Goal: Information Seeking & Learning: Compare options

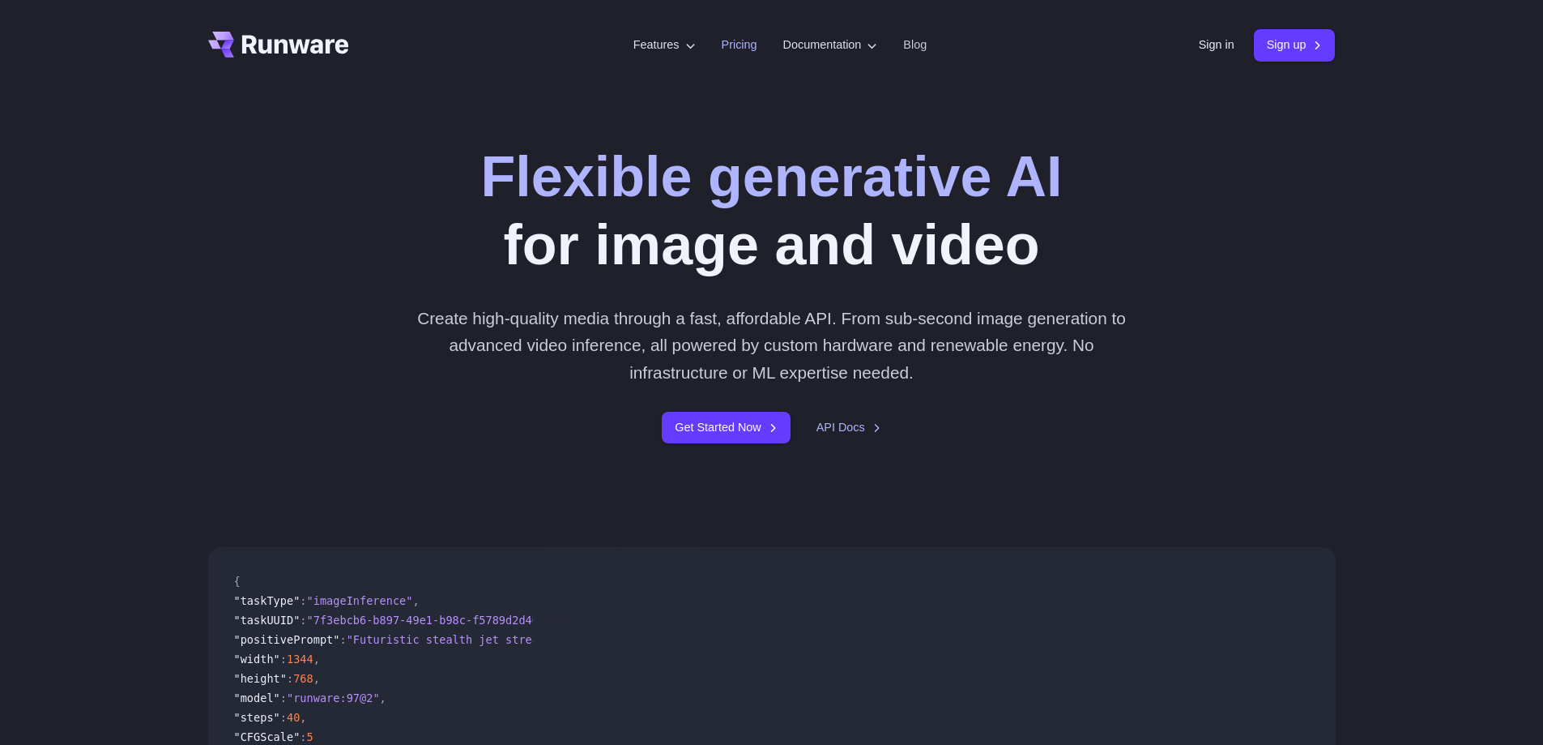
click at [723, 40] on link "Pricing" at bounding box center [740, 45] width 36 height 19
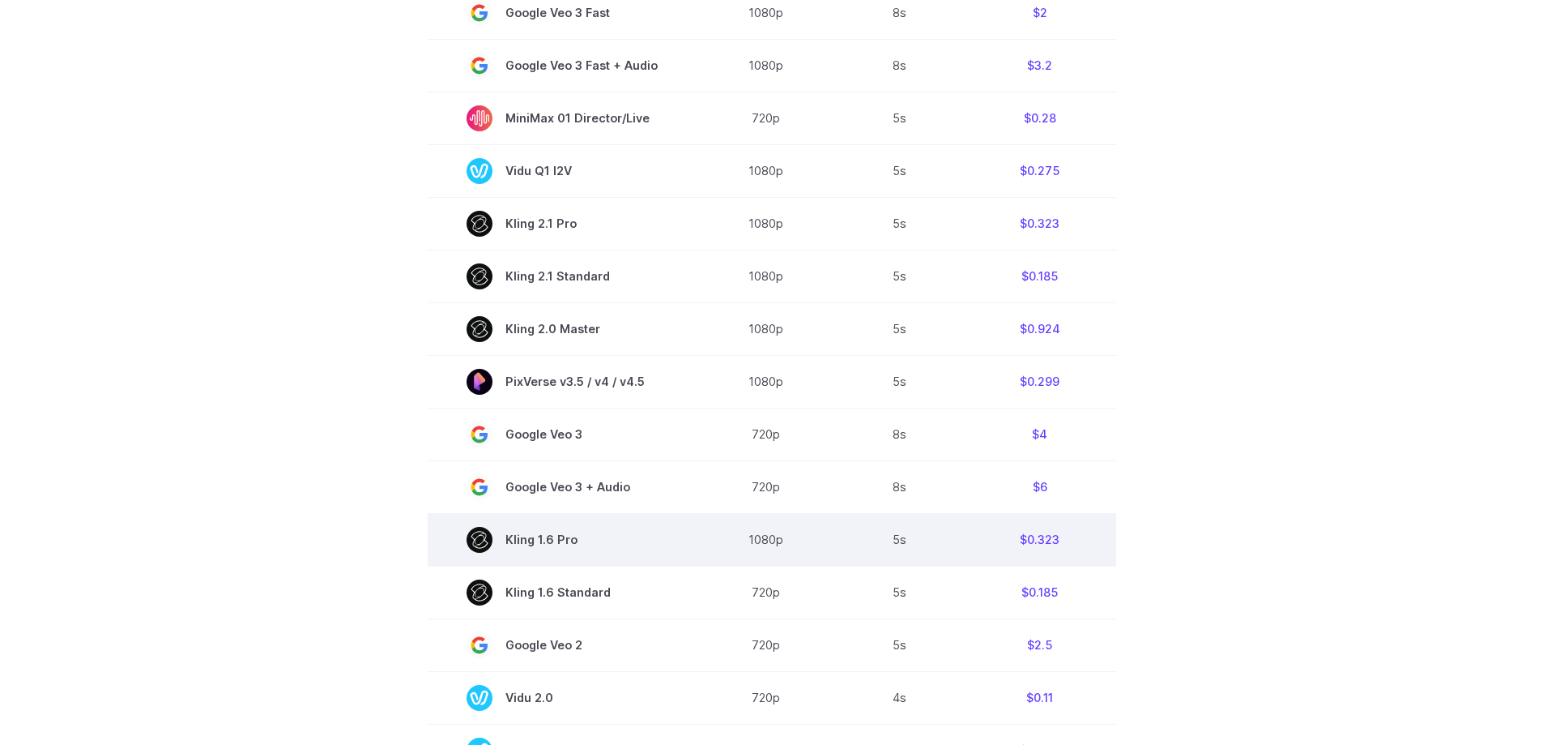
scroll to position [972, 0]
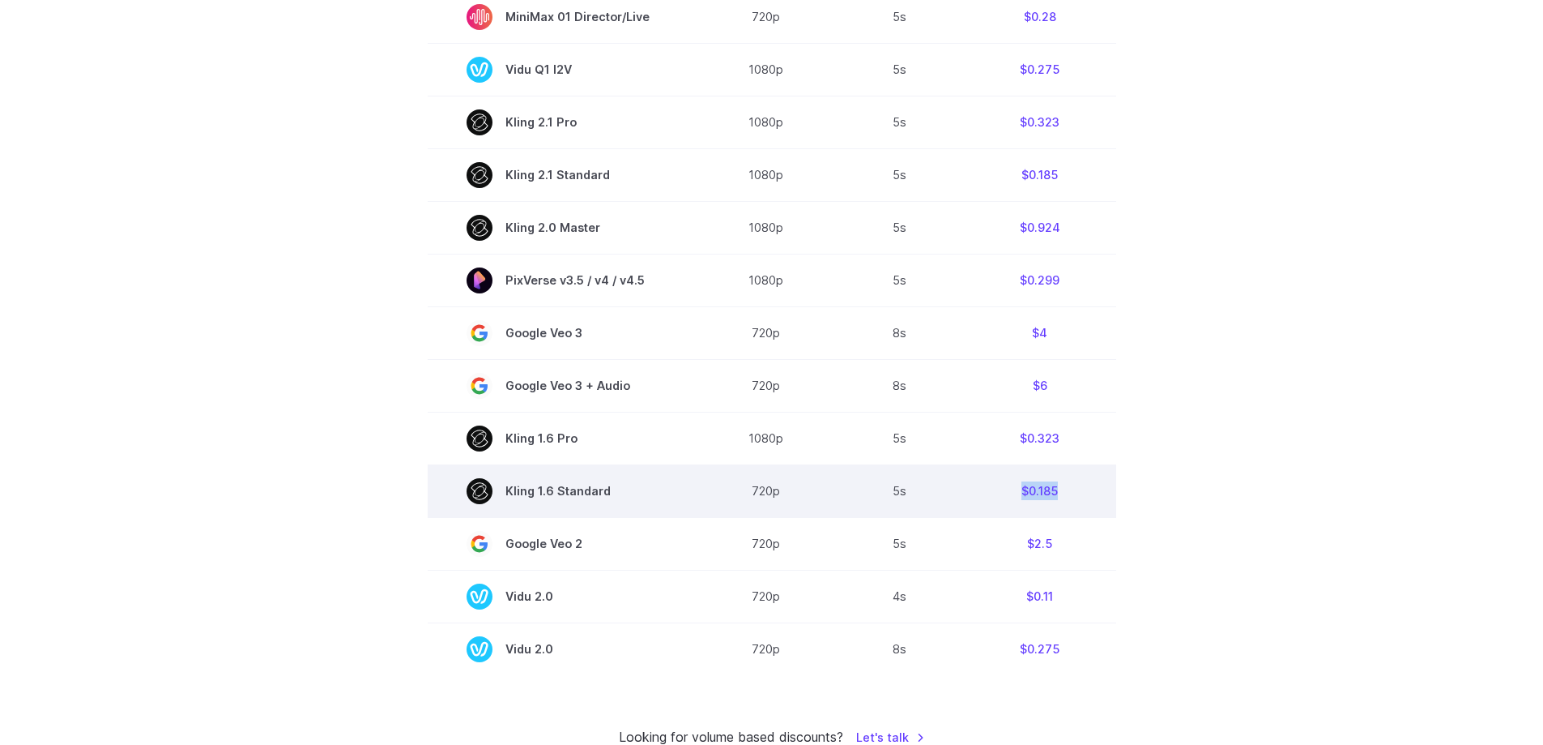
drag, startPoint x: 1002, startPoint y: 489, endPoint x: 1087, endPoint y: 492, distance: 85.1
click at [1087, 492] on td "$0.185" at bounding box center [1040, 490] width 152 height 53
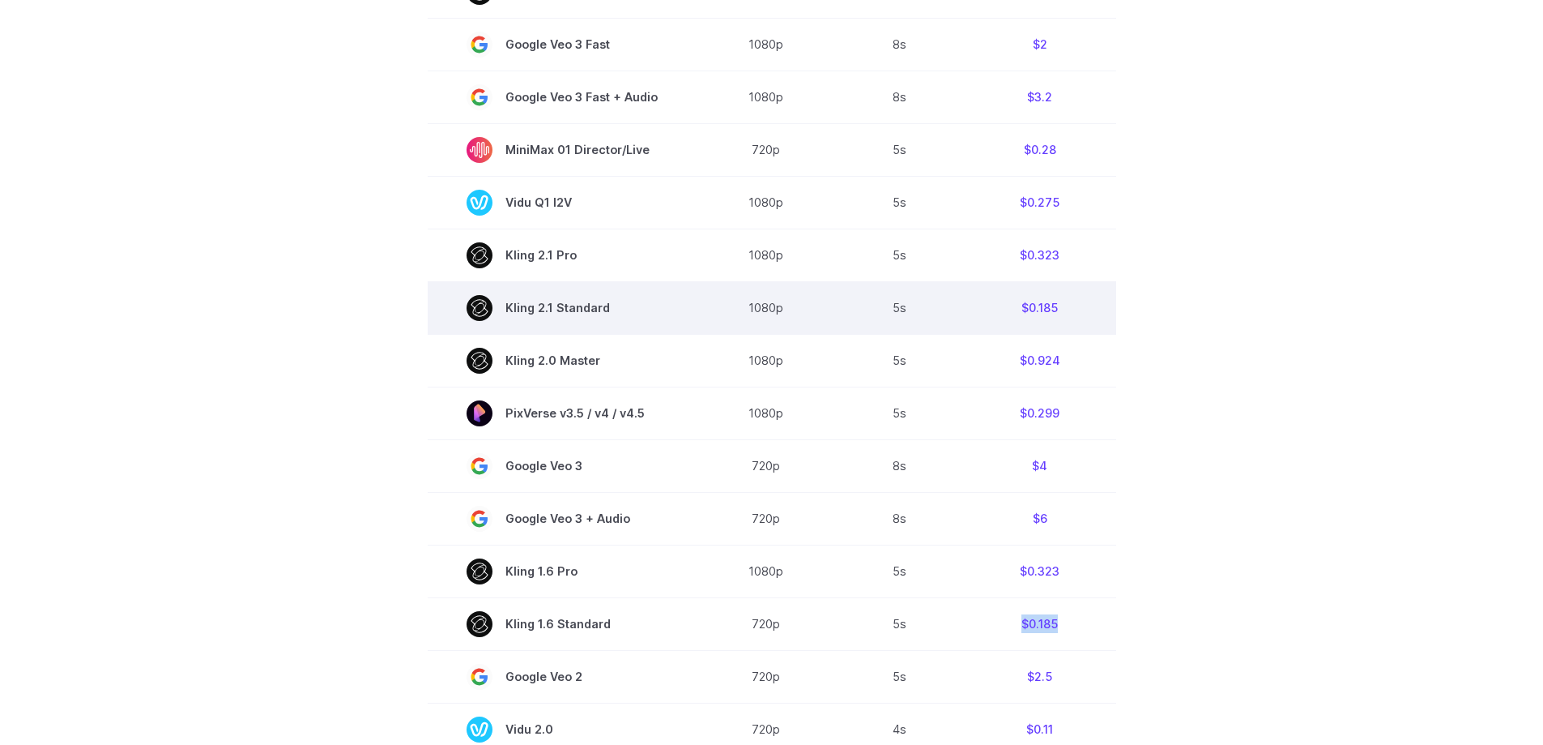
scroll to position [810, 0]
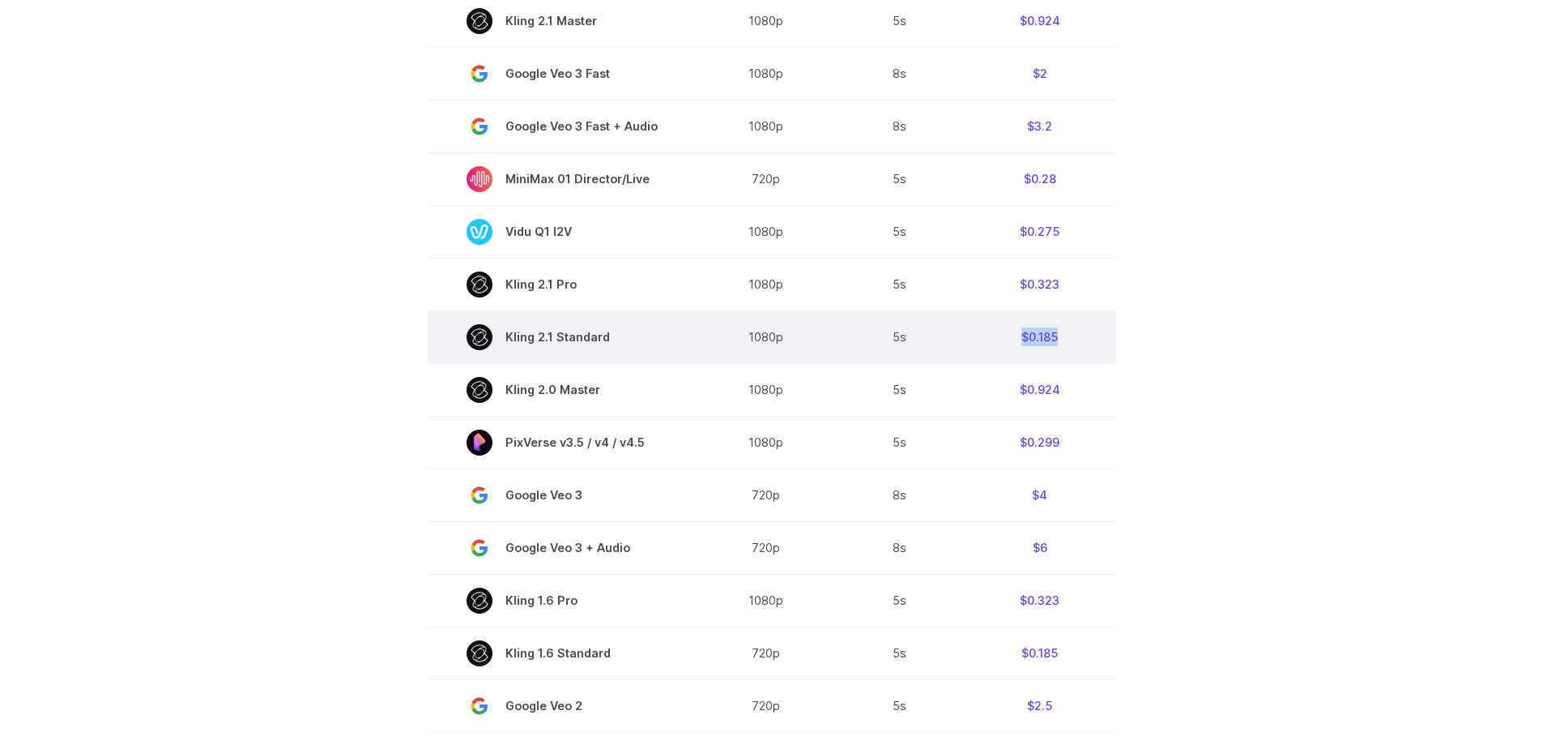
drag, startPoint x: 1025, startPoint y: 337, endPoint x: 1103, endPoint y: 341, distance: 77.9
click at [1103, 341] on td "$0.185" at bounding box center [1040, 336] width 152 height 53
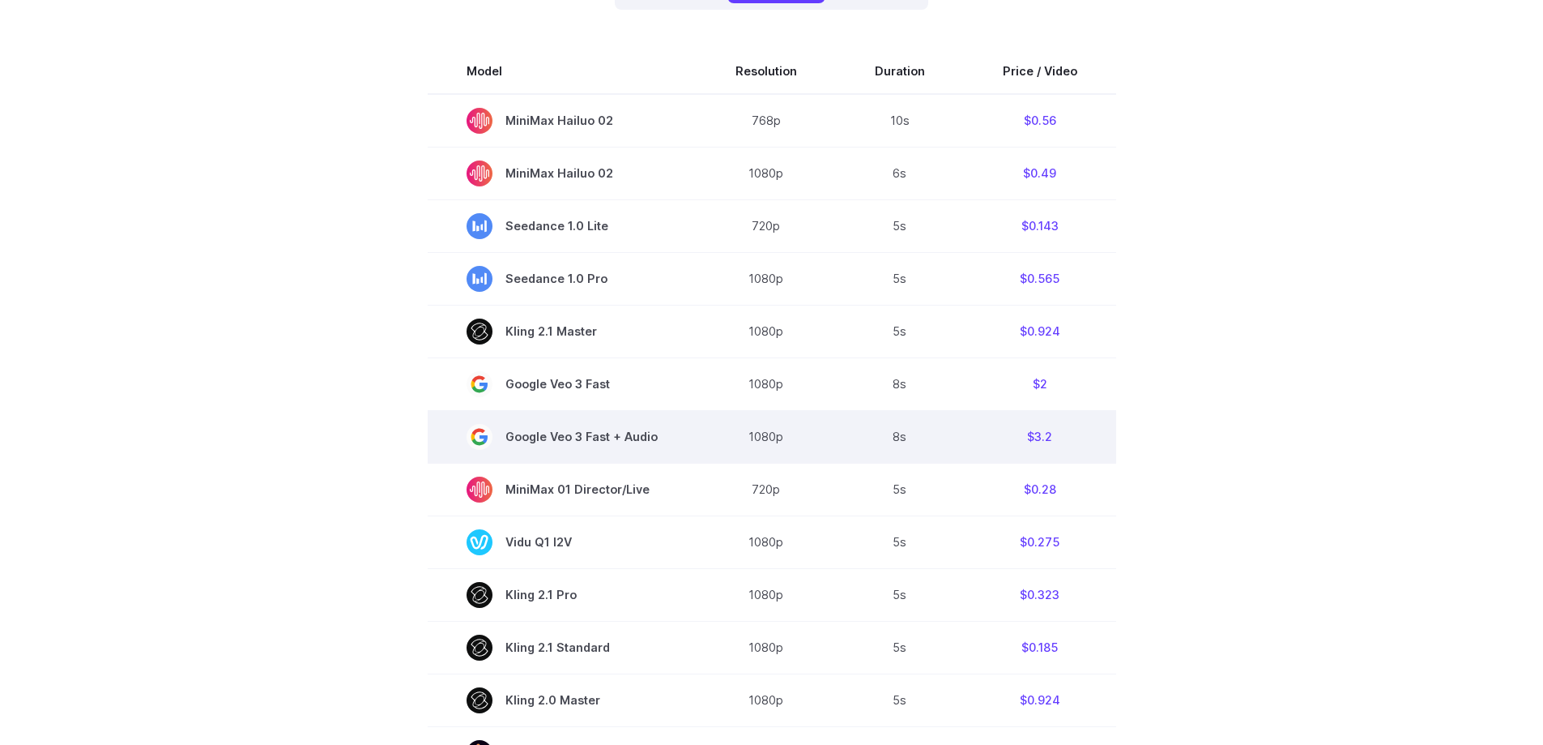
scroll to position [486, 0]
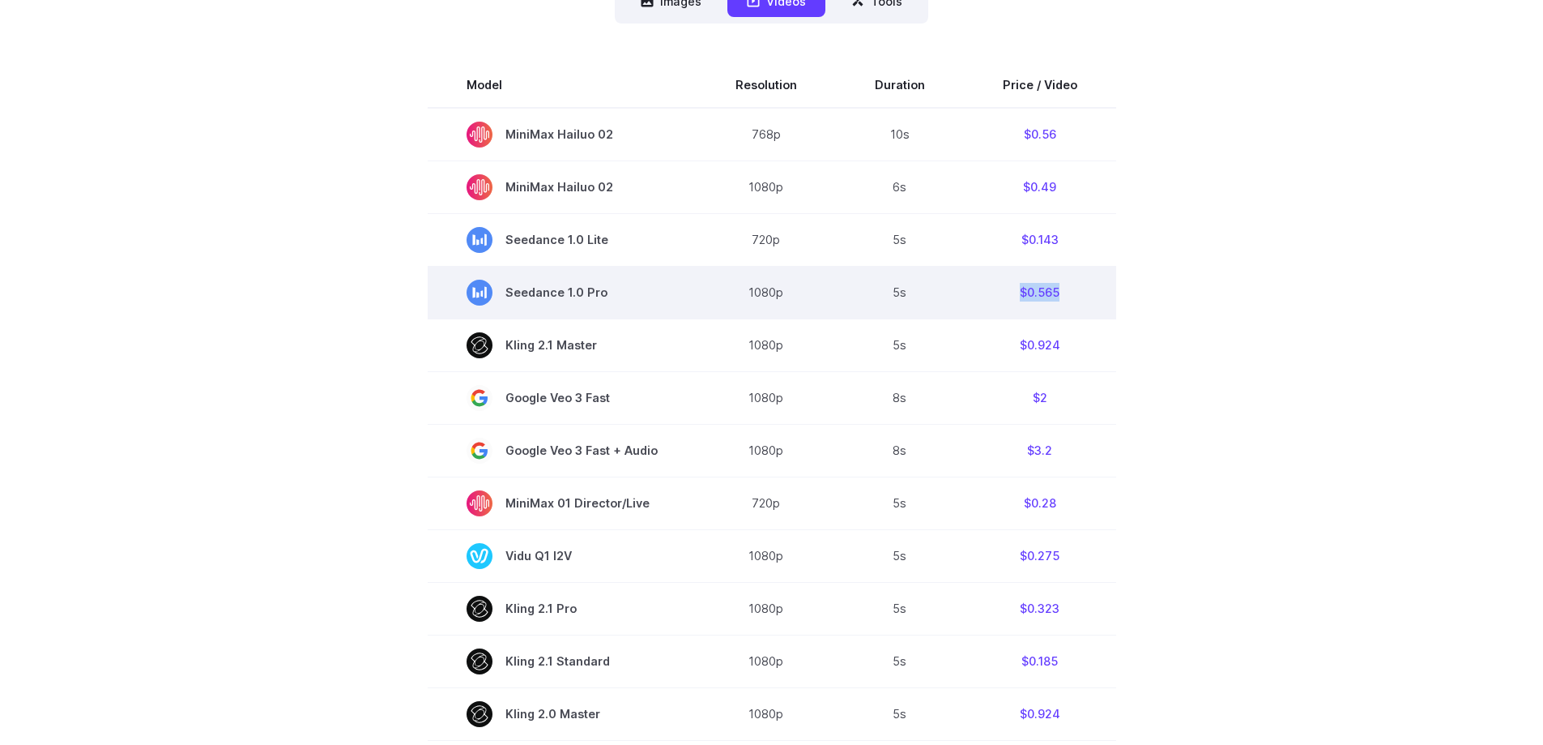
drag, startPoint x: 1010, startPoint y: 291, endPoint x: 1064, endPoint y: 294, distance: 54.4
click at [1064, 294] on td "$0.565" at bounding box center [1040, 292] width 152 height 53
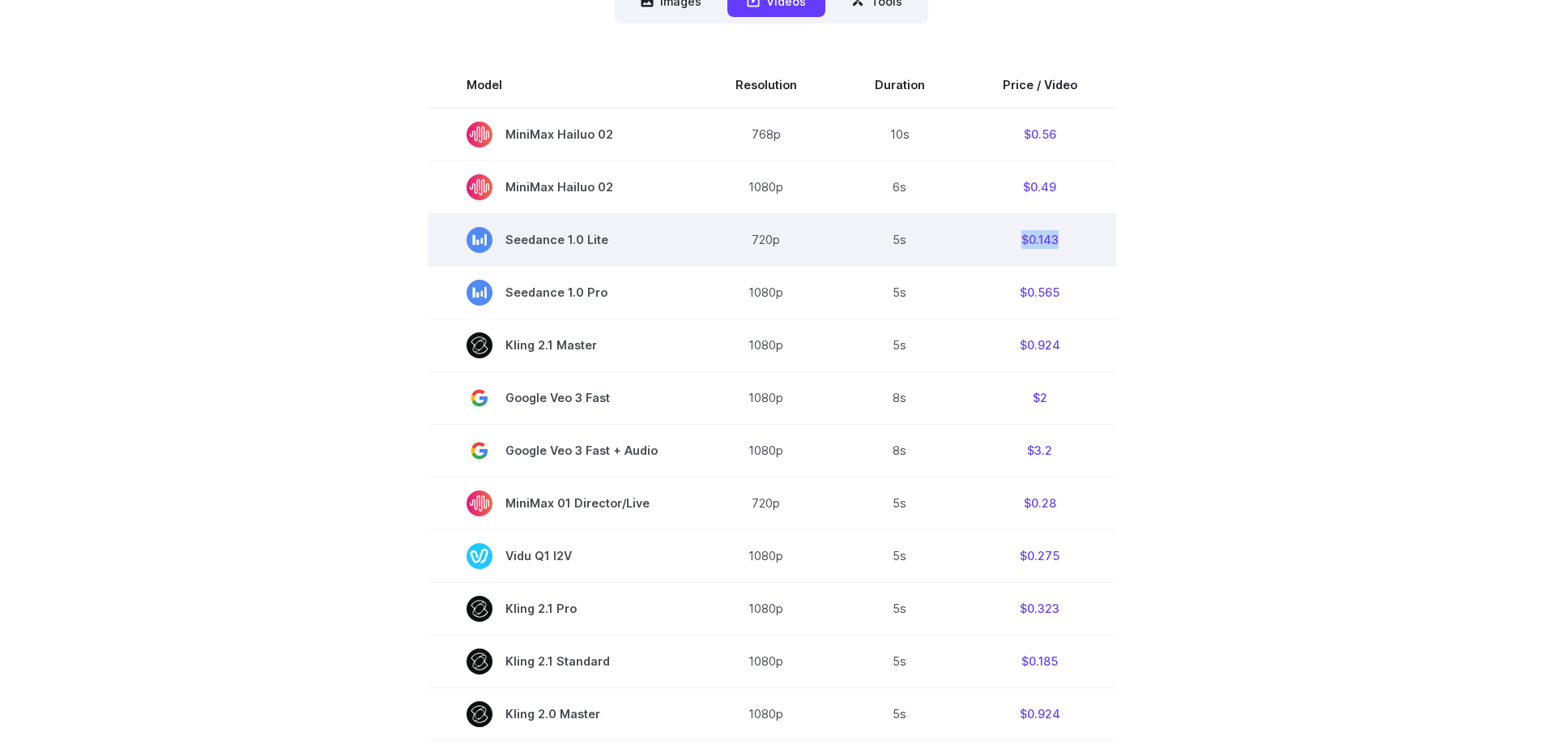
drag, startPoint x: 1035, startPoint y: 237, endPoint x: 1070, endPoint y: 245, distance: 35.8
click at [1067, 238] on td "$0.143" at bounding box center [1040, 239] width 152 height 53
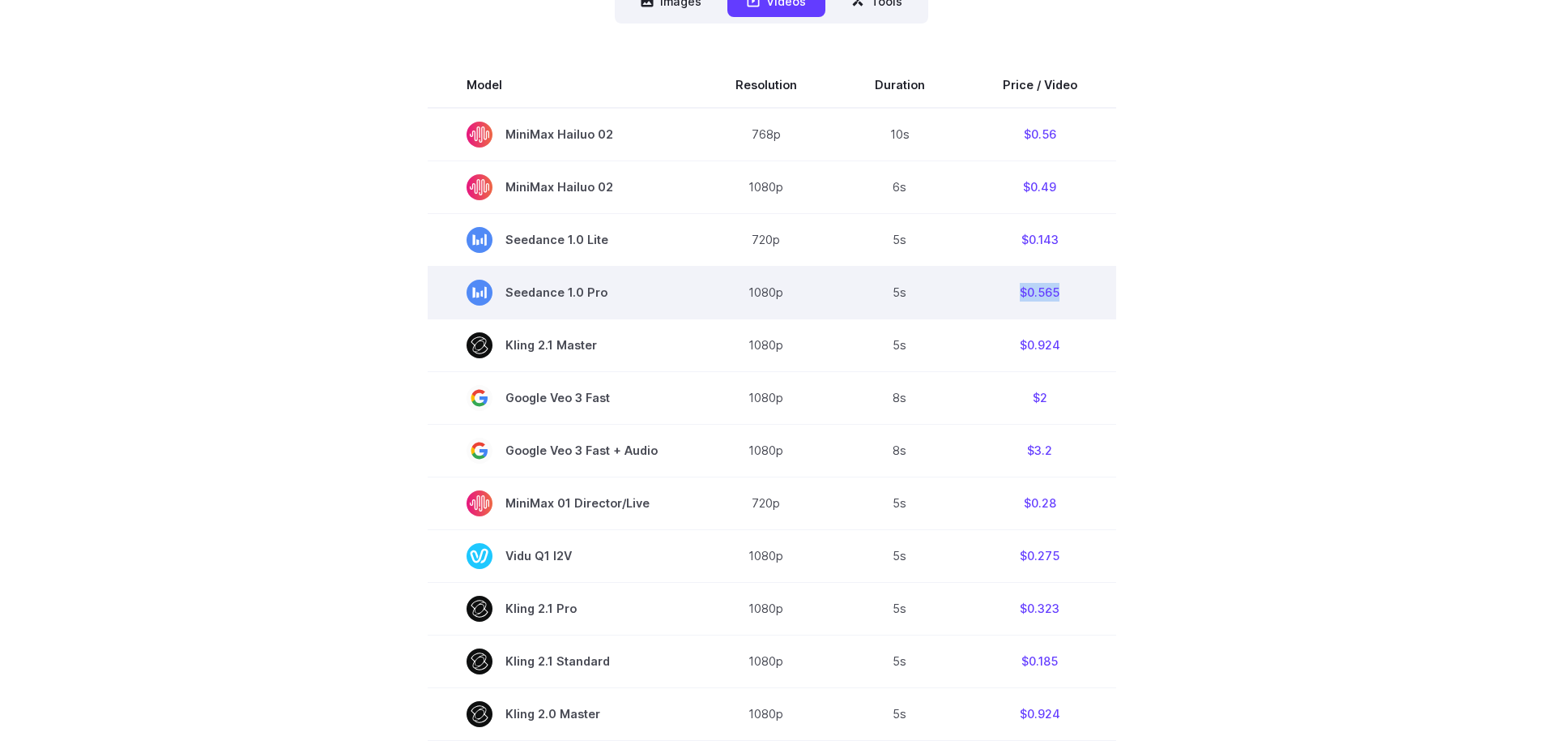
drag, startPoint x: 1006, startPoint y: 296, endPoint x: 1067, endPoint y: 294, distance: 60.8
click at [1067, 294] on td "$0.565" at bounding box center [1040, 292] width 152 height 53
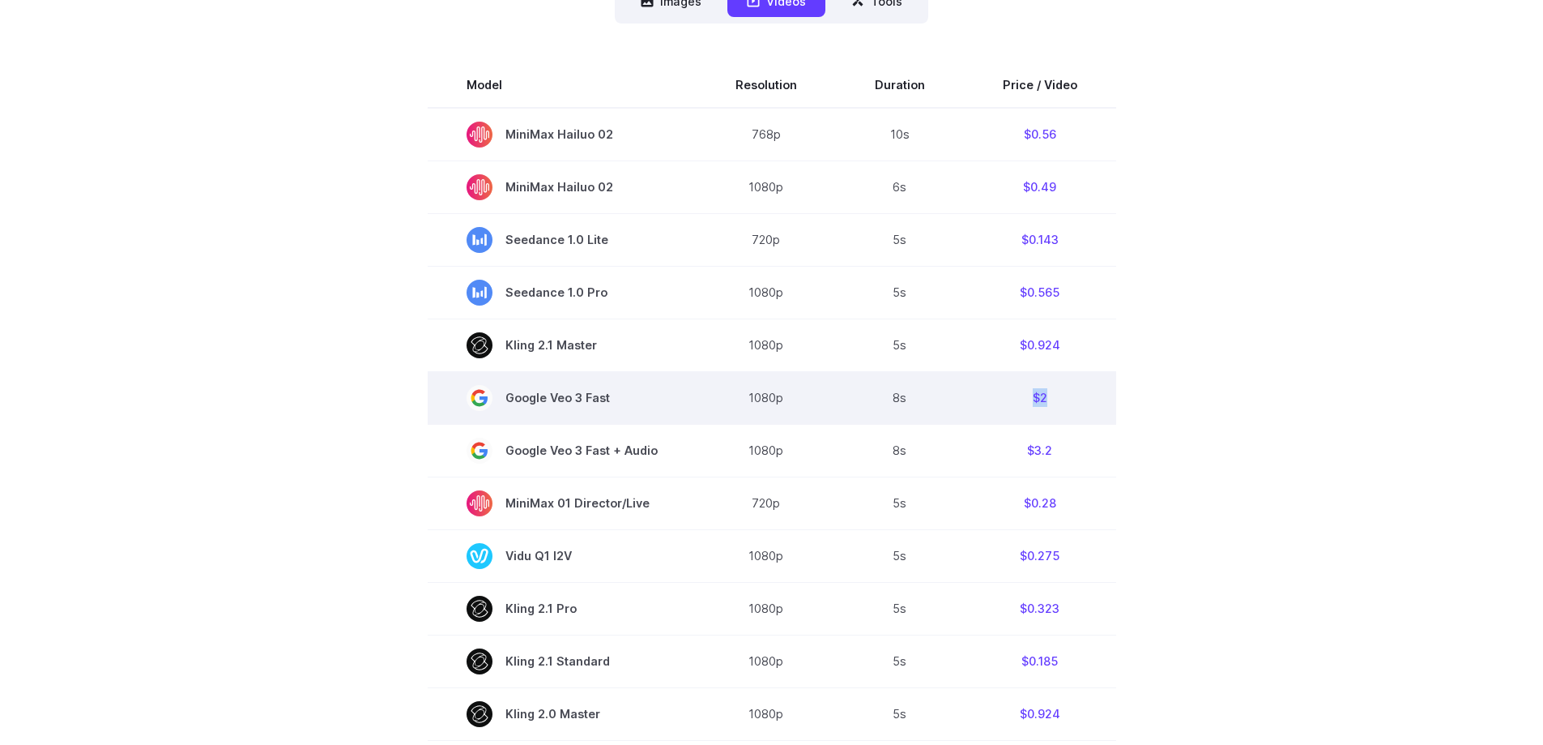
drag, startPoint x: 1016, startPoint y: 404, endPoint x: 1048, endPoint y: 404, distance: 32.4
click at [1048, 404] on td "$2" at bounding box center [1040, 397] width 152 height 53
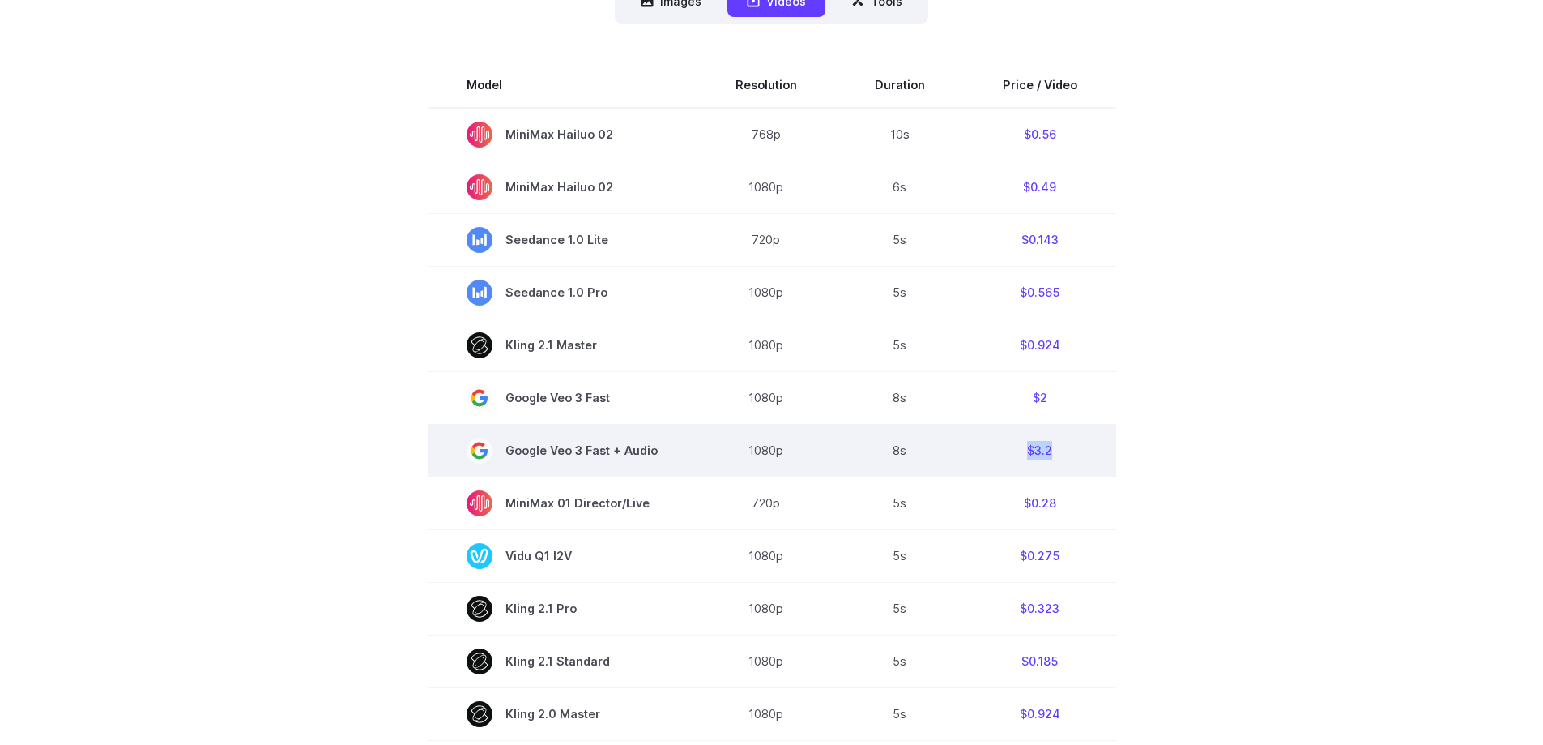
drag, startPoint x: 1008, startPoint y: 451, endPoint x: 1069, endPoint y: 452, distance: 60.8
click at [1069, 452] on td "$3.2" at bounding box center [1040, 450] width 152 height 53
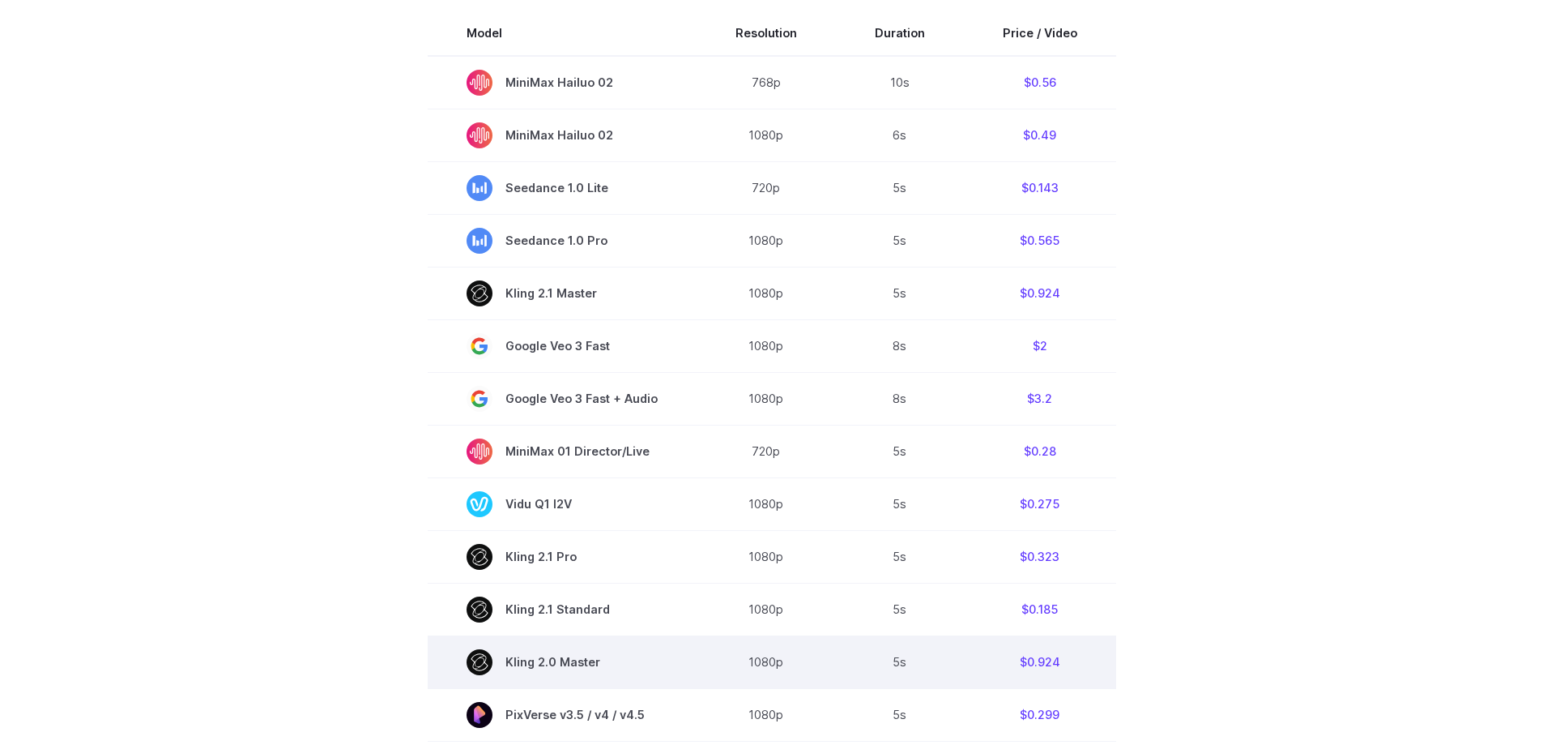
scroll to position [567, 0]
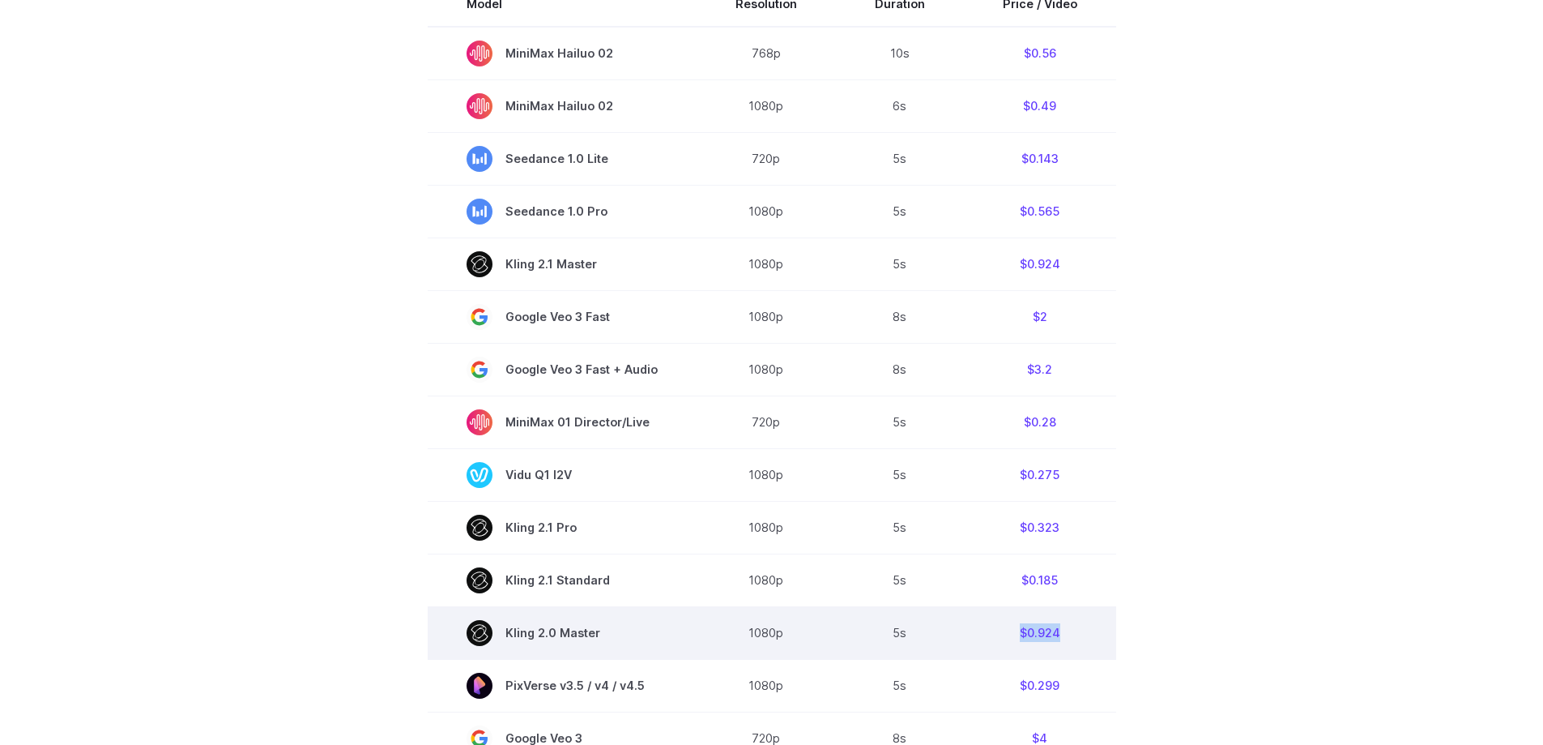
drag, startPoint x: 997, startPoint y: 631, endPoint x: 1090, endPoint y: 634, distance: 93.2
click at [1090, 634] on td "$0.924" at bounding box center [1040, 632] width 152 height 53
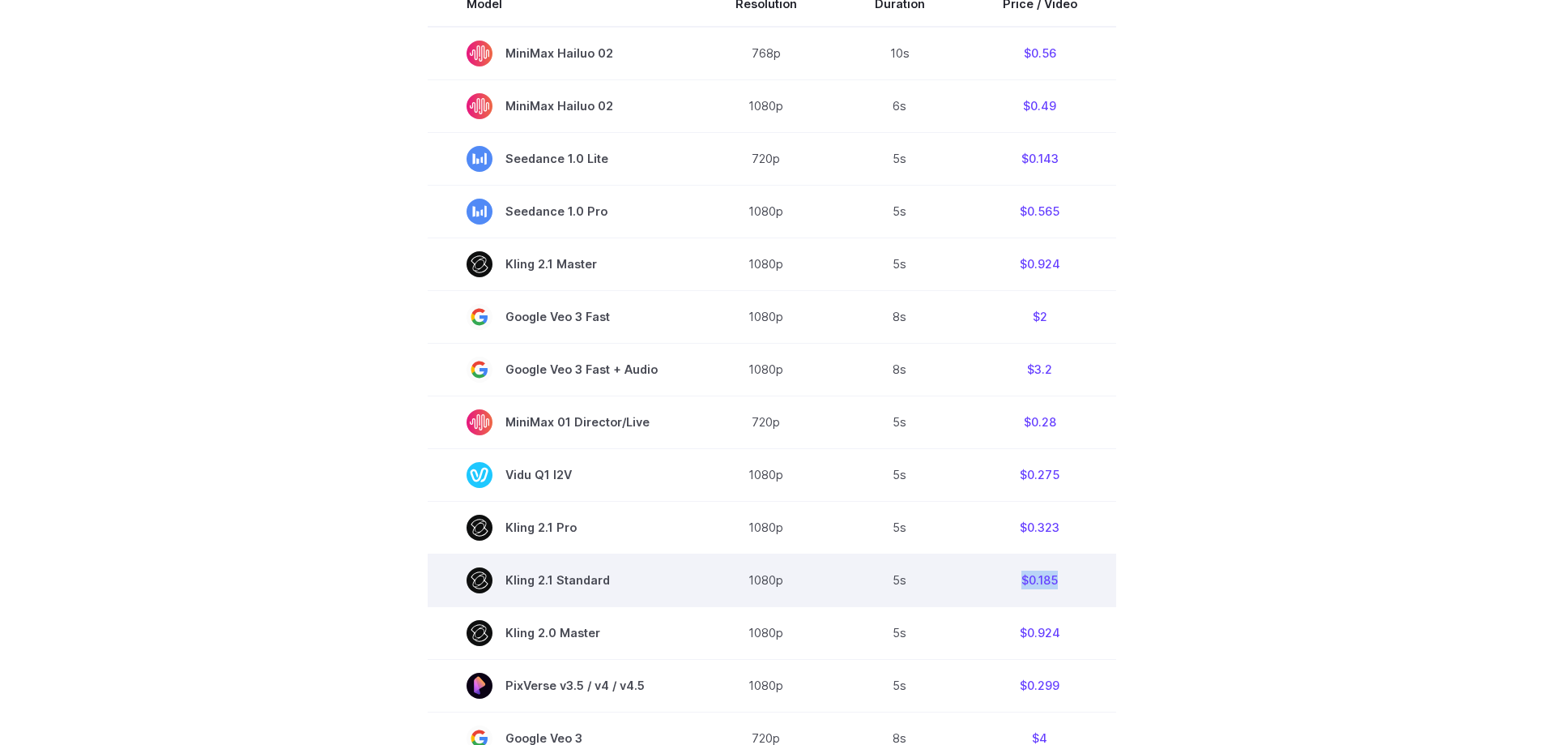
drag, startPoint x: 1006, startPoint y: 586, endPoint x: 1075, endPoint y: 585, distance: 68.9
click at [1075, 585] on td "$0.185" at bounding box center [1040, 579] width 152 height 53
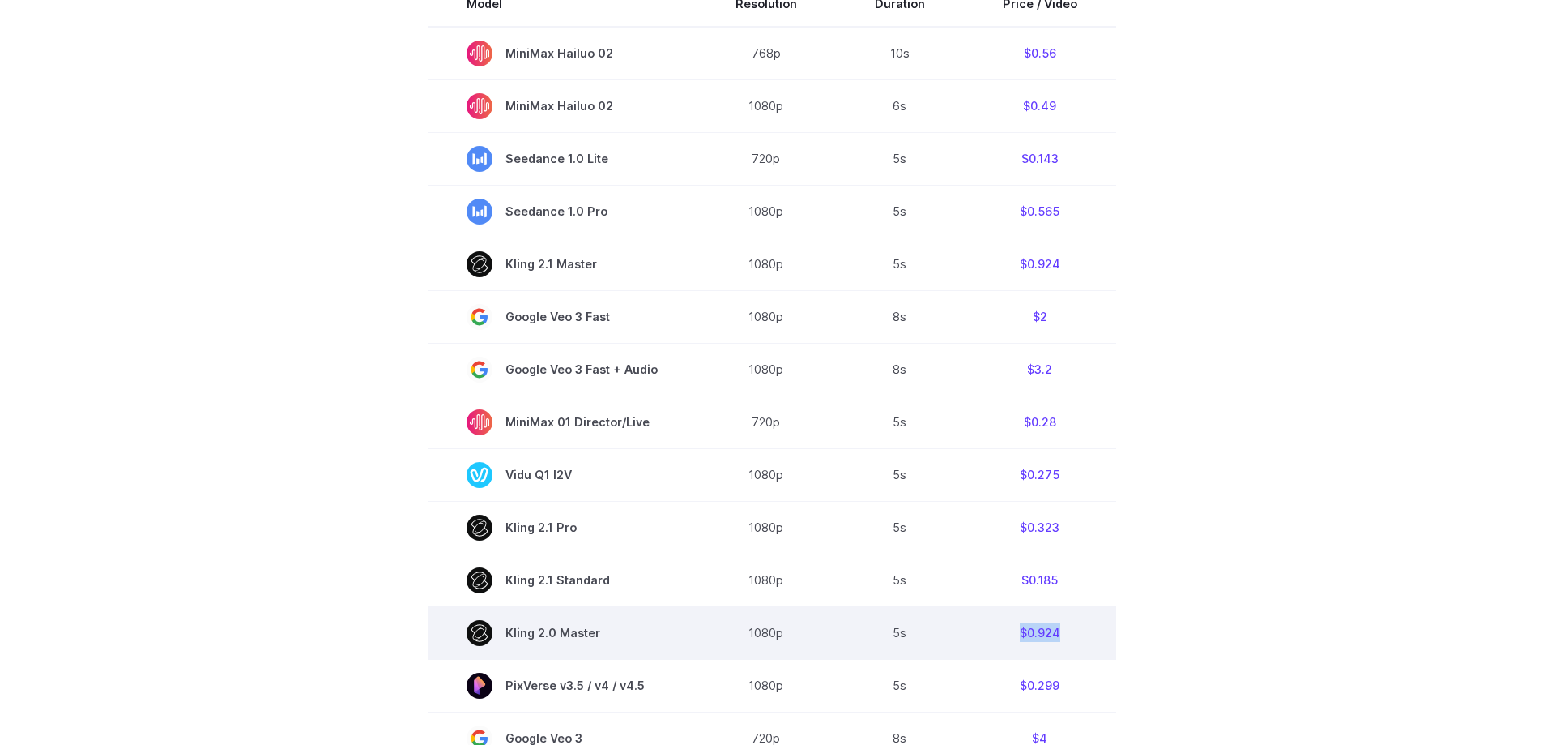
drag, startPoint x: 993, startPoint y: 639, endPoint x: 1088, endPoint y: 630, distance: 95.2
click at [1097, 634] on td "$0.924" at bounding box center [1040, 632] width 152 height 53
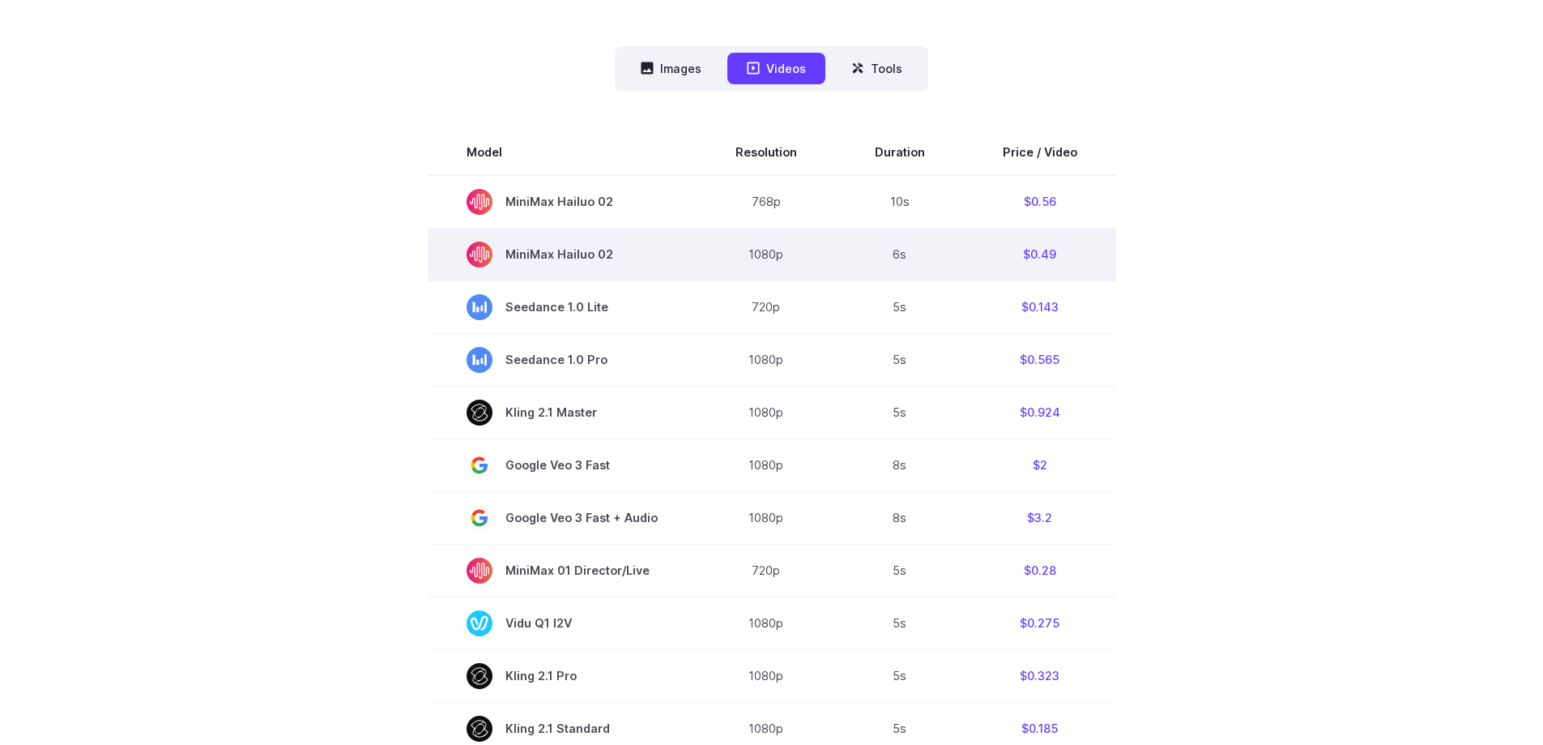
scroll to position [405, 0]
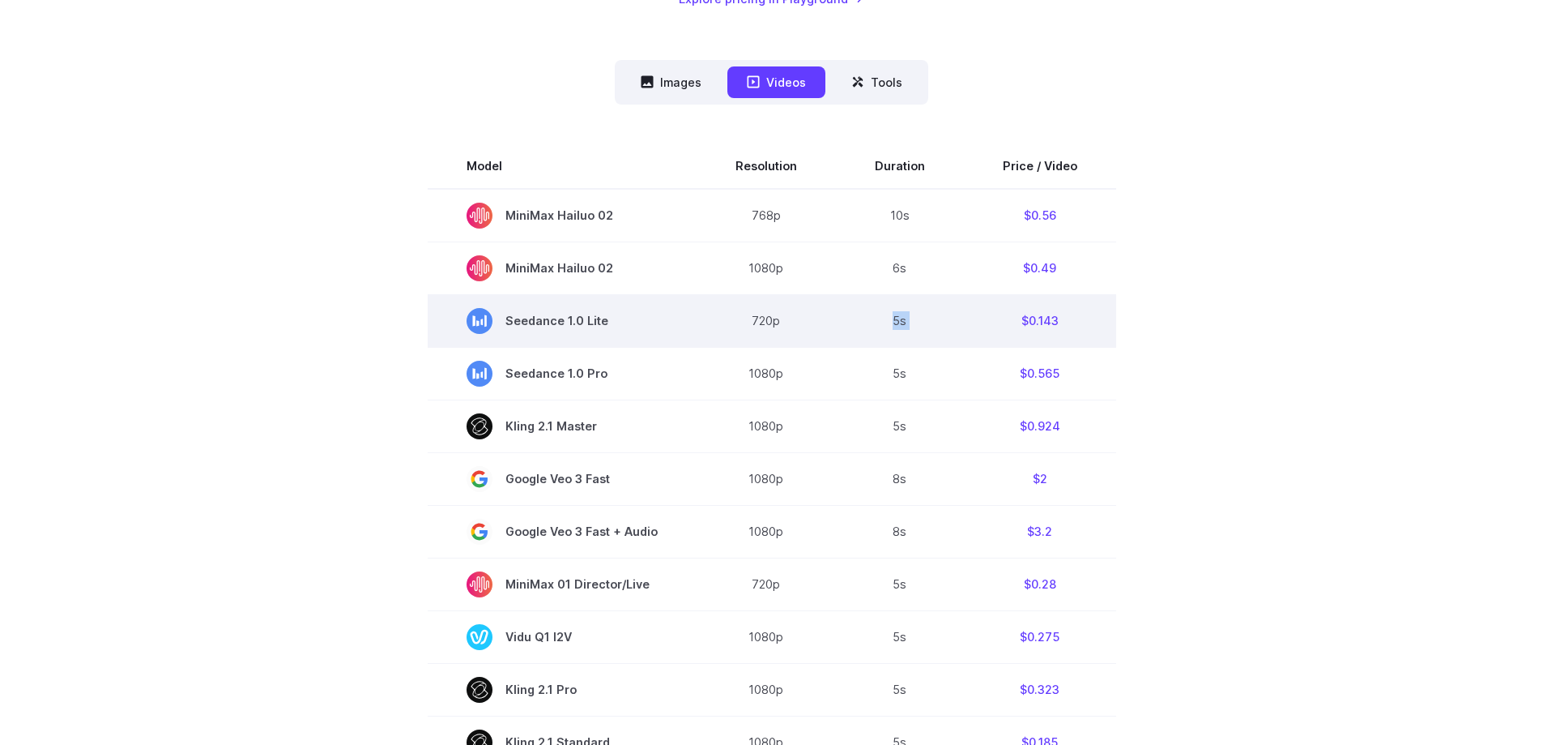
drag, startPoint x: 886, startPoint y: 322, endPoint x: 963, endPoint y: 328, distance: 78.0
click at [963, 328] on tr "Seedance 1.0 Lite 720p 5s $0.143" at bounding box center [772, 320] width 689 height 53
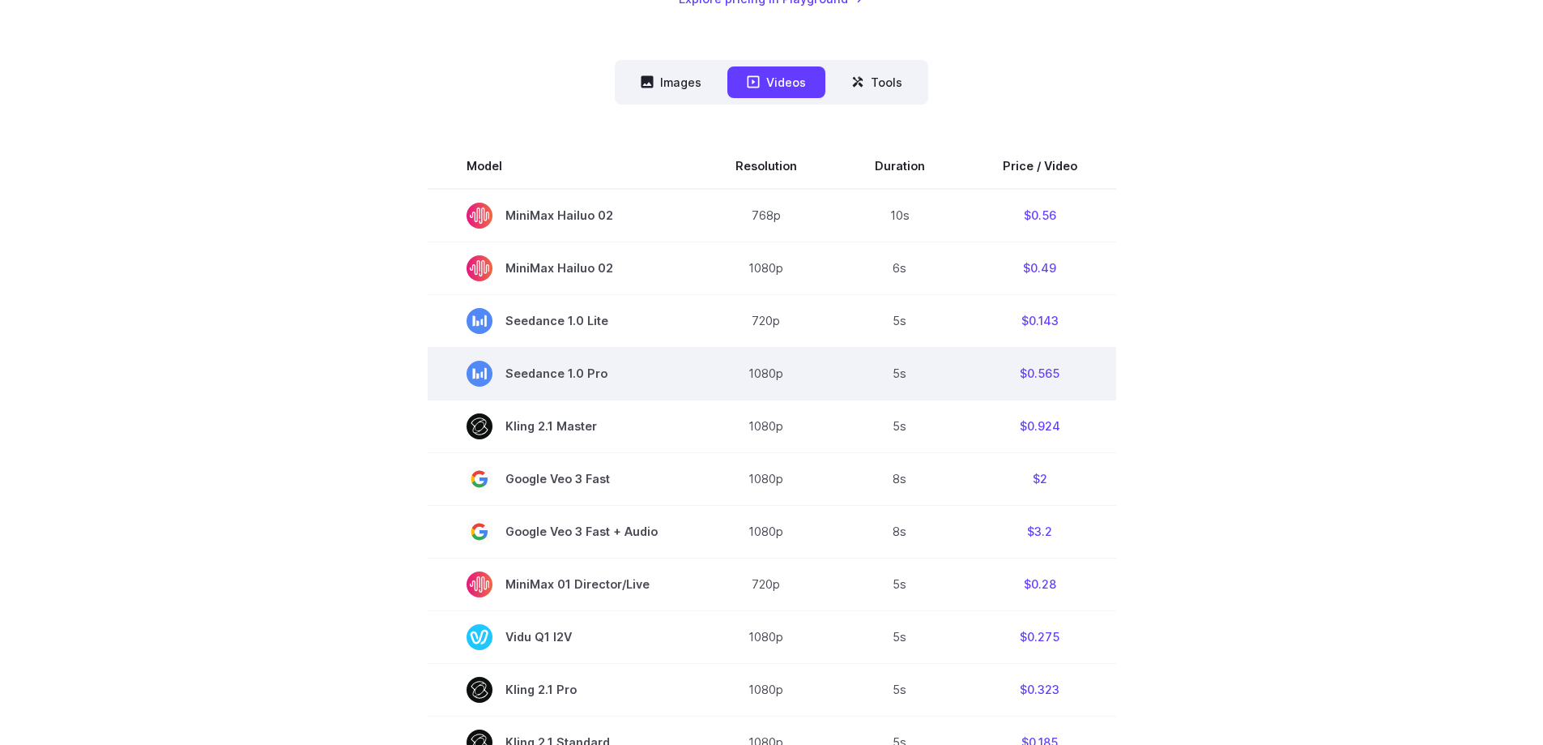
click at [1027, 382] on td "$0.565" at bounding box center [1040, 373] width 152 height 53
drag, startPoint x: 1001, startPoint y: 374, endPoint x: 1079, endPoint y: 379, distance: 78.8
click at [1079, 379] on td "$0.565" at bounding box center [1040, 373] width 152 height 53
click at [1069, 377] on td "$0.565" at bounding box center [1040, 373] width 152 height 53
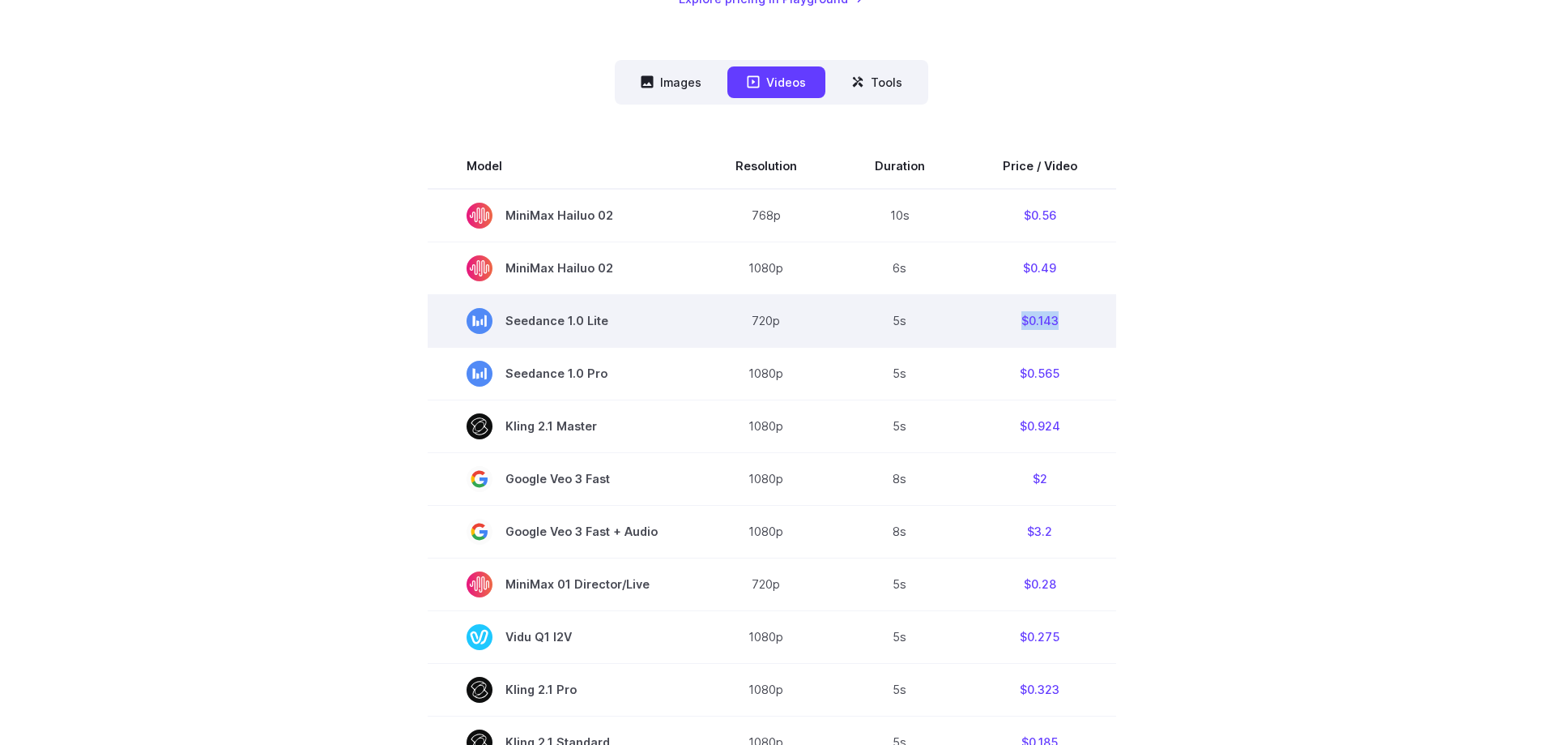
drag, startPoint x: 1068, startPoint y: 319, endPoint x: 997, endPoint y: 322, distance: 71.3
click at [997, 322] on td "$0.143" at bounding box center [1040, 320] width 152 height 53
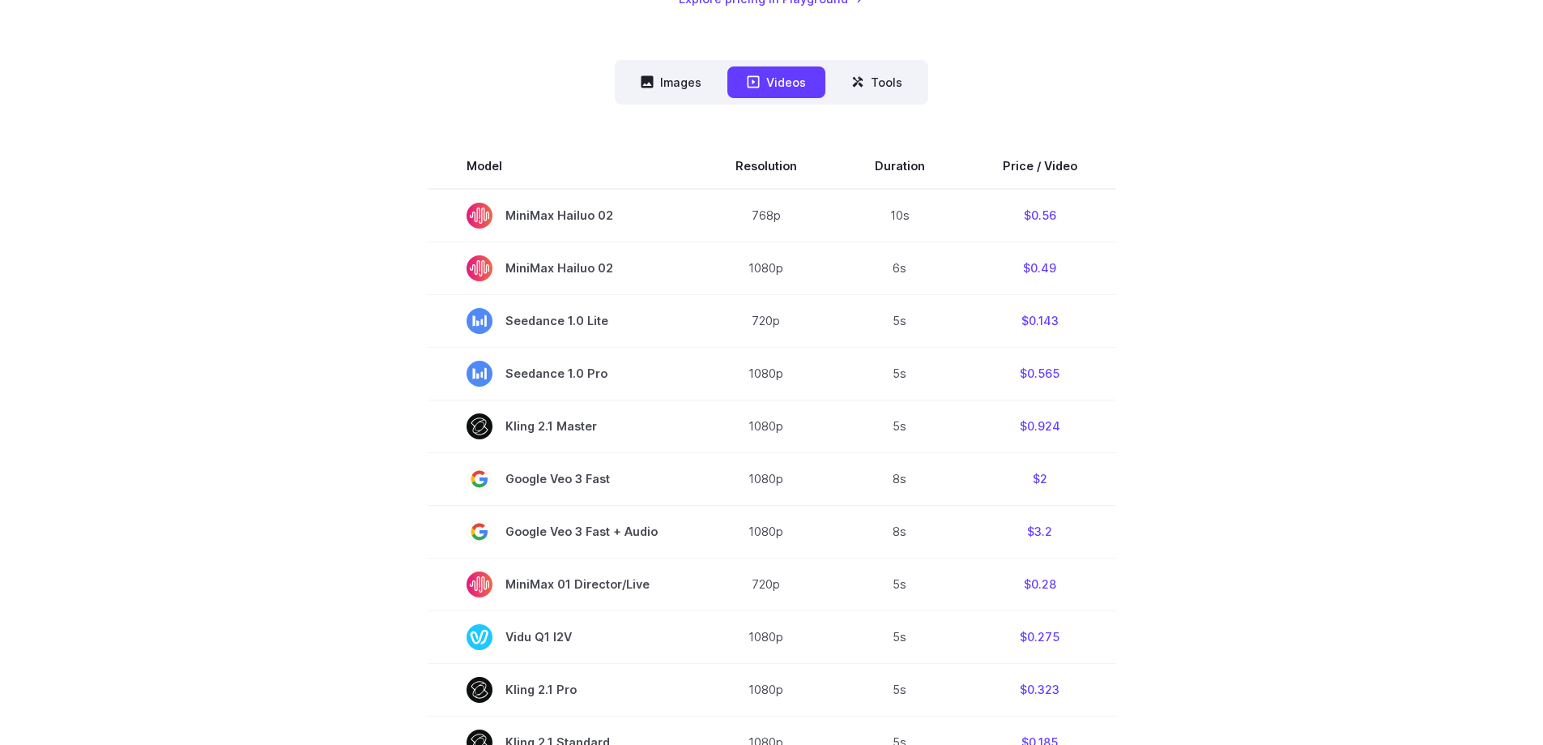
click at [1196, 368] on section "Model Resolution Duration Price / Video MiniMax Hailuo 02 768p 10s $0.56 MiniMa…" at bounding box center [772, 692] width 1128 height 1099
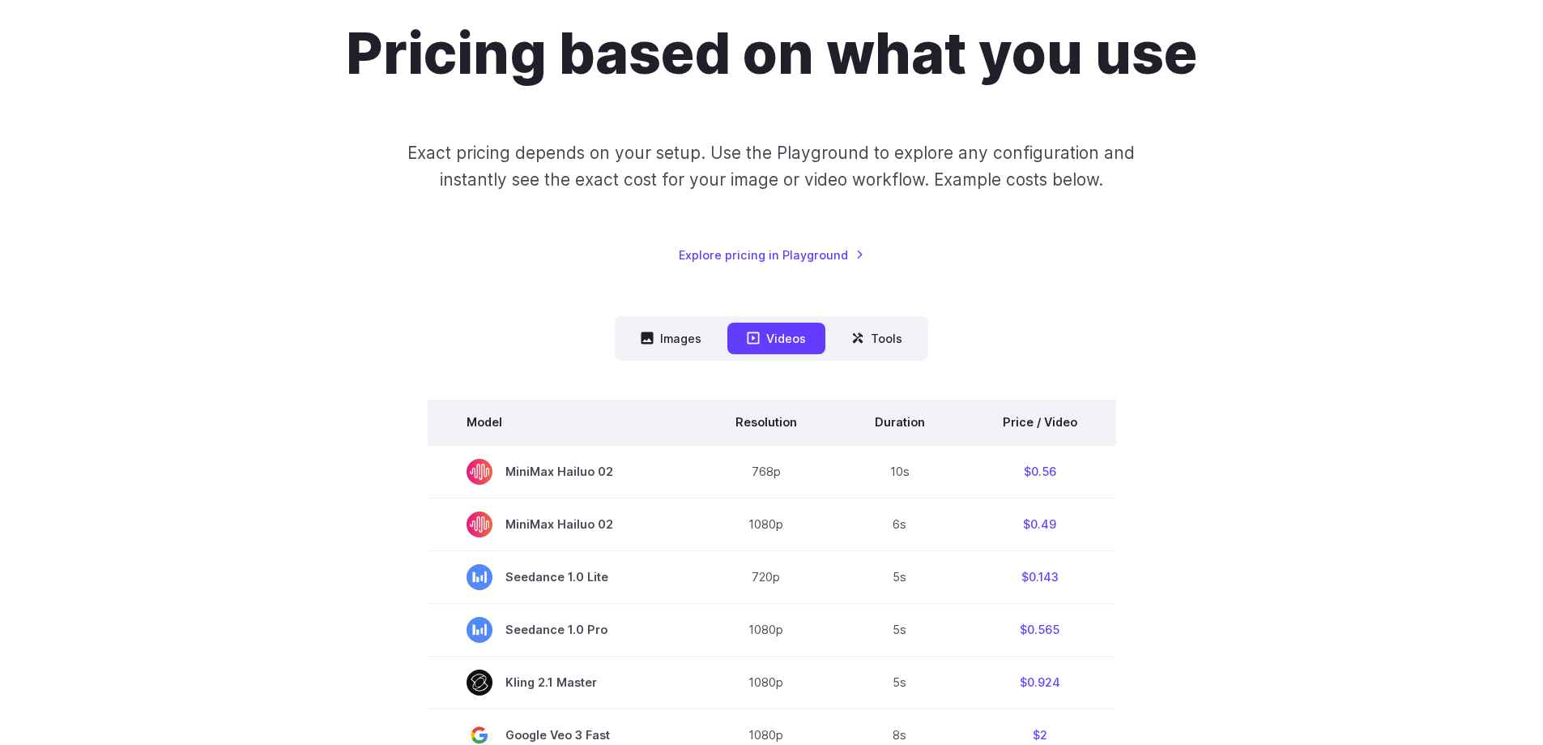
scroll to position [324, 0]
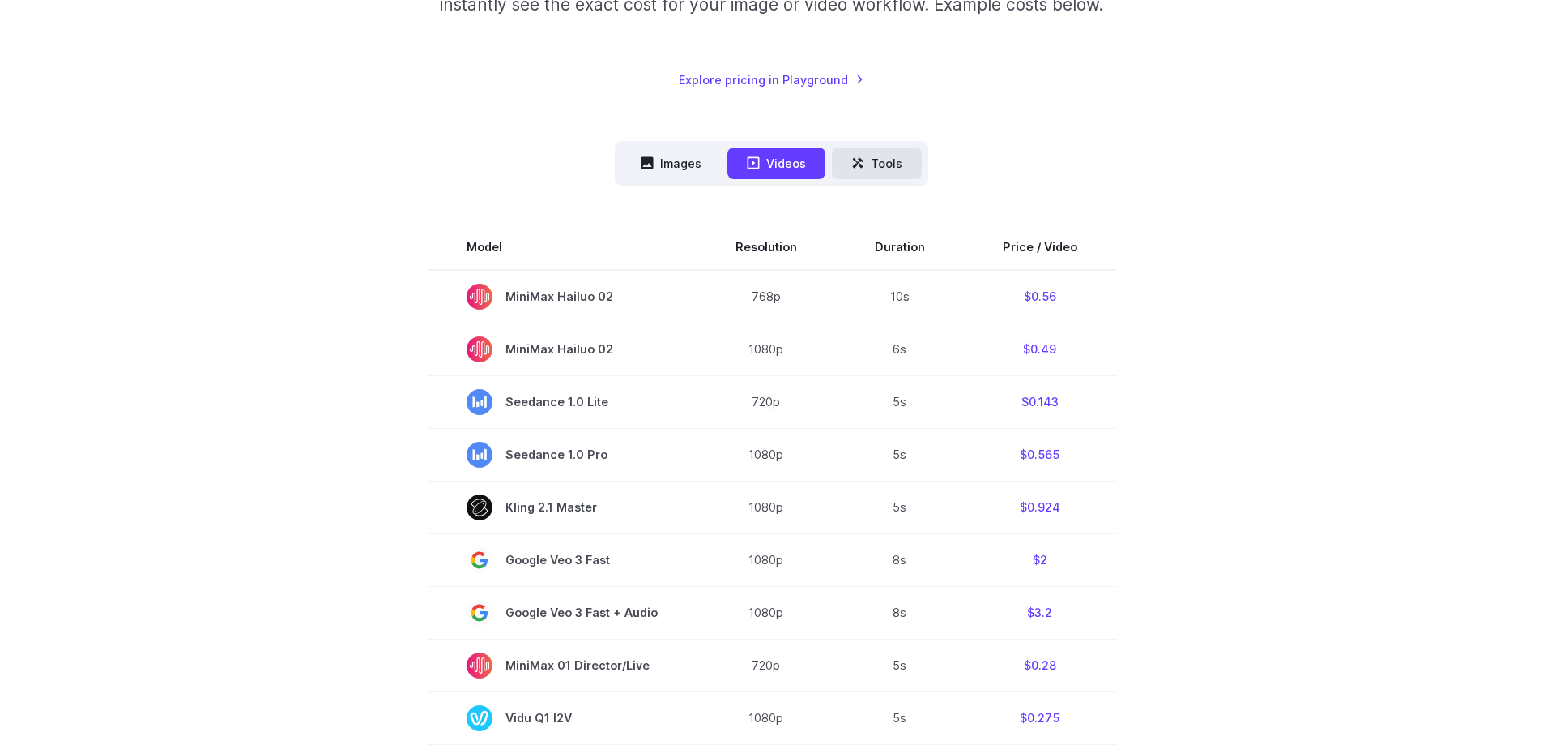
click at [894, 168] on button "Tools" at bounding box center [877, 163] width 90 height 32
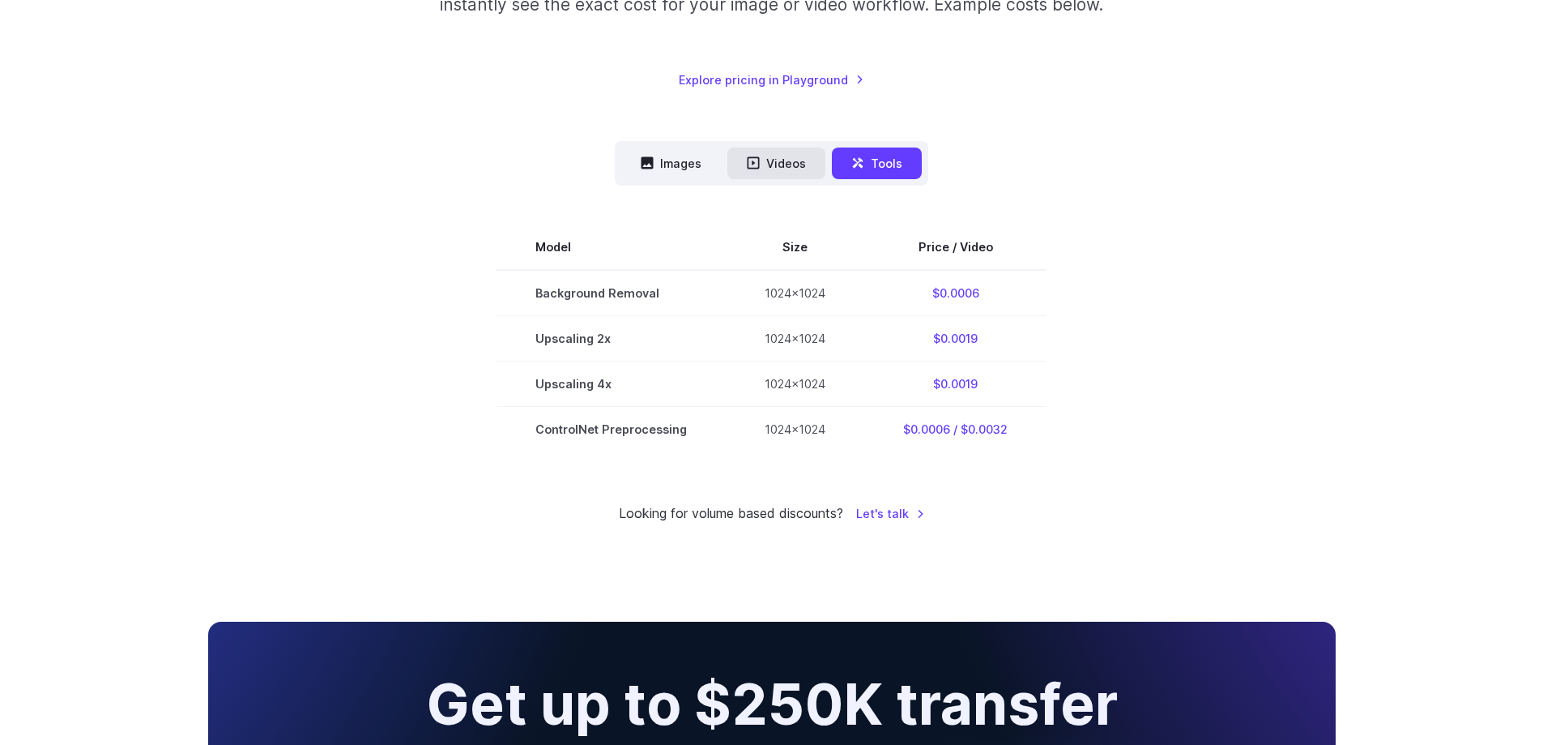
click at [777, 161] on button "Videos" at bounding box center [777, 163] width 98 height 32
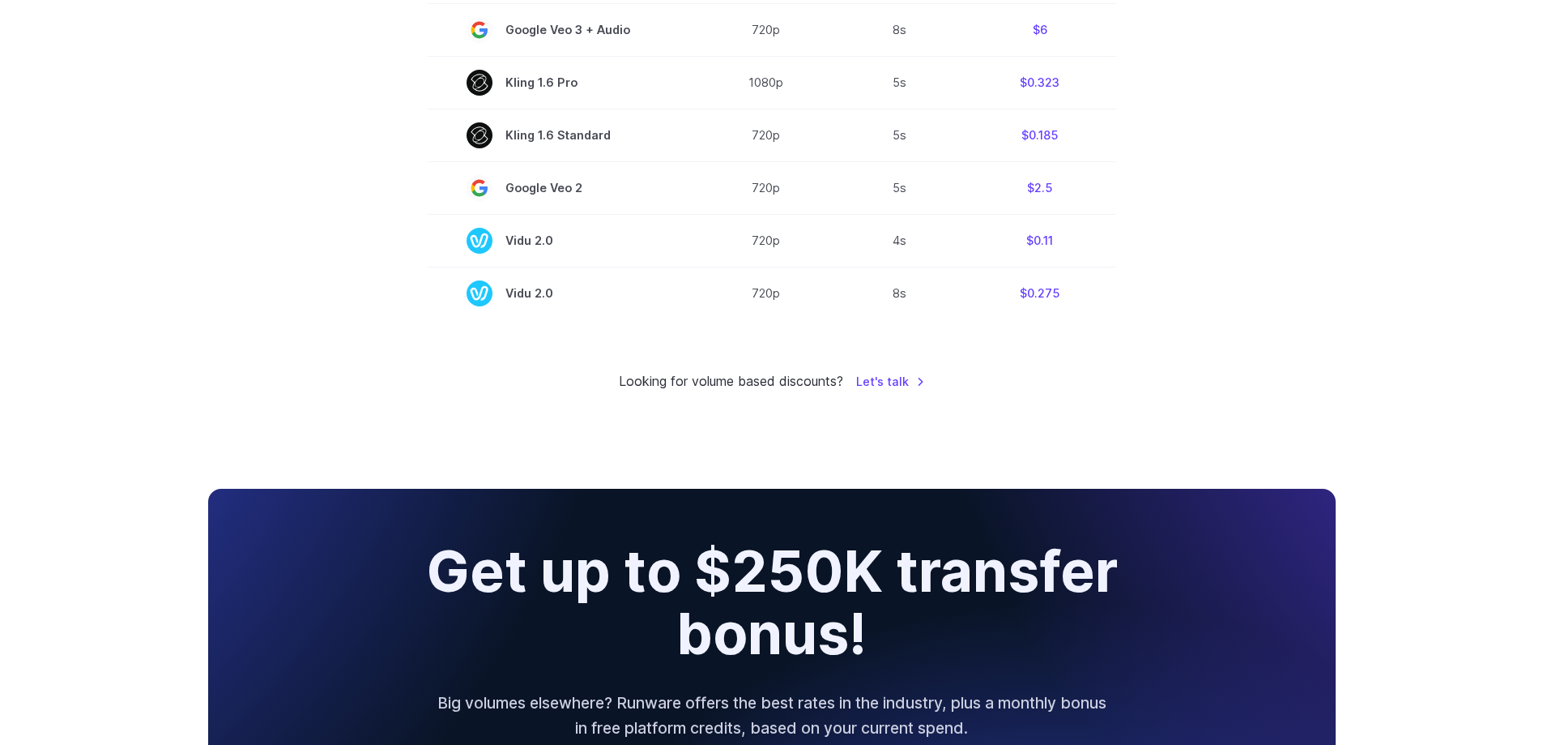
scroll to position [0, 0]
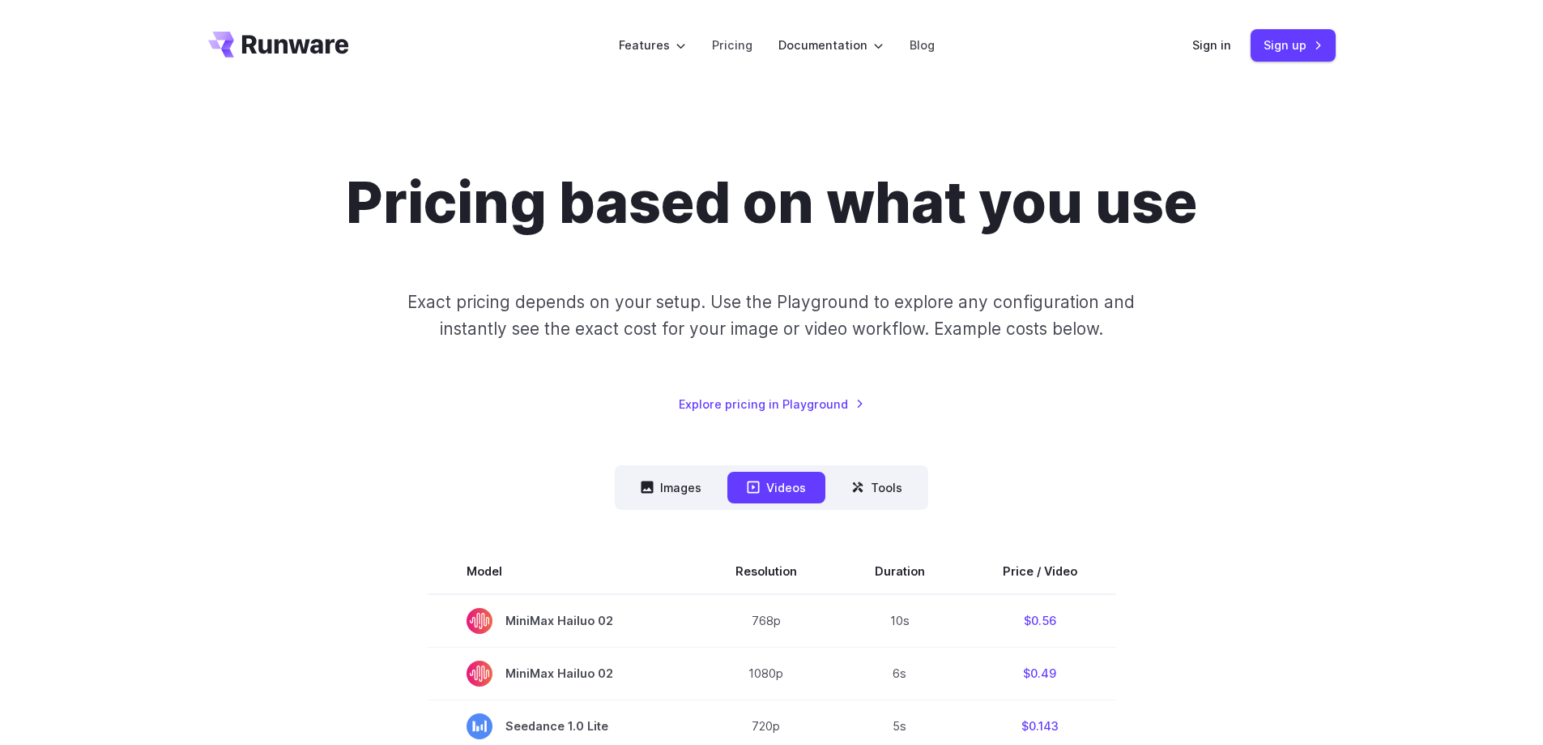
drag, startPoint x: 1193, startPoint y: 356, endPoint x: 875, endPoint y: 147, distance: 380.9
click at [318, 32] on icon "Go to /" at bounding box center [278, 45] width 141 height 26
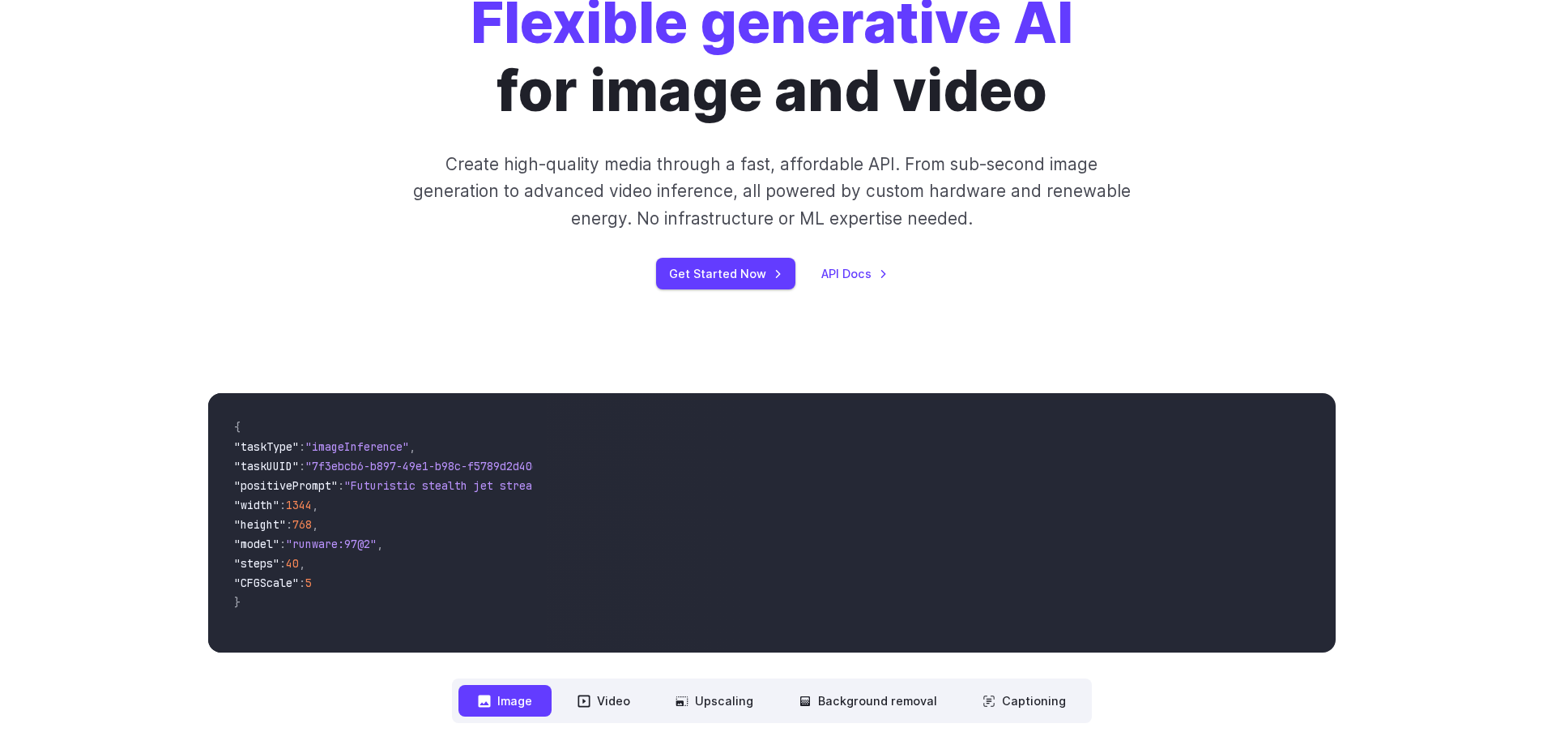
scroll to position [405, 0]
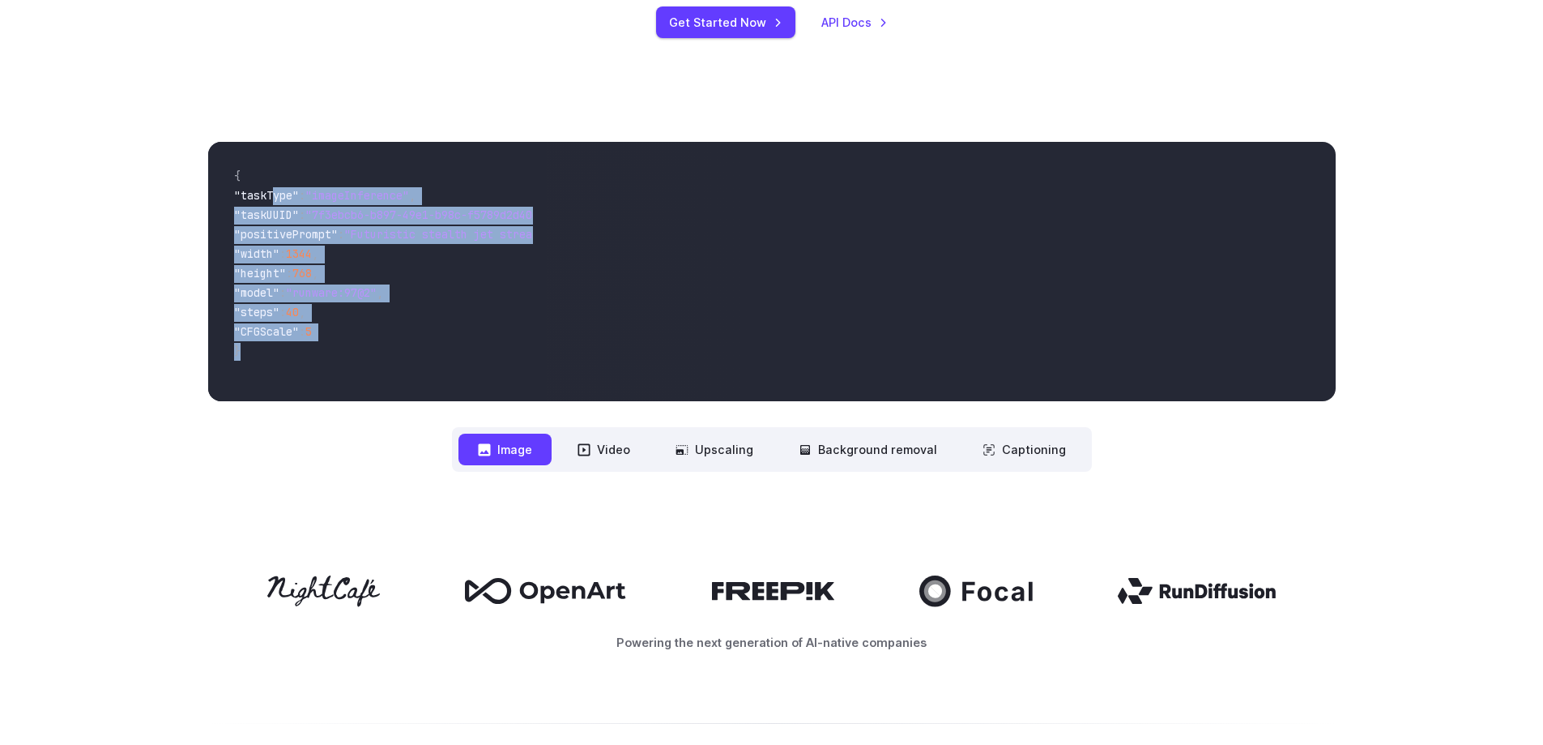
drag, startPoint x: 271, startPoint y: 193, endPoint x: 397, endPoint y: 356, distance: 206.3
click at [397, 356] on code "{ "taskType" : "imageInference" , "taskUUID" : "7f3ebcb6-b897-49e1-b98c-f5789d2…" at bounding box center [377, 271] width 313 height 233
click at [397, 356] on span "}" at bounding box center [377, 352] width 287 height 19
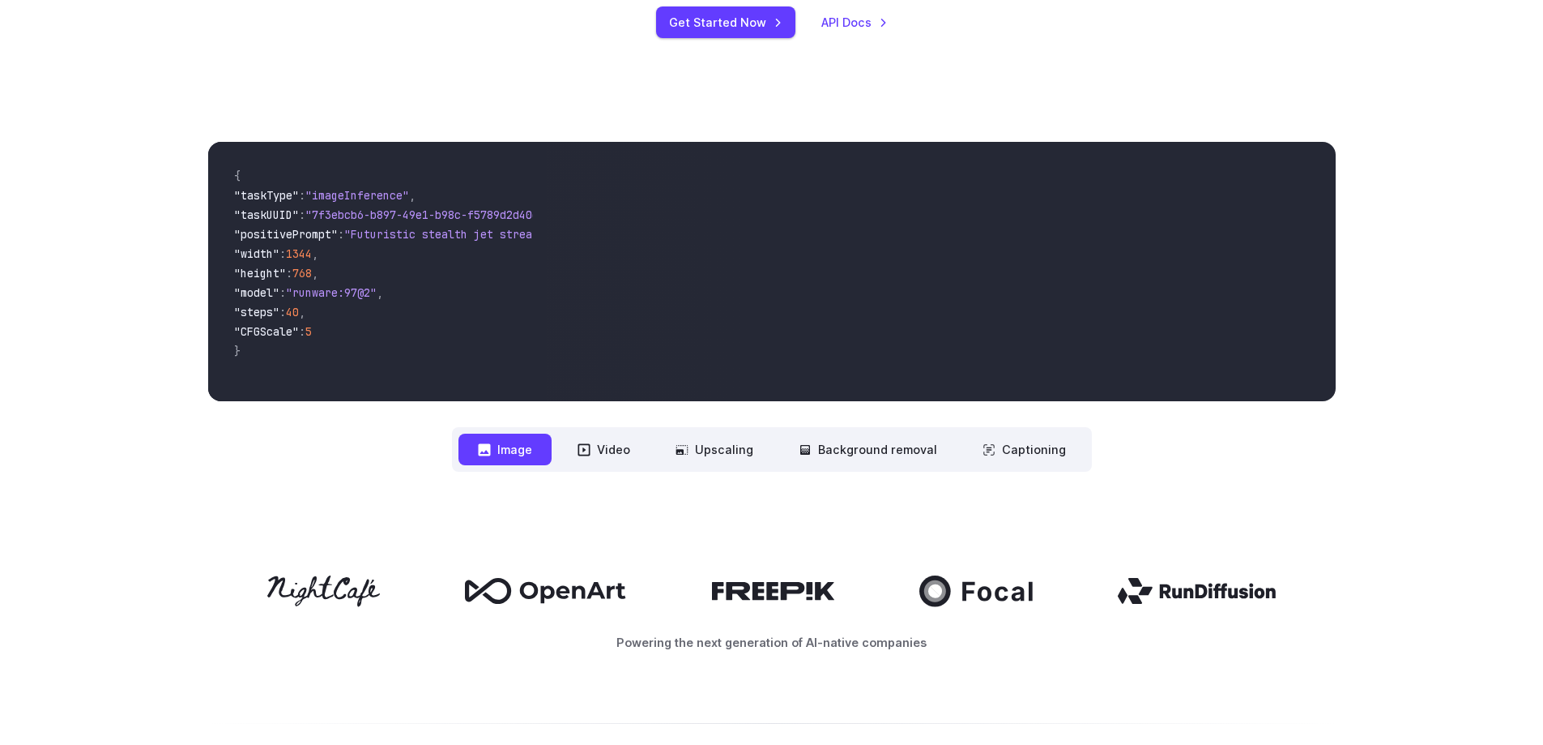
drag, startPoint x: 397, startPoint y: 356, endPoint x: 275, endPoint y: 175, distance: 218.9
click at [275, 175] on code "{ "taskType" : "imageInference" , "taskUUID" : "7f3ebcb6-b897-49e1-b98c-f5789d2…" at bounding box center [377, 271] width 313 height 233
click at [275, 189] on span ""taskType"" at bounding box center [266, 195] width 65 height 15
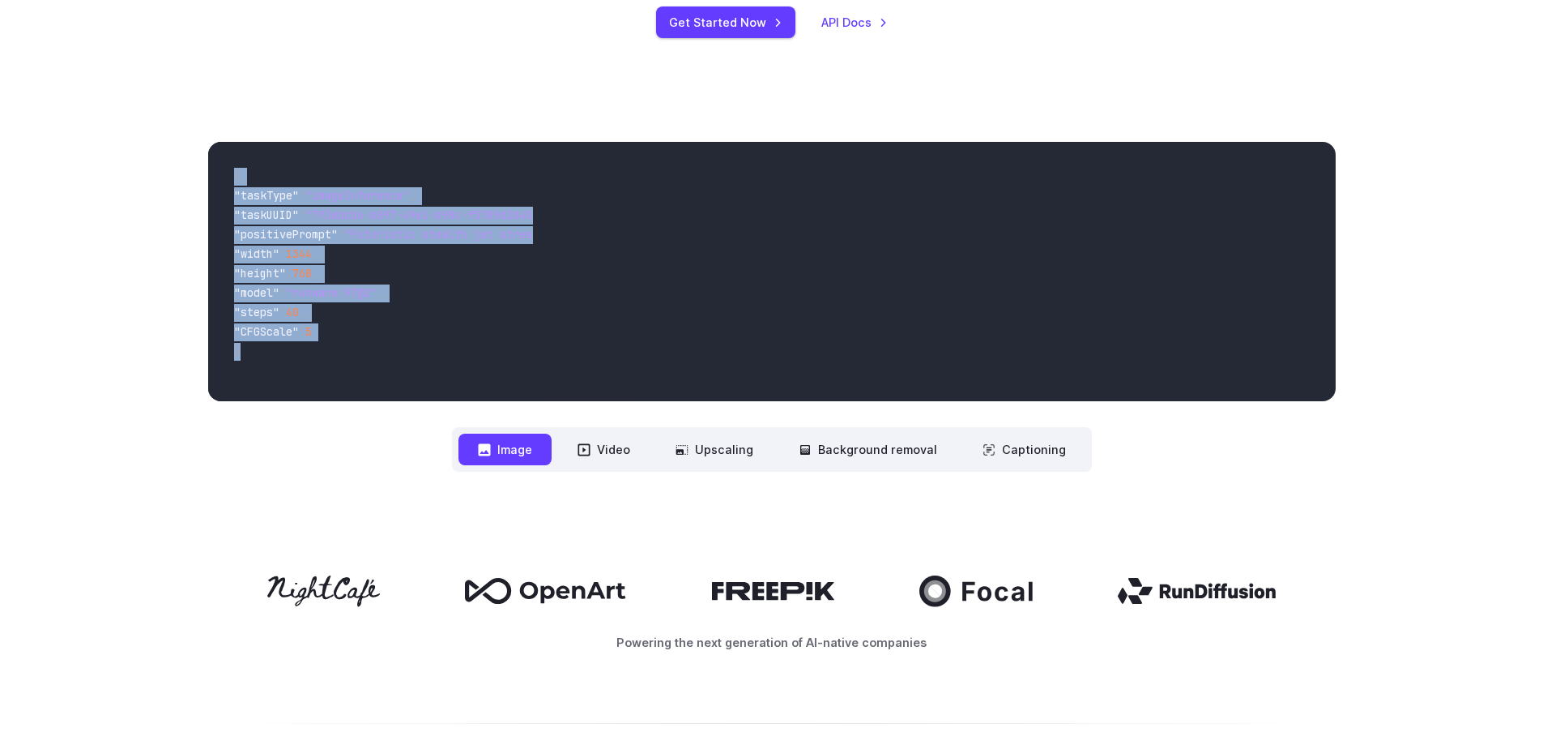
drag, startPoint x: 240, startPoint y: 173, endPoint x: 372, endPoint y: 365, distance: 233.0
click at [372, 365] on code "{ "taskType" : "imageInference" , "taskUUID" : "7f3ebcb6-b897-49e1-b98c-f5789d2…" at bounding box center [377, 271] width 313 height 233
drag, startPoint x: 343, startPoint y: 279, endPoint x: 276, endPoint y: 163, distance: 133.6
click at [275, 163] on code "{ "taskType" : "imageInference" , "taskUUID" : "7f3ebcb6-b897-49e1-b98c-f5789d2…" at bounding box center [377, 271] width 313 height 233
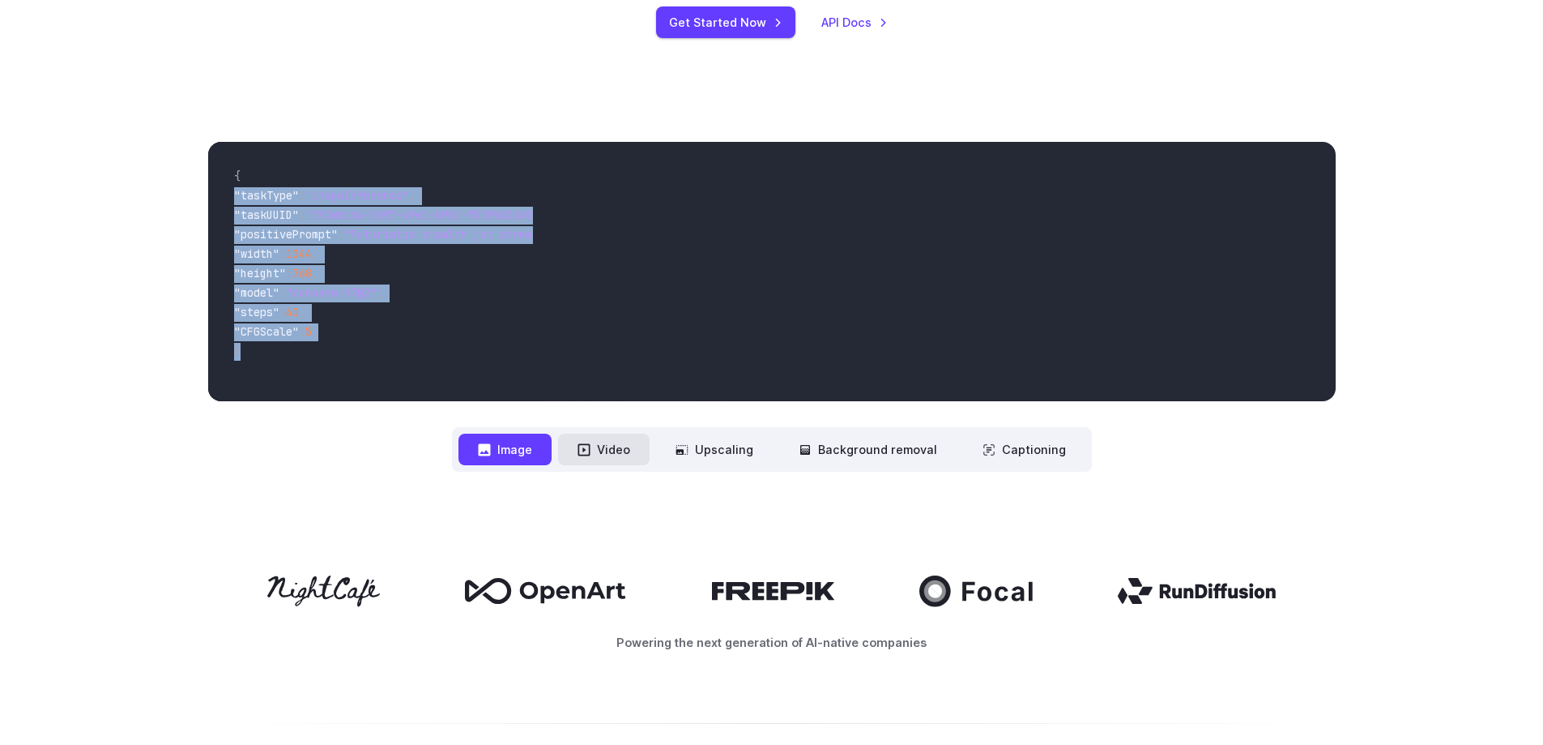
click at [625, 445] on button "Video" at bounding box center [604, 449] width 92 height 32
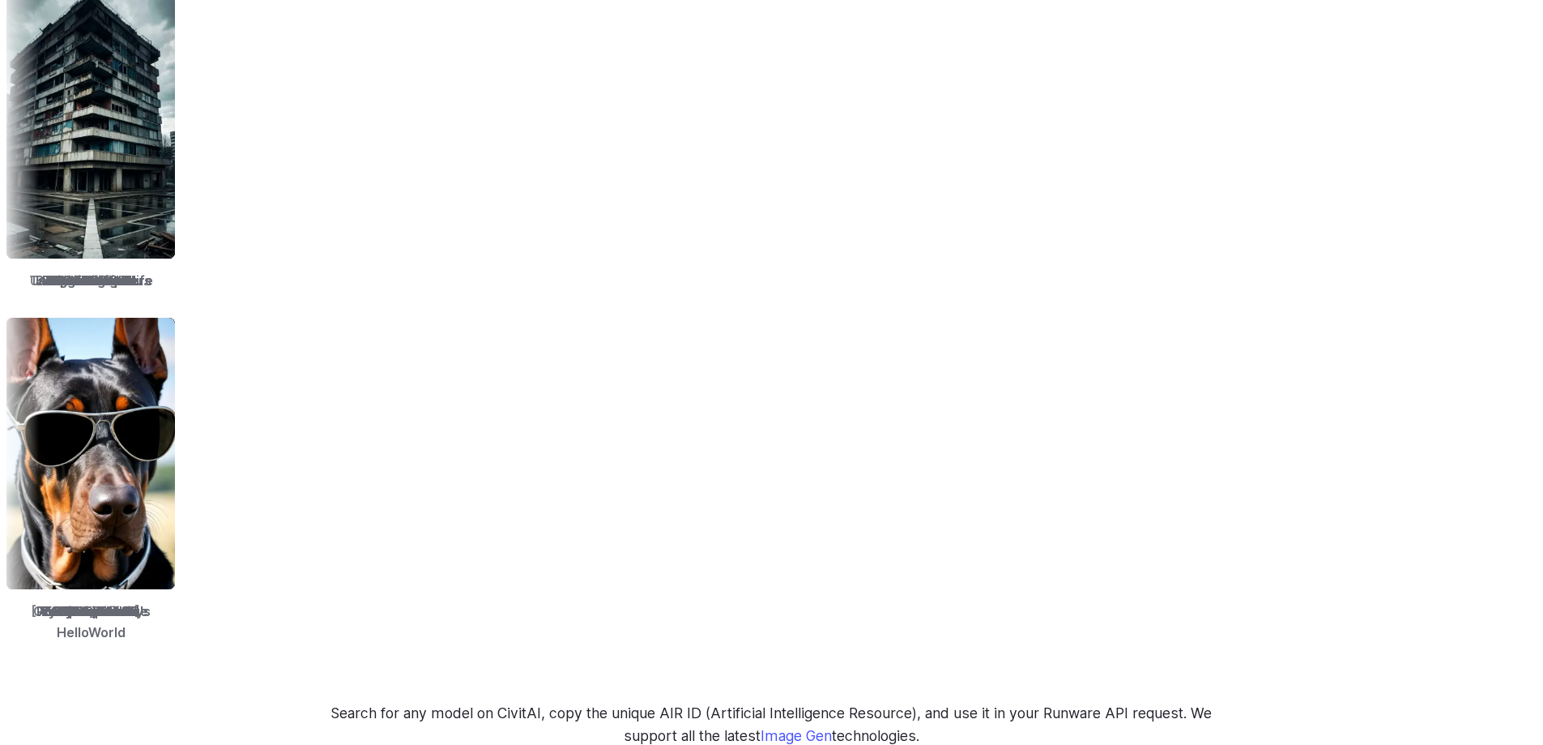
scroll to position [2025, 0]
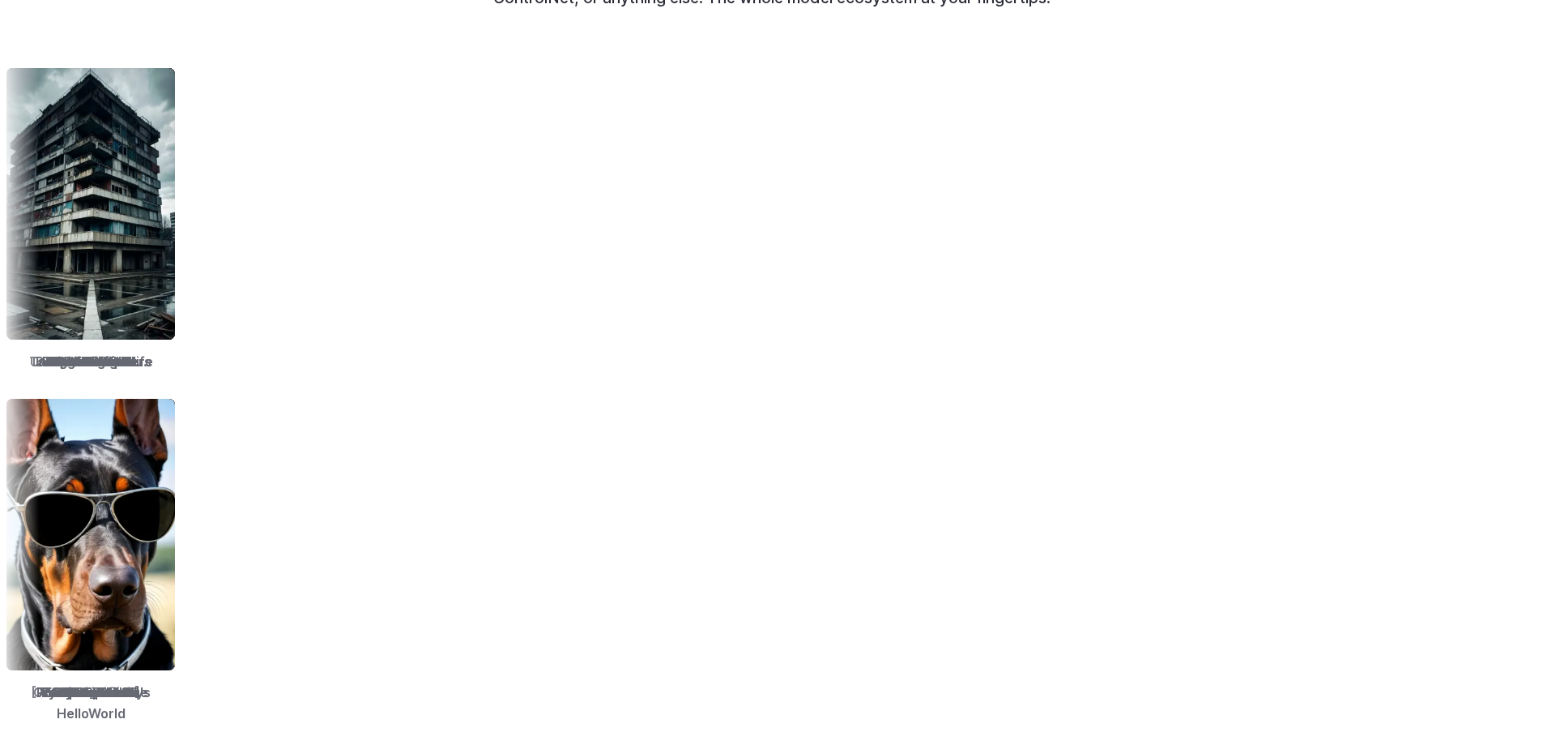
click at [926, 203] on div "TrueSketch Detail Tweaker Tales of Digital Life MOHAWK Unstable Diffusers Pictu…" at bounding box center [771, 221] width 1543 height 318
click at [130, 190] on img at bounding box center [46, 203] width 169 height 271
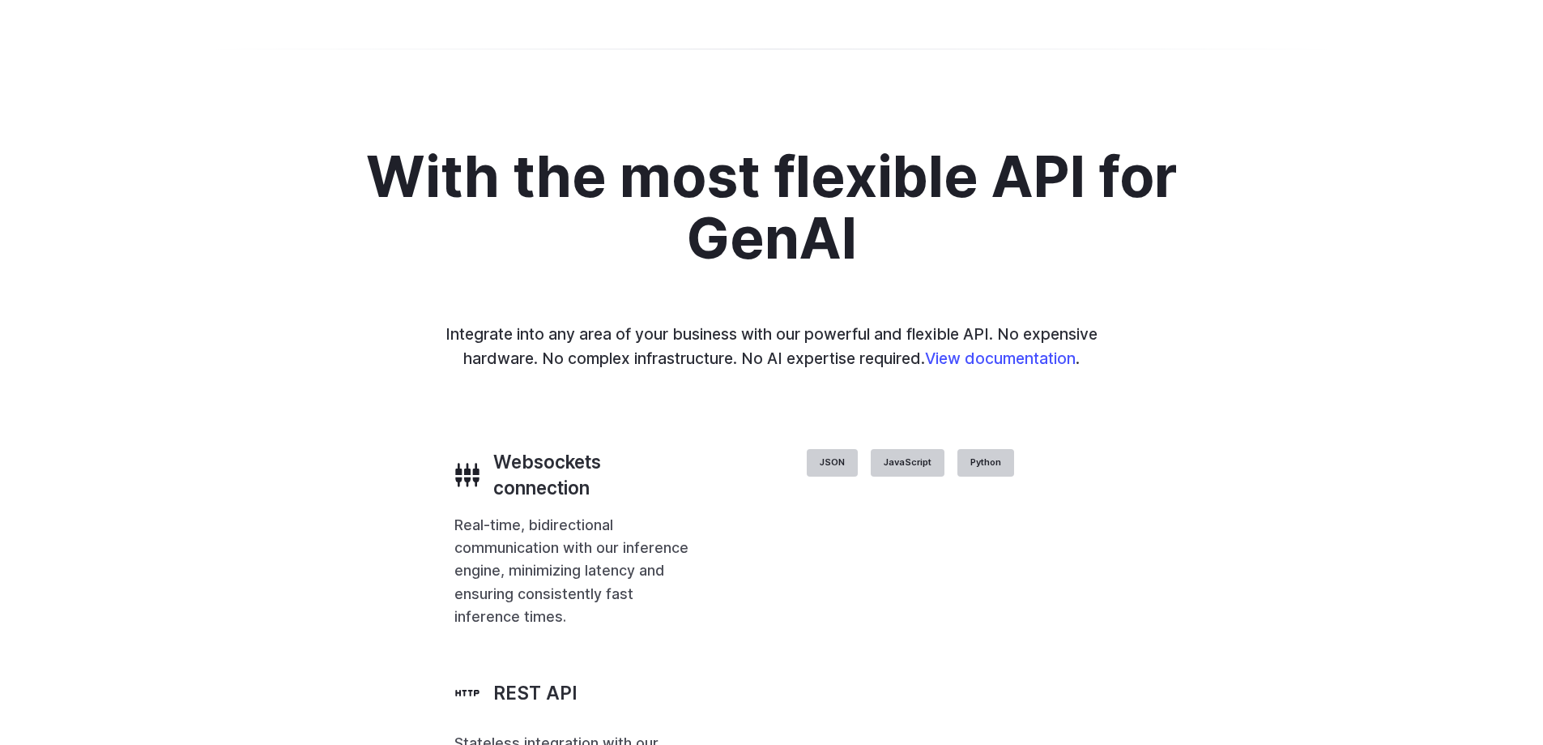
scroll to position [0, 0]
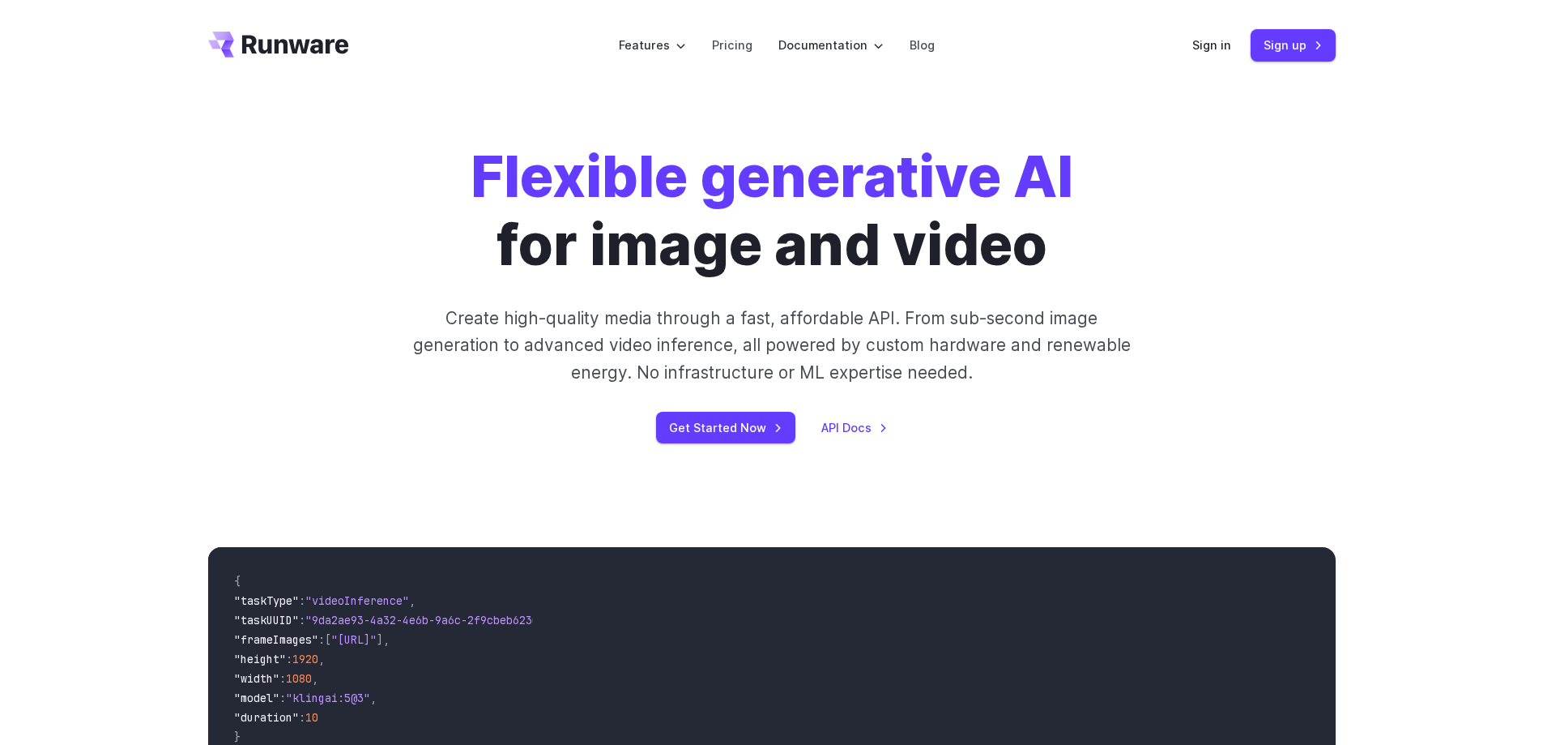
drag, startPoint x: 636, startPoint y: 527, endPoint x: 493, endPoint y: -17, distance: 562.2
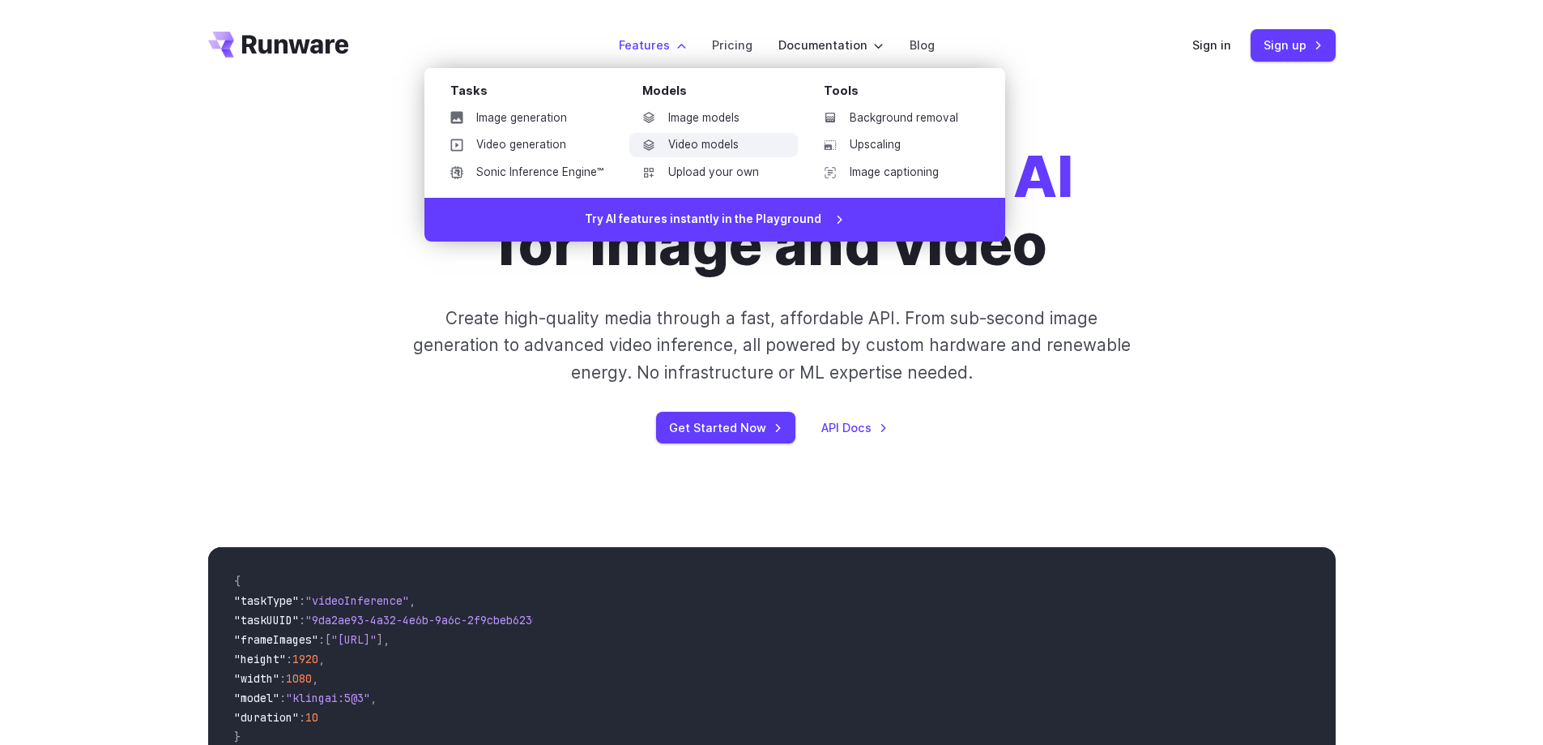
click at [729, 143] on link "Video models" at bounding box center [714, 145] width 169 height 24
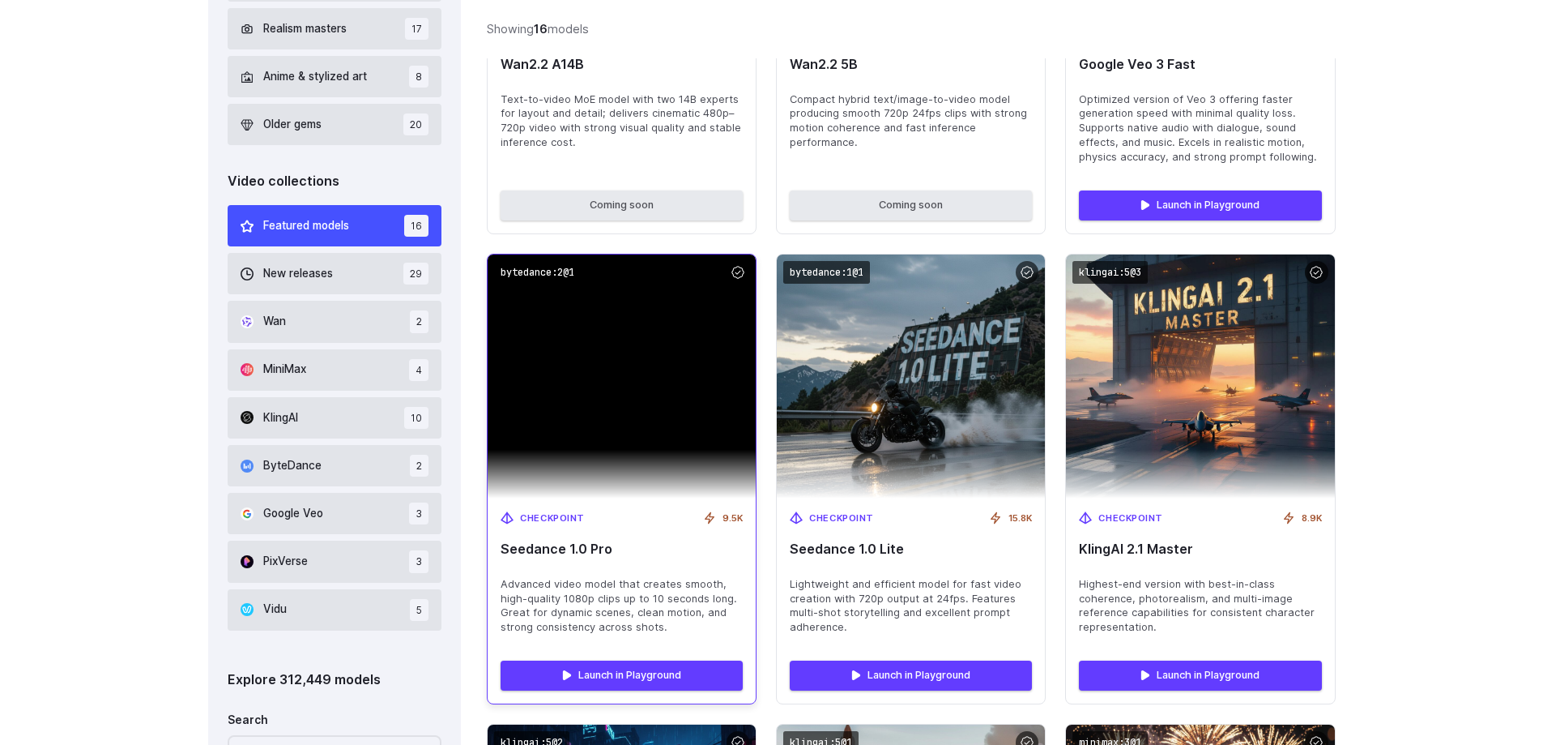
scroll to position [972, 0]
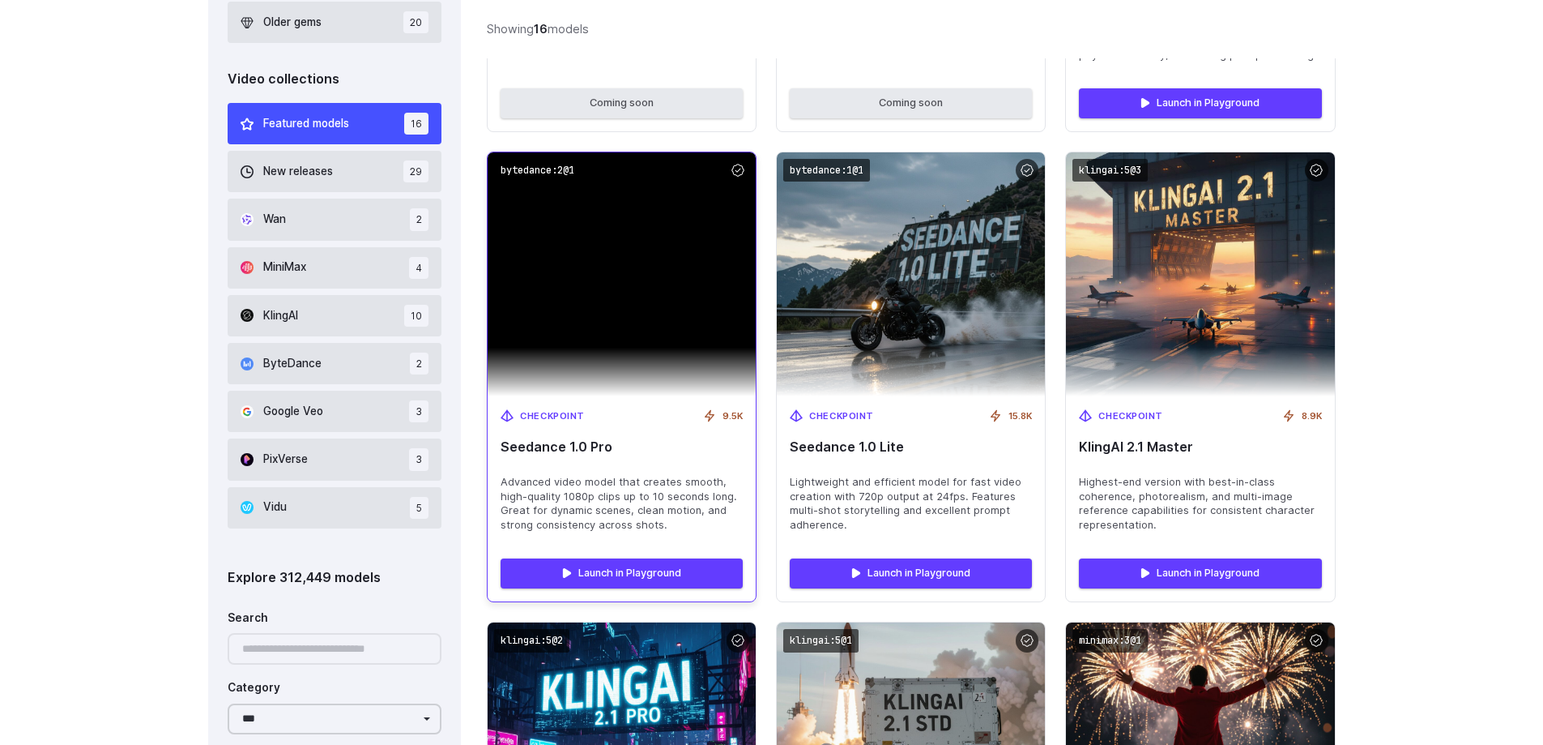
click at [625, 296] on img at bounding box center [622, 274] width 268 height 244
click at [672, 577] on link "Launch in Playground" at bounding box center [622, 572] width 242 height 29
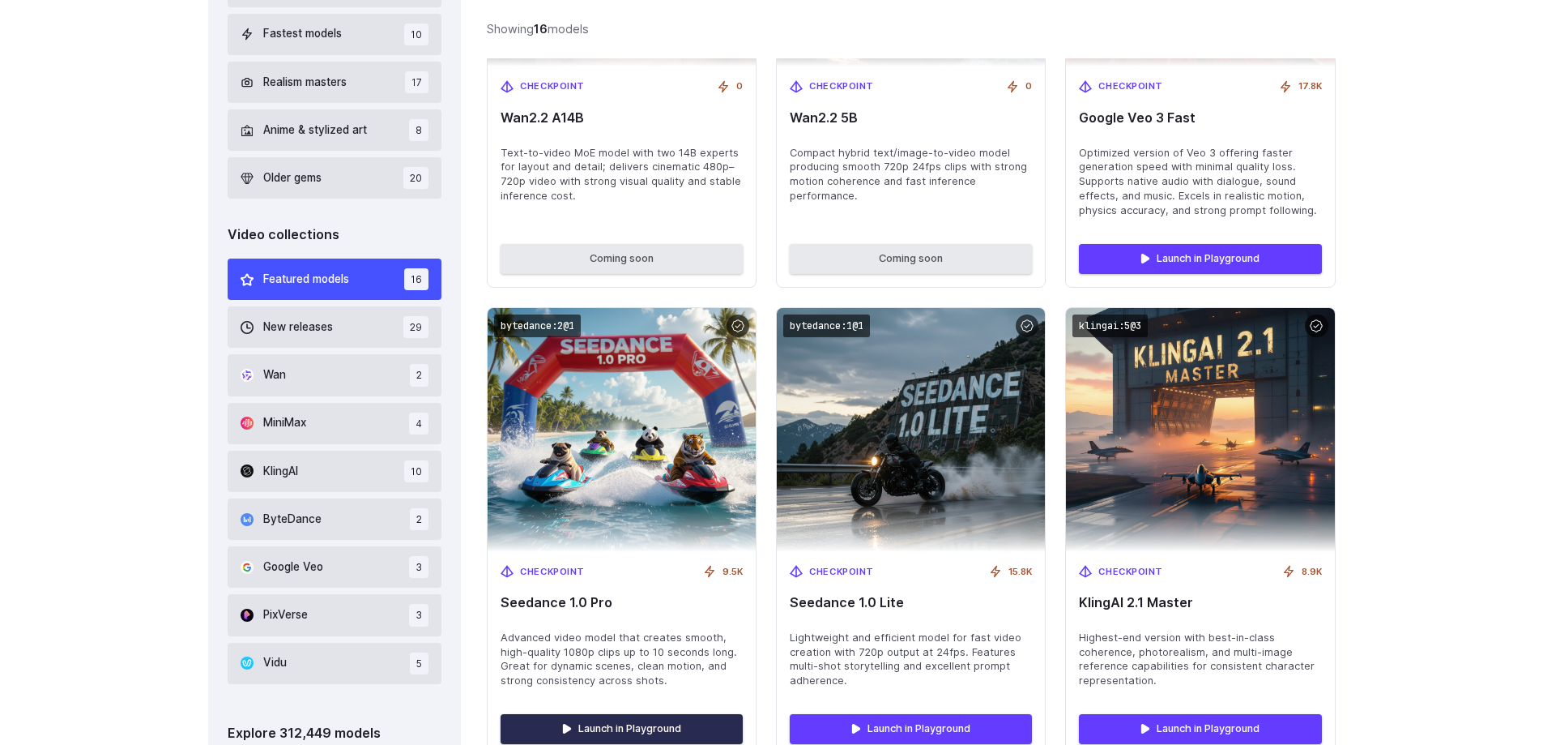
scroll to position [810, 0]
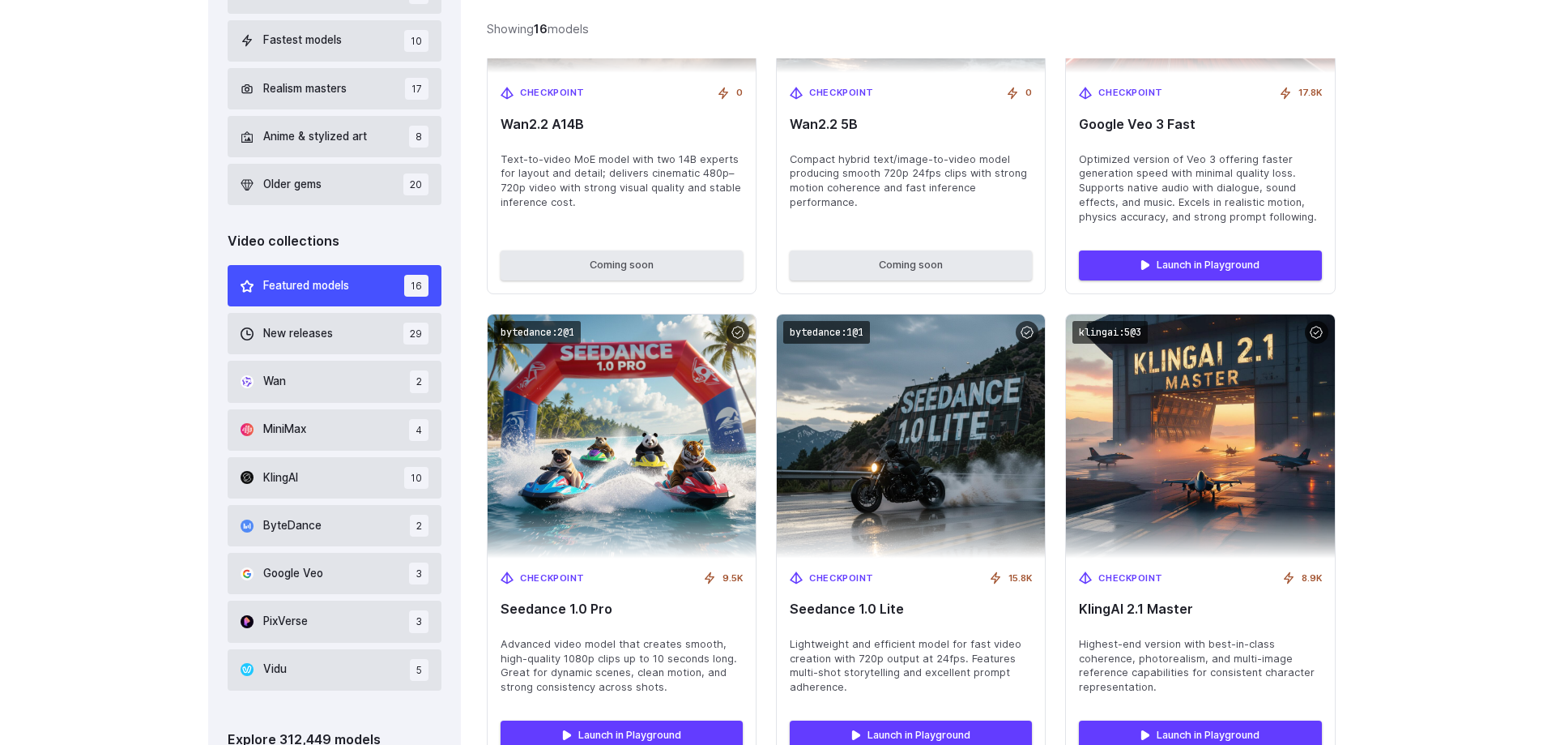
click at [308, 514] on button "ByteDance 2" at bounding box center [335, 525] width 215 height 41
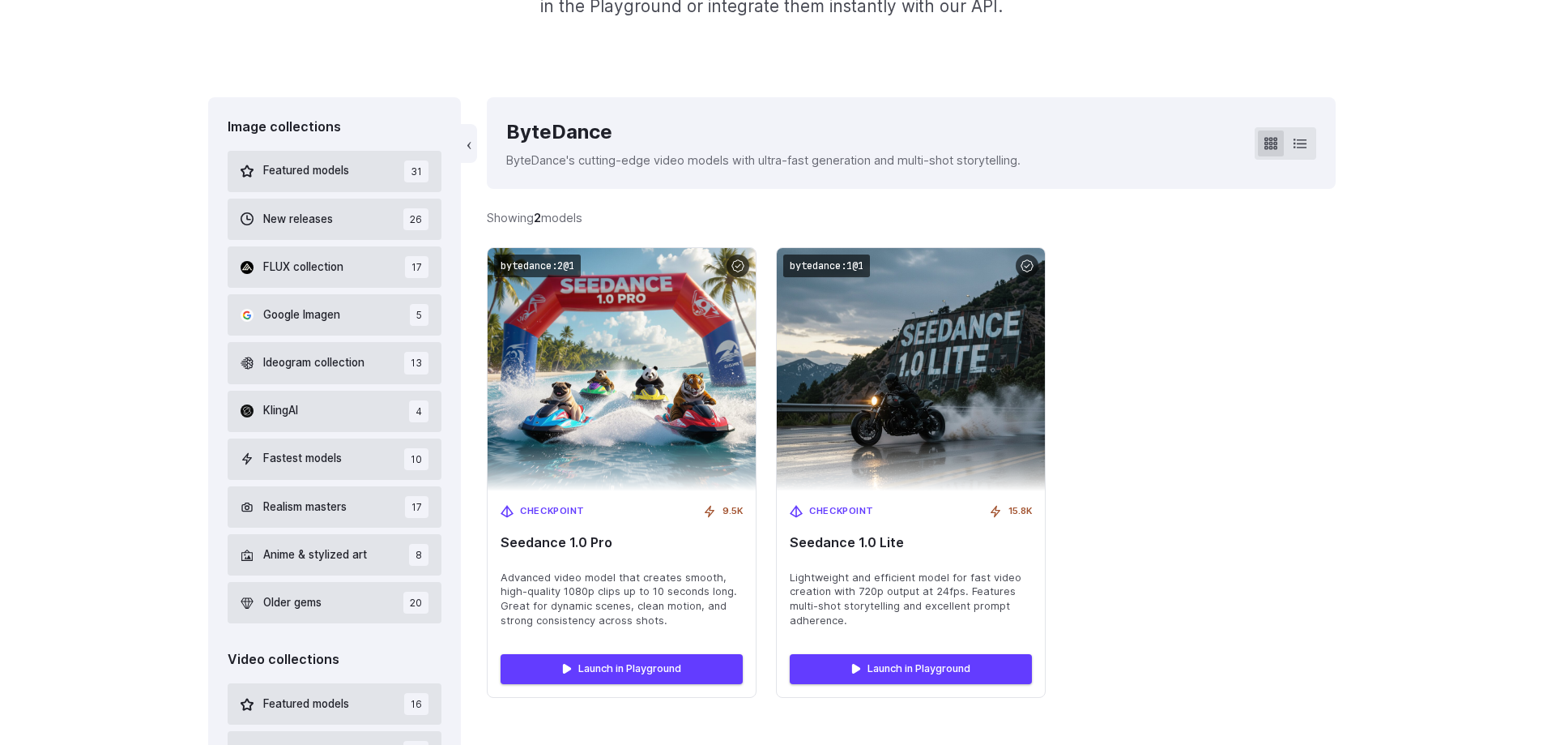
scroll to position [386, 0]
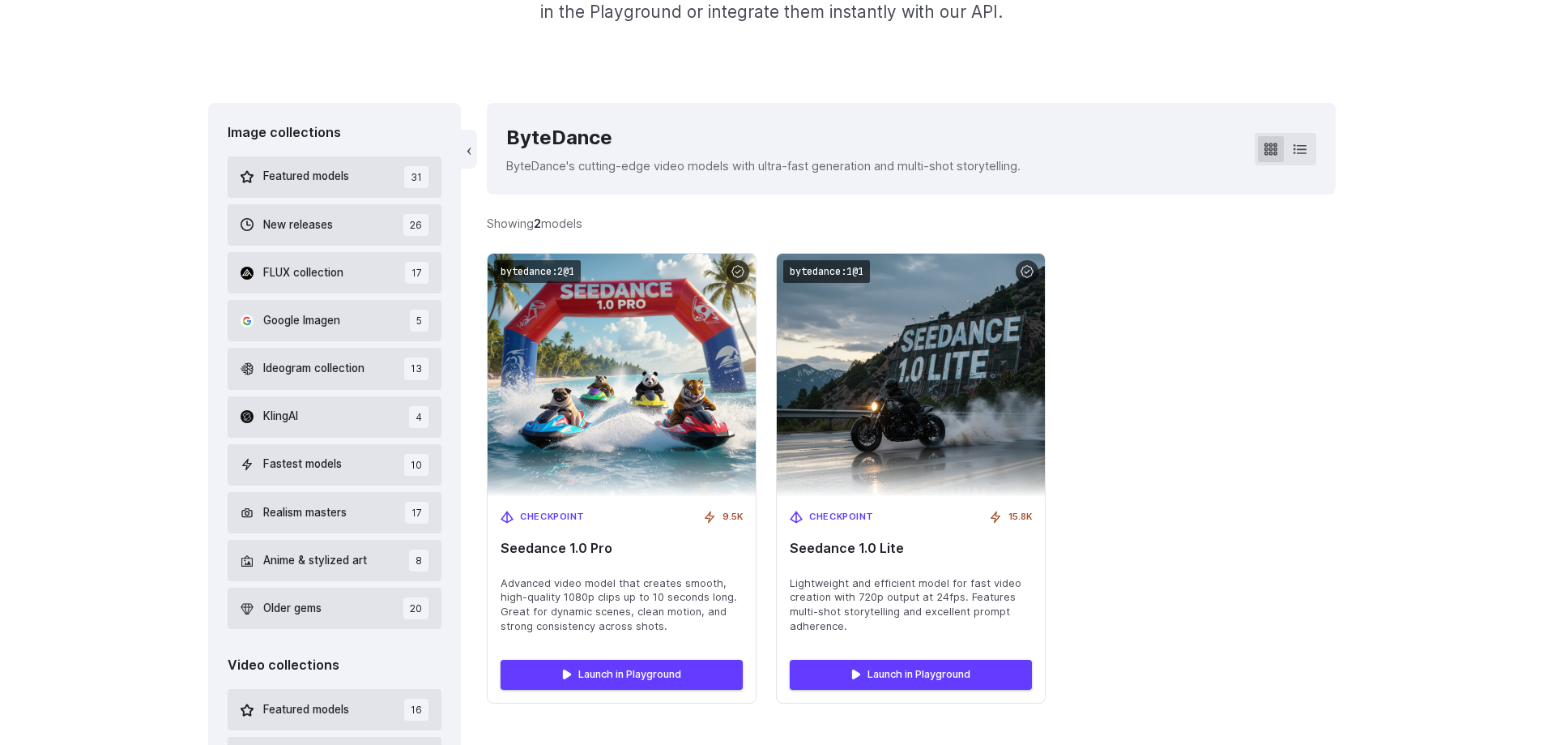
click at [1291, 415] on div "bytedance:2@1 Checkpoint 9.5K Seedance 1.0 Pro Advanced video model that create…" at bounding box center [911, 478] width 848 height 450
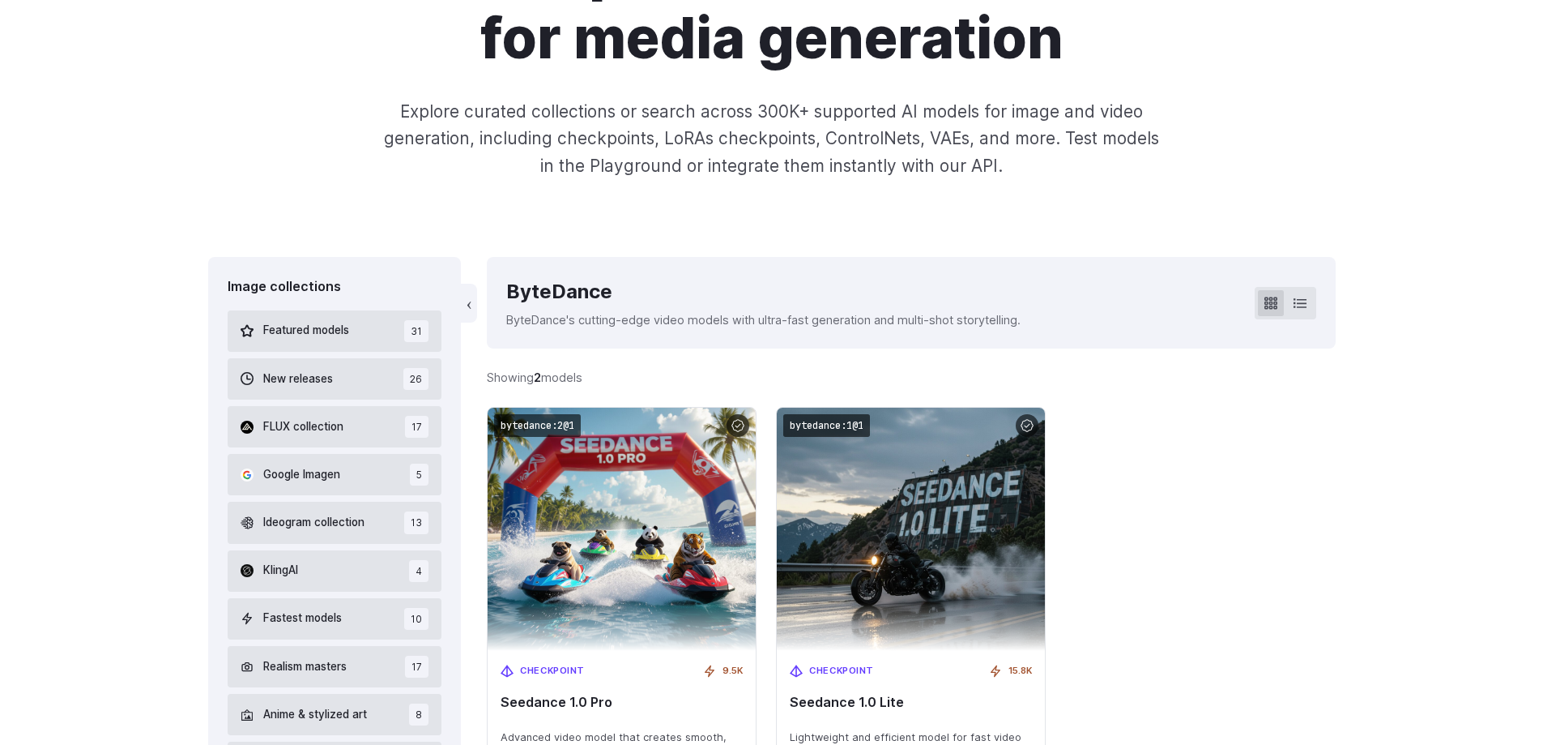
scroll to position [0, 0]
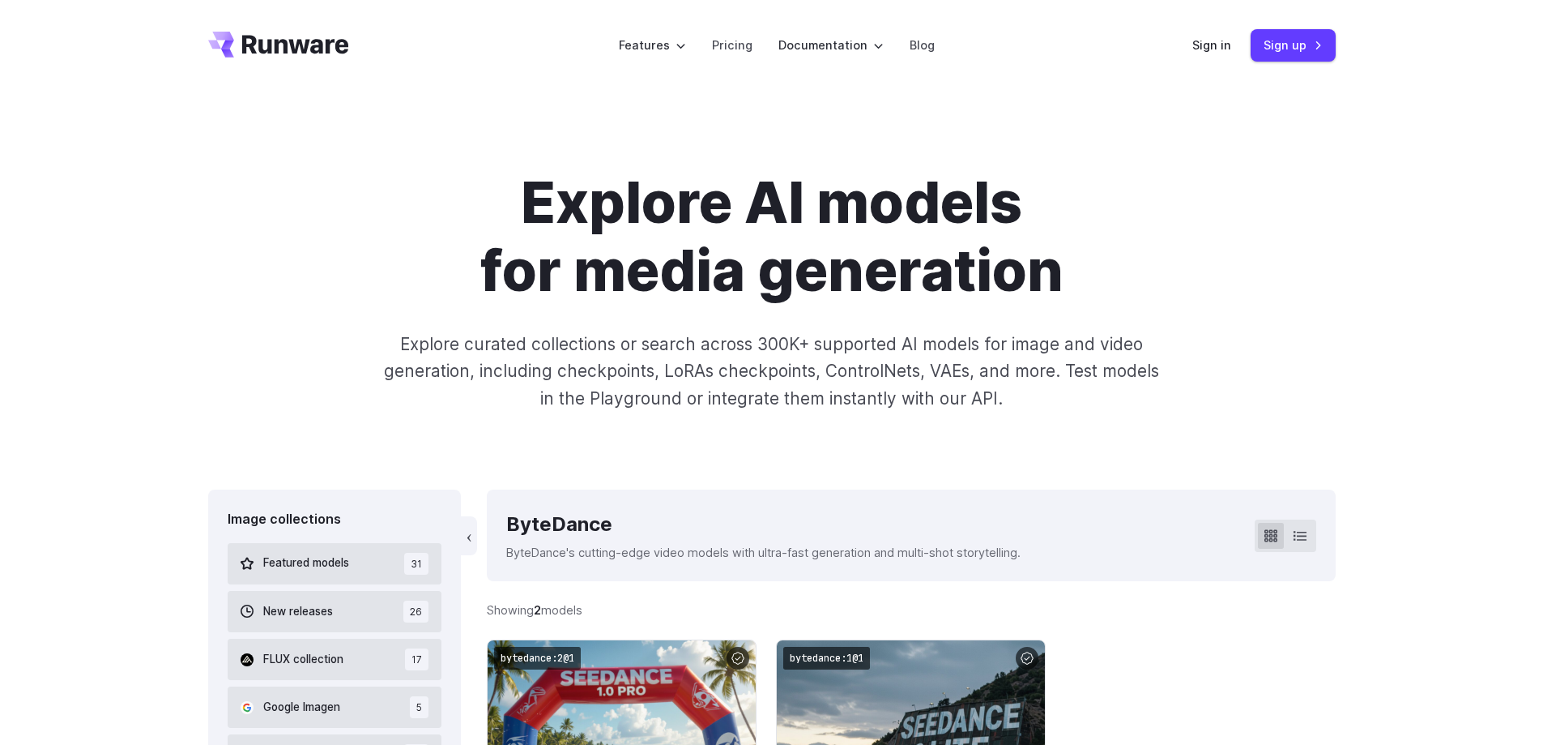
click at [234, 36] on icon "Go to /" at bounding box center [278, 45] width 141 height 26
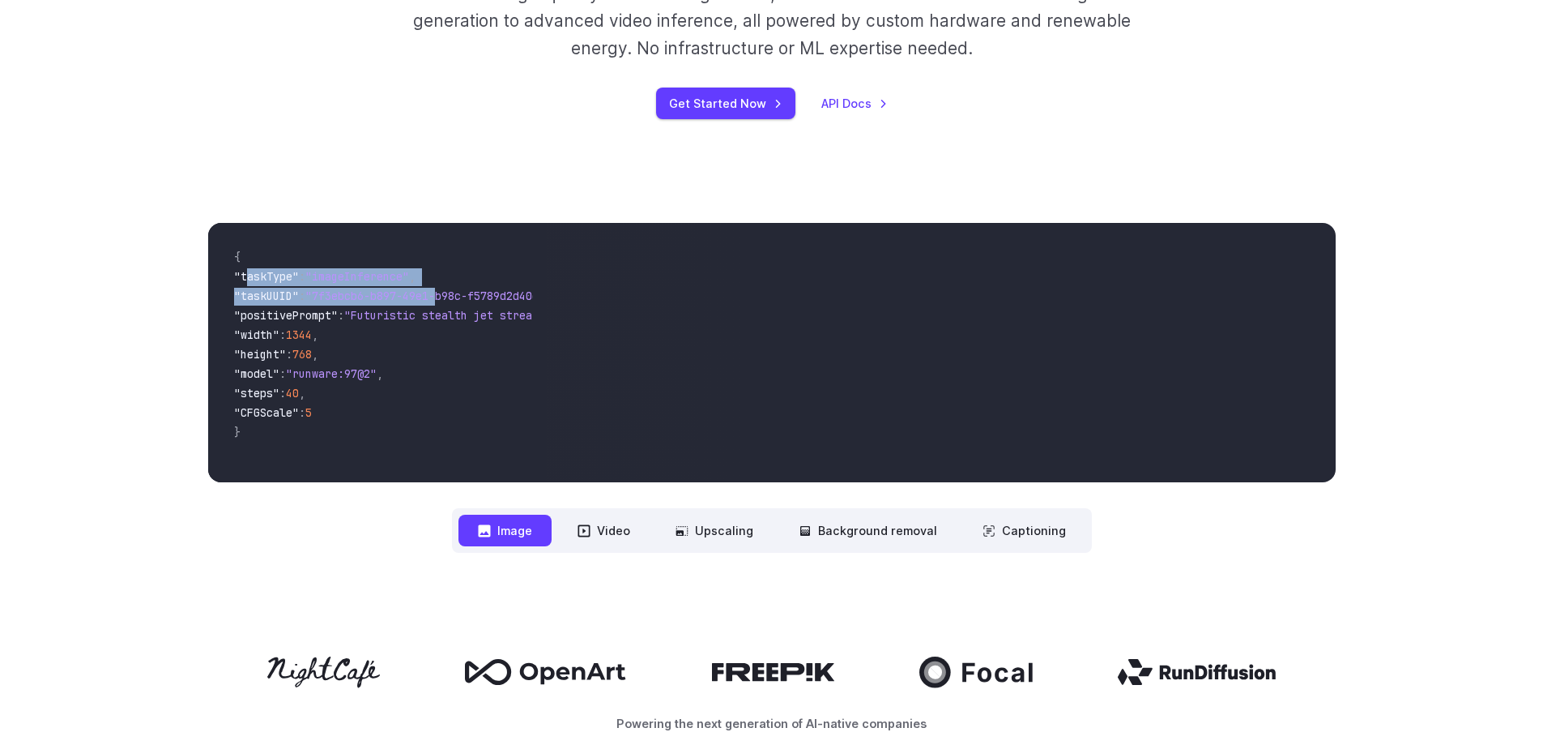
drag, startPoint x: 331, startPoint y: 283, endPoint x: 451, endPoint y: 296, distance: 120.6
click at [451, 296] on code "{ "taskType" : "imageInference" , "taskUUID" : "7f3ebcb6-b897-49e1-b98c-f5789d2…" at bounding box center [377, 352] width 313 height 233
click at [446, 303] on span ""7f3ebcb6-b897-49e1-b98c-f5789d2d40d7"" at bounding box center [428, 295] width 246 height 15
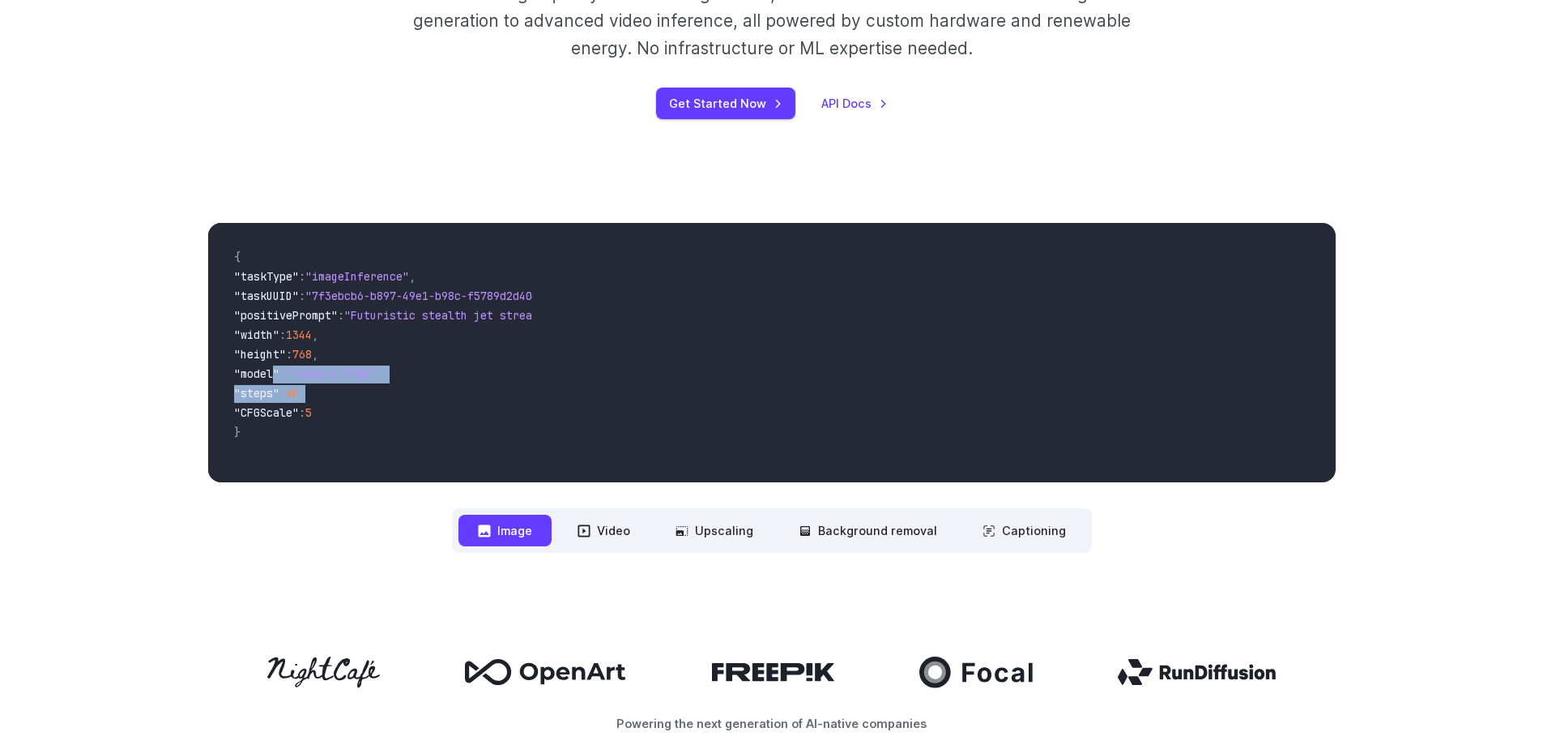
drag, startPoint x: 271, startPoint y: 377, endPoint x: 269, endPoint y: 417, distance: 40.6
click at [328, 386] on code "{ "taskType" : "imageInference" , "taskUUID" : "7f3ebcb6-b897-49e1-b98c-f5789d2…" at bounding box center [377, 352] width 313 height 233
drag, startPoint x: 252, startPoint y: 412, endPoint x: 329, endPoint y: 415, distance: 77.0
click at [329, 415] on span ""CFGScale" : 5" at bounding box center [377, 413] width 287 height 19
click at [271, 418] on span ""CFGScale"" at bounding box center [266, 412] width 65 height 15
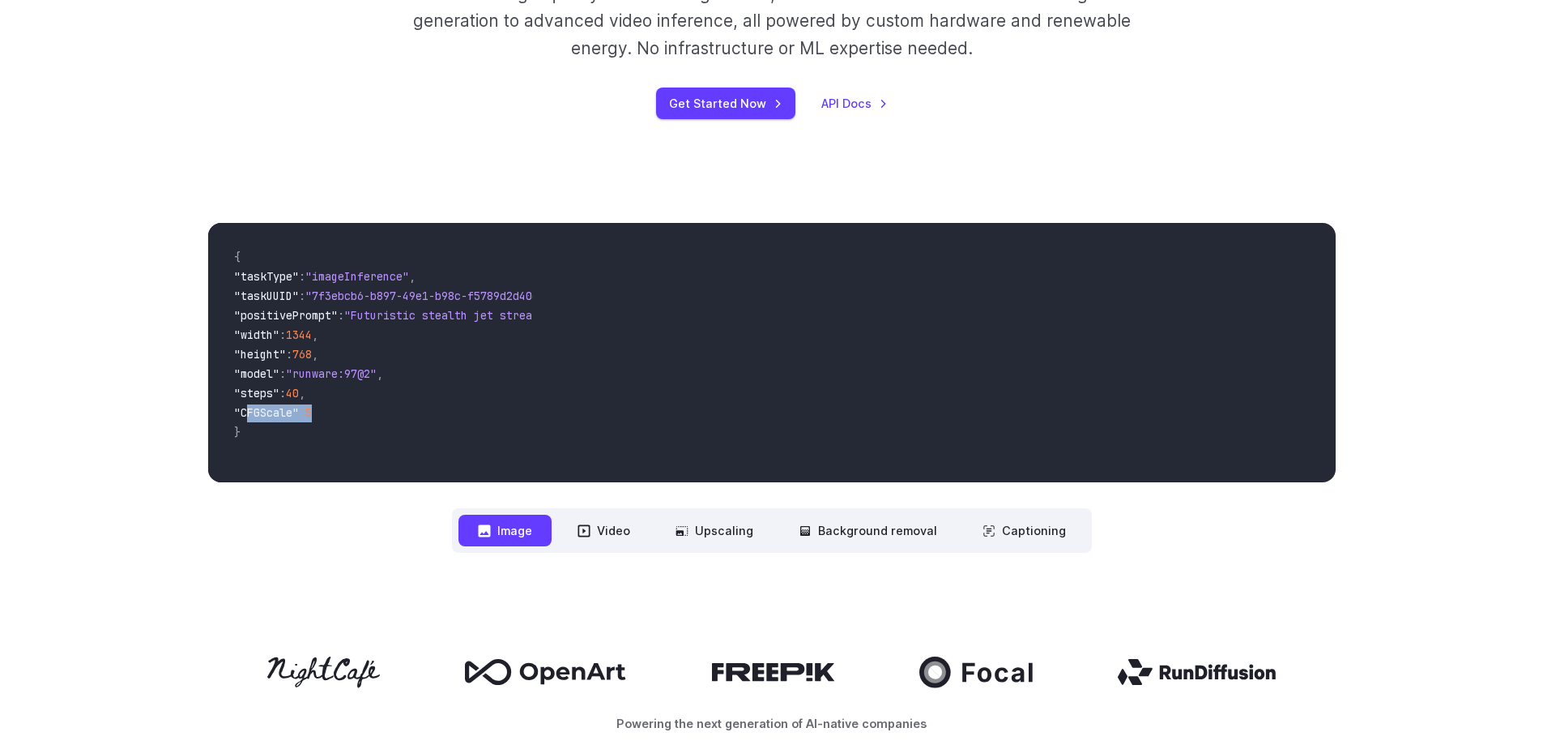
drag, startPoint x: 246, startPoint y: 413, endPoint x: 326, endPoint y: 416, distance: 79.5
click at [326, 416] on span ""CFGScale" : 5" at bounding box center [377, 413] width 287 height 19
click at [341, 417] on span ""CFGScale" : 5" at bounding box center [377, 413] width 287 height 19
drag, startPoint x: 344, startPoint y: 417, endPoint x: 283, endPoint y: 401, distance: 62.9
click at [285, 406] on span ""CFGScale" : 5" at bounding box center [377, 413] width 287 height 19
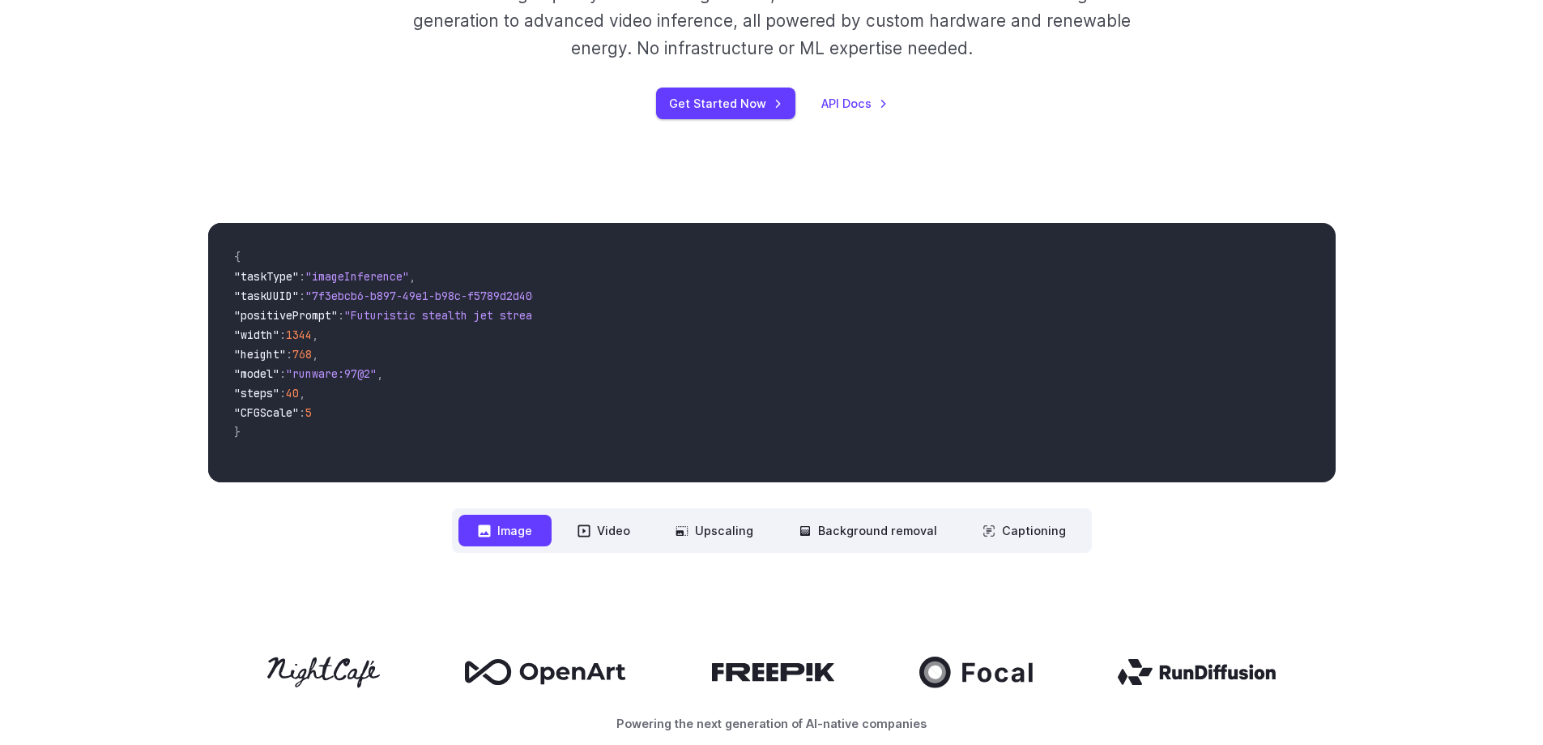
click at [257, 306] on span ""taskUUID" : "7f3ebcb6-b897-49e1-b98c-f5789d2d40d7" ," at bounding box center [377, 297] width 287 height 19
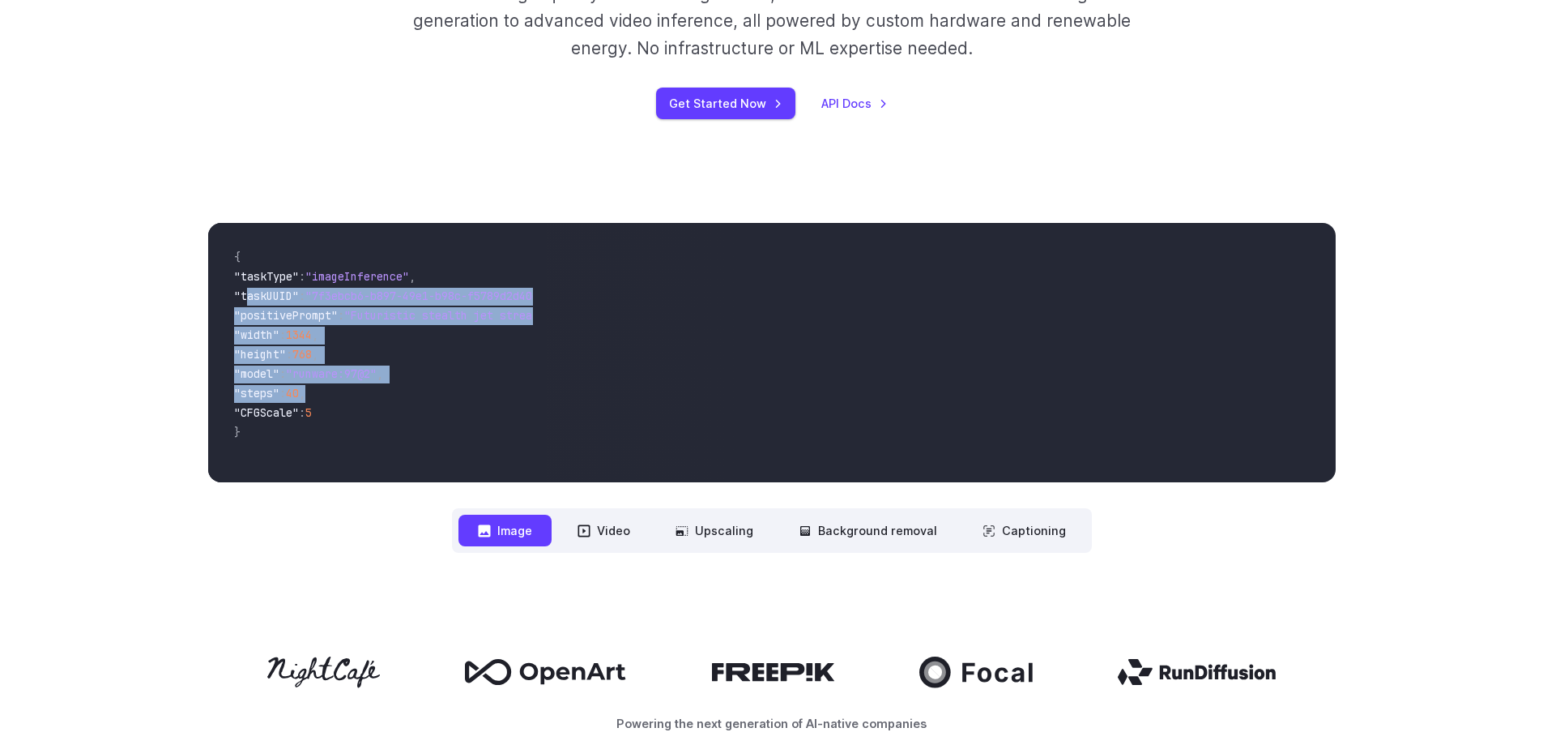
drag, startPoint x: 244, startPoint y: 291, endPoint x: 349, endPoint y: 403, distance: 153.6
click at [349, 403] on code "{ "taskType" : "imageInference" , "taskUUID" : "7f3ebcb6-b897-49e1-b98c-f5789d2…" at bounding box center [377, 352] width 313 height 233
click at [349, 403] on span ""steps" : 40 ," at bounding box center [377, 394] width 287 height 19
drag, startPoint x: 372, startPoint y: 433, endPoint x: 239, endPoint y: 272, distance: 208.9
click at [239, 272] on code "{ "taskType" : "imageInference" , "taskUUID" : "7f3ebcb6-b897-49e1-b98c-f5789d2…" at bounding box center [377, 352] width 313 height 233
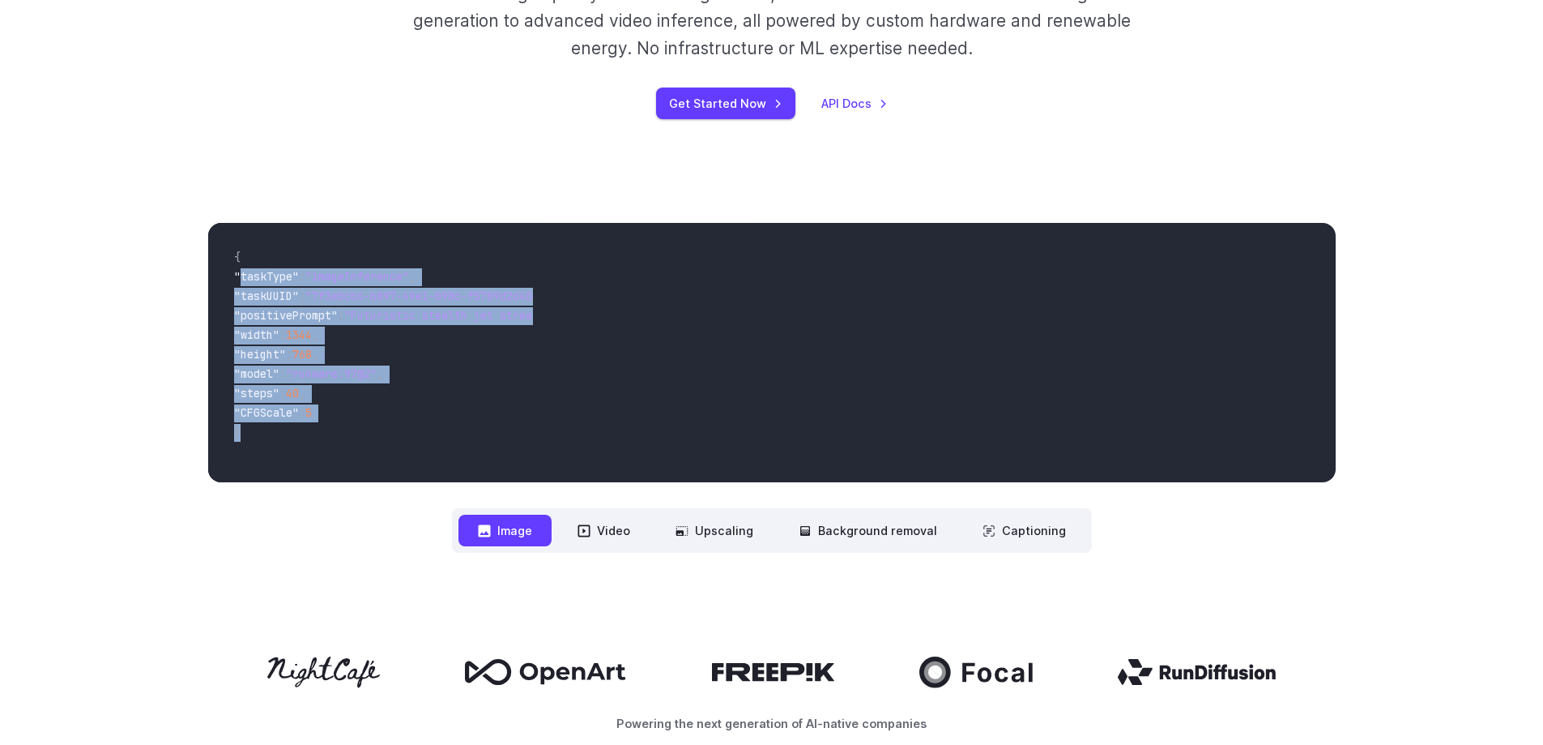
click at [365, 349] on span ""height" : 768 ," at bounding box center [377, 355] width 287 height 19
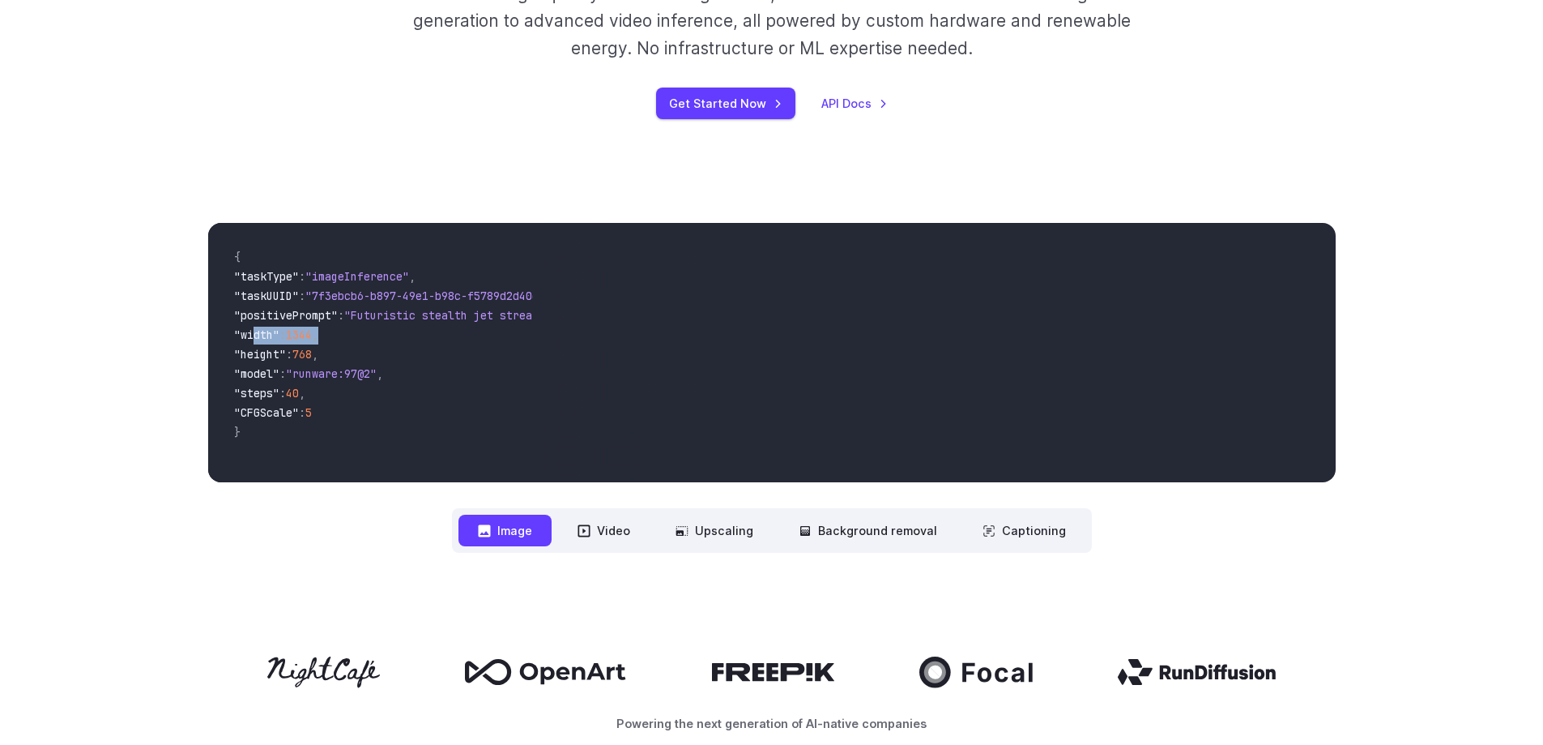
drag, startPoint x: 281, startPoint y: 334, endPoint x: 348, endPoint y: 340, distance: 66.8
click at [348, 340] on span ""width" : 1344 ," at bounding box center [377, 336] width 287 height 19
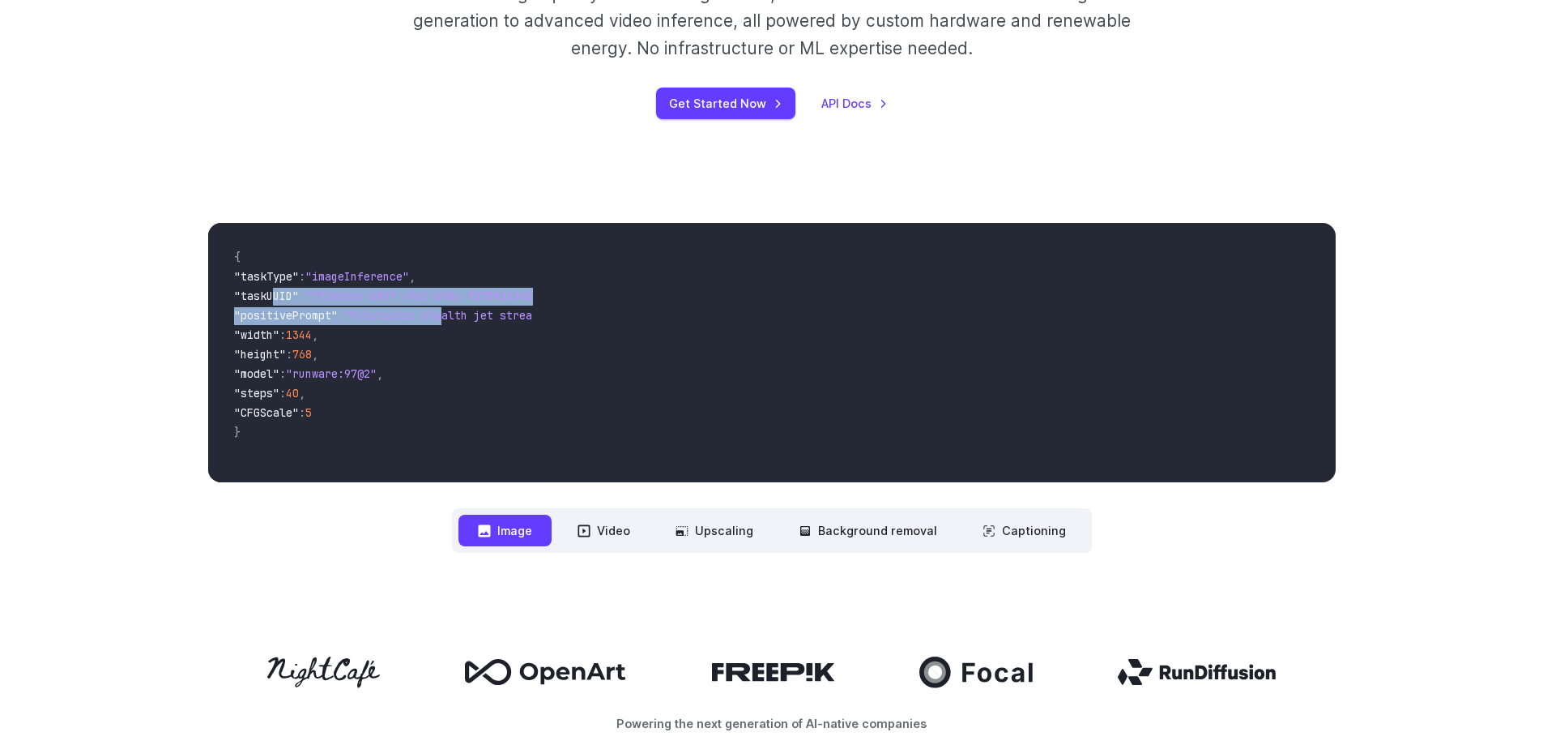
drag, startPoint x: 275, startPoint y: 298, endPoint x: 462, endPoint y: 320, distance: 188.4
click at [462, 320] on code "{ "taskType" : "imageInference" , "taskUUID" : "7f3ebcb6-b897-49e1-b98c-f5789d2…" at bounding box center [377, 352] width 313 height 233
click at [462, 320] on span ""Futuristic stealth jet streaking through a neon-lit cityscape with glowing pur…" at bounding box center [639, 315] width 590 height 15
drag, startPoint x: 317, startPoint y: 316, endPoint x: 512, endPoint y: 326, distance: 195.5
click at [512, 326] on span ""positivePrompt" : "Futuristic stealth jet streaking through a neon-lit citysca…" at bounding box center [377, 316] width 287 height 19
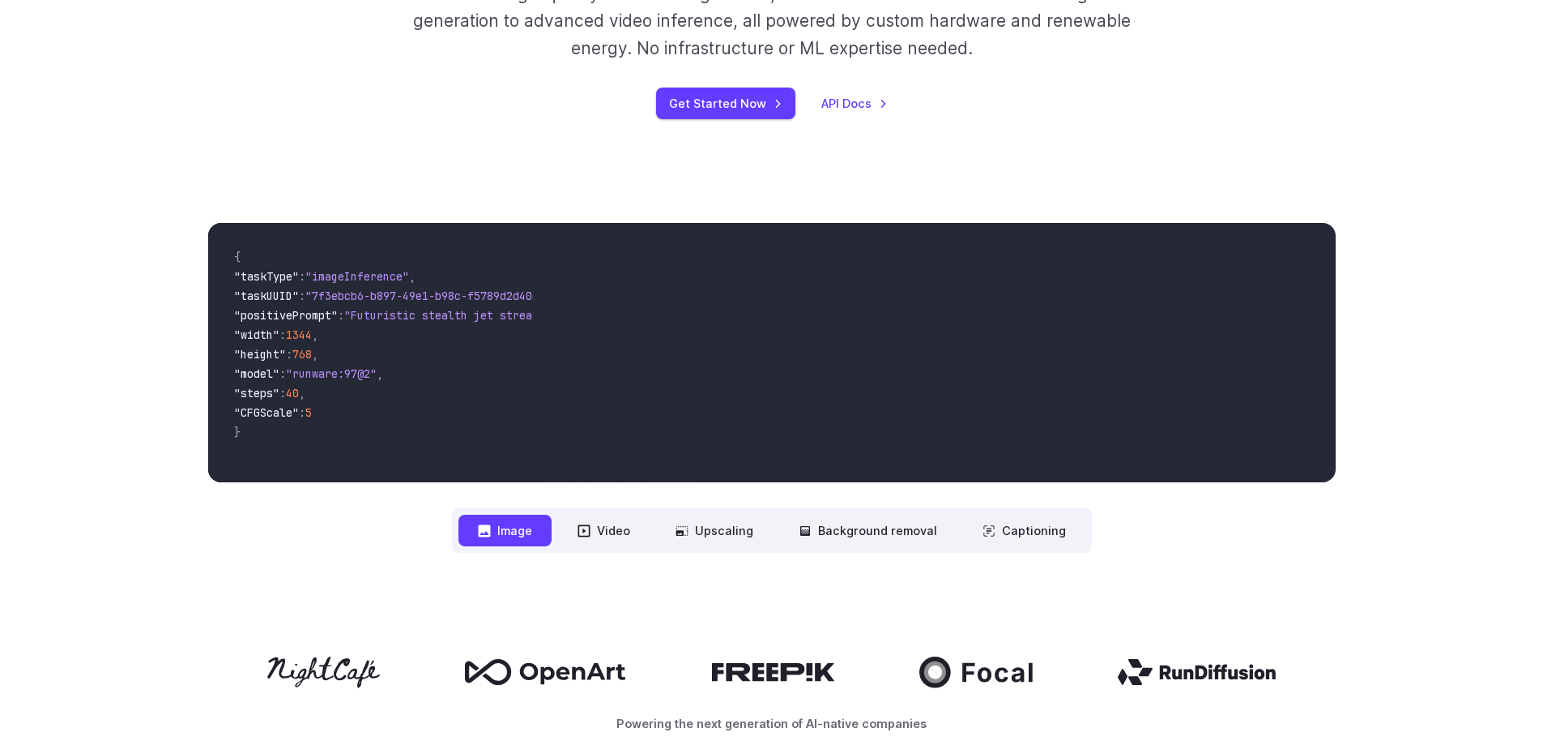
click at [399, 385] on span ""steps" : 40 ," at bounding box center [377, 394] width 287 height 19
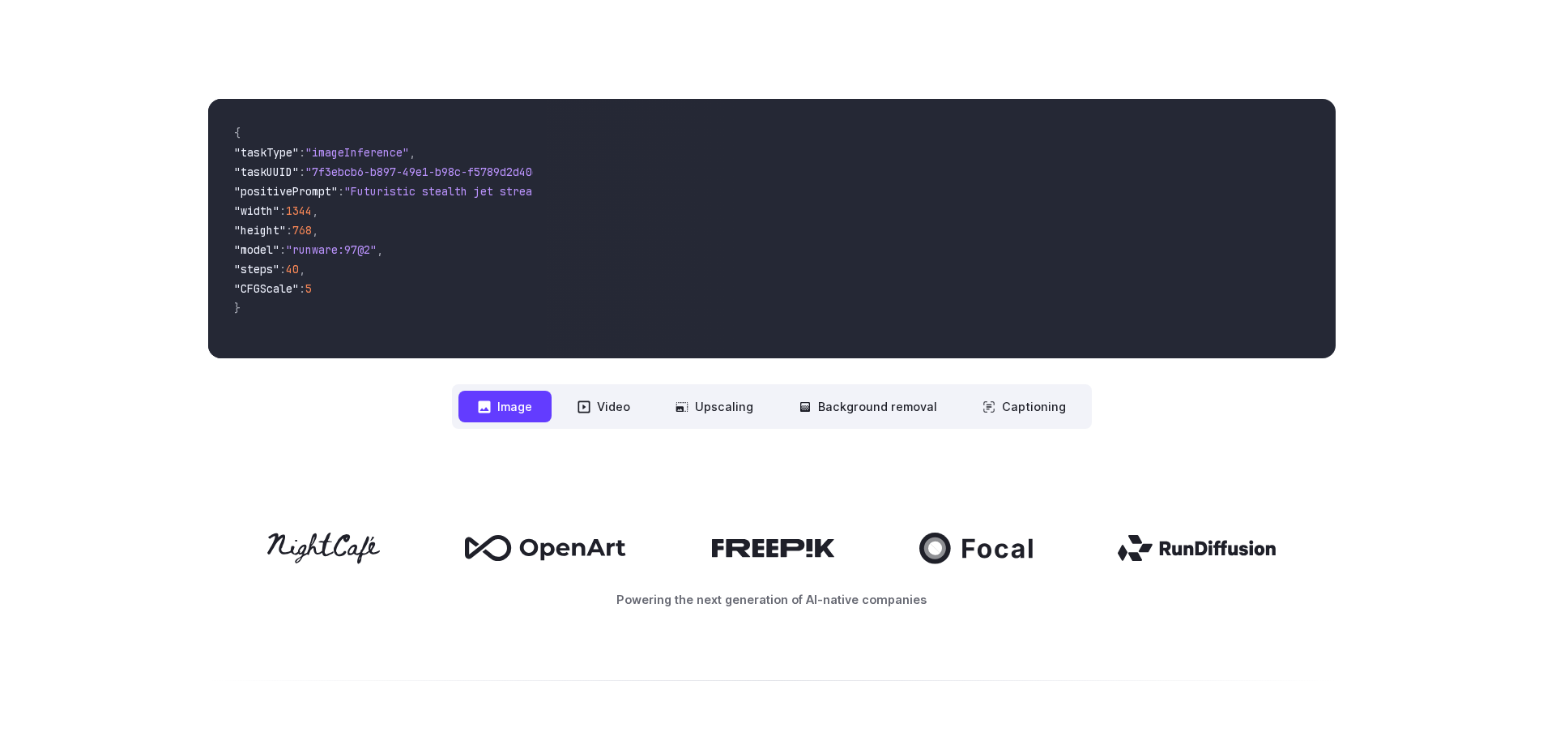
scroll to position [324, 0]
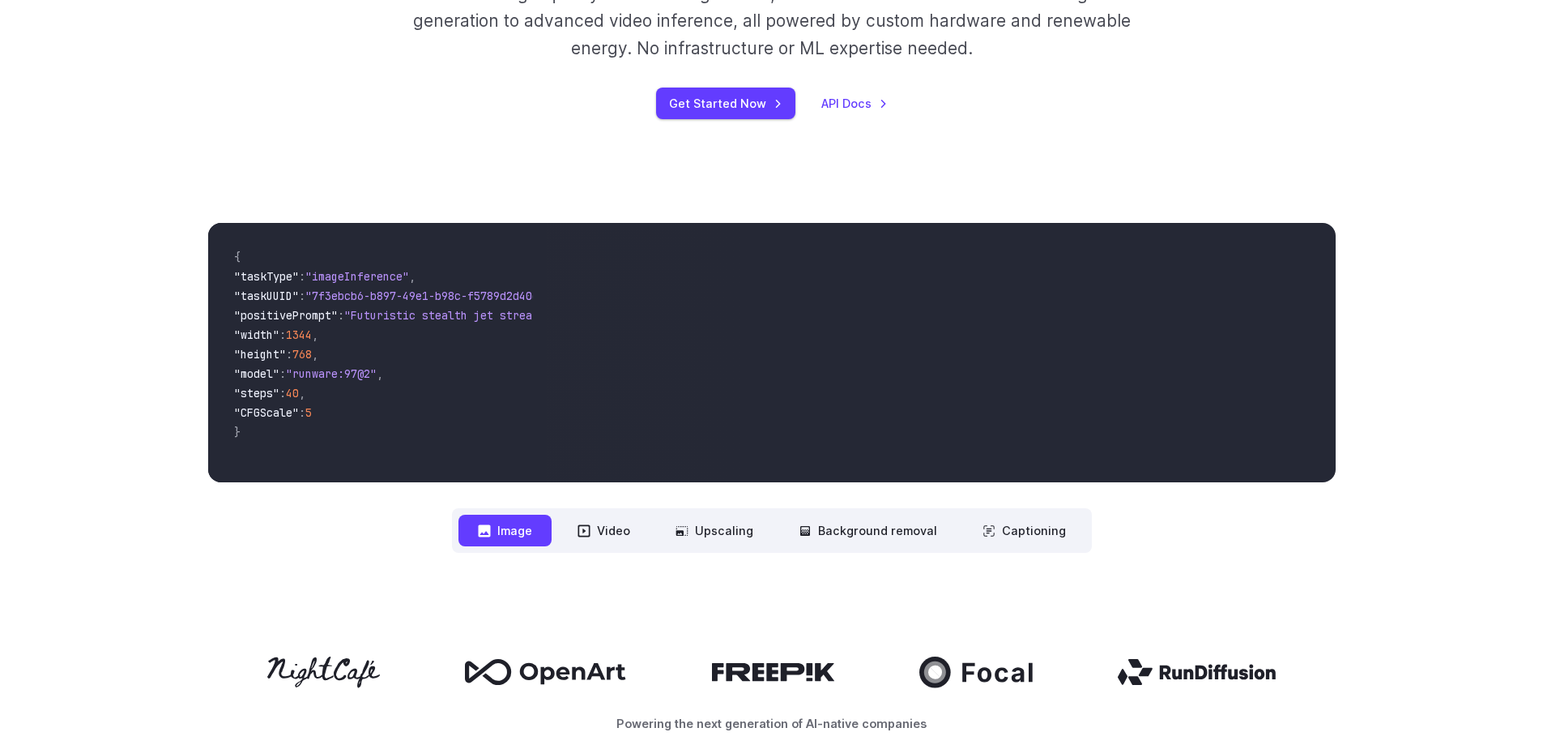
drag, startPoint x: 288, startPoint y: 469, endPoint x: 326, endPoint y: 481, distance: 40.0
click at [352, 469] on pre "{ "taskType" : "imageInference" , "taskUUID" : "7f3ebcb6-b897-49e1-b98c-f5789d2…" at bounding box center [377, 352] width 313 height 233
drag, startPoint x: 326, startPoint y: 481, endPoint x: 331, endPoint y: 474, distance: 9.2
click at [334, 477] on div "{ "taskType" : "imageInference" , "taskUUID" : "7f3ebcb6-b897-49e1-b98c-f5789d2…" at bounding box center [377, 352] width 339 height 259
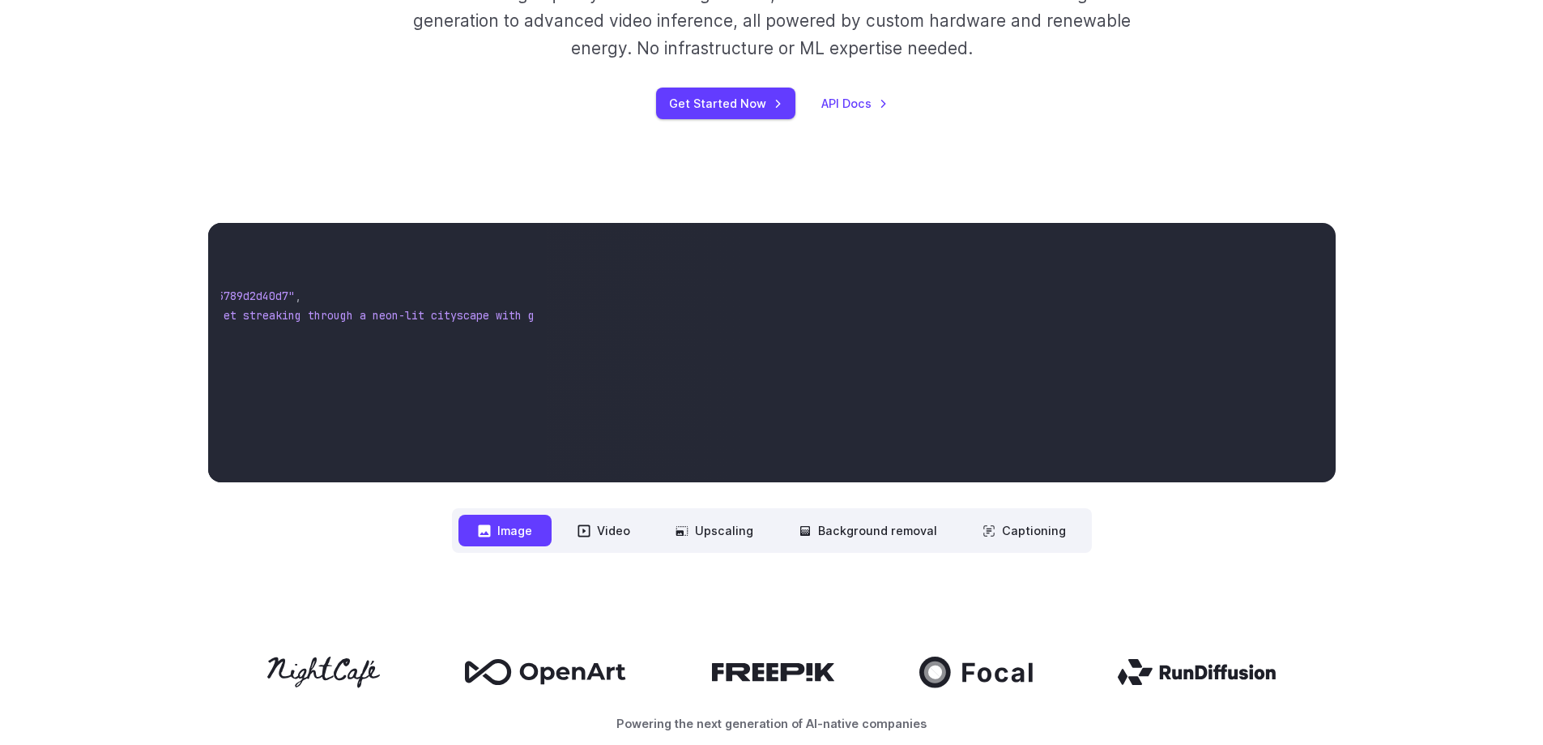
scroll to position [0, 279]
drag, startPoint x: 418, startPoint y: 476, endPoint x: 348, endPoint y: 469, distance: 70.1
click at [308, 470] on div "{ "taskType" : "imageInference" , "taskUUID" : "7f3ebcb6-b897-49e1-b98c-f5789d2…" at bounding box center [377, 352] width 339 height 259
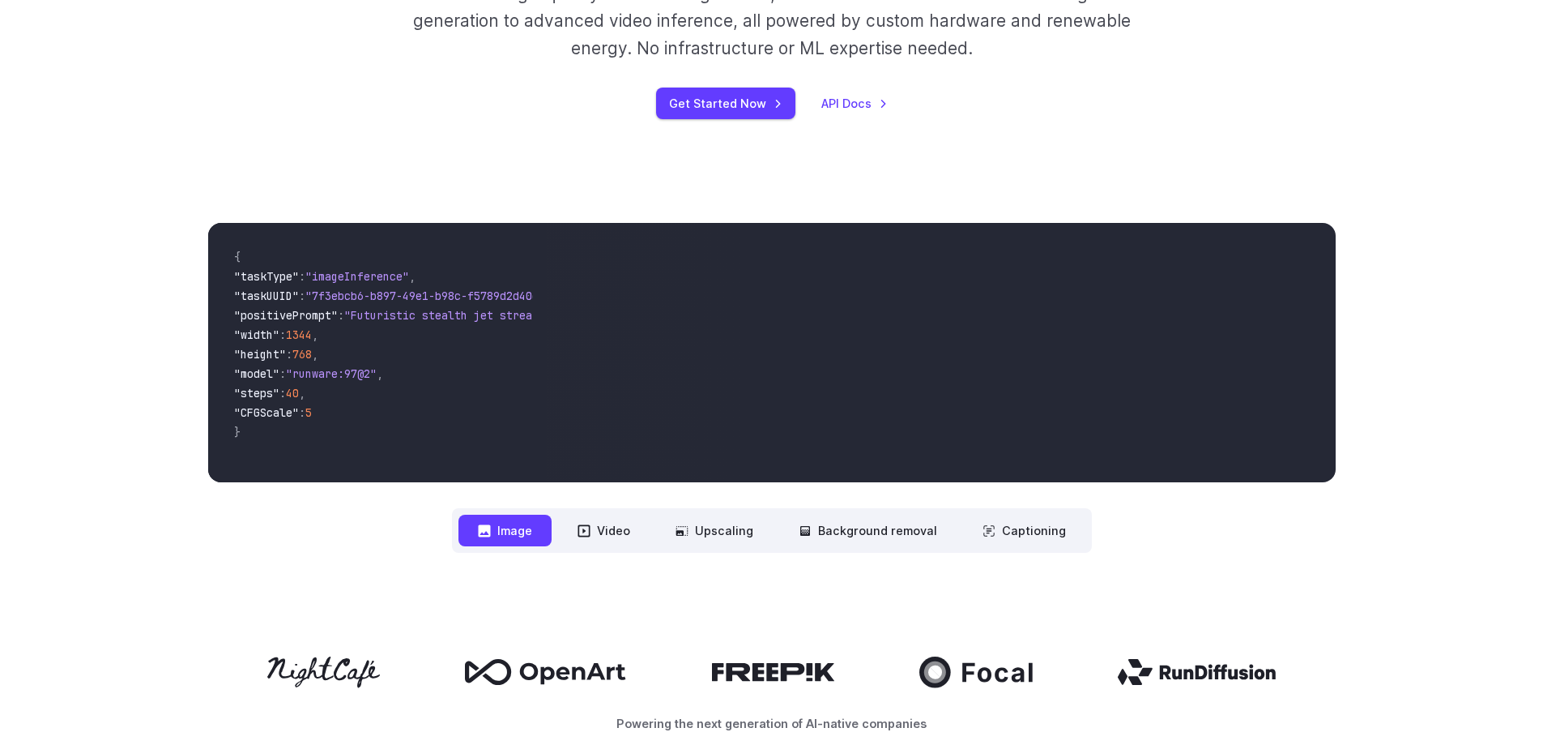
click at [197, 494] on div "**********" at bounding box center [772, 388] width 1167 height 330
click at [155, 501] on div "**********" at bounding box center [771, 387] width 1543 height 433
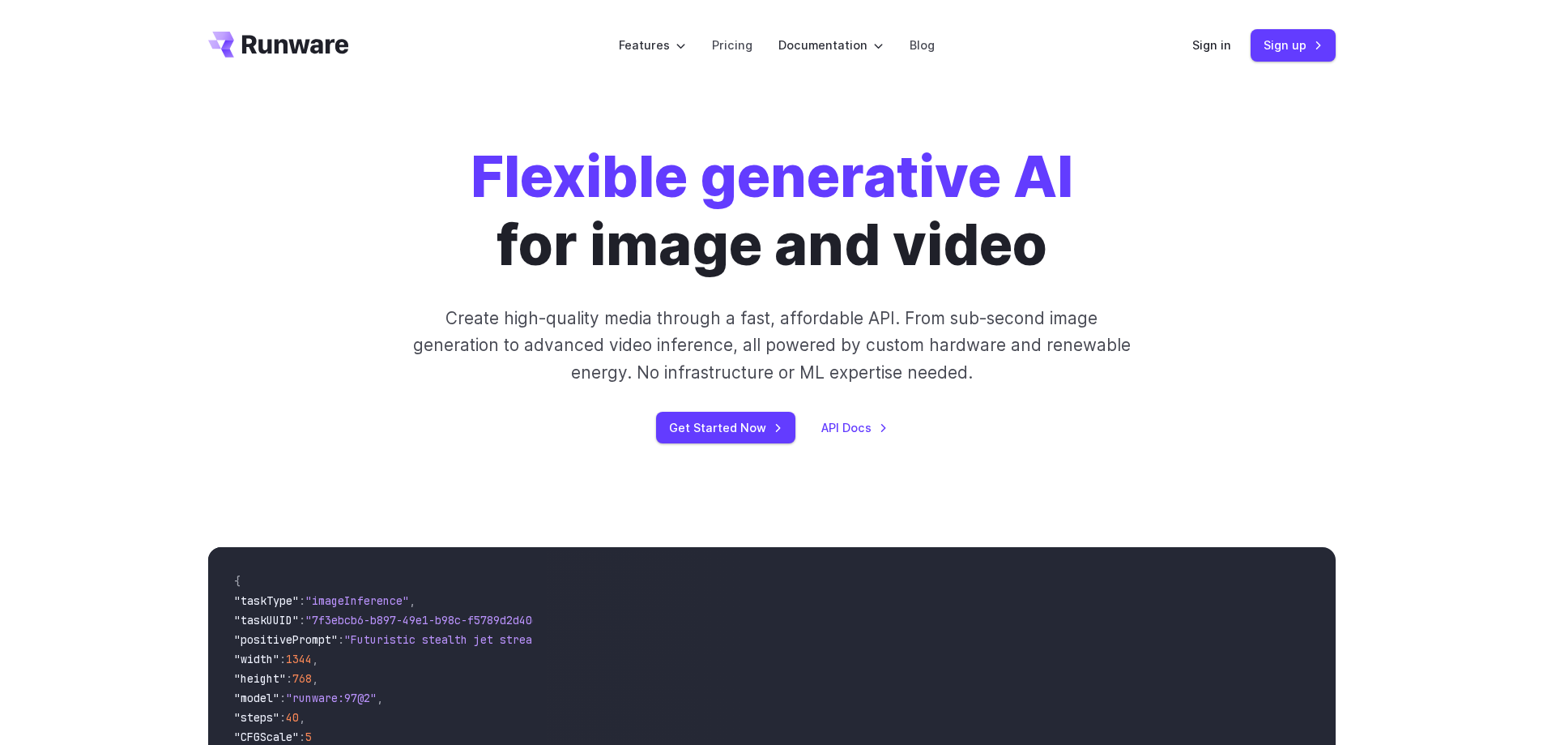
drag, startPoint x: 1108, startPoint y: 590, endPoint x: 1193, endPoint y: -25, distance: 620.8
click at [736, 44] on link "Pricing" at bounding box center [732, 45] width 41 height 19
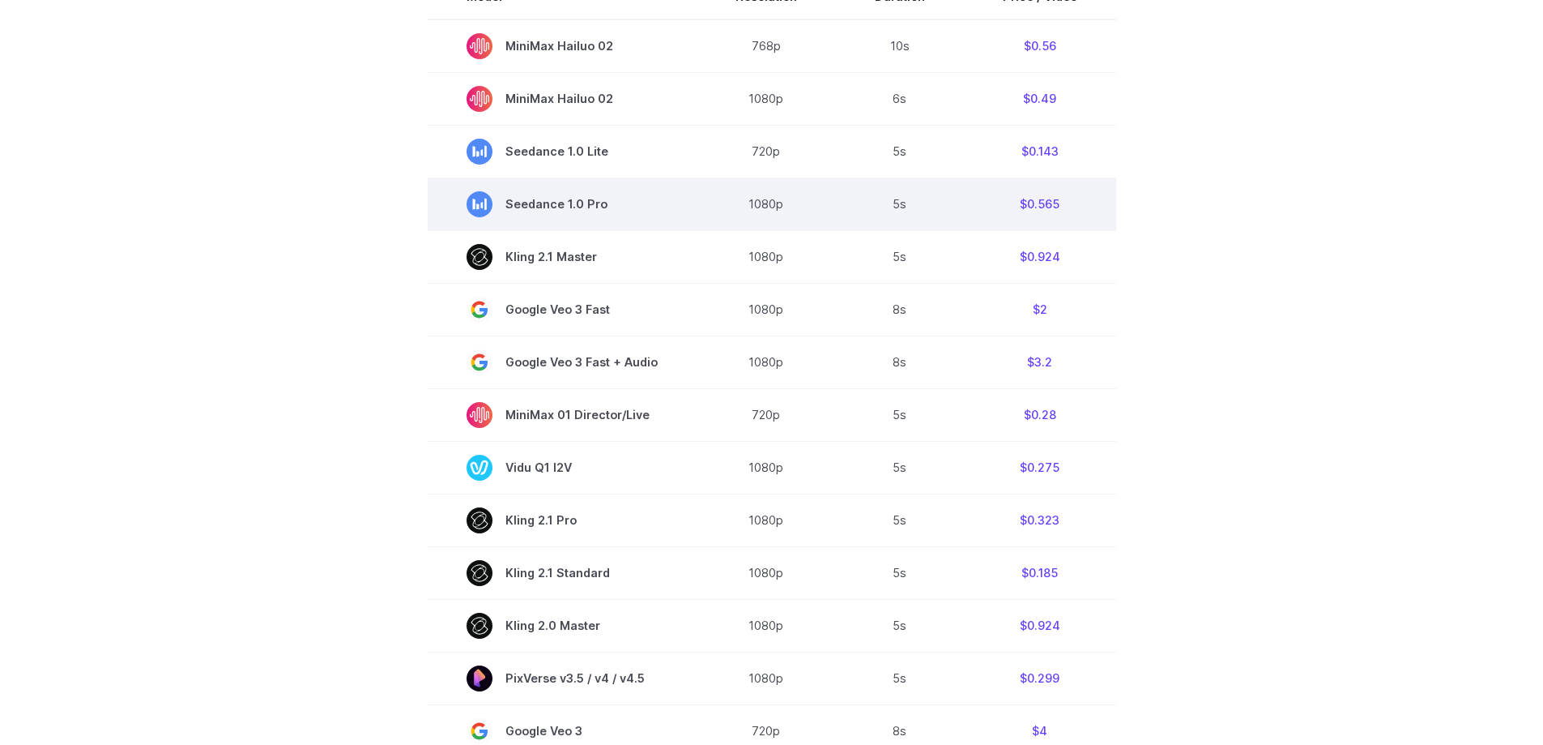
scroll to position [486, 0]
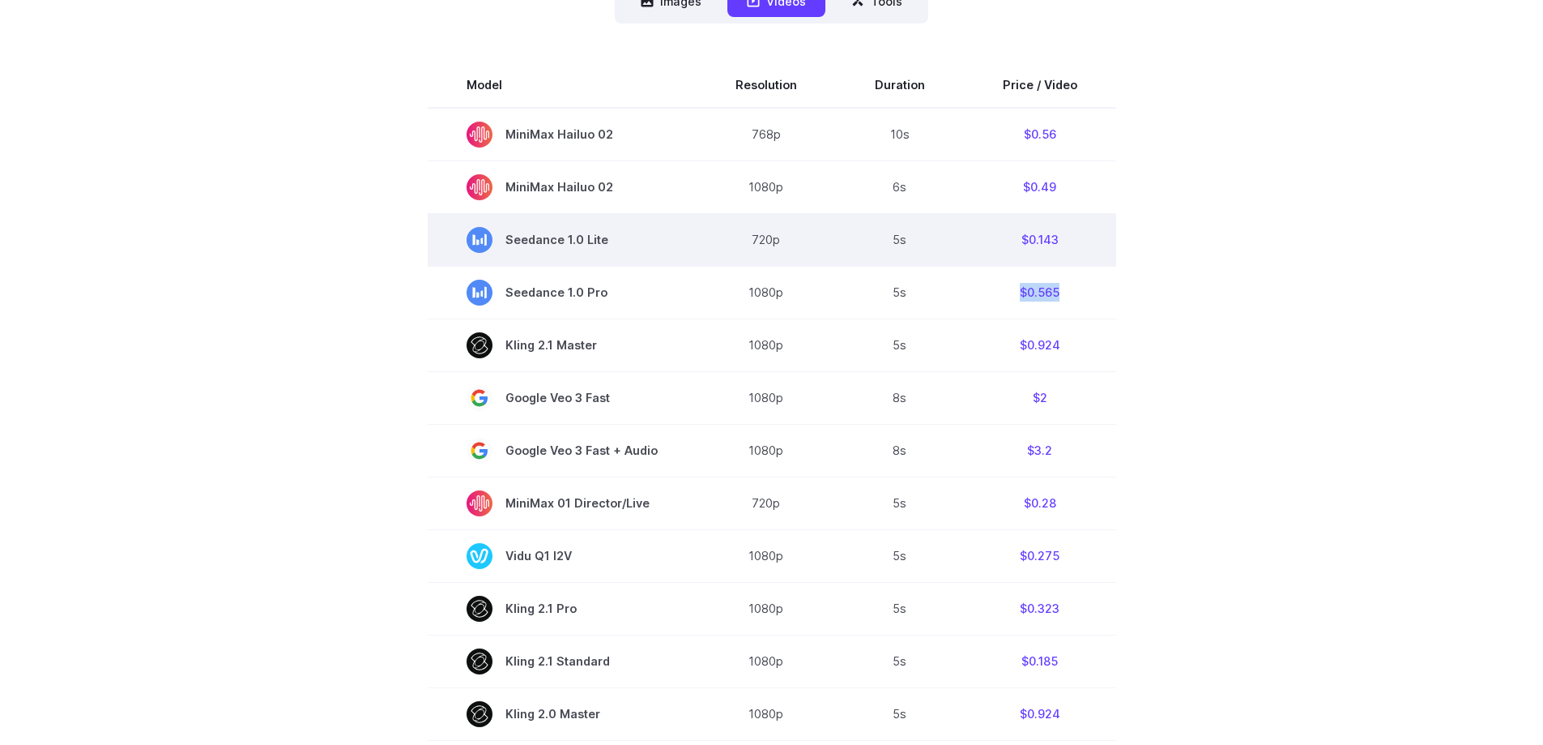
drag, startPoint x: 1011, startPoint y: 286, endPoint x: 1025, endPoint y: 244, distance: 44.3
click at [1039, 261] on tbody "Model Resolution Duration Price / Video MiniMax Hailuo 02 768p 10s $0.56 MiniMa…" at bounding box center [772, 611] width 689 height 1099
click at [1025, 244] on td "$0.143" at bounding box center [1040, 239] width 152 height 53
drag, startPoint x: 1006, startPoint y: 233, endPoint x: 1092, endPoint y: 245, distance: 86.9
click at [1092, 245] on td "$0.143" at bounding box center [1040, 239] width 152 height 53
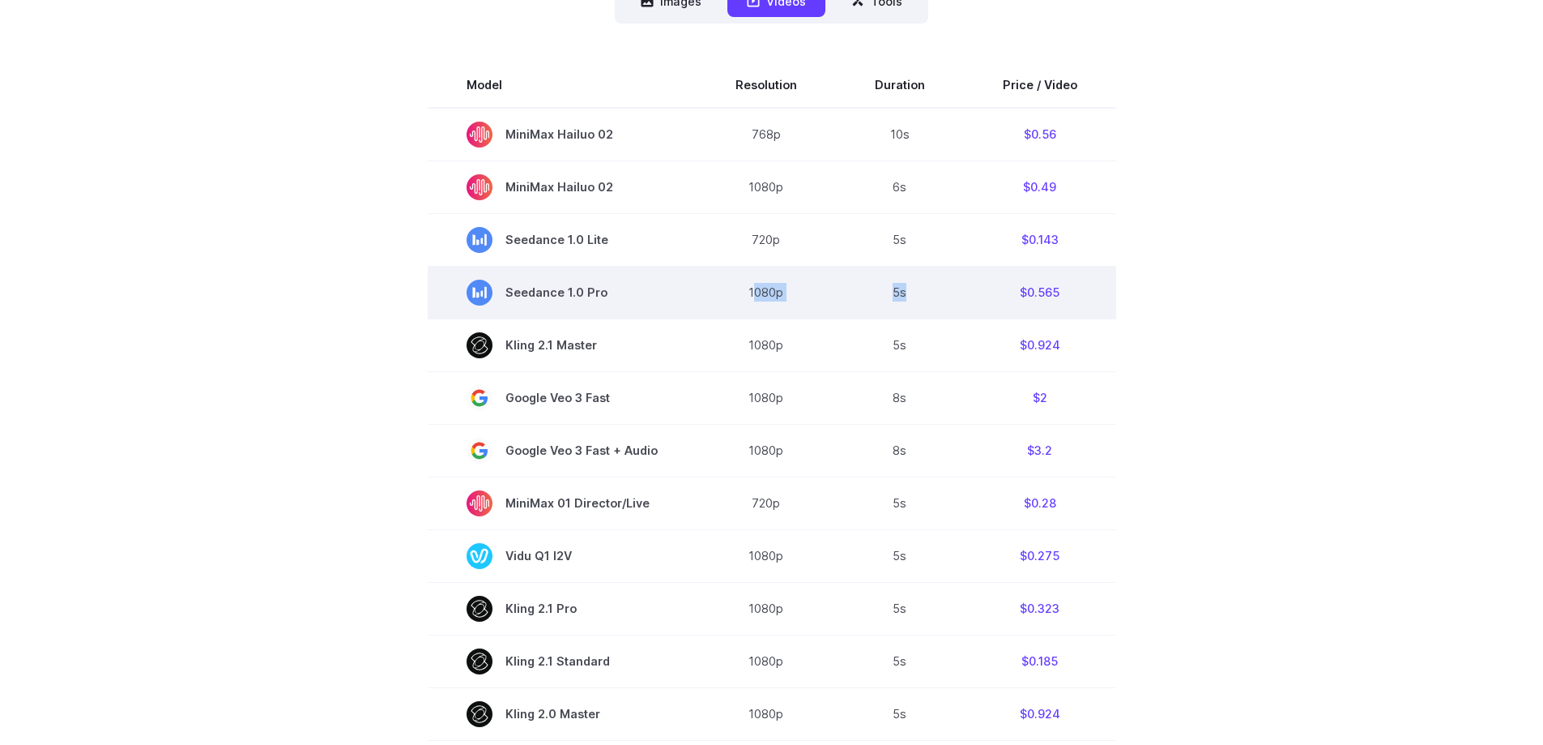
drag, startPoint x: 753, startPoint y: 289, endPoint x: 1016, endPoint y: 296, distance: 263.4
click at [928, 297] on tr "Seedance 1.0 Pro 1080p 5s $0.565" at bounding box center [772, 292] width 689 height 53
drag, startPoint x: 1016, startPoint y: 293, endPoint x: 1069, endPoint y: 294, distance: 53.5
click at [1069, 294] on td "$0.565" at bounding box center [1040, 292] width 152 height 53
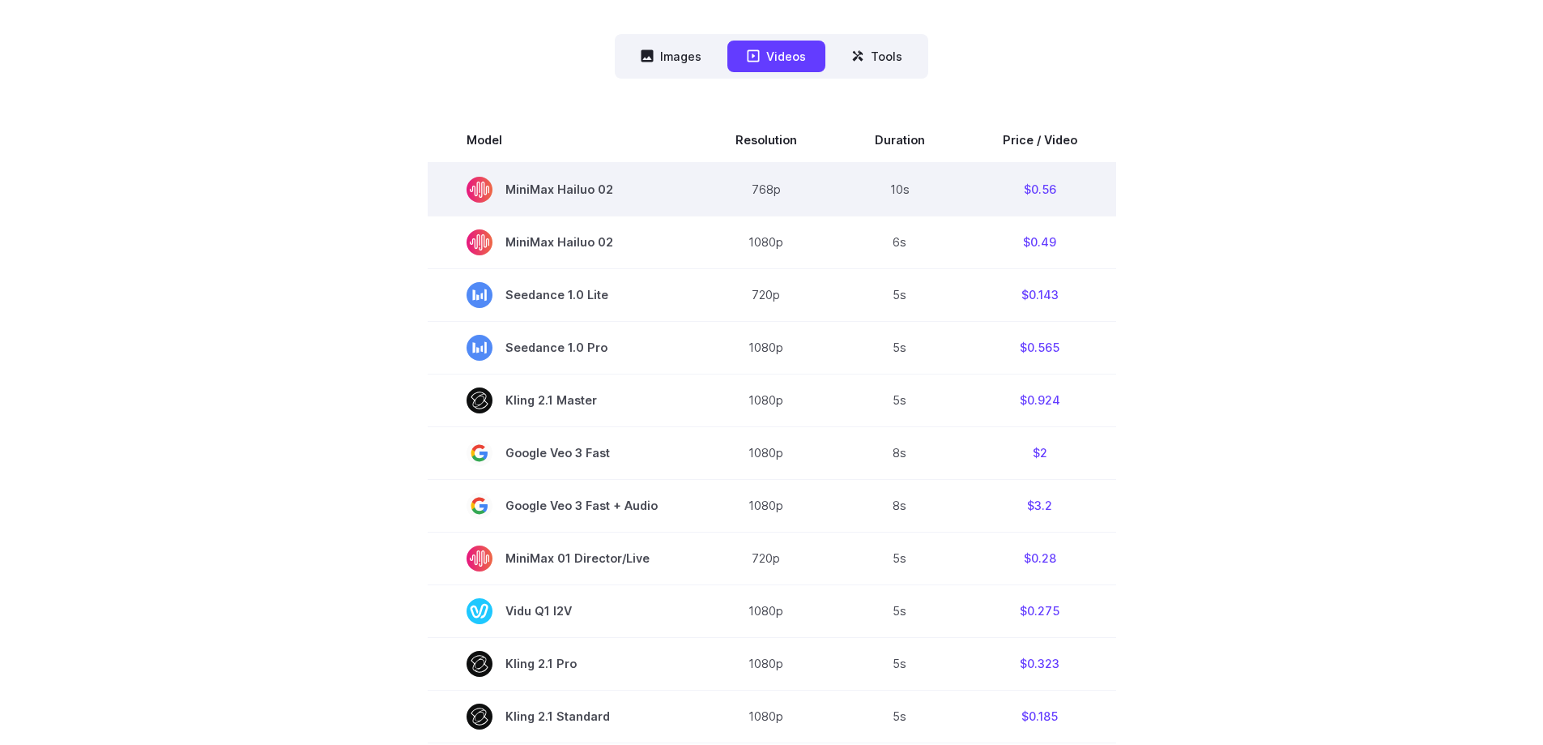
scroll to position [324, 0]
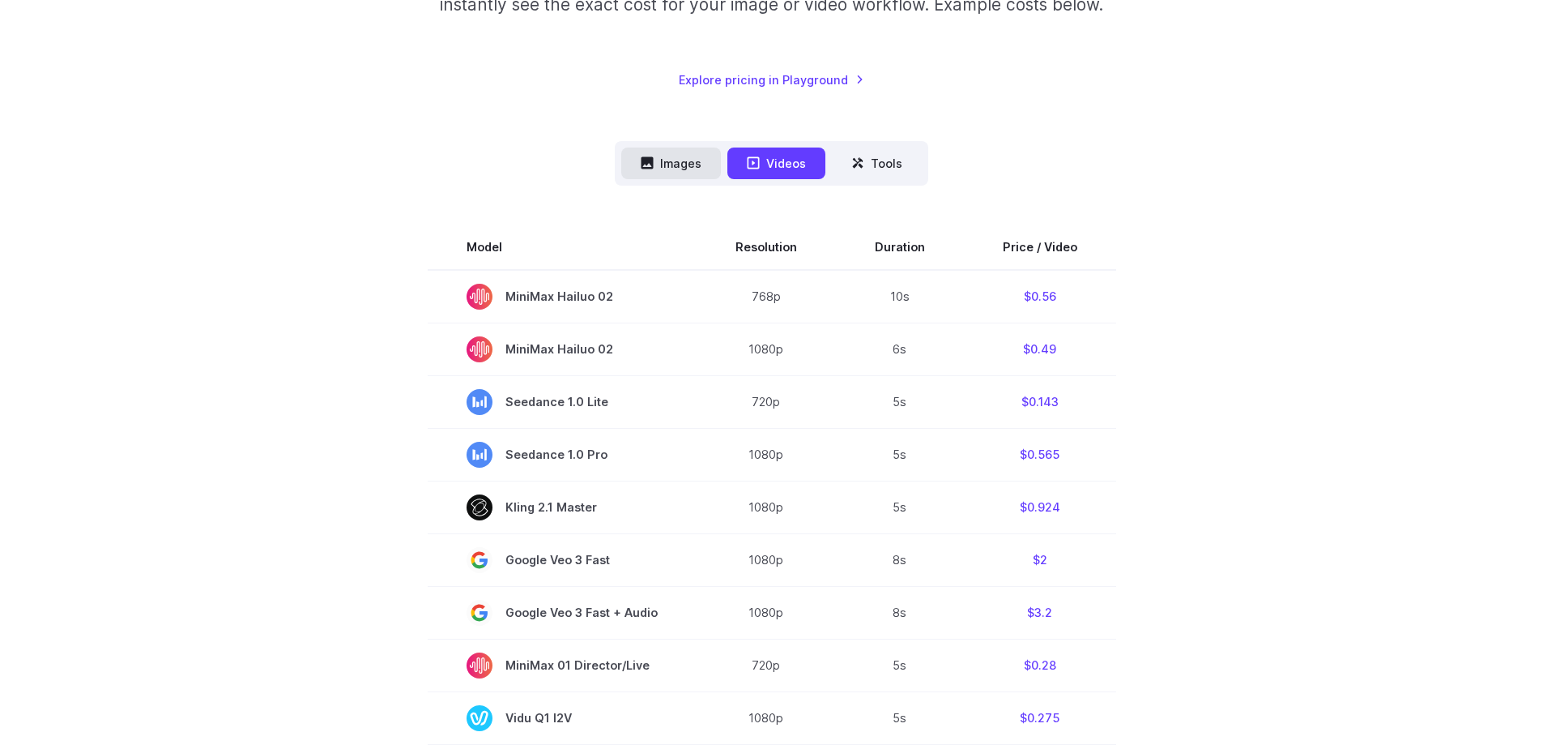
click at [670, 152] on button "Images" at bounding box center [671, 163] width 100 height 32
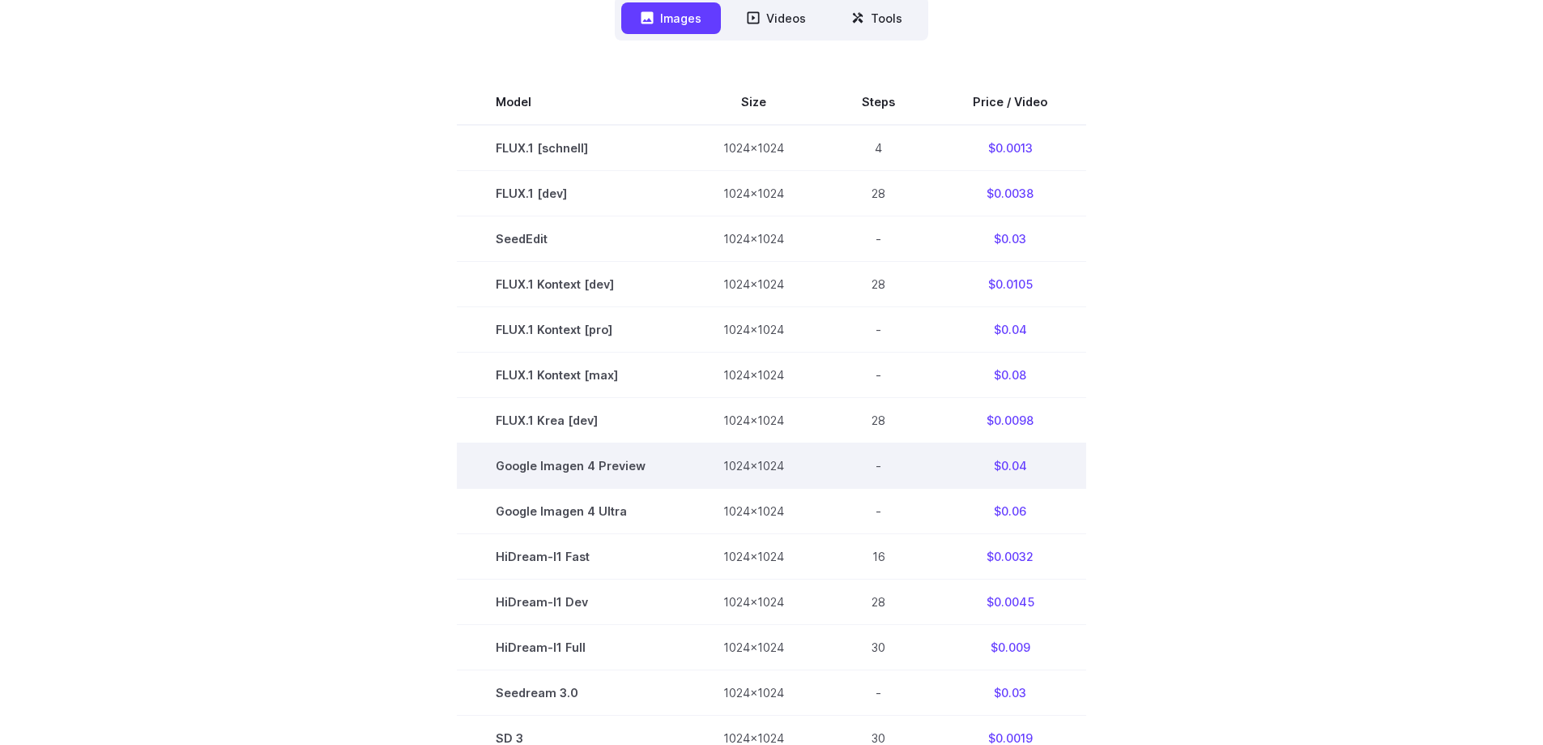
scroll to position [486, 0]
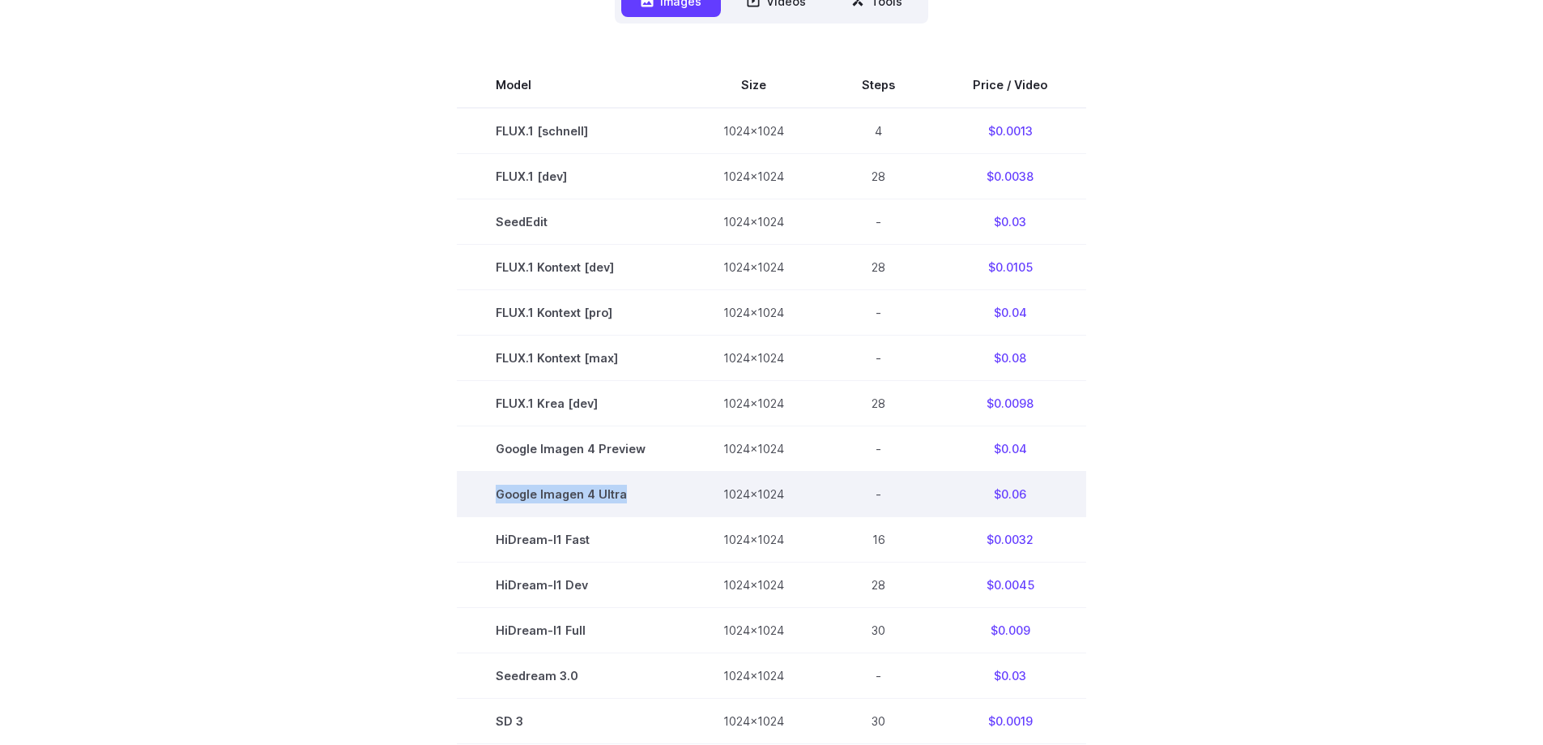
drag, startPoint x: 503, startPoint y: 496, endPoint x: 630, endPoint y: 493, distance: 127.2
click at [630, 493] on td "Google Imagen 4 Ultra" at bounding box center [571, 494] width 228 height 45
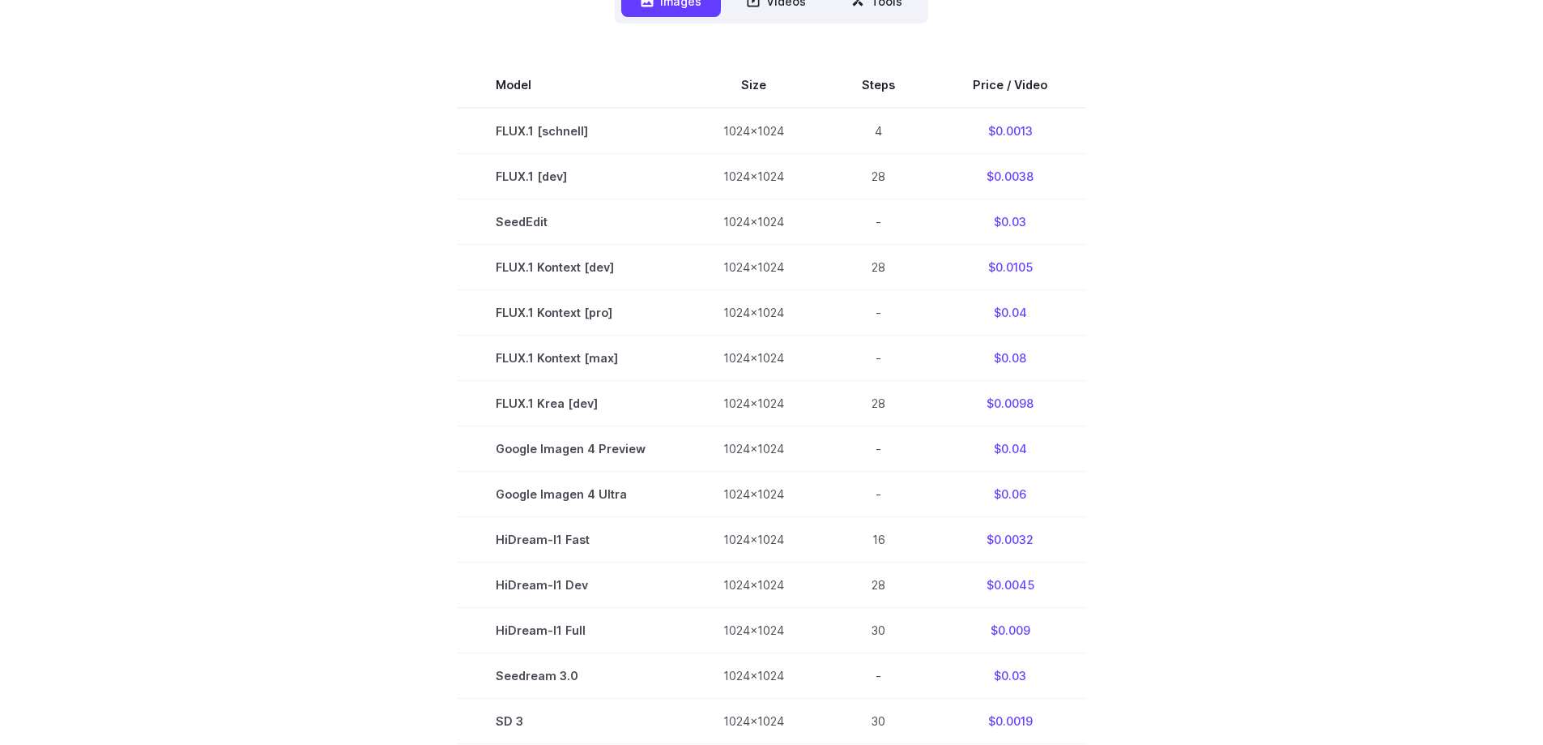
click at [391, 467] on section "Model Size Steps Price / Video FLUX.1 [[PERSON_NAME]] 1024x1024 4 $0.0013 FLUX.…" at bounding box center [772, 448] width 1128 height 772
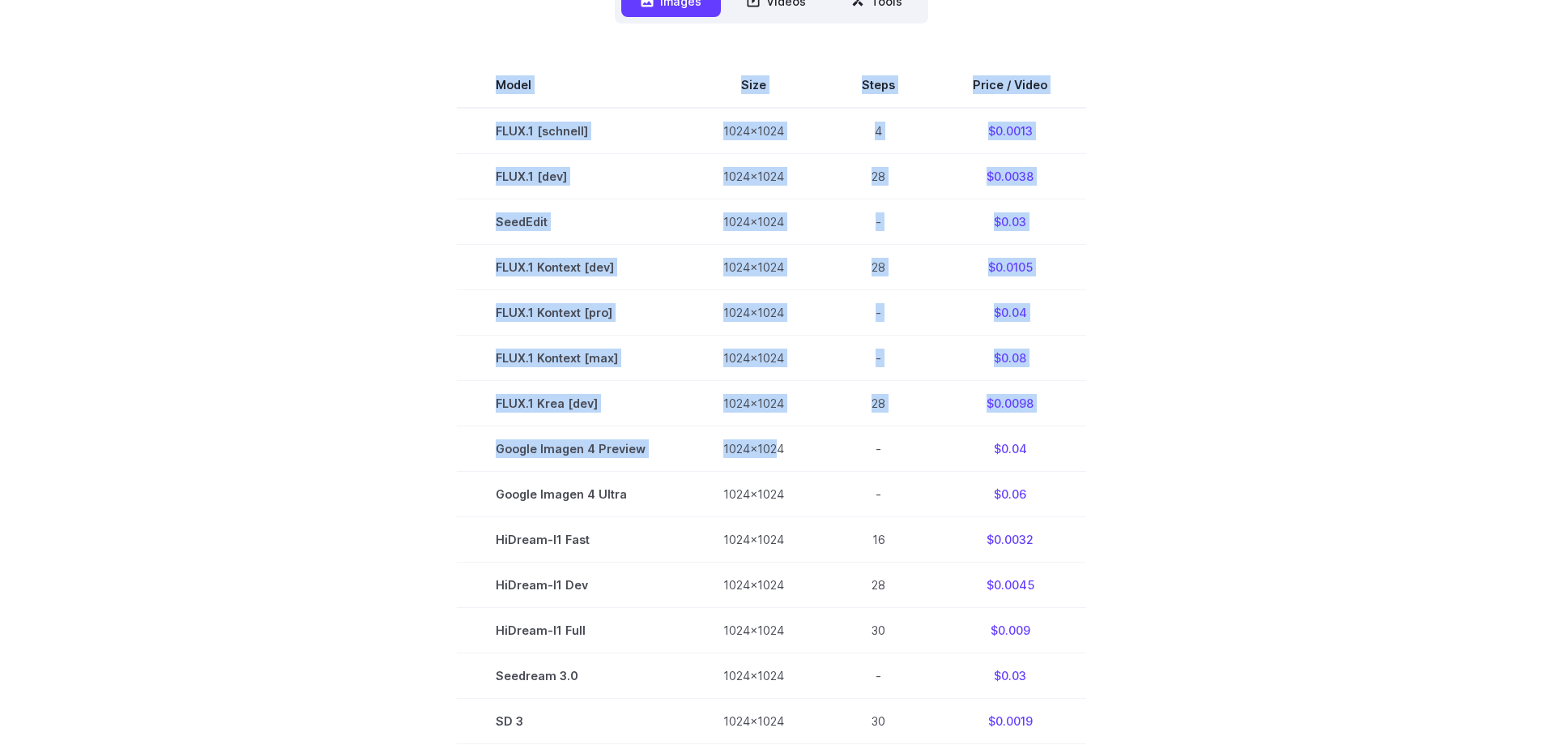
drag, startPoint x: 431, startPoint y: 452, endPoint x: 1092, endPoint y: 450, distance: 661.1
click at [920, 461] on section "Model Size Steps Price / Video FLUX.1 [[PERSON_NAME]] 1024x1024 4 $0.0013 FLUX.…" at bounding box center [772, 448] width 1128 height 772
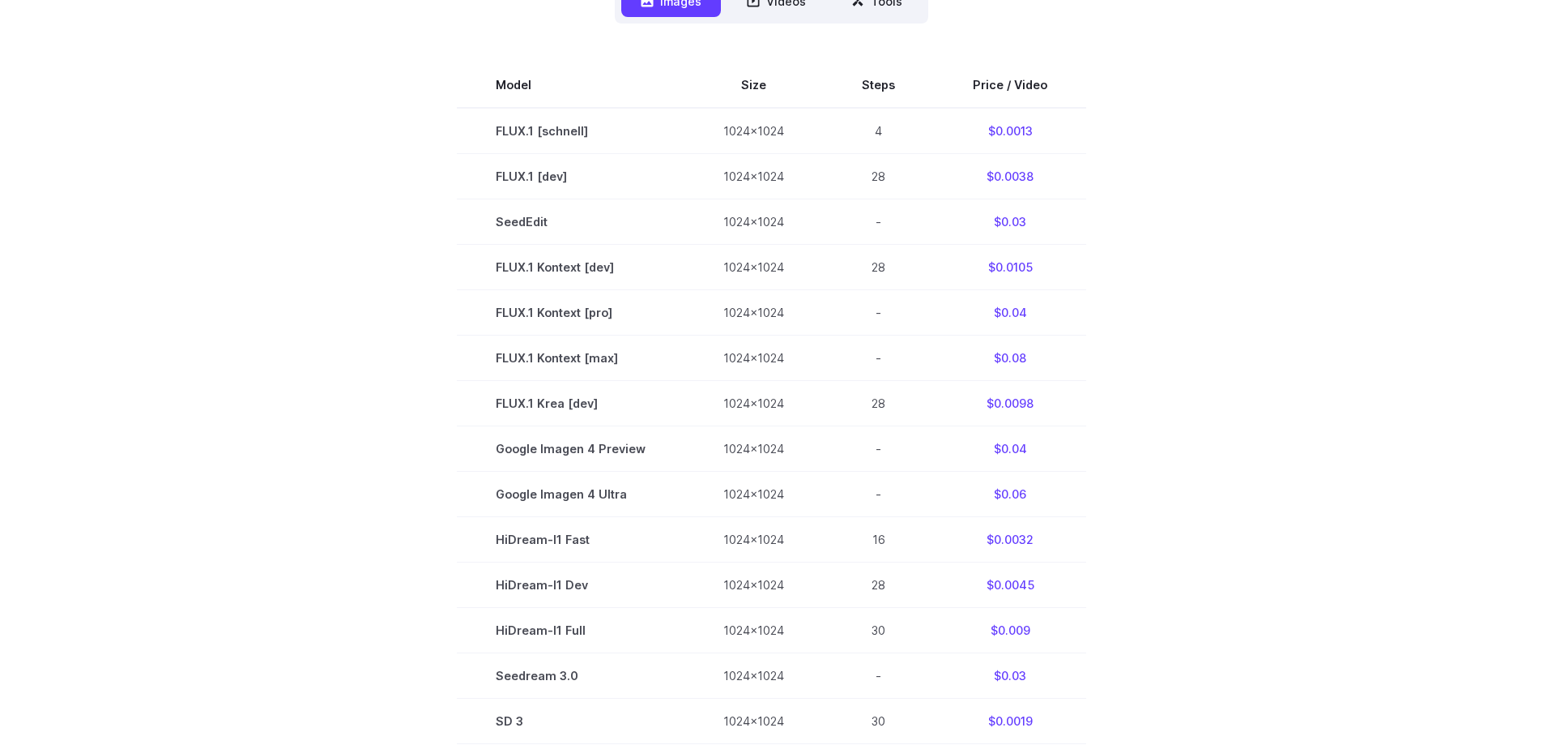
click at [1094, 450] on section "Model Size Steps Price / Video FLUX.1 [[PERSON_NAME]] 1024x1024 4 $0.0013 FLUX.…" at bounding box center [772, 448] width 1128 height 772
drag, startPoint x: 1060, startPoint y: 493, endPoint x: 1099, endPoint y: 493, distance: 39.7
click at [736, 501] on tr "Google Imagen 4 Ultra 1024x1024 - $0.06" at bounding box center [772, 494] width 630 height 45
drag, startPoint x: 1085, startPoint y: 497, endPoint x: 1025, endPoint y: 493, distance: 60.1
click at [1084, 497] on section "Model Size Steps Price / Video FLUX.1 [[PERSON_NAME]] 1024x1024 4 $0.0013 FLUX.…" at bounding box center [772, 448] width 1128 height 772
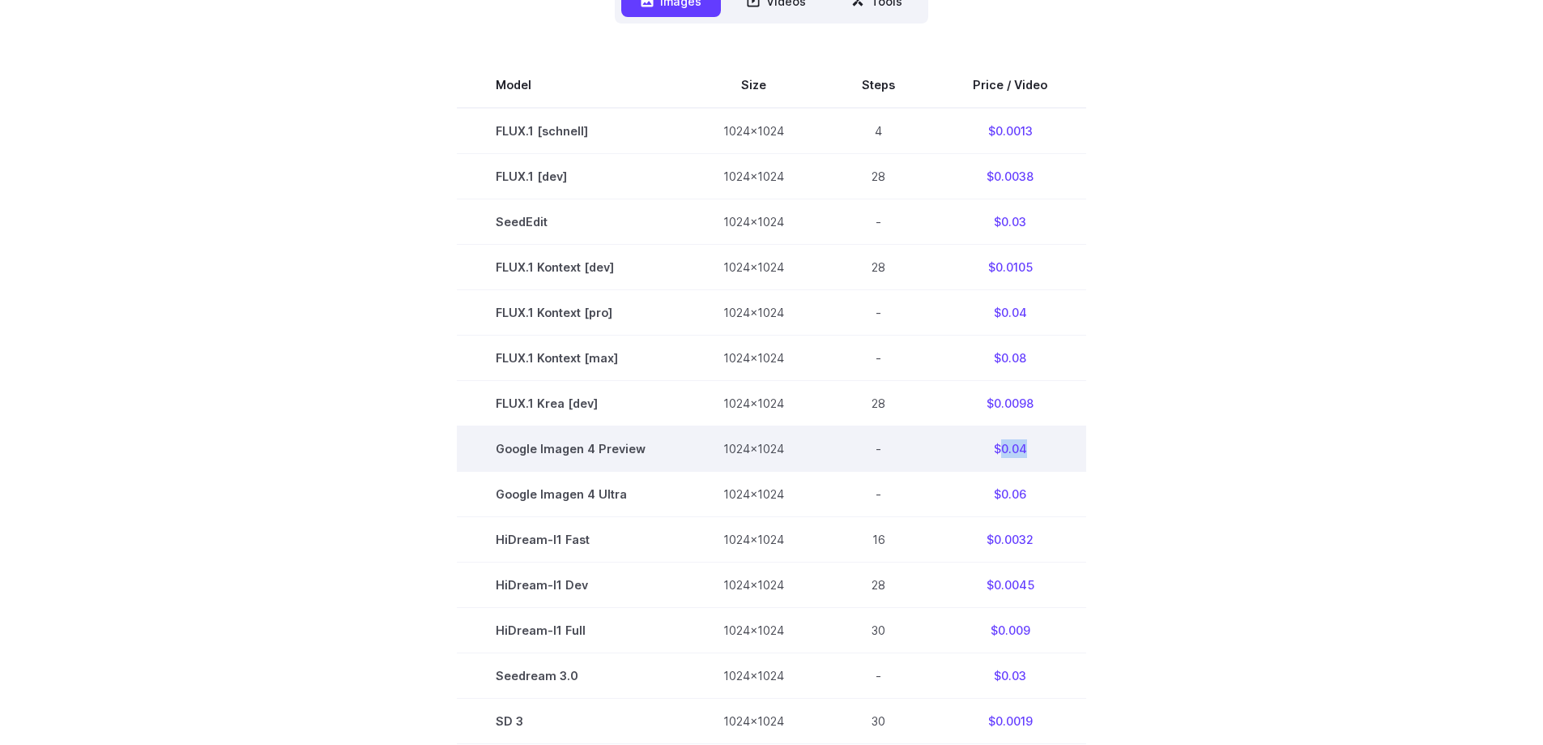
drag, startPoint x: 1039, startPoint y: 441, endPoint x: 1001, endPoint y: 442, distance: 37.3
click at [1001, 442] on td "$0.04" at bounding box center [1010, 448] width 152 height 45
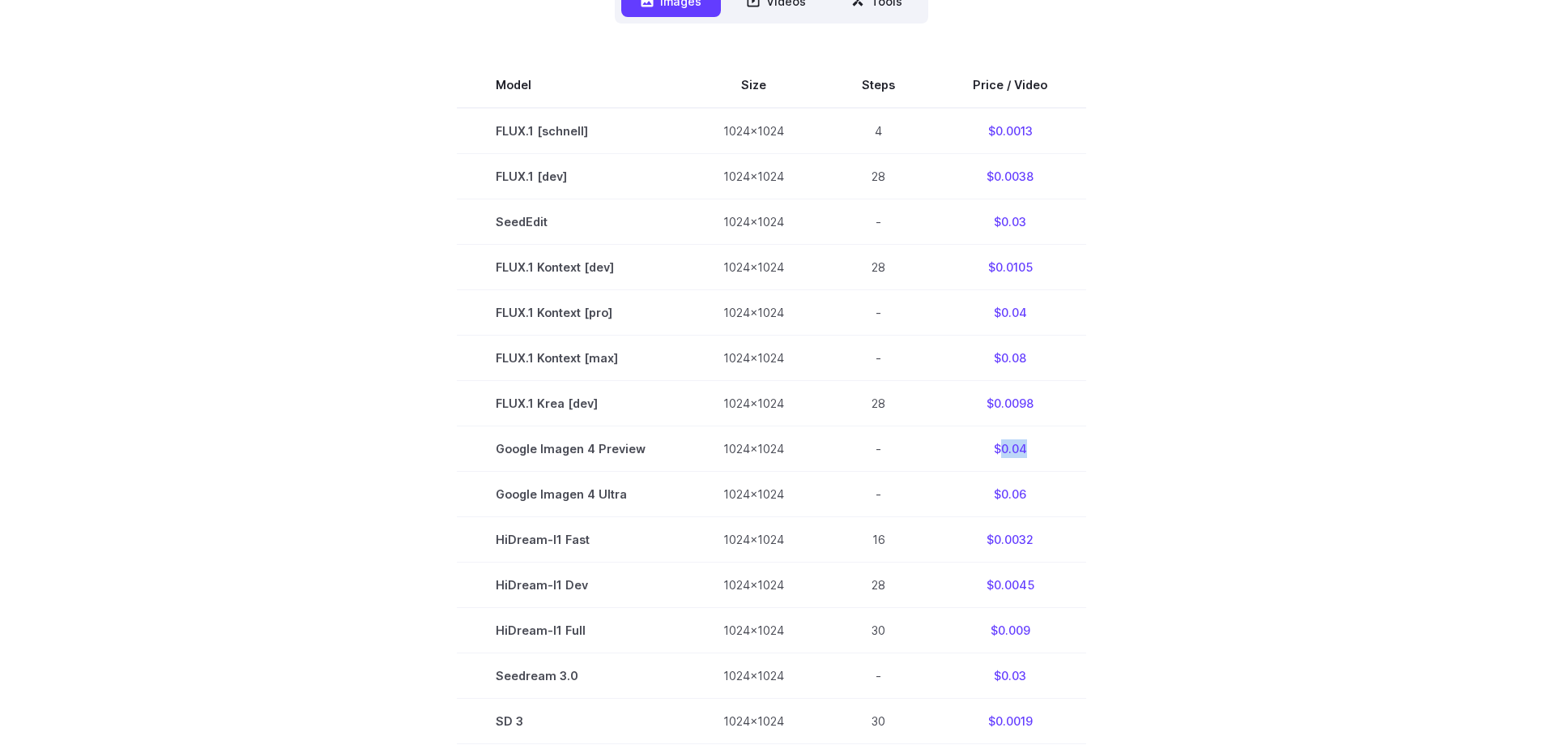
click at [1097, 474] on section "Model Size Steps Price / Video FLUX.1 [[PERSON_NAME]] 1024x1024 4 $0.0013 FLUX.…" at bounding box center [772, 448] width 1128 height 772
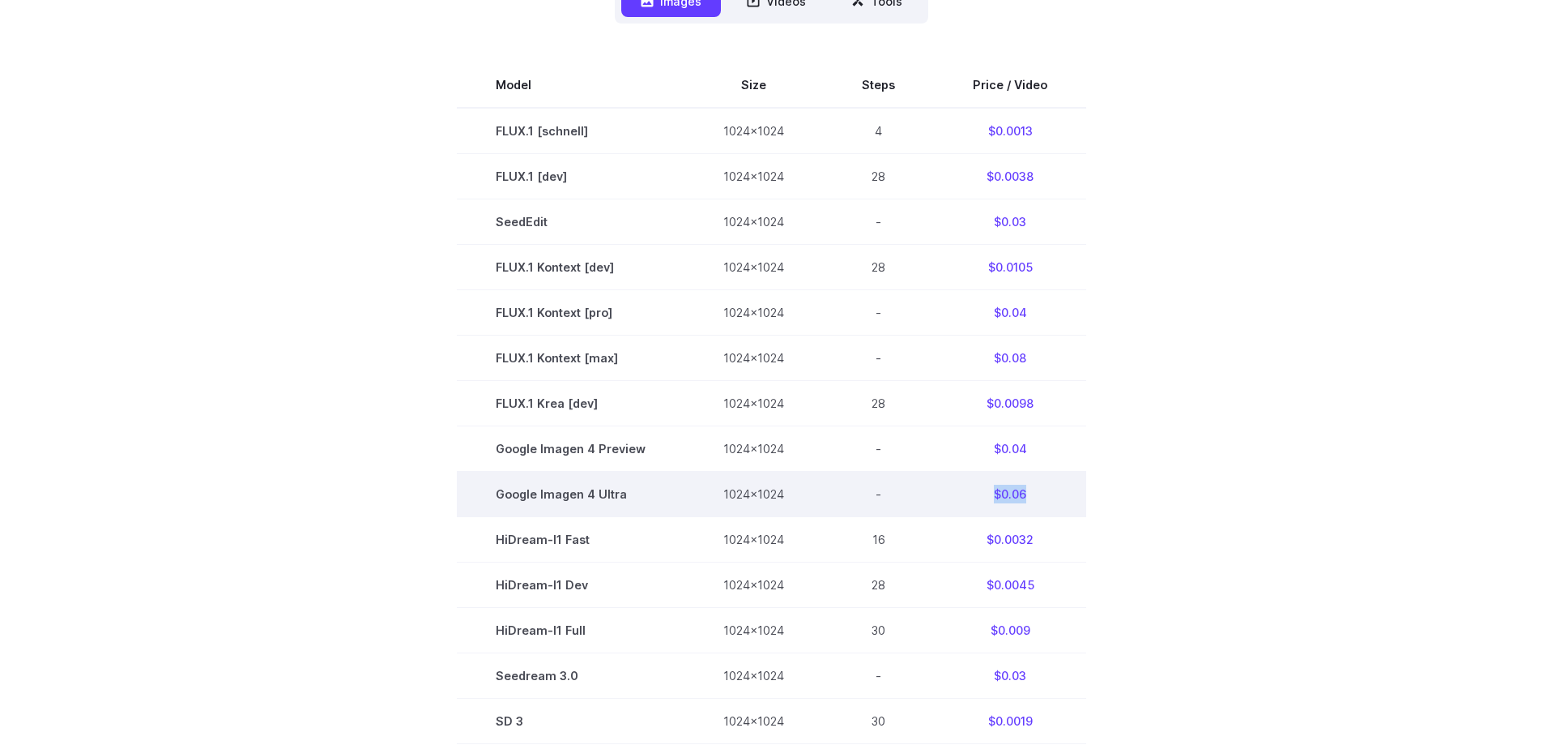
drag, startPoint x: 1047, startPoint y: 494, endPoint x: 977, endPoint y: 496, distance: 69.7
click at [977, 496] on td "$0.06" at bounding box center [1010, 494] width 152 height 45
click at [1066, 494] on td "$0.06" at bounding box center [1010, 494] width 152 height 45
drag, startPoint x: 1054, startPoint y: 493, endPoint x: 977, endPoint y: 494, distance: 77.0
click at [977, 494] on td "$0.06" at bounding box center [1010, 494] width 152 height 45
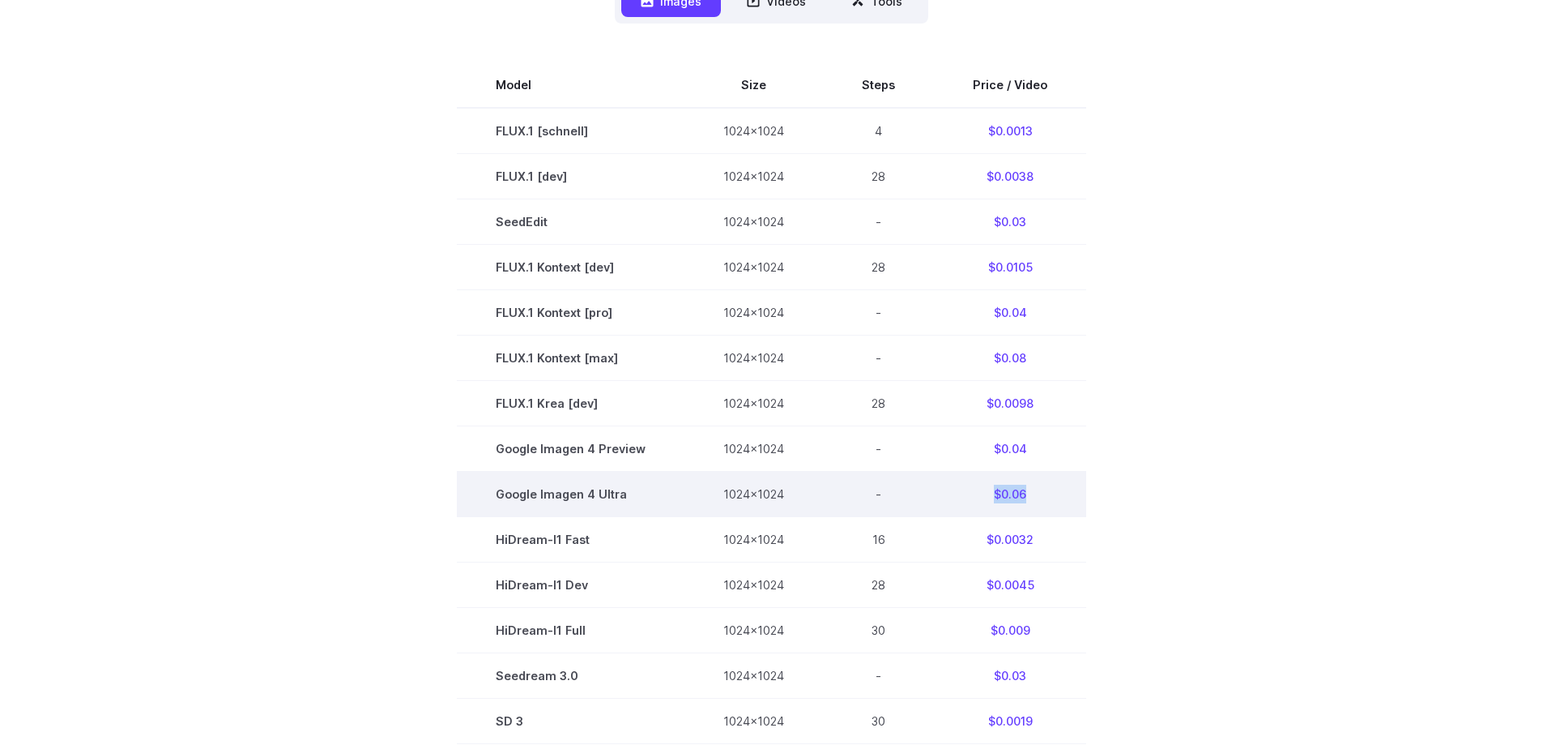
click at [1040, 500] on td "$0.06" at bounding box center [1010, 494] width 152 height 45
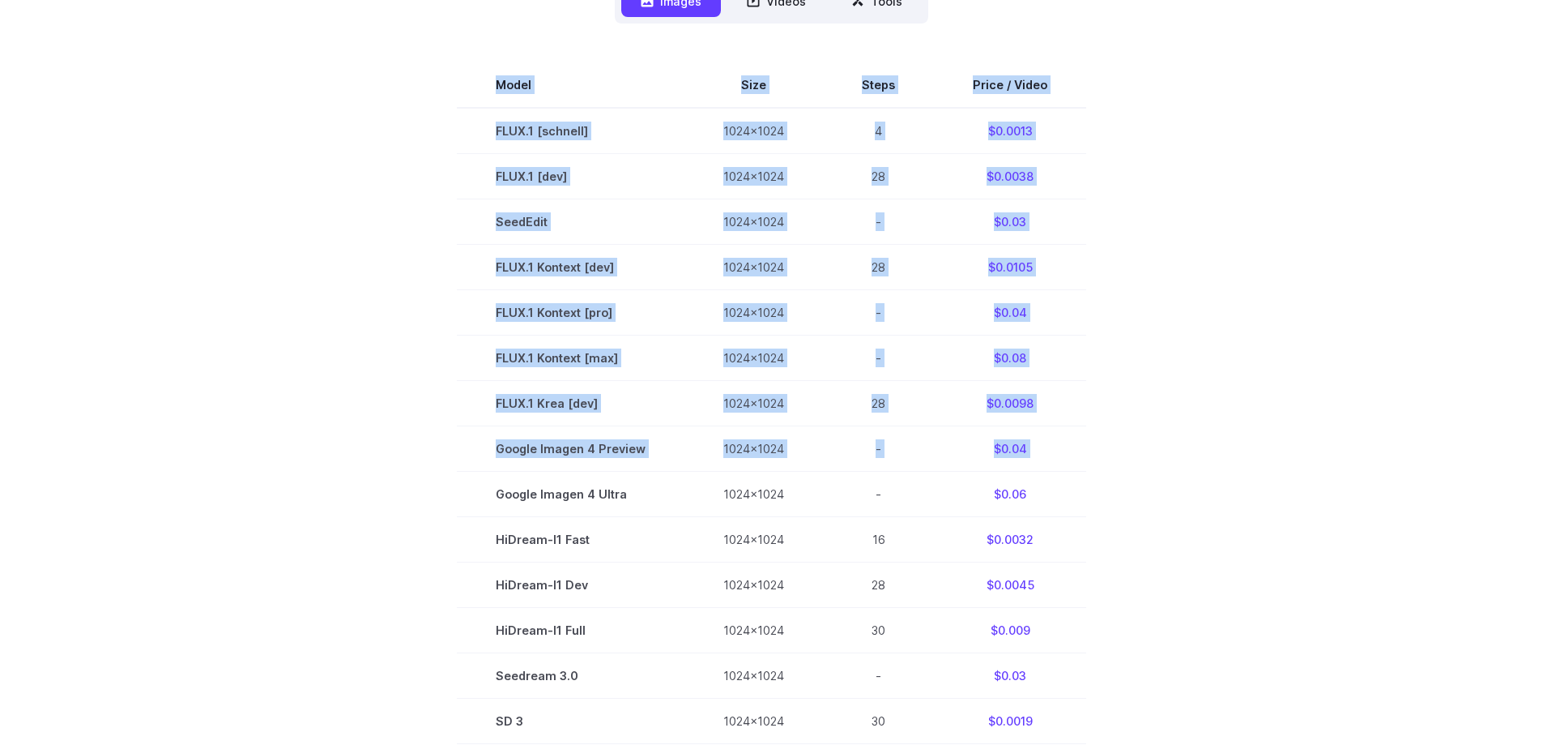
drag, startPoint x: 485, startPoint y: 494, endPoint x: 1099, endPoint y: 484, distance: 613.4
click at [1099, 484] on section "Model Size Steps Price / Video FLUX.1 [[PERSON_NAME]] 1024x1024 4 $0.0013 FLUX.…" at bounding box center [772, 448] width 1128 height 772
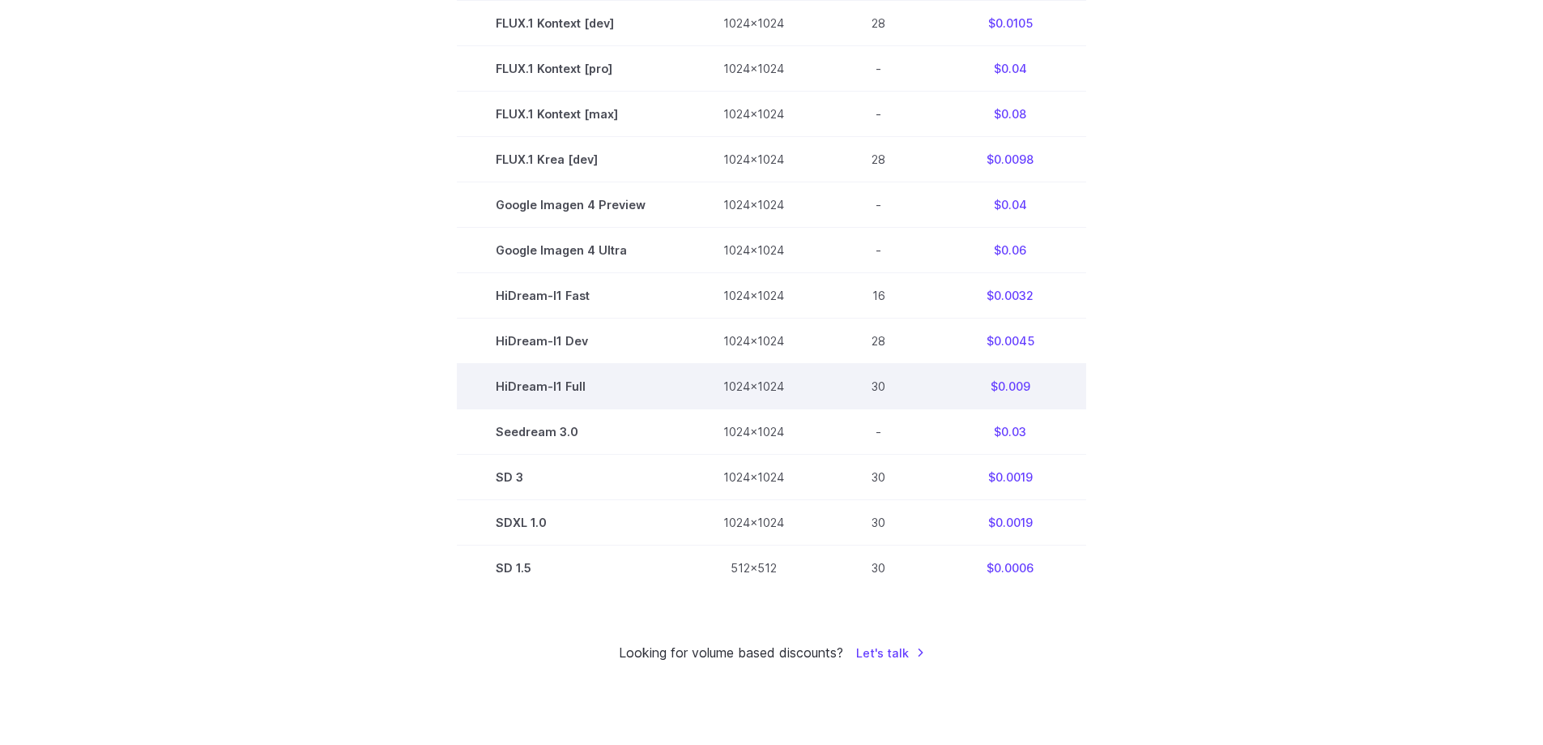
scroll to position [729, 0]
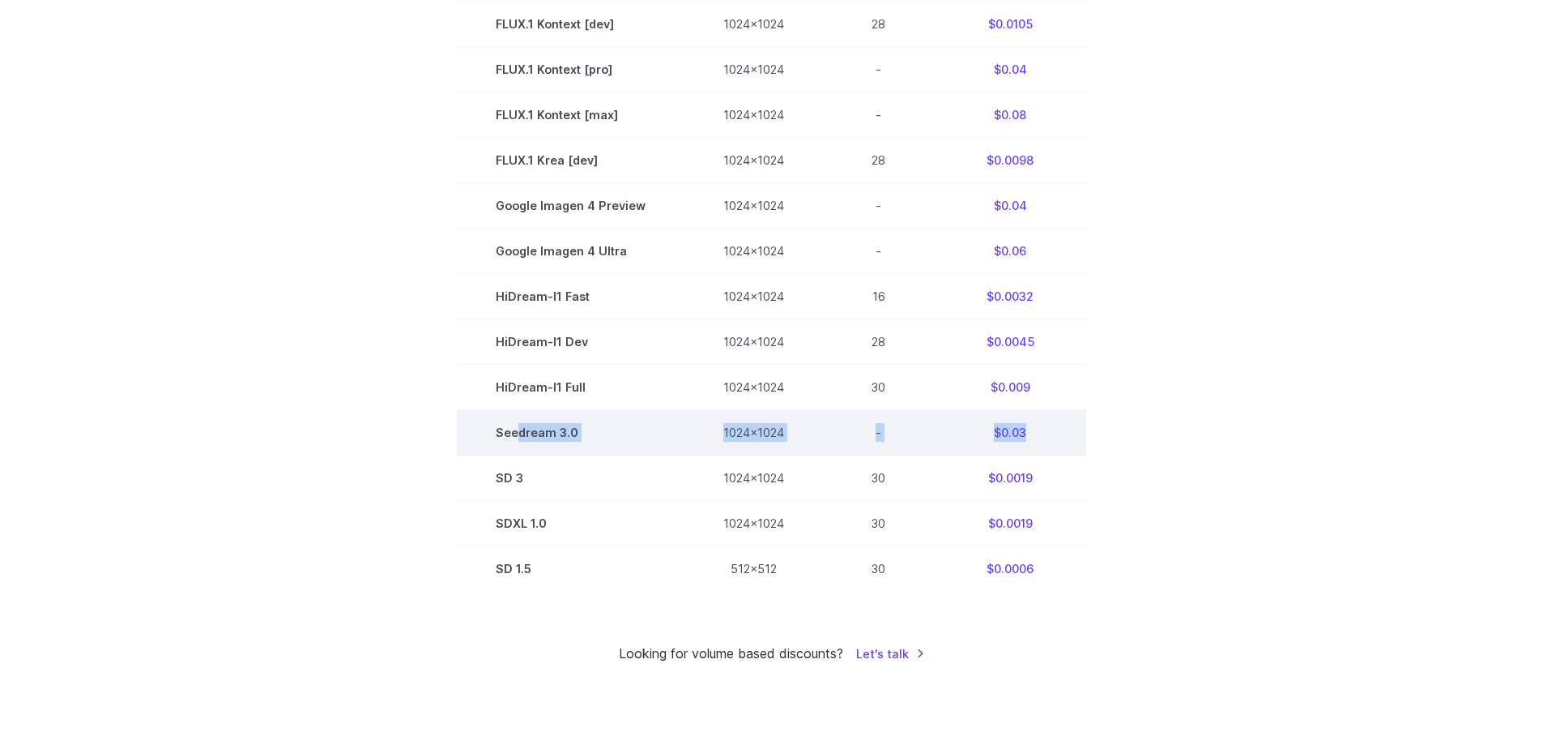
drag, startPoint x: 723, startPoint y: 419, endPoint x: 1048, endPoint y: 430, distance: 325.1
click at [1060, 415] on tr "Seedream 3.0 1024x1024 - $0.03" at bounding box center [772, 432] width 630 height 45
click at [1048, 430] on td "$0.03" at bounding box center [1010, 432] width 152 height 45
drag, startPoint x: 1039, startPoint y: 435, endPoint x: 489, endPoint y: 446, distance: 550.2
click at [489, 446] on tr "Seedream 3.0 1024x1024 - $0.03" at bounding box center [772, 432] width 630 height 45
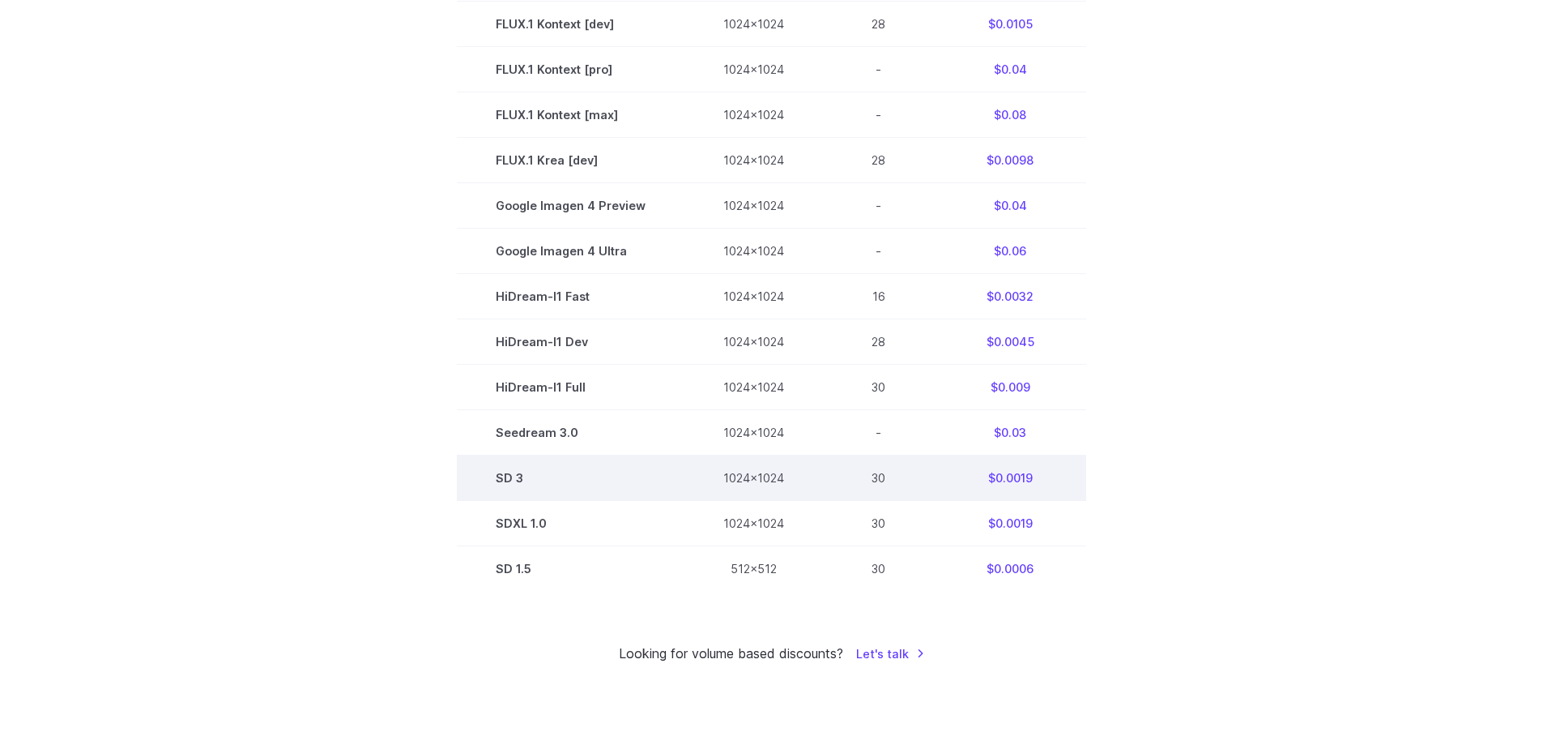
click at [962, 458] on td "$0.0019" at bounding box center [1010, 477] width 152 height 45
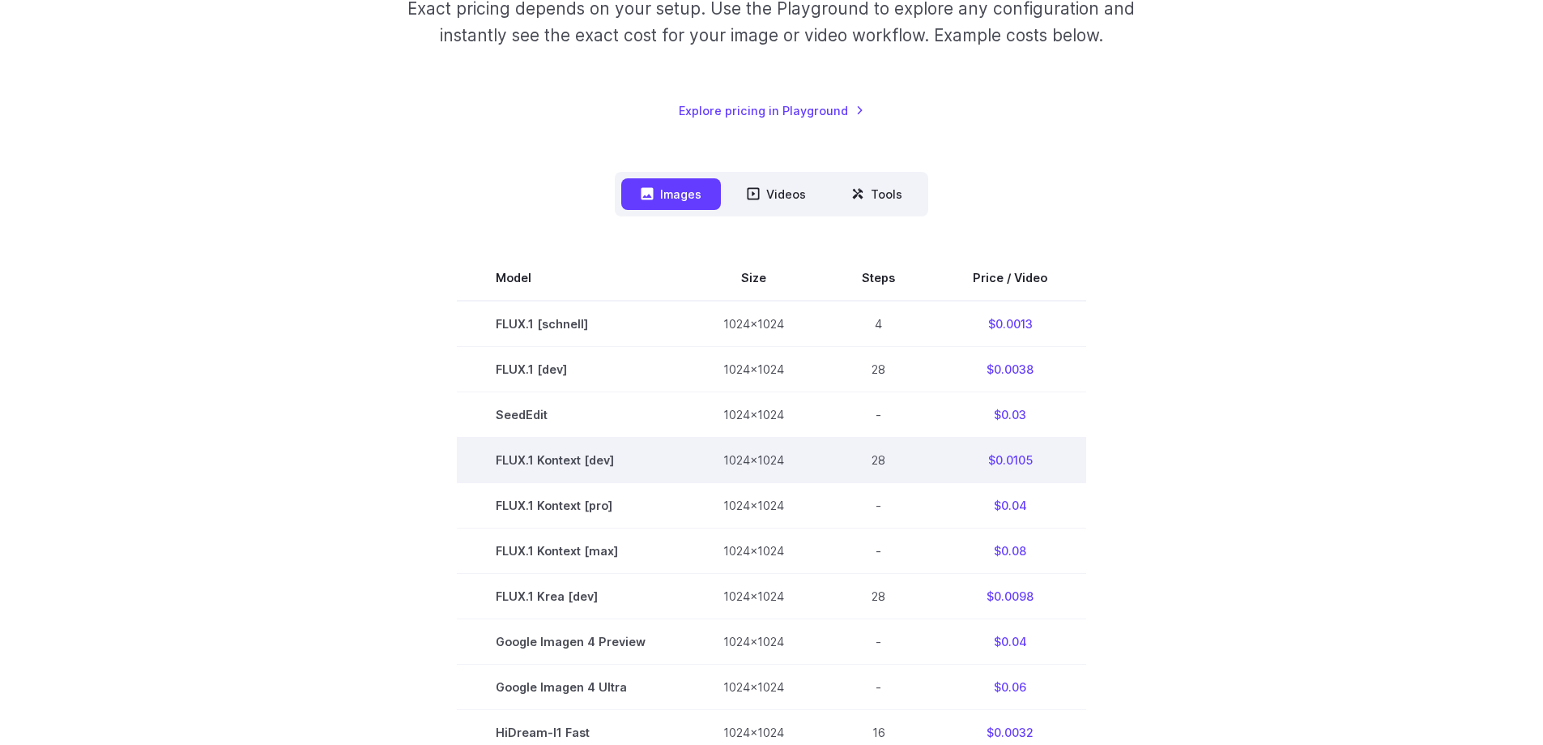
scroll to position [324, 0]
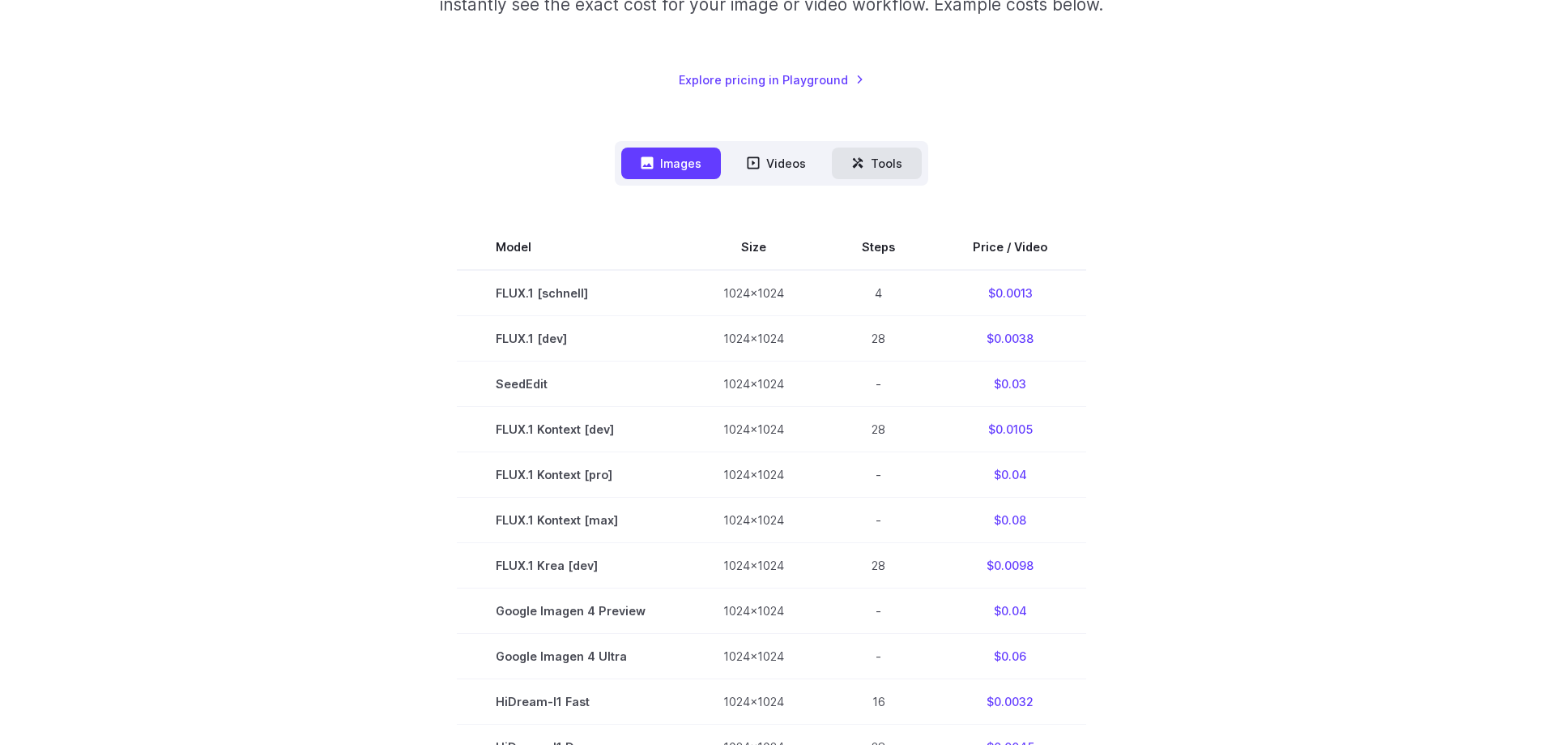
click at [900, 156] on button "Tools" at bounding box center [877, 163] width 90 height 32
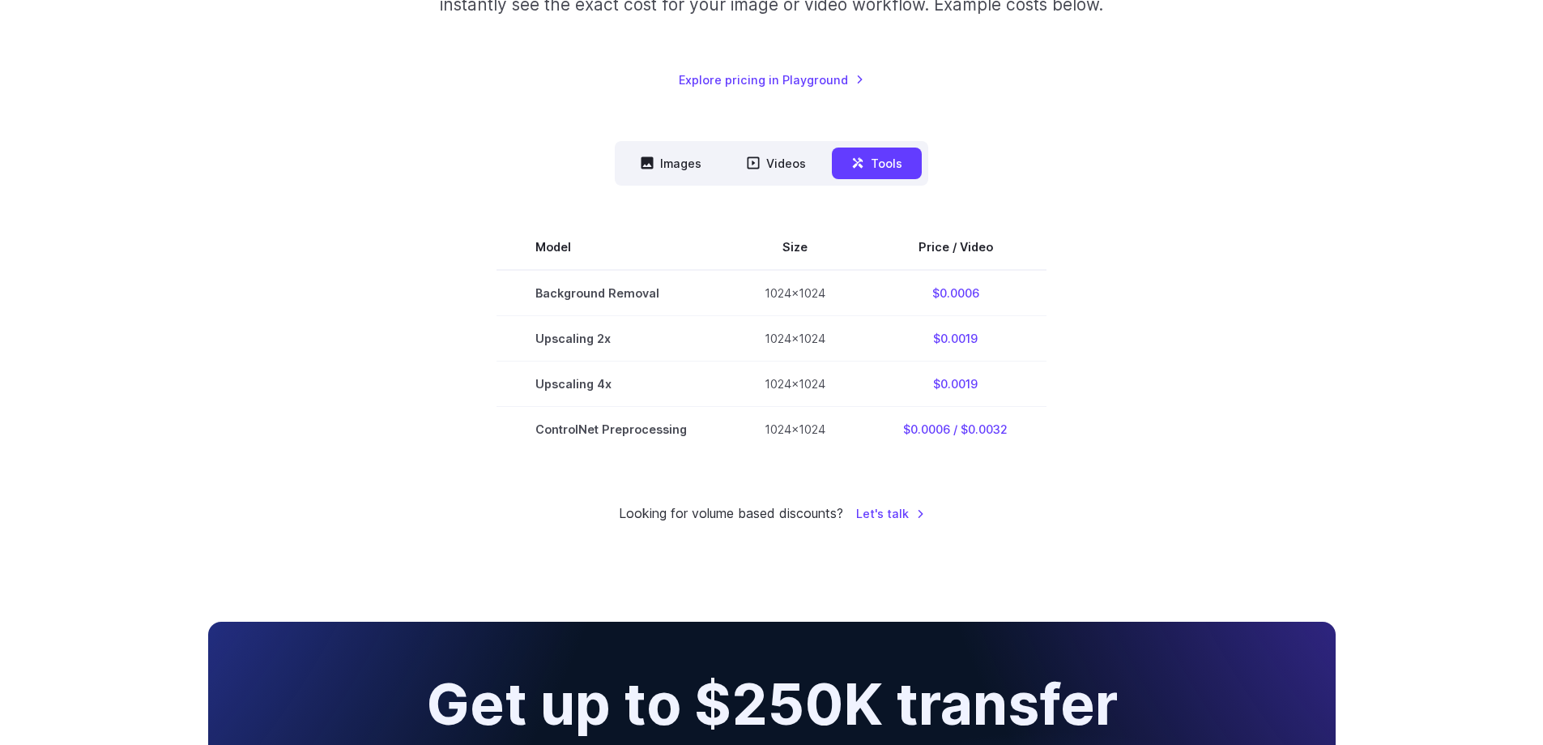
drag, startPoint x: 466, startPoint y: 270, endPoint x: 1269, endPoint y: 482, distance: 830.5
click at [1265, 480] on div "Pricing based on what you use Exact pricing depends on your setup. Use the Play…" at bounding box center [772, 184] width 1128 height 680
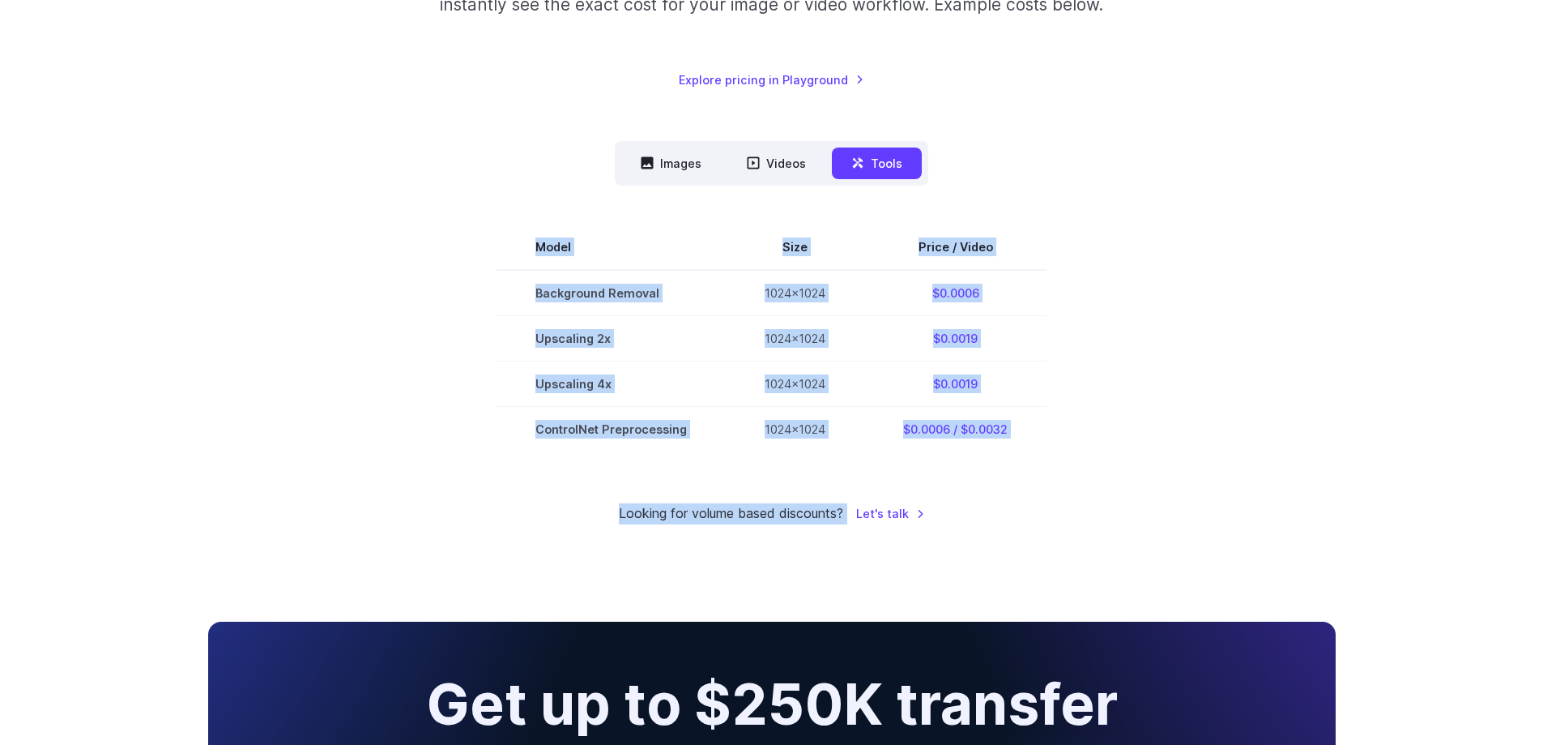
click at [1269, 482] on div "Pricing based on what you use Exact pricing depends on your setup. Use the Play…" at bounding box center [772, 184] width 1128 height 680
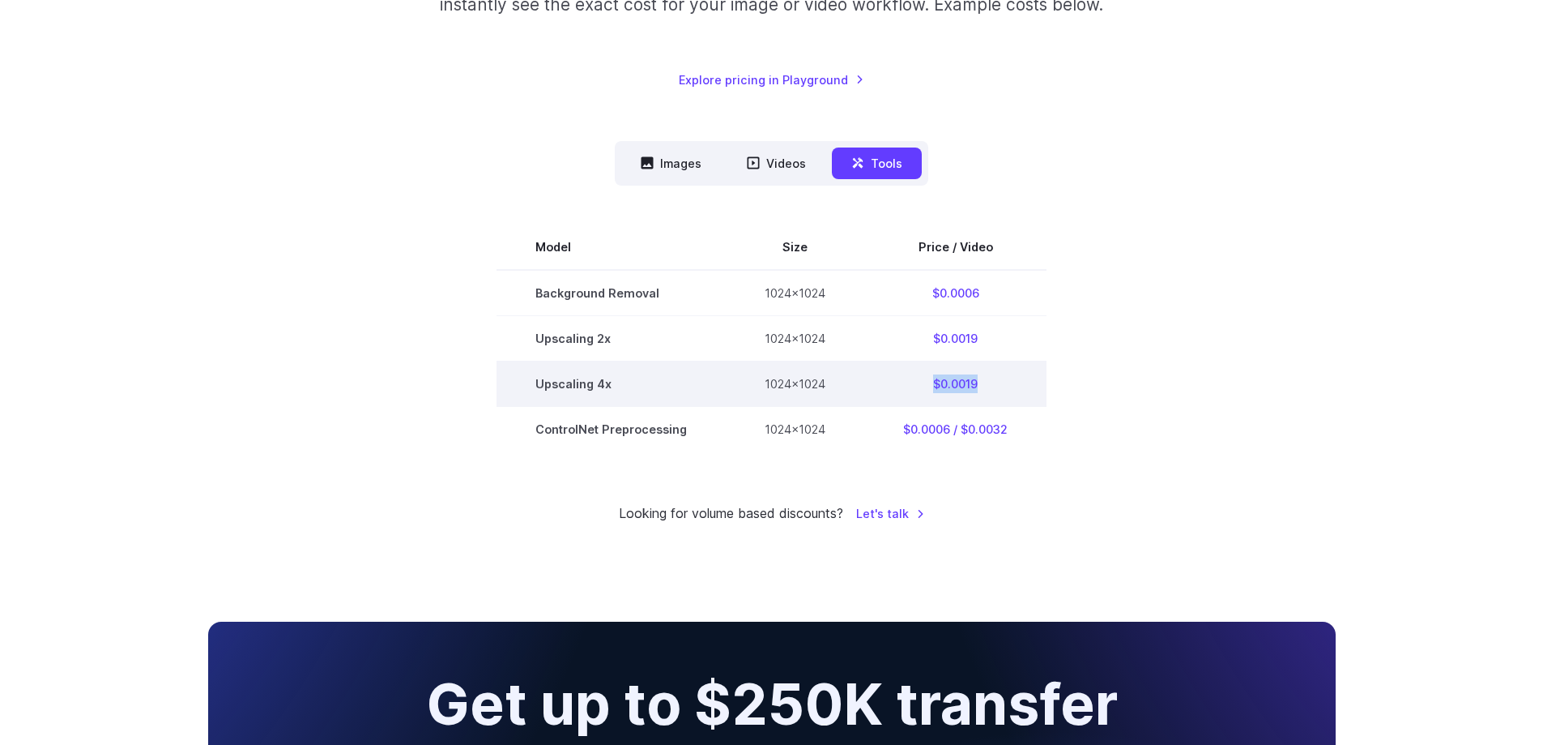
drag, startPoint x: 880, startPoint y: 373, endPoint x: 1005, endPoint y: 392, distance: 127.1
click at [1005, 392] on td "$0.0019" at bounding box center [955, 383] width 182 height 45
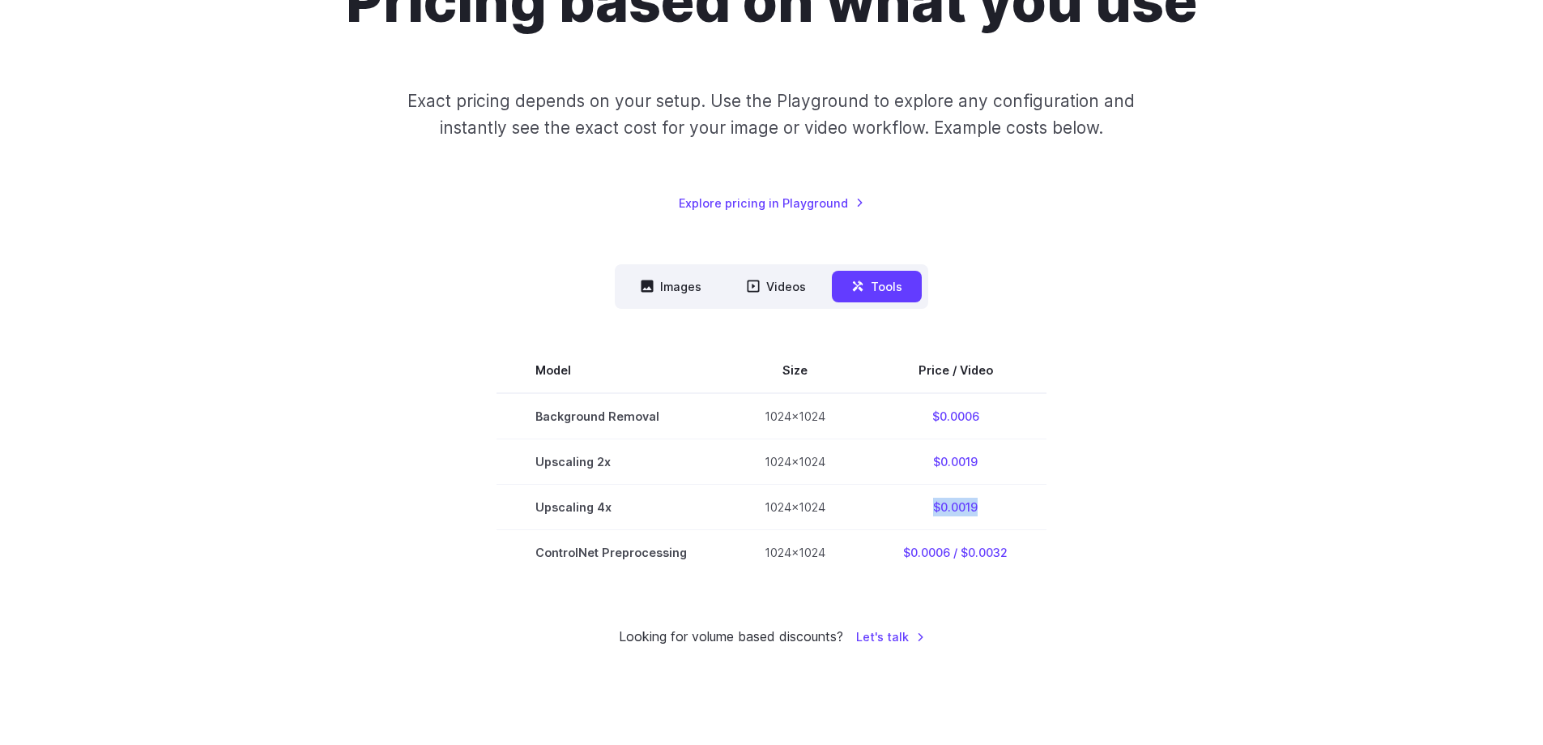
scroll to position [81, 0]
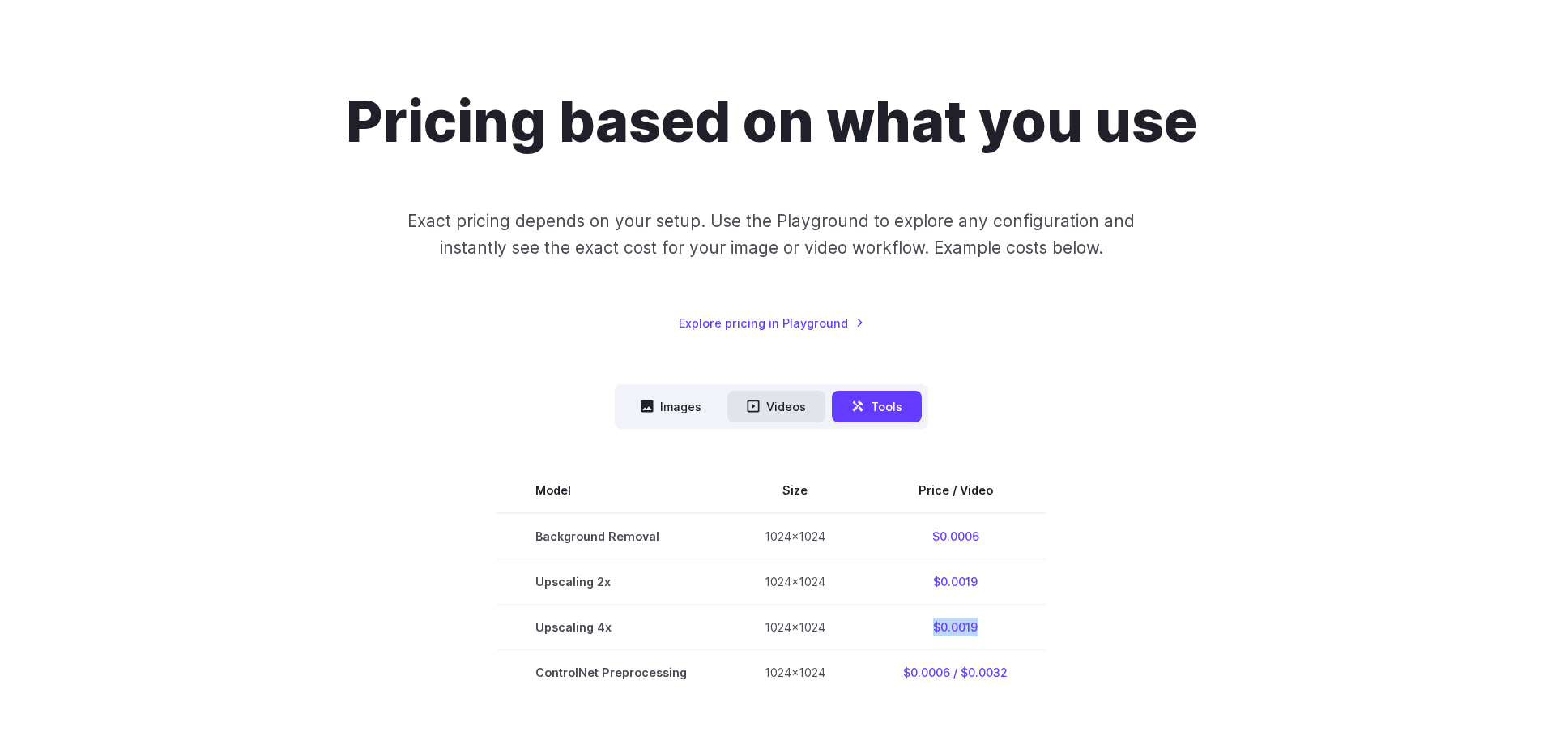
click at [781, 399] on button "Videos" at bounding box center [777, 407] width 98 height 32
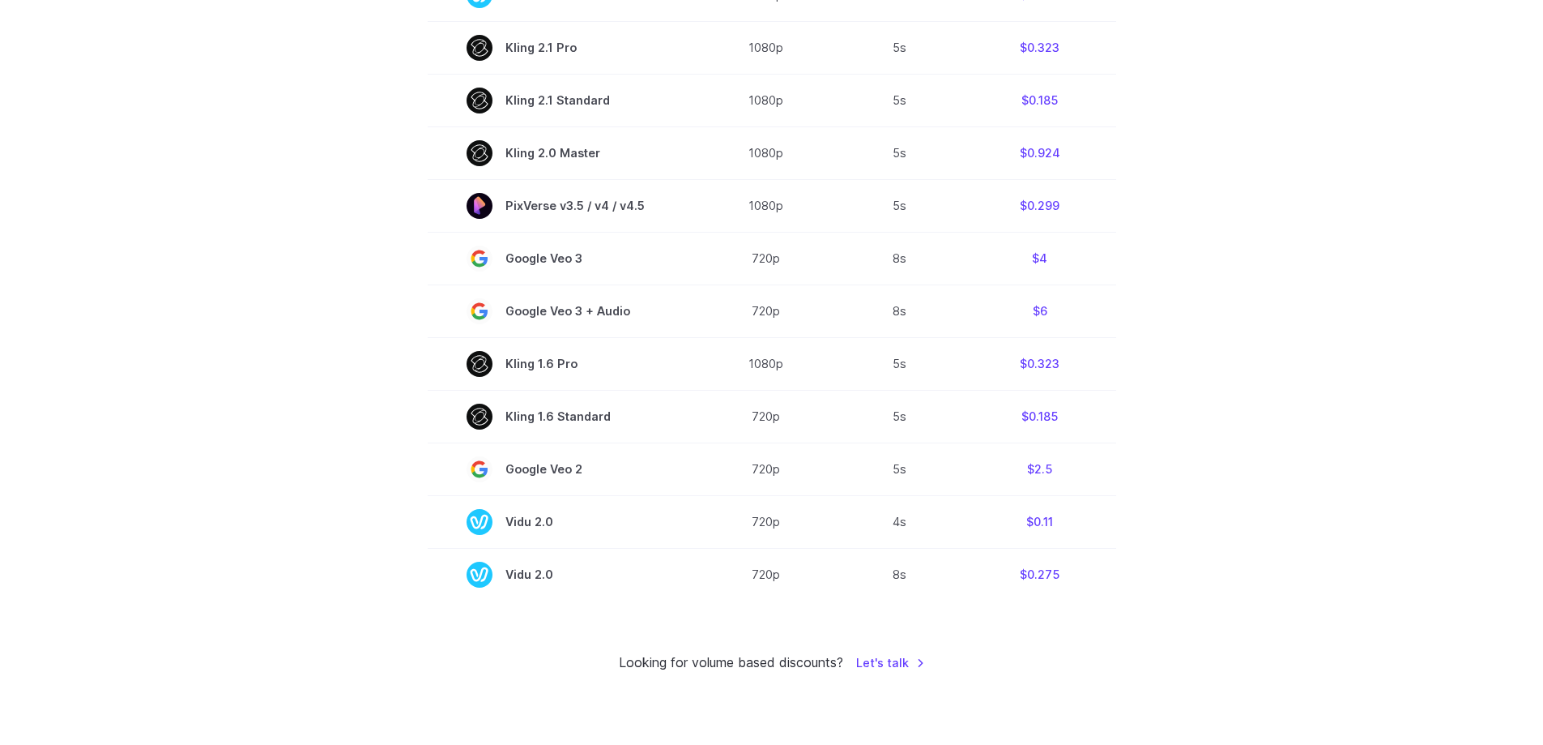
scroll to position [0, 0]
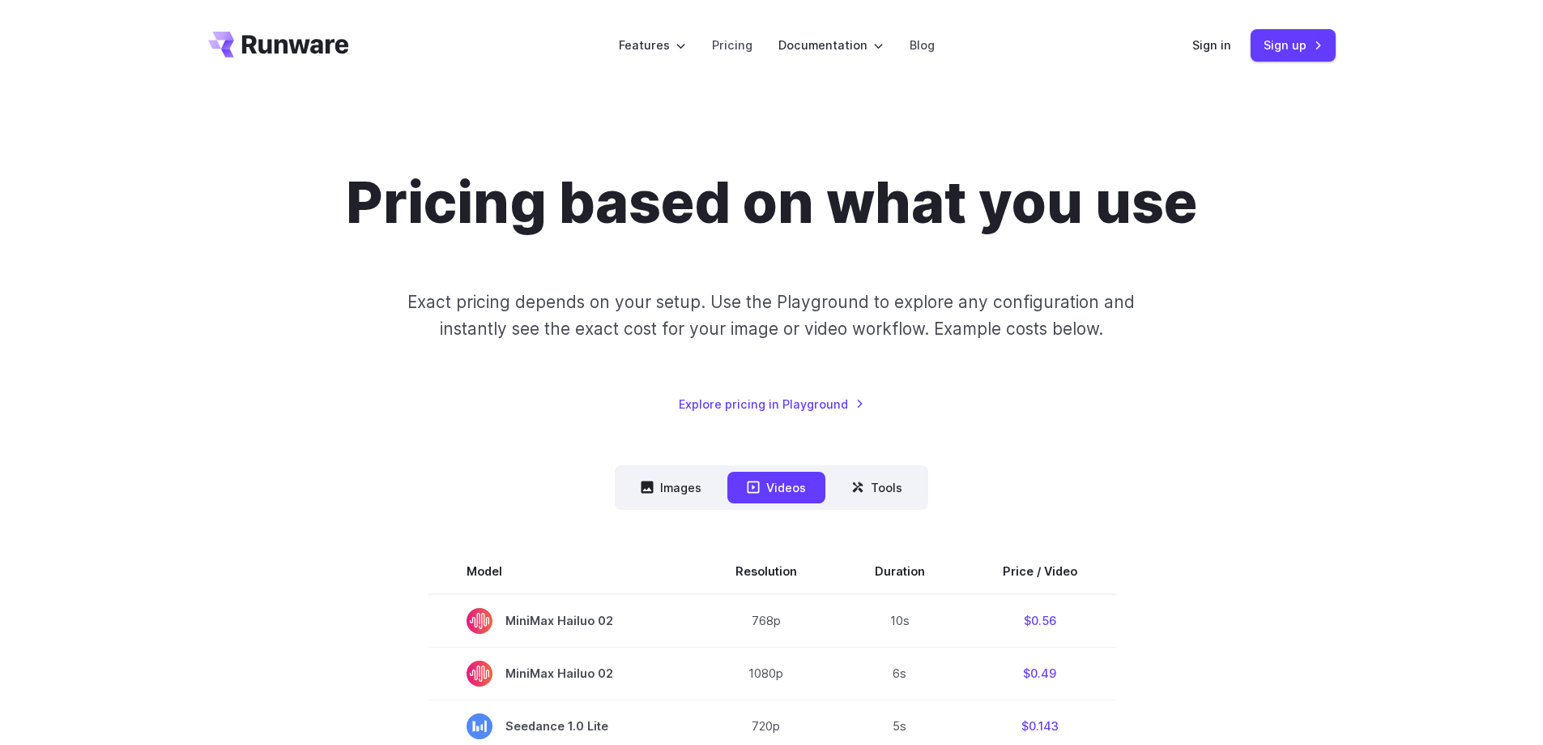
drag, startPoint x: 1210, startPoint y: 496, endPoint x: 1136, endPoint y: 225, distance: 280.7
click at [1216, 261] on div "Pricing based on what you use Exact pricing depends on your setup. Use the Play…" at bounding box center [772, 291] width 1128 height 245
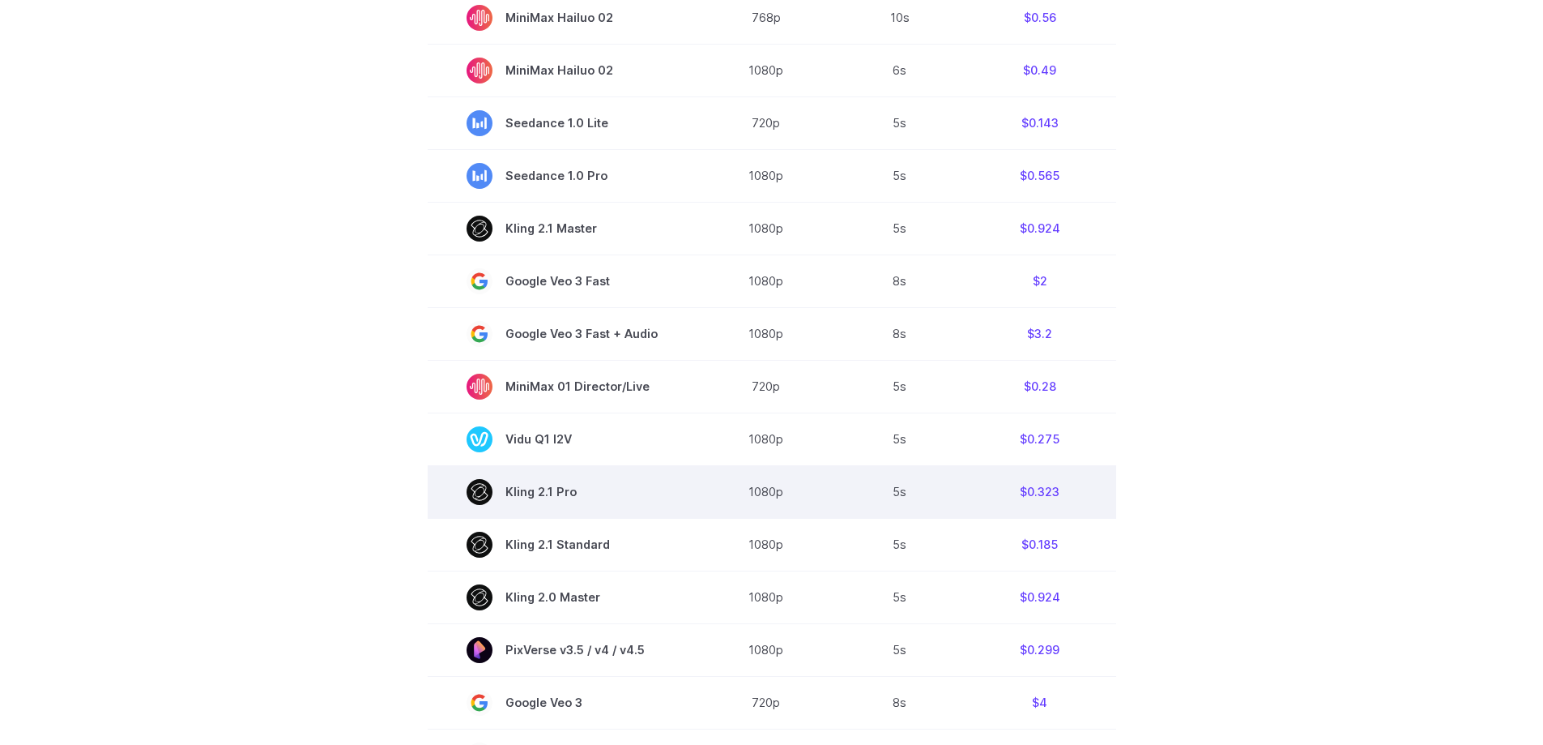
scroll to position [648, 0]
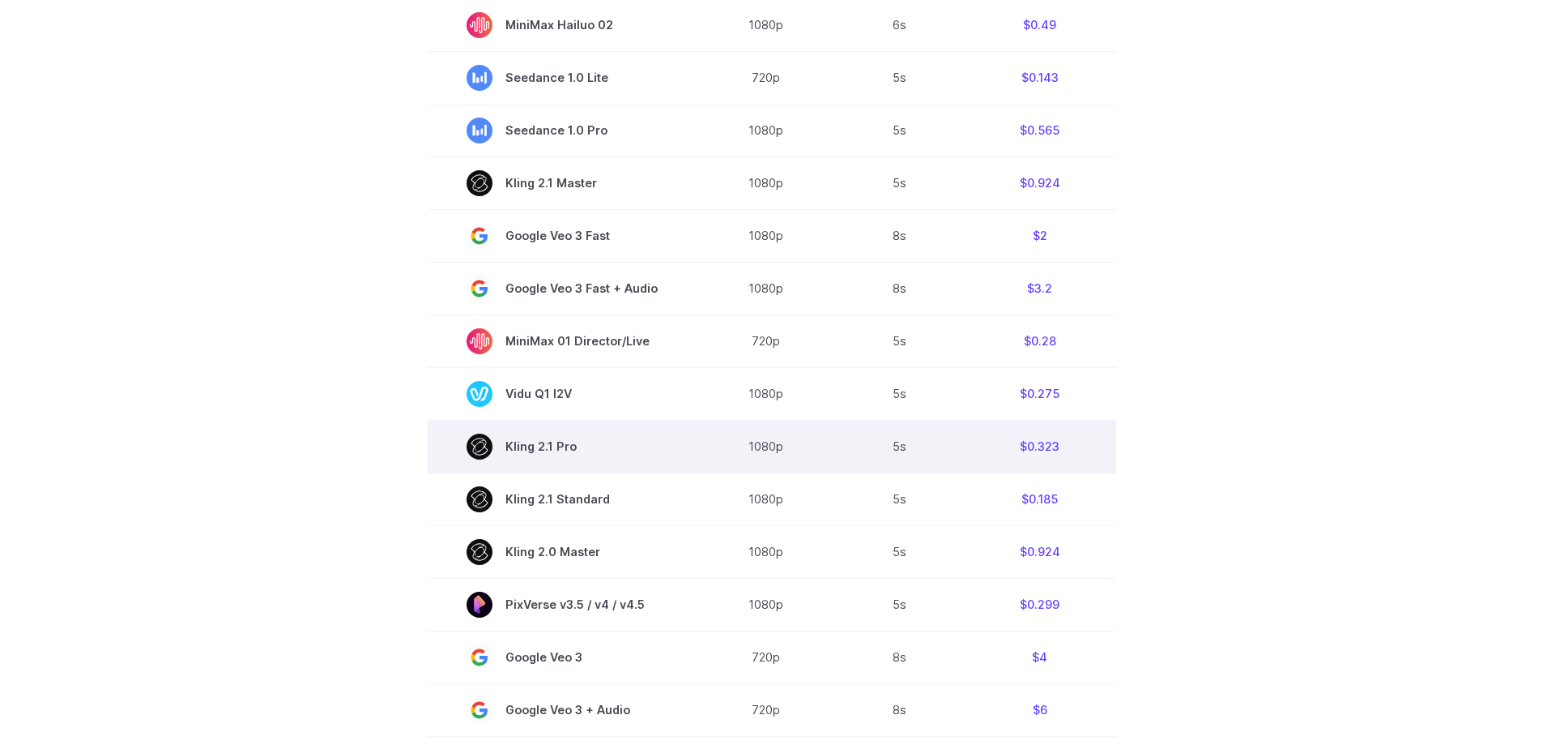
drag, startPoint x: 677, startPoint y: 464, endPoint x: 750, endPoint y: 463, distance: 73.7
click at [750, 463] on tr "[PERSON_NAME] 2.1 Pro 1080p 5s $0.323" at bounding box center [772, 446] width 689 height 53
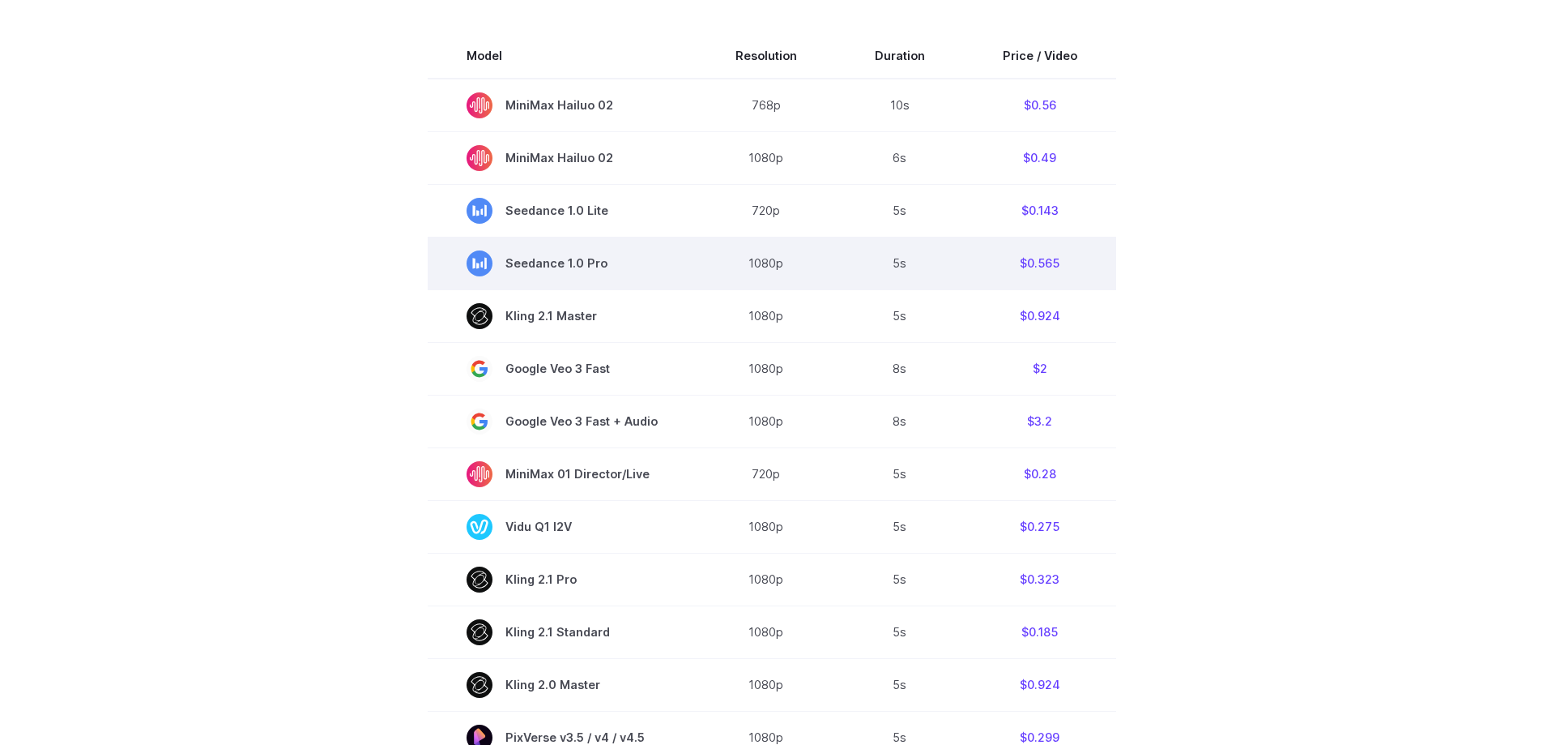
scroll to position [486, 0]
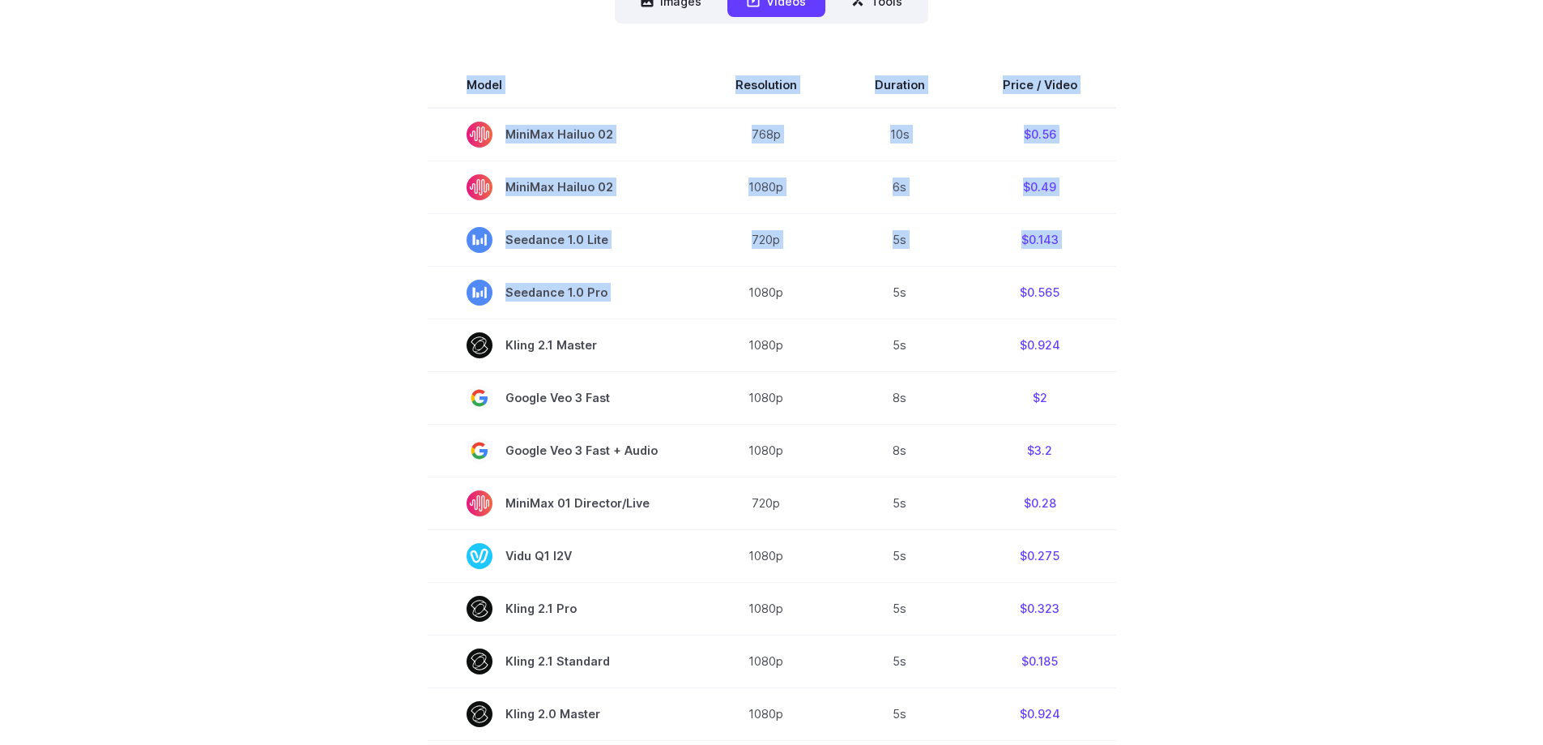
drag, startPoint x: 726, startPoint y: 288, endPoint x: 1112, endPoint y: 287, distance: 385.7
click at [1112, 287] on section "Model Resolution Duration Price / Video MiniMax Hailuo 02 768p 10s $0.56 MiniMa…" at bounding box center [772, 611] width 1128 height 1099
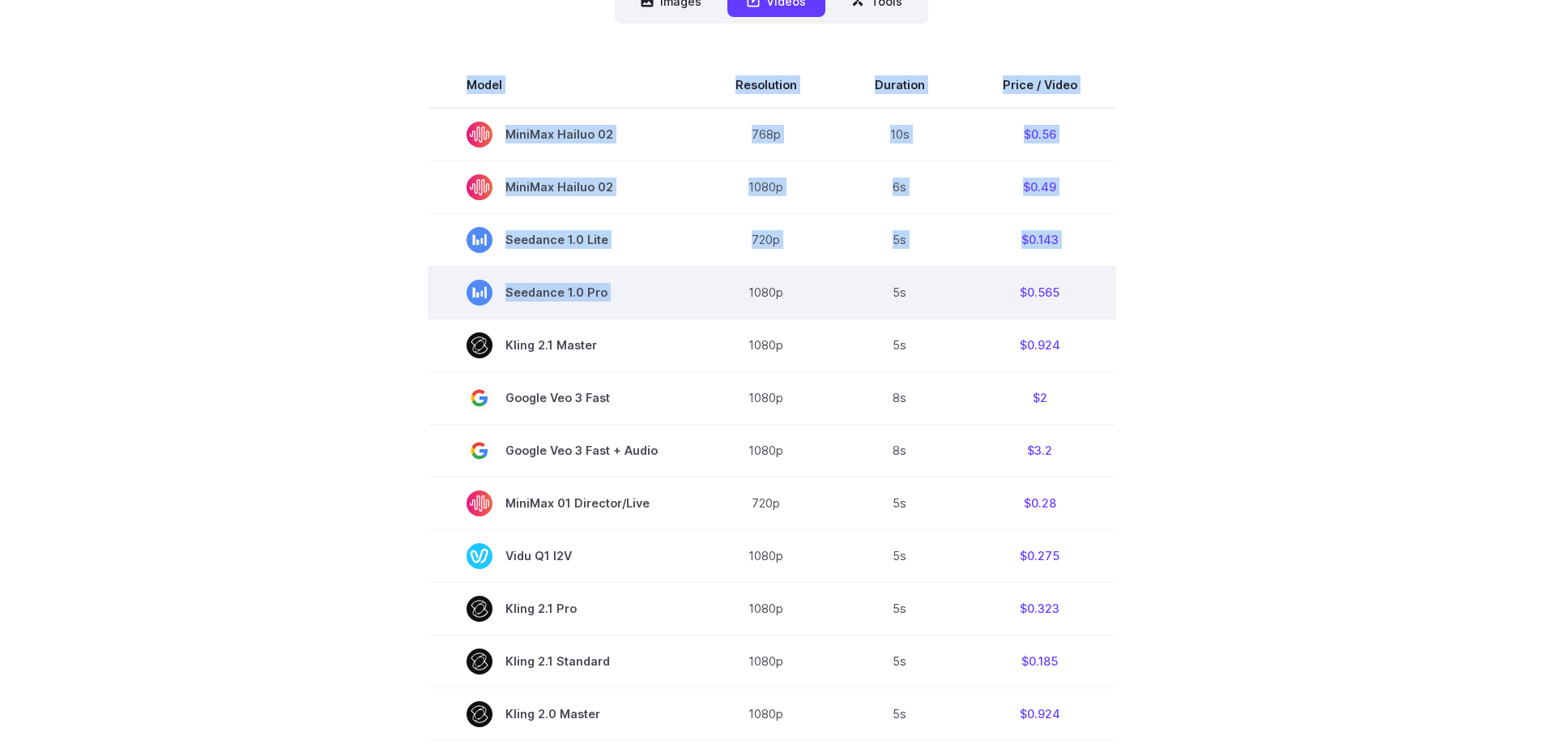
click at [1097, 288] on td "$0.565" at bounding box center [1040, 292] width 152 height 53
click at [1016, 292] on td "$0.565" at bounding box center [1040, 292] width 152 height 53
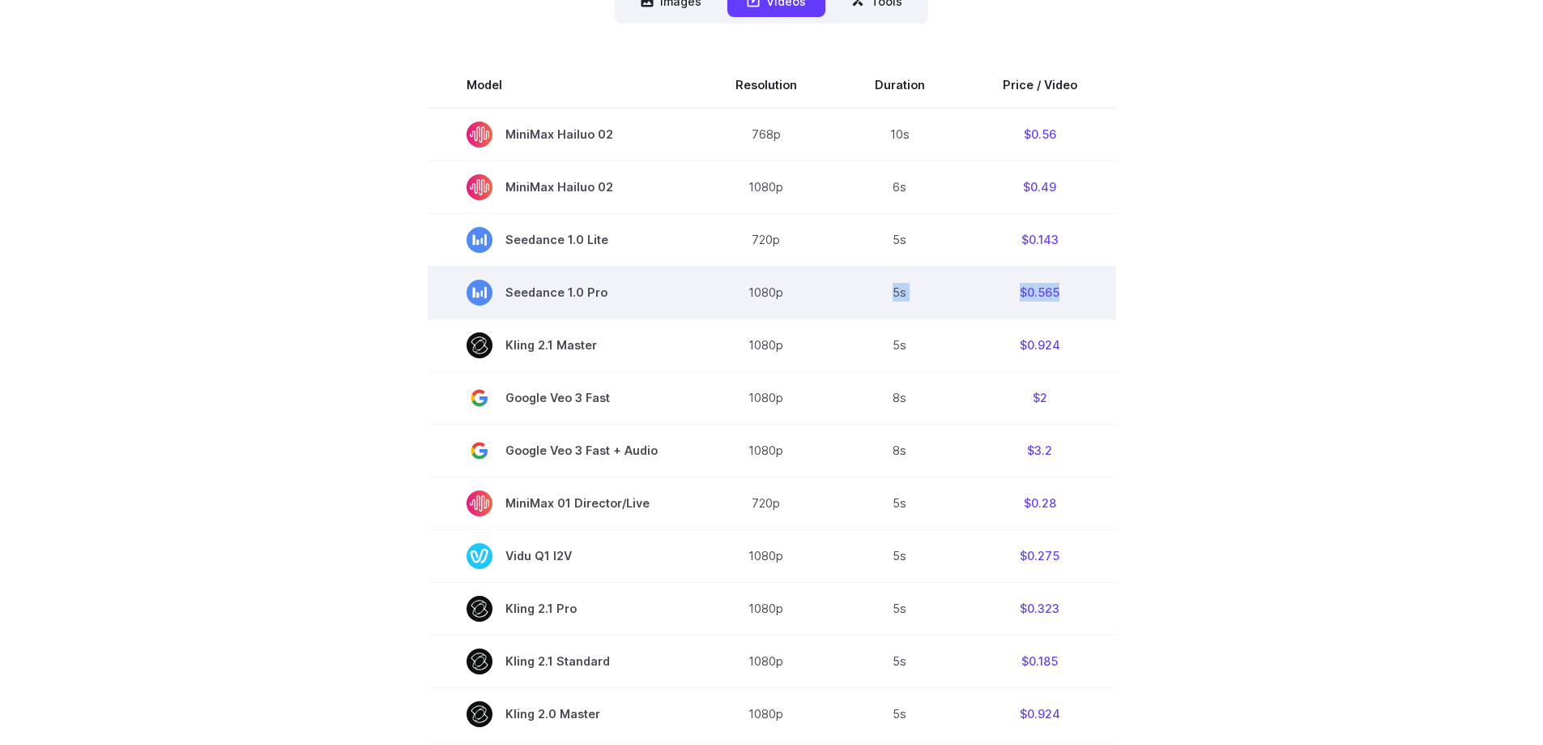
drag, startPoint x: 890, startPoint y: 297, endPoint x: 1105, endPoint y: 307, distance: 215.7
click at [1105, 307] on tr "Seedance 1.0 Pro 1080p 5s $0.565" at bounding box center [772, 292] width 689 height 53
click at [1099, 306] on td "$0.565" at bounding box center [1040, 292] width 152 height 53
drag, startPoint x: 1005, startPoint y: 297, endPoint x: 1101, endPoint y: 296, distance: 96.4
click at [1101, 296] on td "$0.565" at bounding box center [1040, 292] width 152 height 53
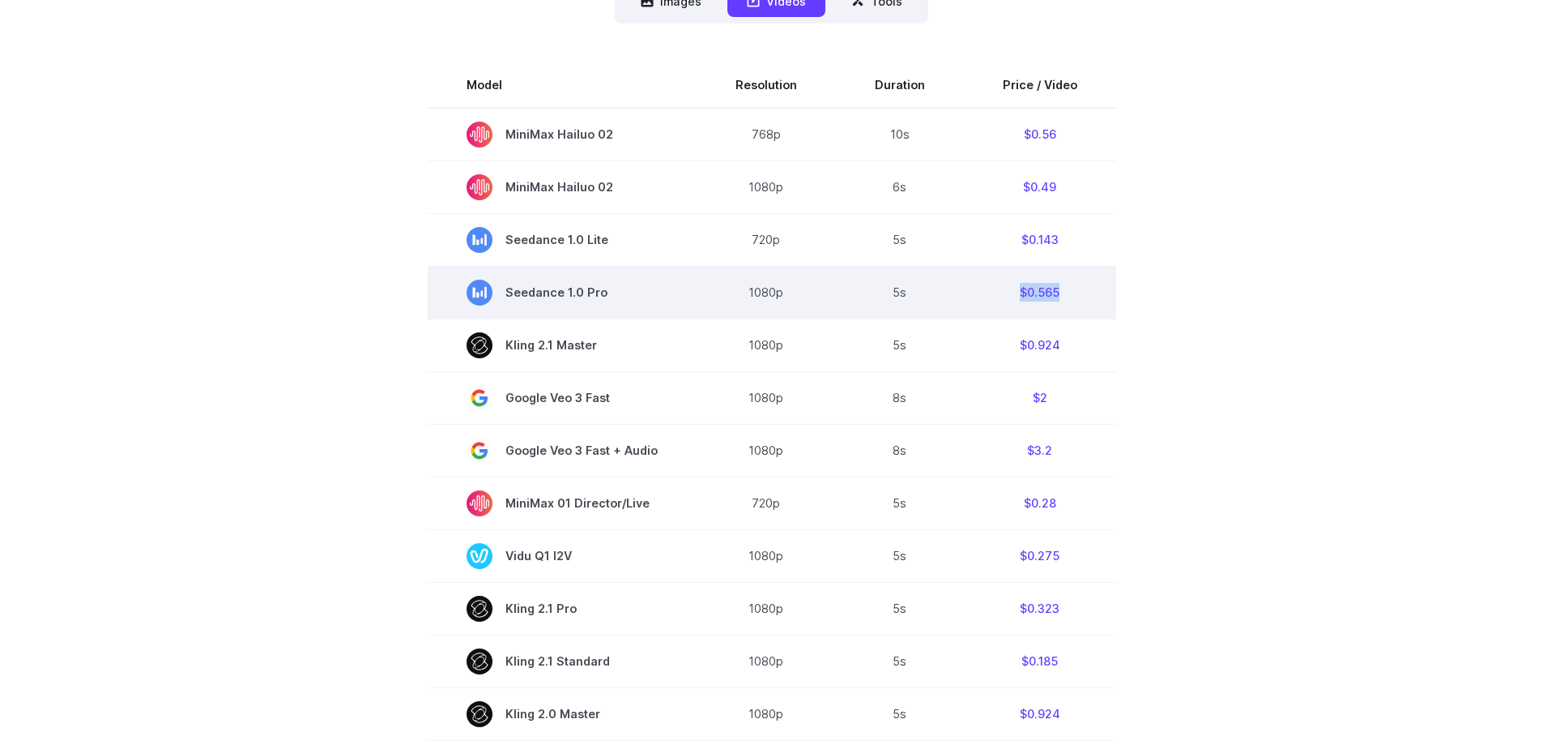
click at [1101, 296] on td "$0.565" at bounding box center [1040, 292] width 152 height 53
drag, startPoint x: 1029, startPoint y: 292, endPoint x: 699, endPoint y: 303, distance: 329.9
click at [699, 303] on tr "Seedance 1.0 Pro 1080p 5s $0.565" at bounding box center [772, 292] width 689 height 53
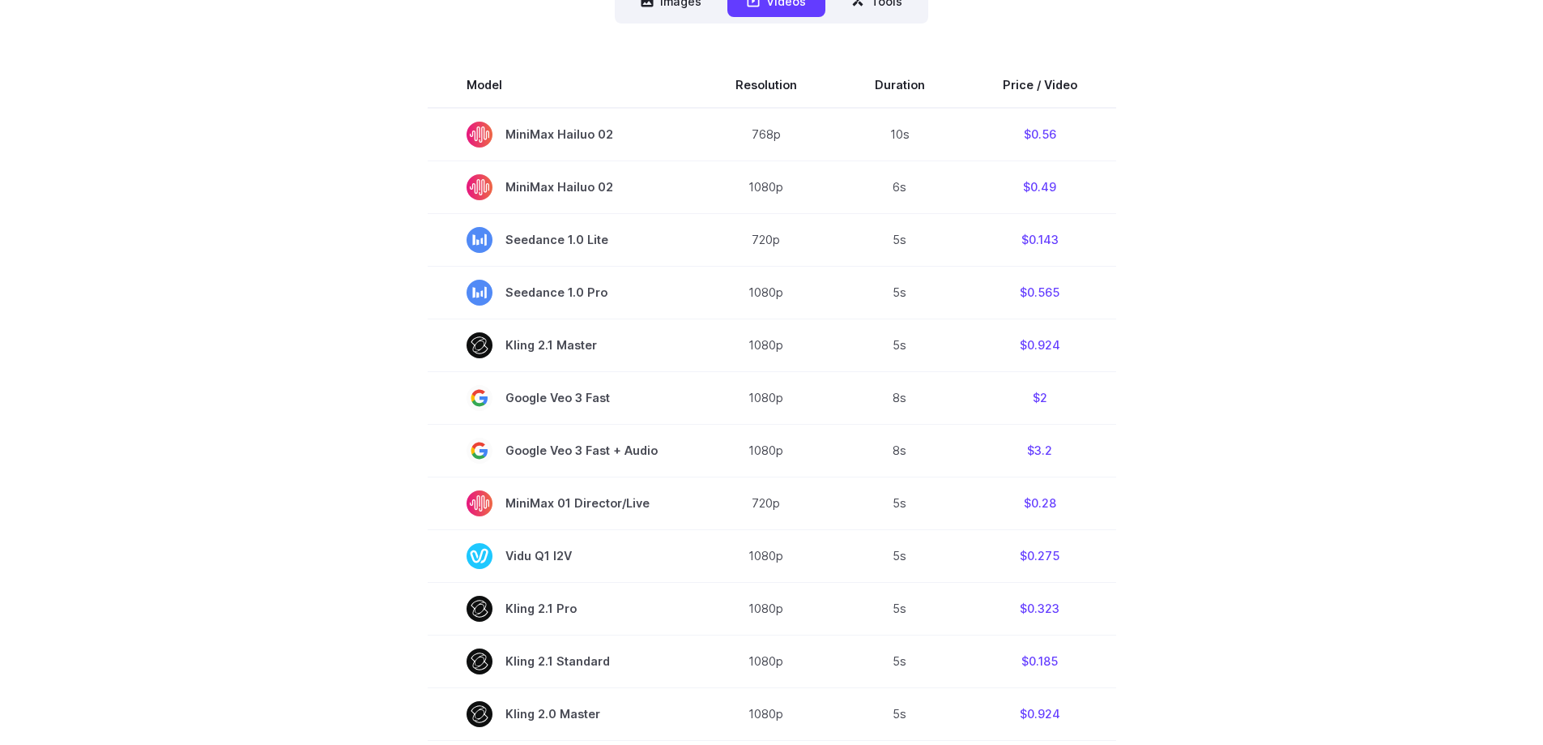
click at [1115, 271] on section "Model Resolution Duration Price / Video MiniMax Hailuo 02 768p 10s $0.56 MiniMa…" at bounding box center [772, 611] width 1128 height 1099
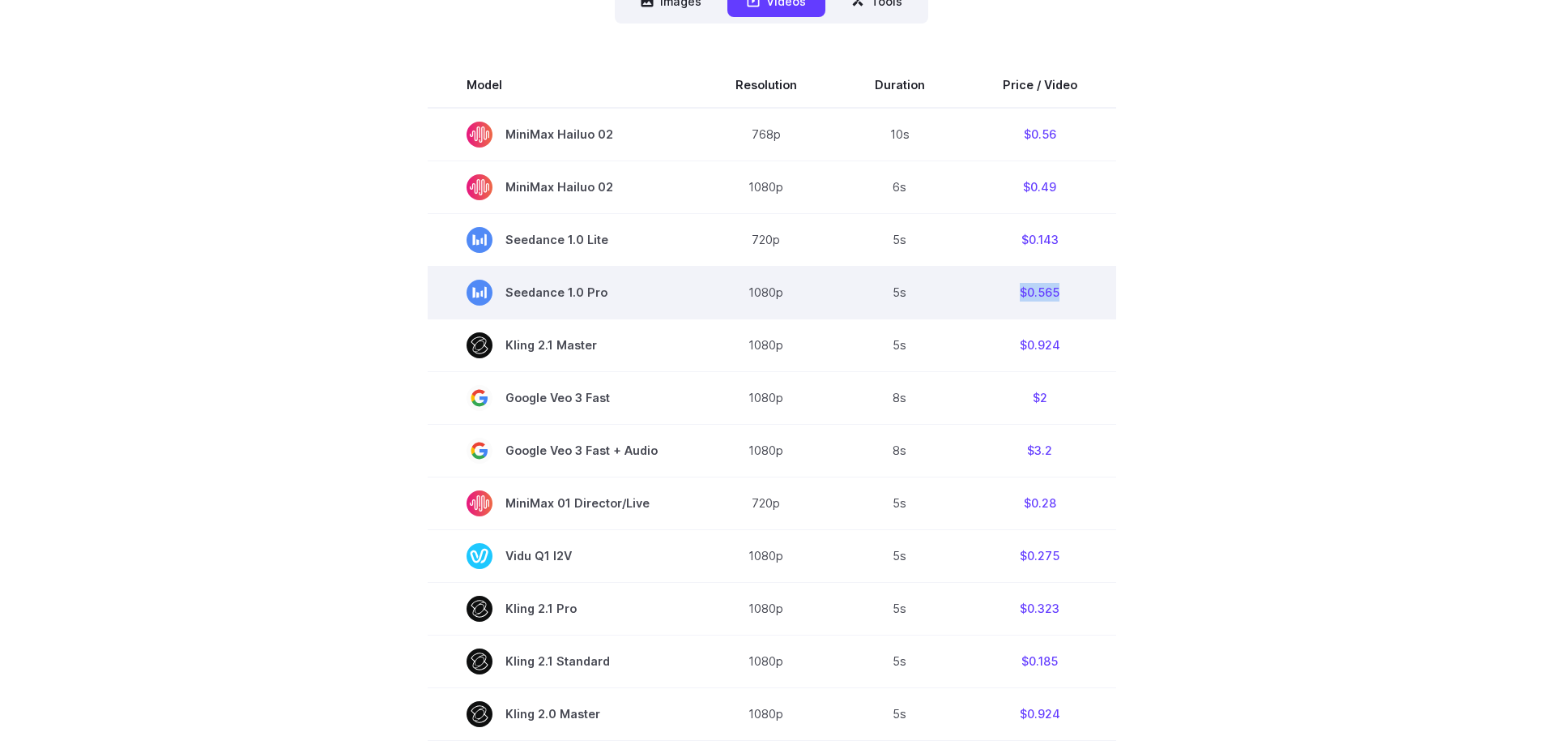
drag, startPoint x: 992, startPoint y: 293, endPoint x: 1062, endPoint y: 293, distance: 70.5
click at [1062, 293] on td "$0.565" at bounding box center [1040, 292] width 152 height 53
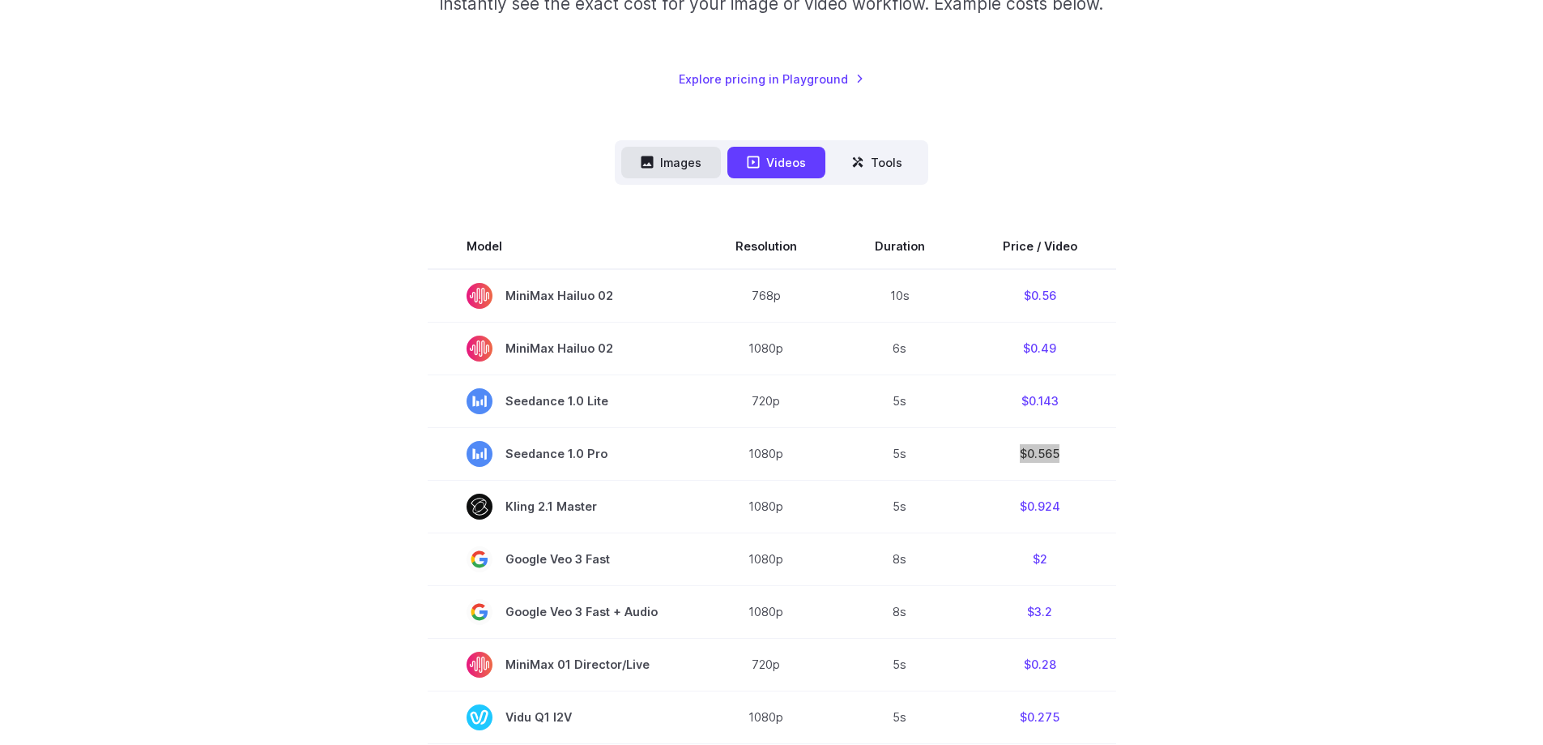
scroll to position [324, 0]
click at [664, 164] on button "Images" at bounding box center [671, 163] width 100 height 32
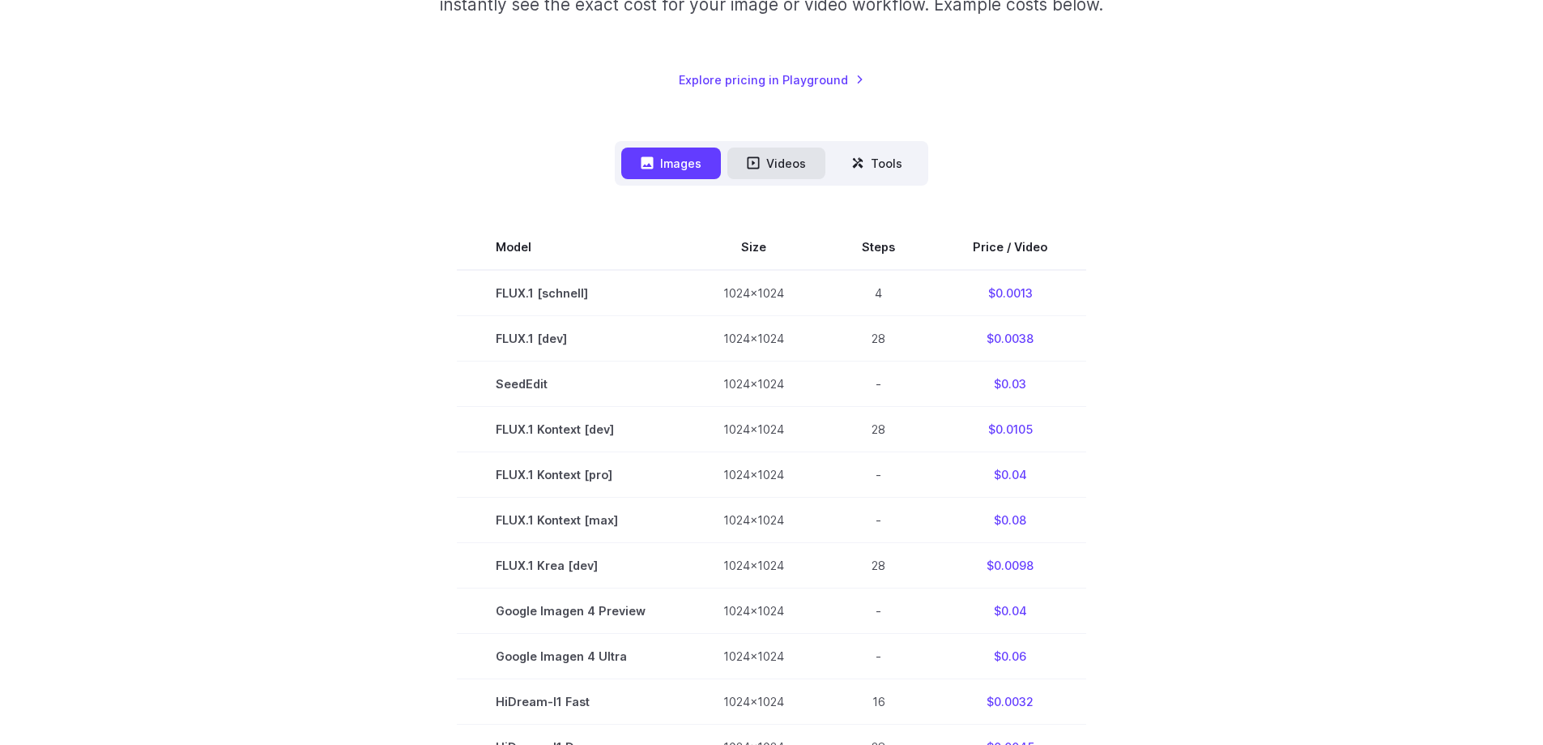
click at [751, 164] on icon at bounding box center [753, 162] width 13 height 13
click at [782, 160] on button "Videos" at bounding box center [777, 163] width 98 height 32
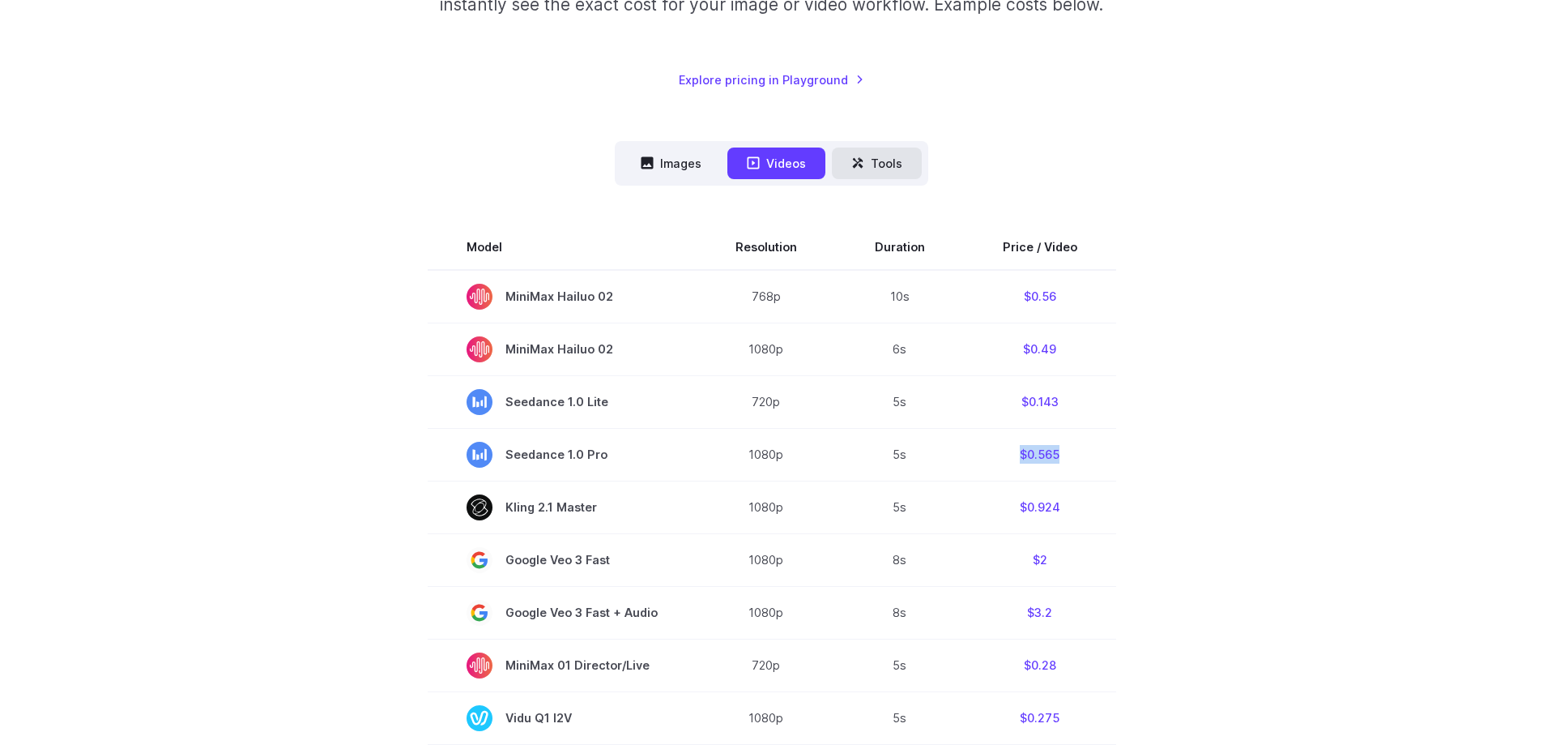
click at [856, 162] on icon at bounding box center [858, 162] width 13 height 13
click at [661, 165] on button "Images" at bounding box center [671, 163] width 100 height 32
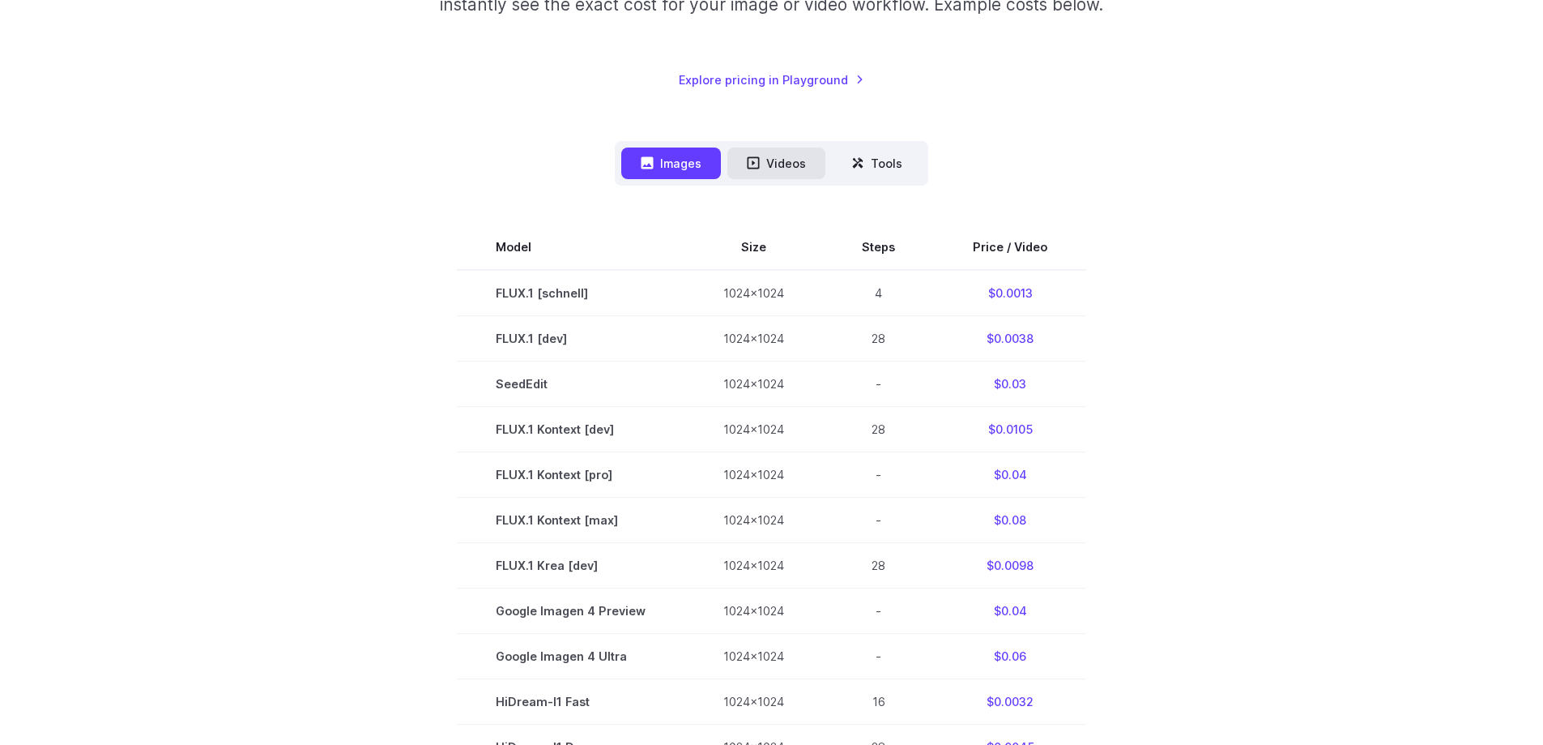
click at [767, 164] on button "Videos" at bounding box center [777, 163] width 98 height 32
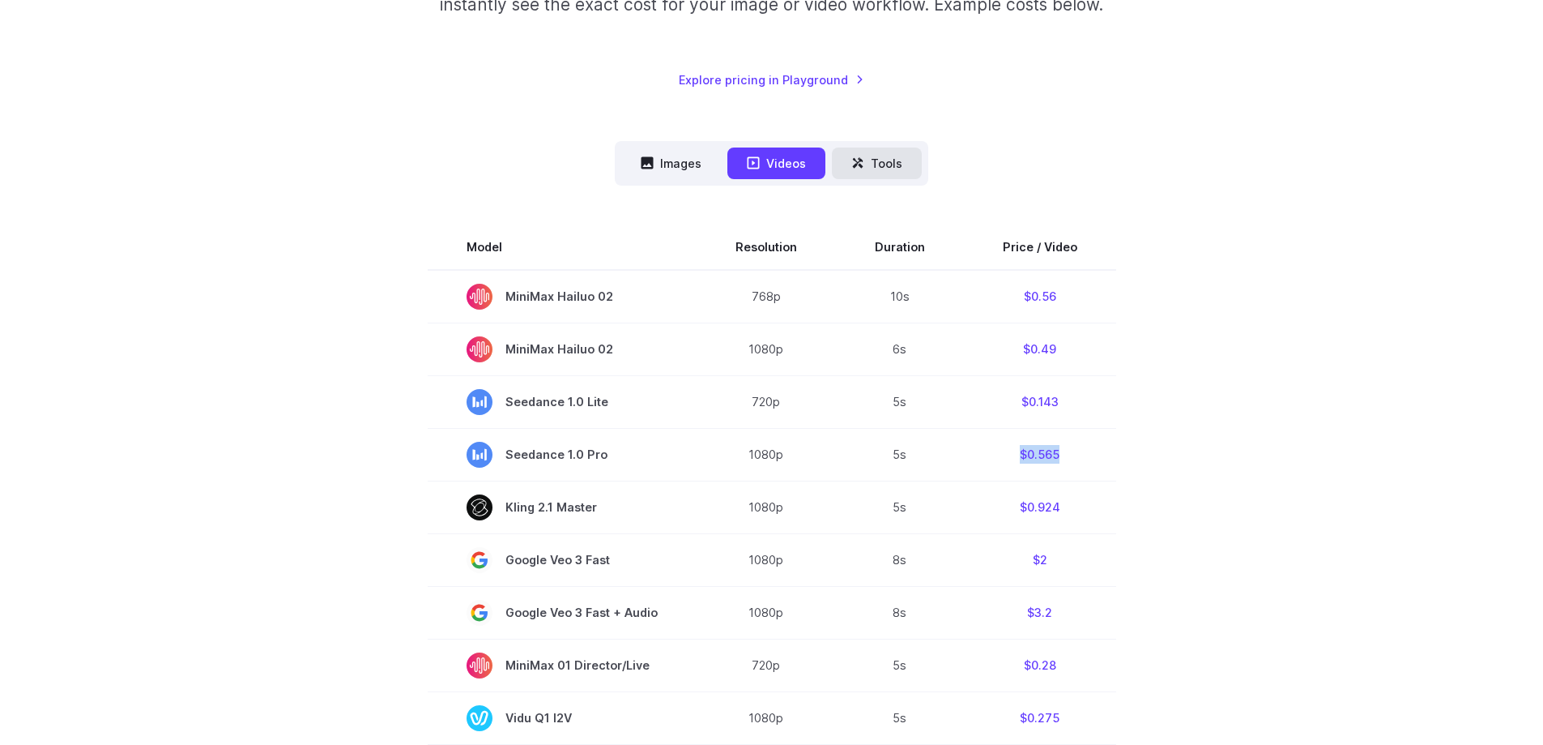
click at [847, 162] on button "Tools" at bounding box center [877, 163] width 90 height 32
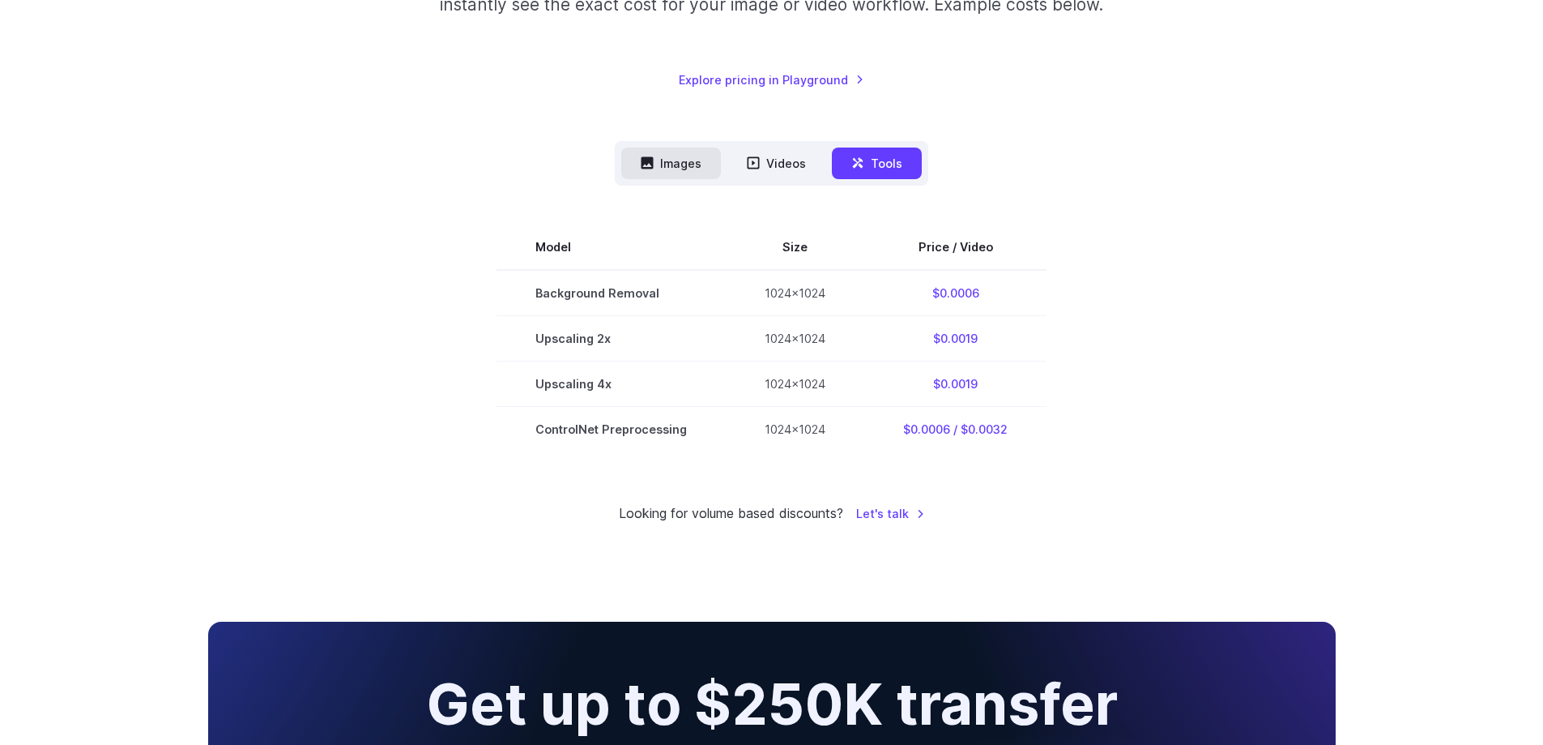
drag, startPoint x: 691, startPoint y: 166, endPoint x: 719, endPoint y: 164, distance: 28.5
click at [689, 166] on button "Images" at bounding box center [671, 163] width 100 height 32
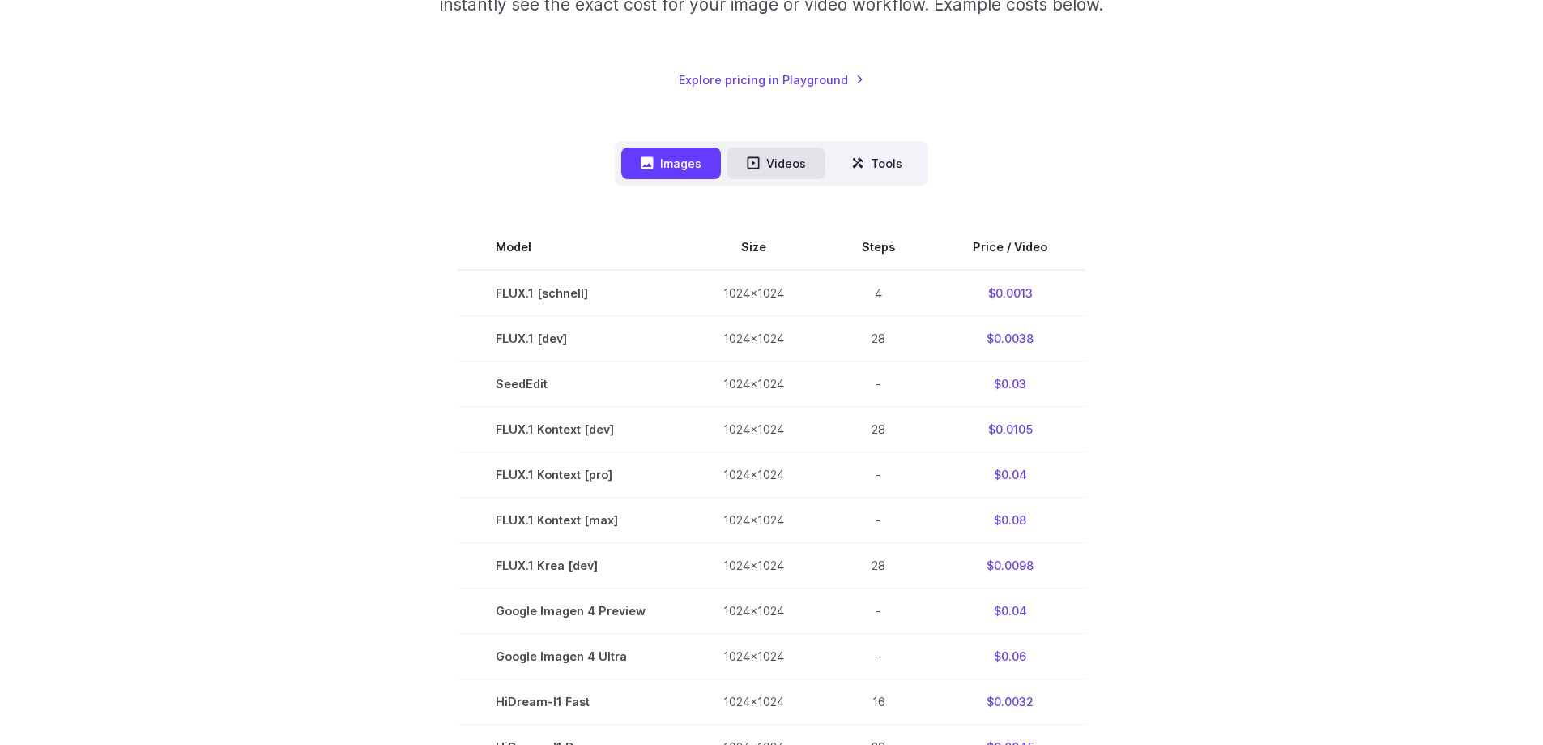
click at [773, 164] on button "Videos" at bounding box center [777, 163] width 98 height 32
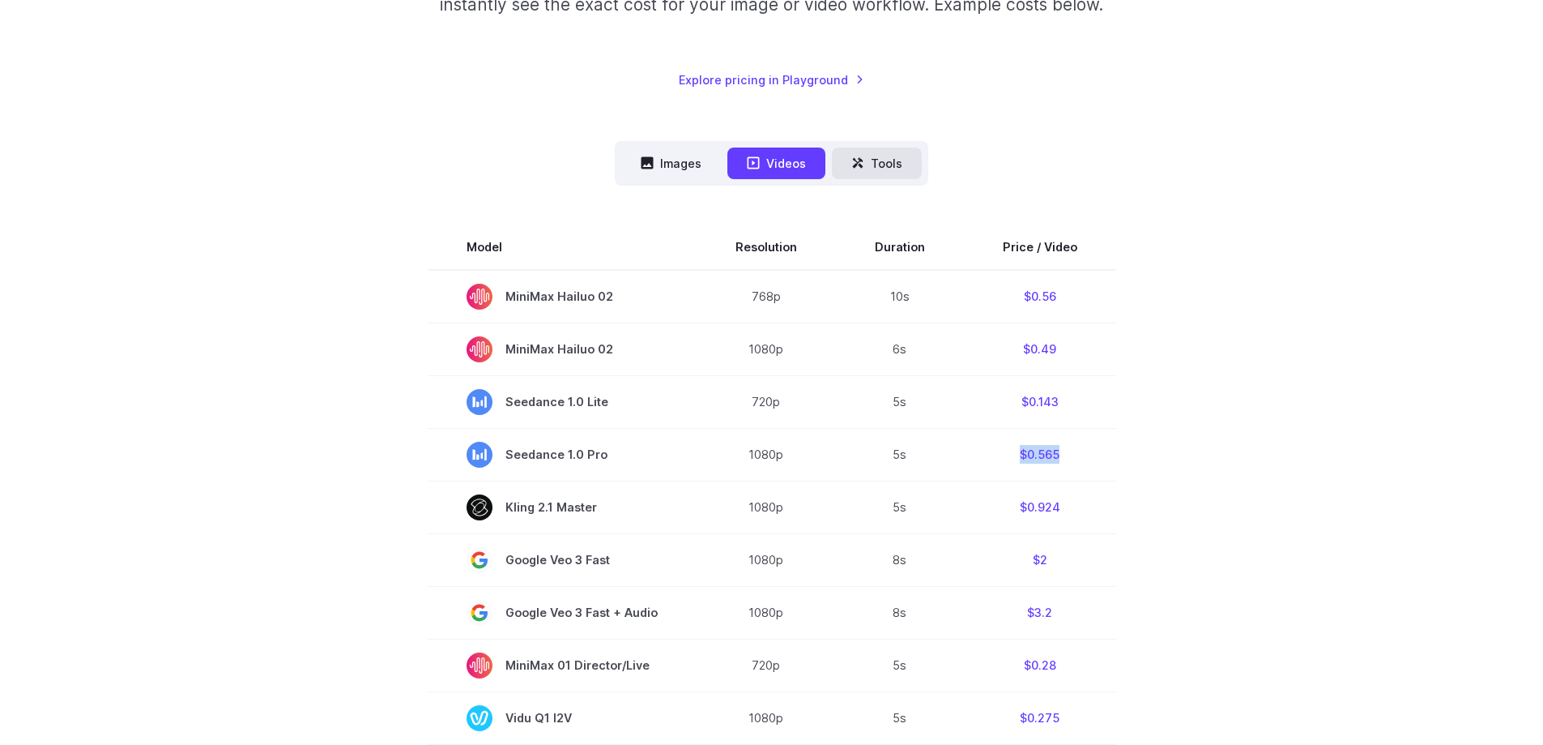
click at [864, 164] on button "Tools" at bounding box center [877, 163] width 90 height 32
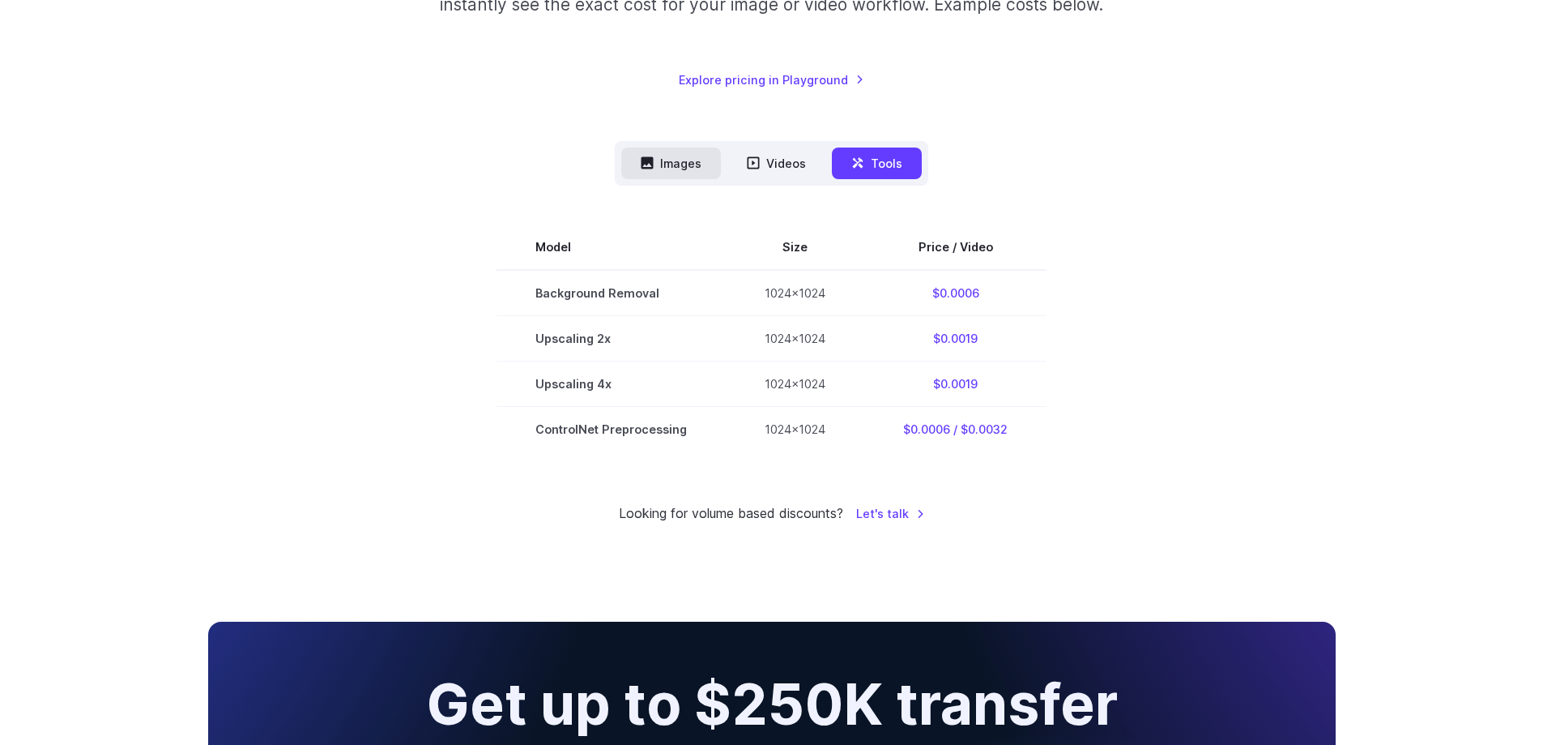
click at [702, 165] on button "Images" at bounding box center [671, 163] width 100 height 32
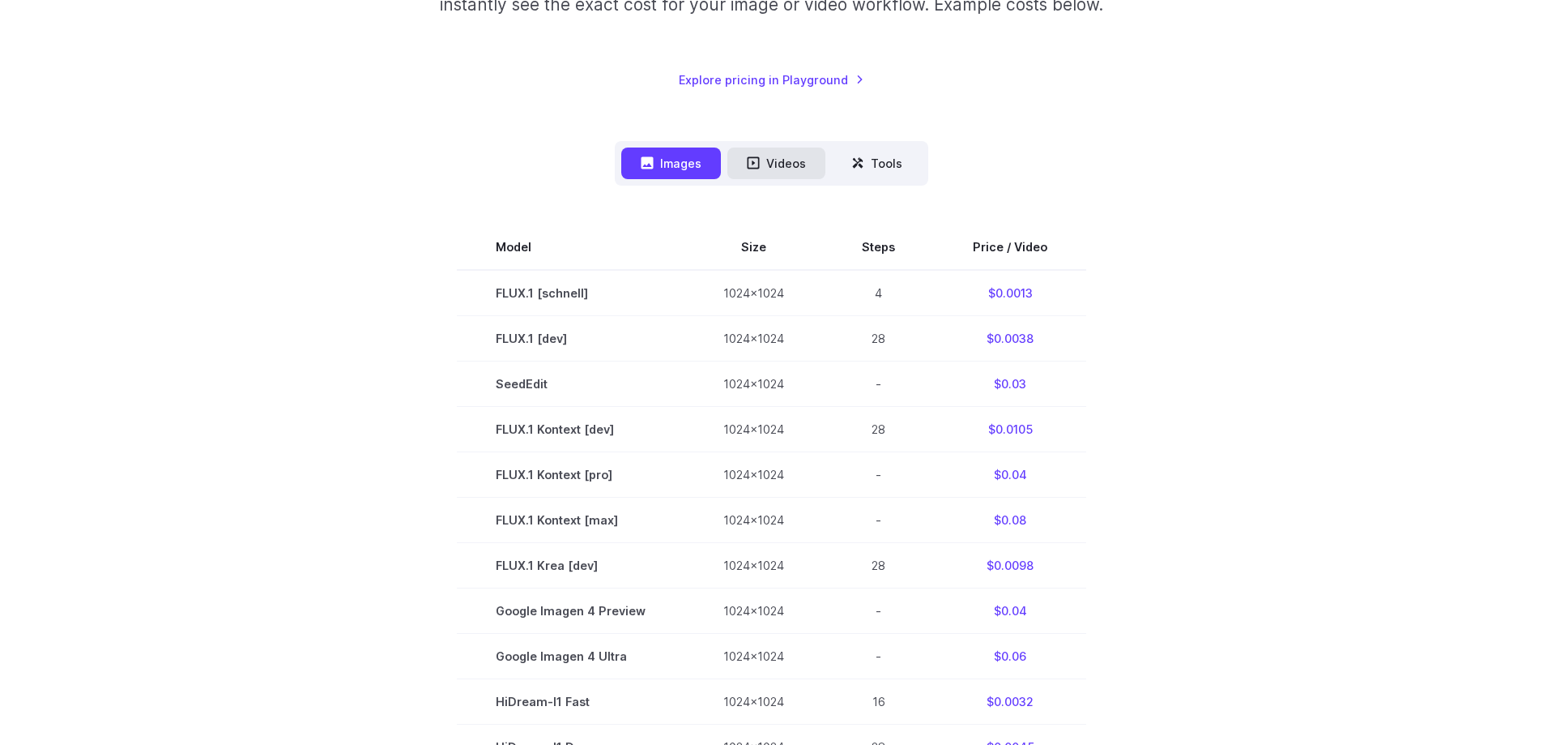
click at [789, 162] on button "Videos" at bounding box center [777, 163] width 98 height 32
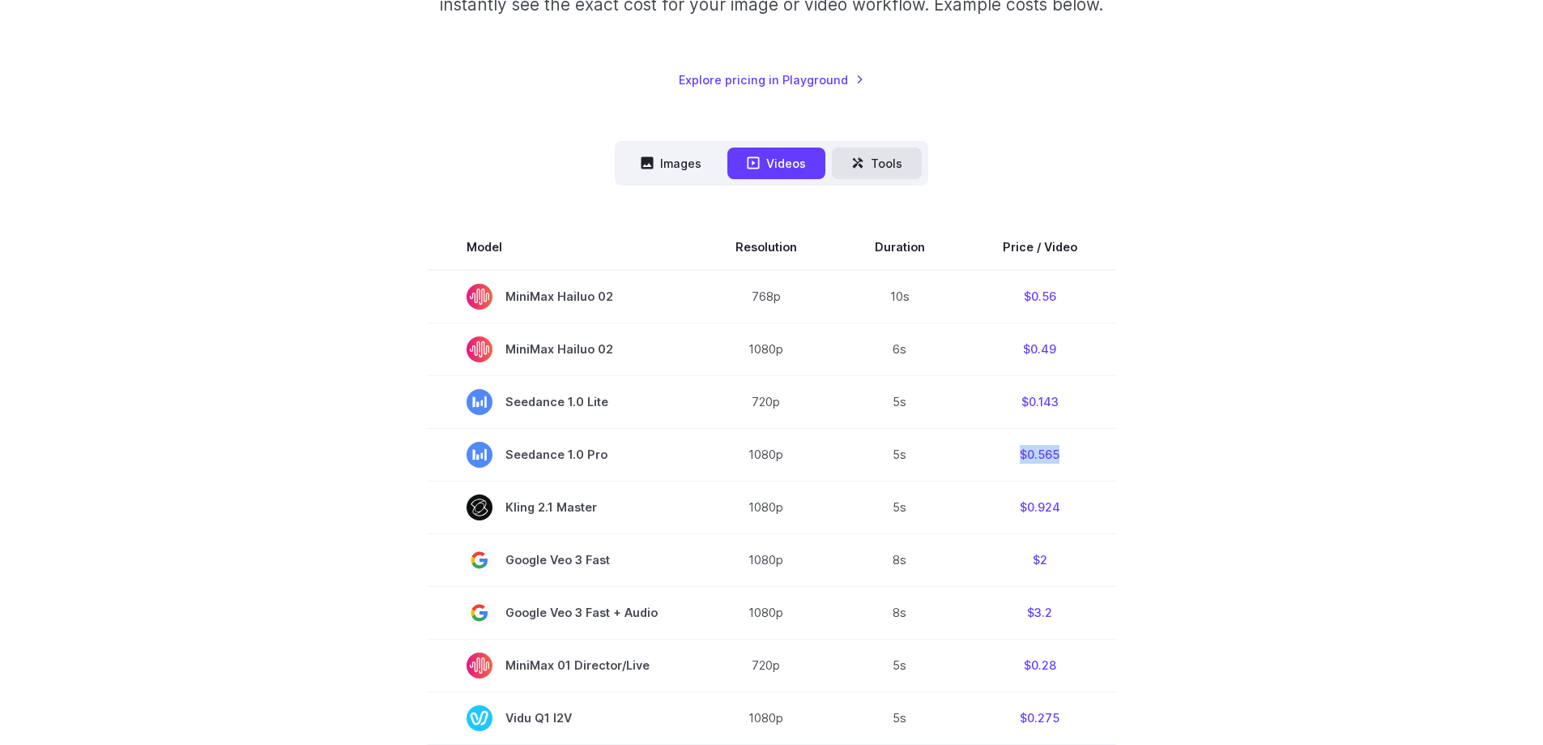
click at [907, 161] on button "Tools" at bounding box center [877, 163] width 90 height 32
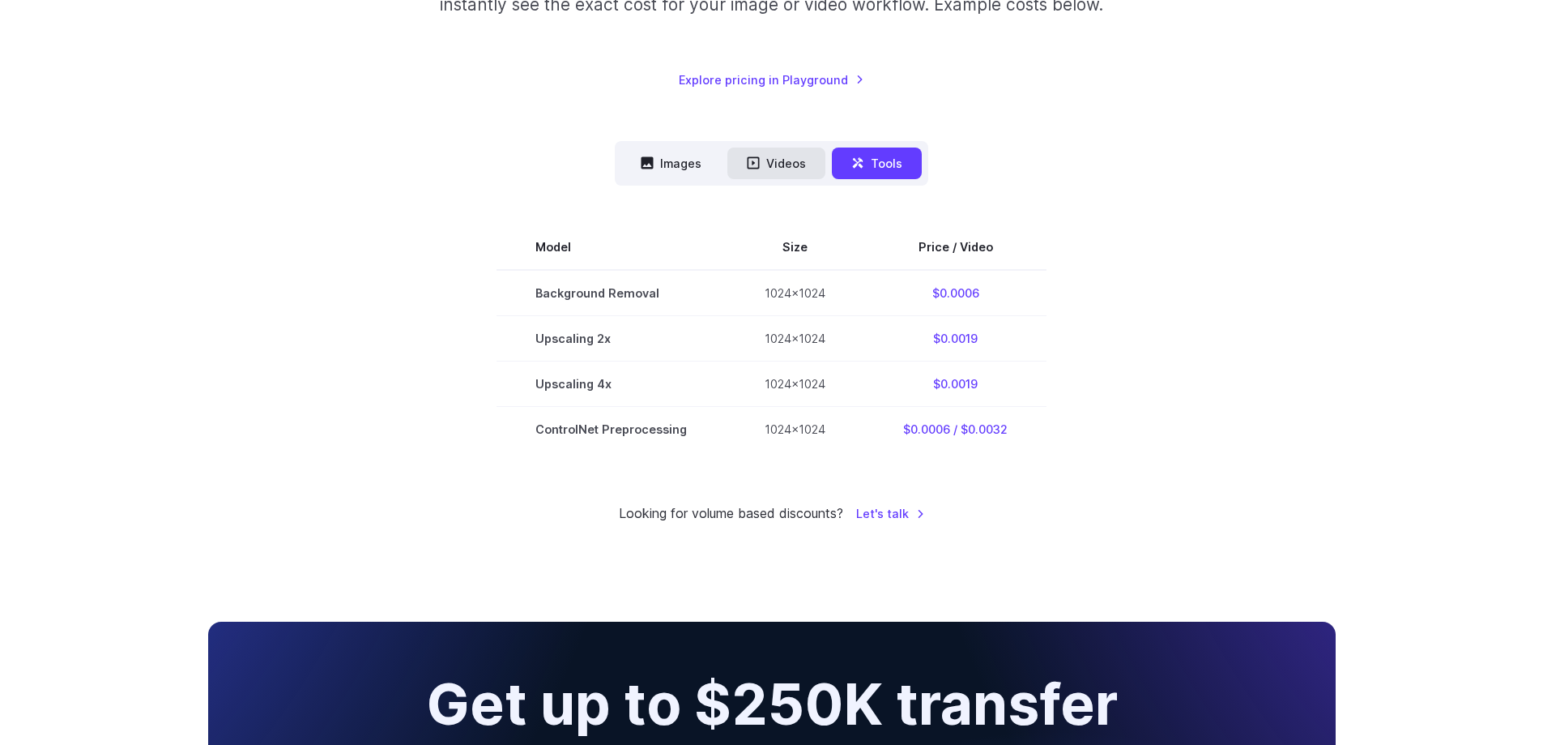
click at [808, 167] on button "Videos" at bounding box center [777, 163] width 98 height 32
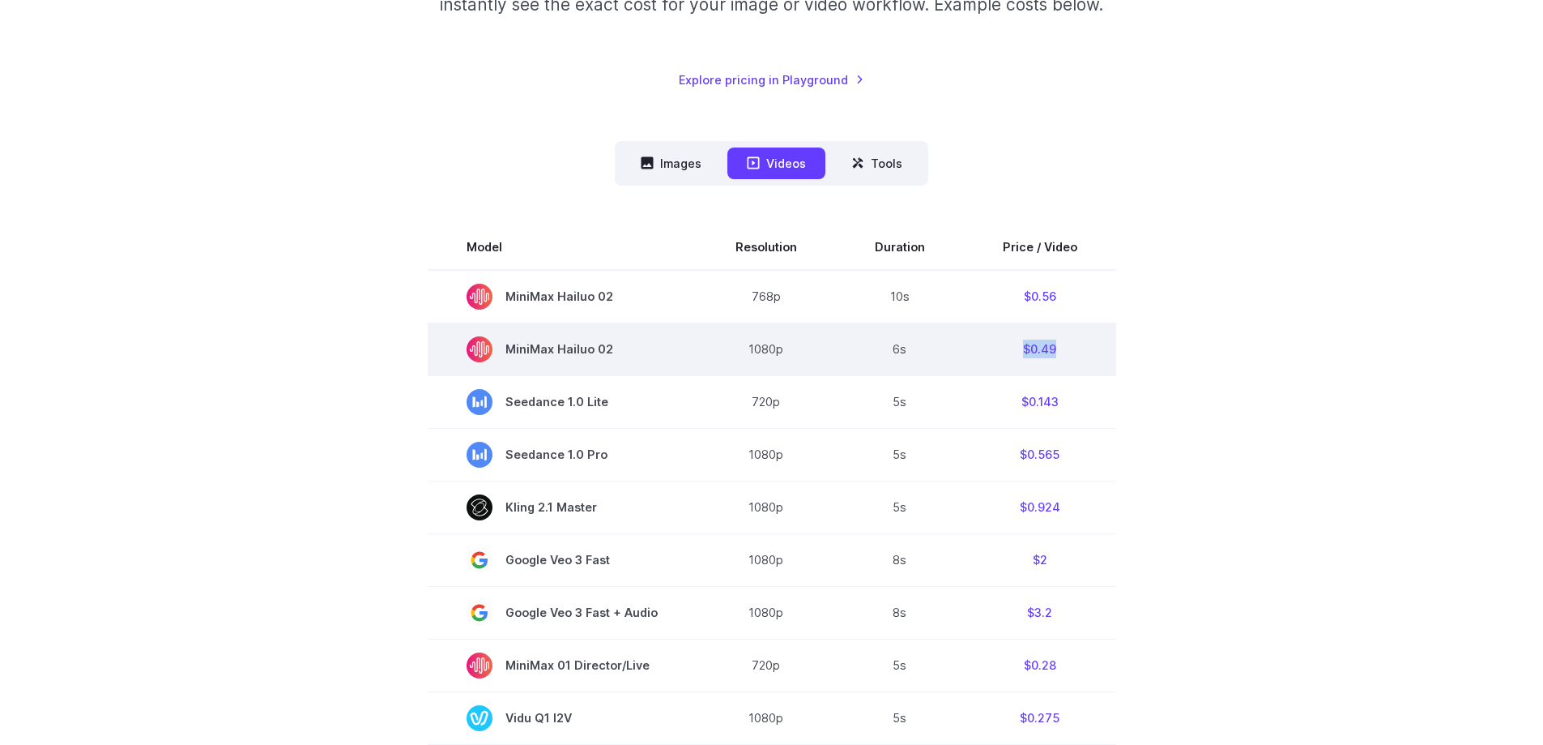
drag, startPoint x: 1040, startPoint y: 348, endPoint x: 1078, endPoint y: 351, distance: 37.4
click at [1077, 351] on td "$0.49" at bounding box center [1040, 348] width 152 height 53
click at [1078, 351] on td "$0.49" at bounding box center [1040, 348] width 152 height 53
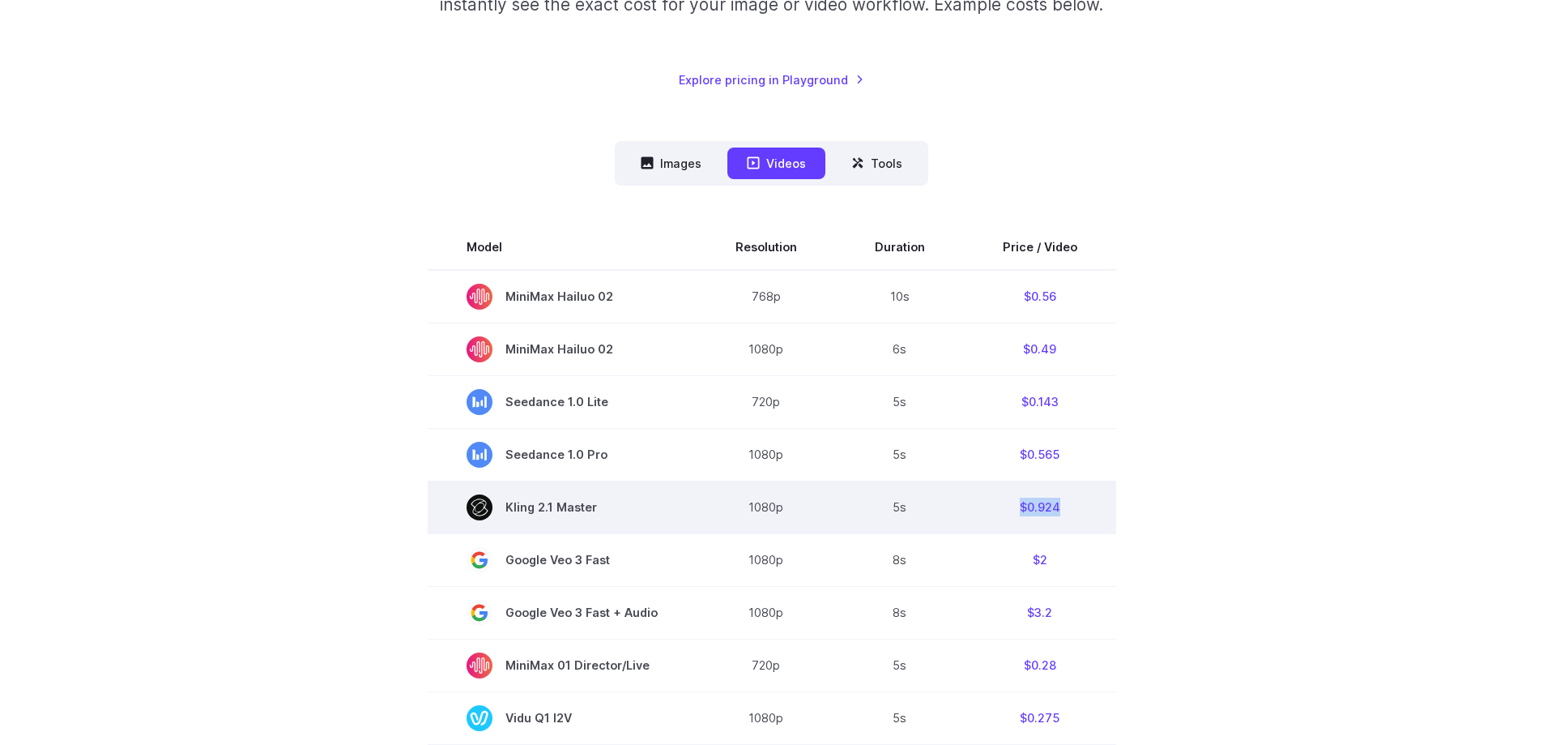
drag, startPoint x: 1031, startPoint y: 510, endPoint x: 1000, endPoint y: 510, distance: 31.6
click at [1000, 510] on td "$0.924" at bounding box center [1040, 506] width 152 height 53
click at [1095, 482] on td "$0.924" at bounding box center [1040, 506] width 152 height 53
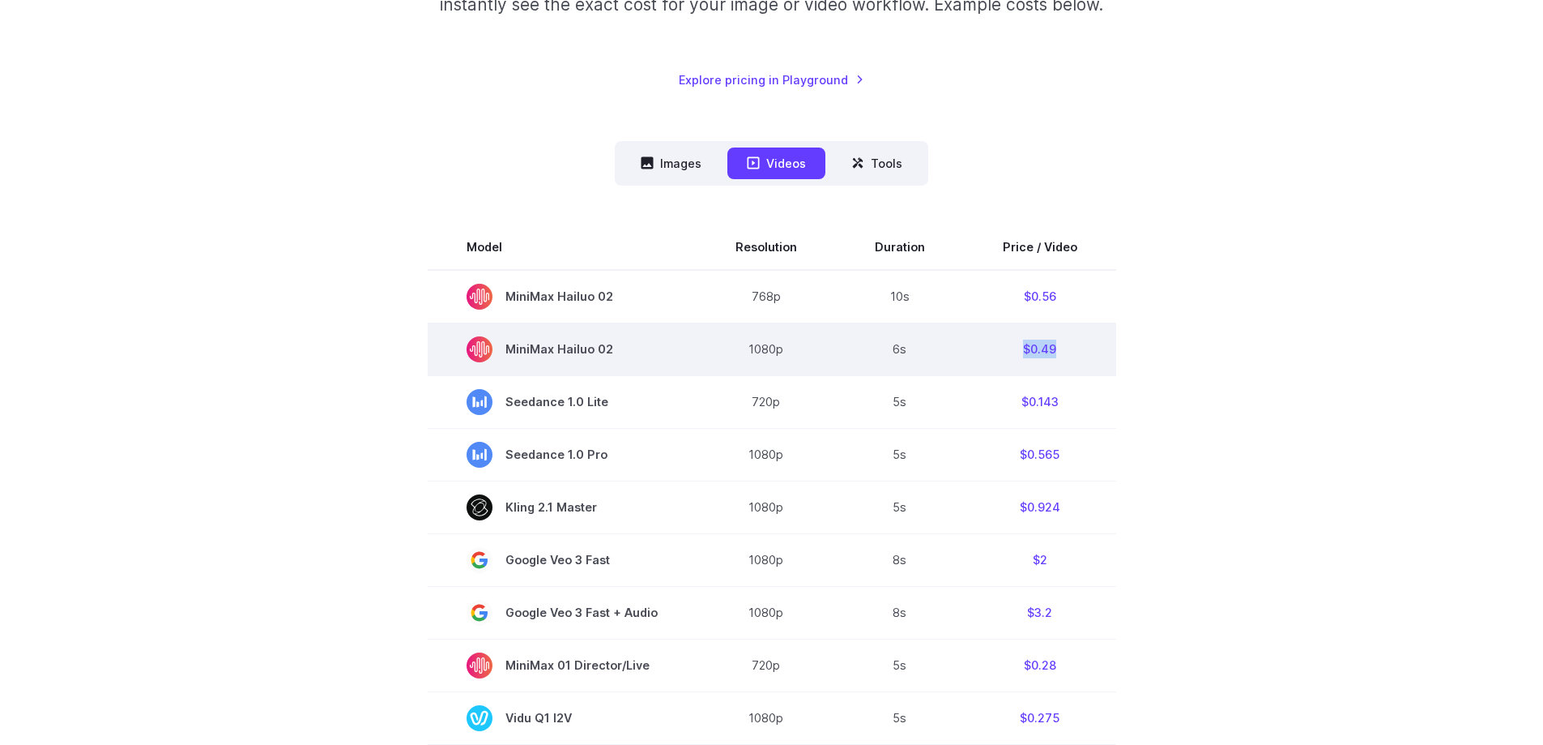
drag, startPoint x: 1003, startPoint y: 345, endPoint x: 910, endPoint y: 347, distance: 93.2
click at [910, 347] on tr "MiniMax Hailuo 02 1080p 6s $0.49" at bounding box center [772, 348] width 689 height 53
click at [1022, 328] on td "$0.49" at bounding box center [1040, 348] width 152 height 53
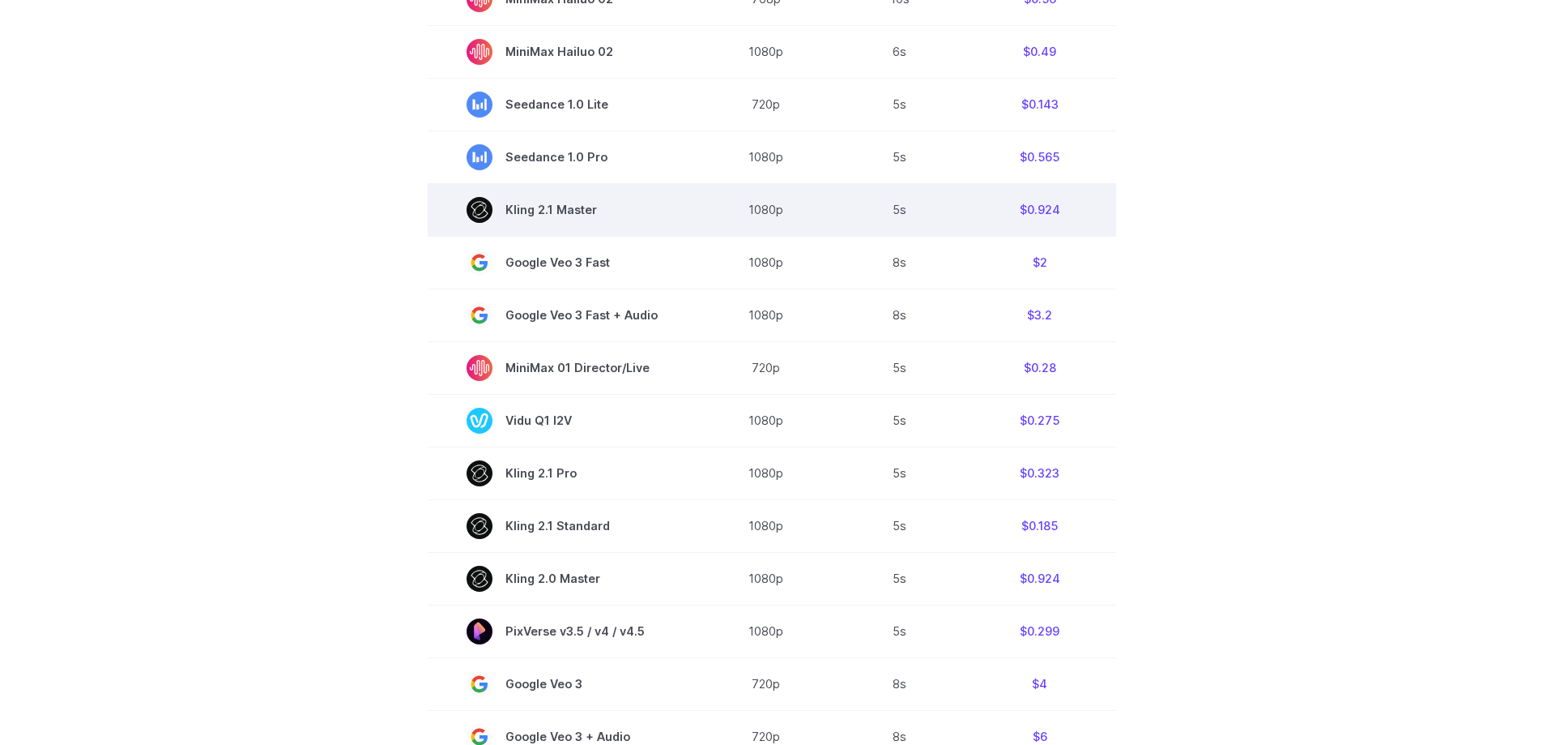
scroll to position [486, 0]
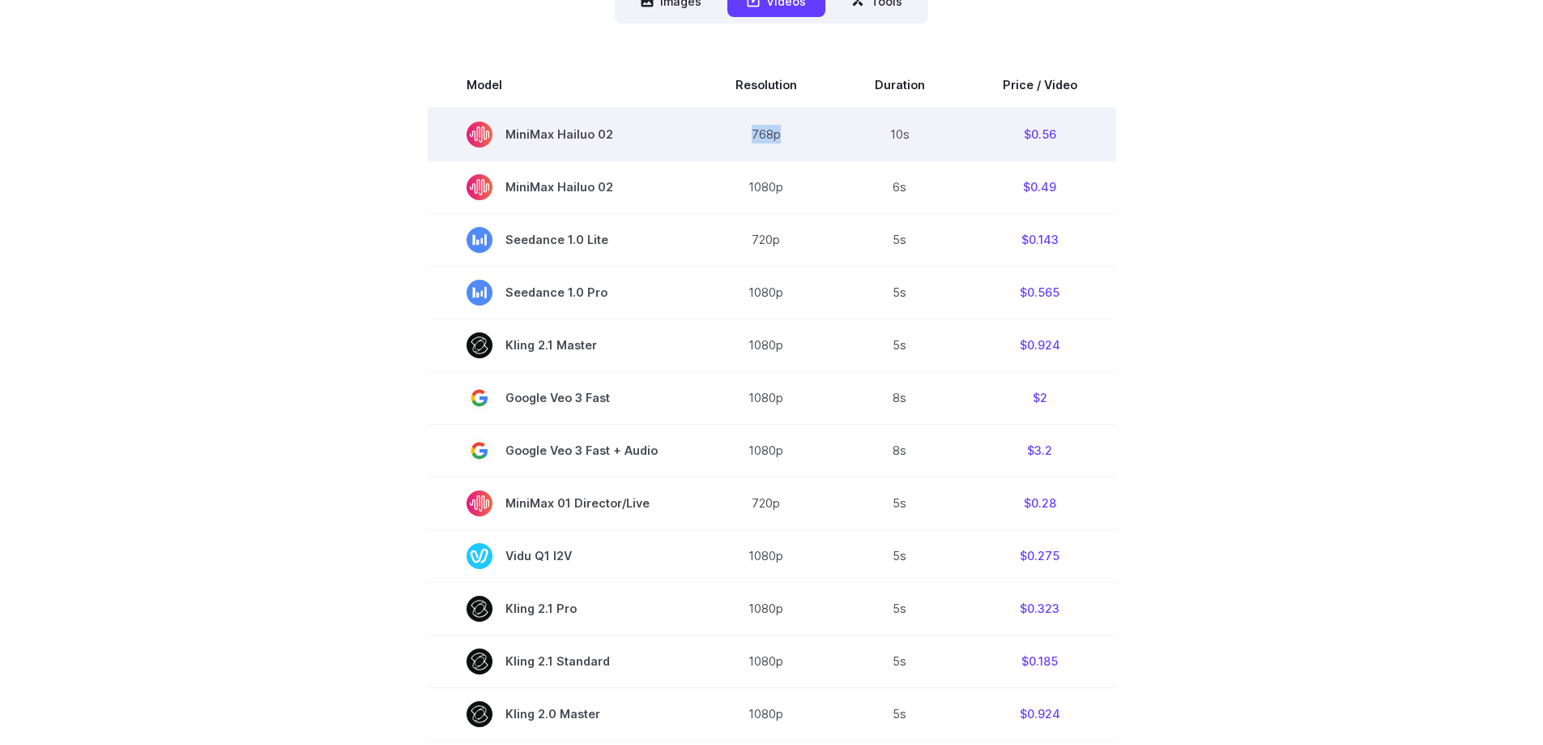
drag, startPoint x: 732, startPoint y: 134, endPoint x: 798, endPoint y: 139, distance: 66.6
click at [798, 139] on td "768p" at bounding box center [766, 134] width 139 height 53
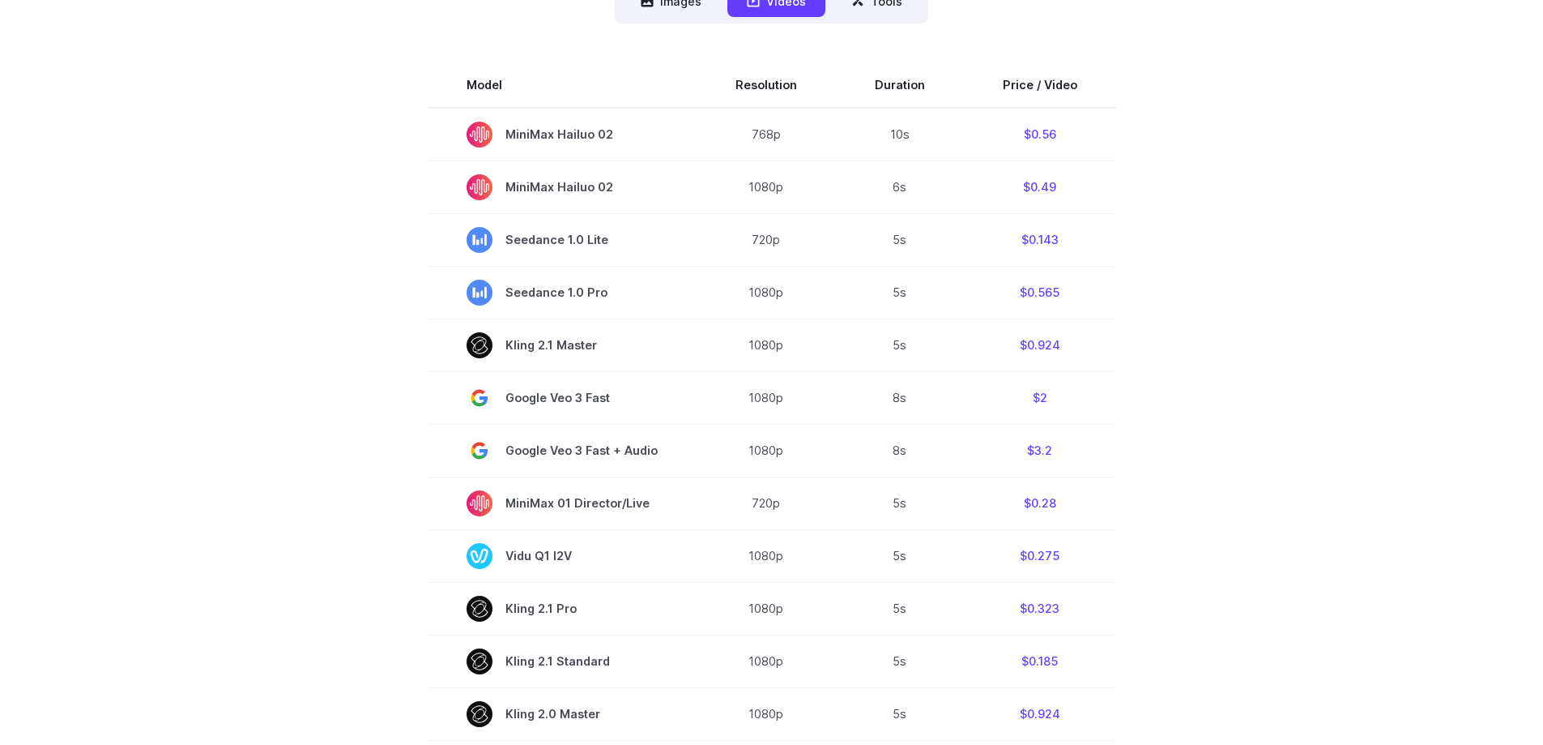
click at [1158, 179] on section "Model Resolution Duration Price / Video MiniMax Hailuo 02 768p 10s $0.56 MiniMa…" at bounding box center [772, 611] width 1128 height 1099
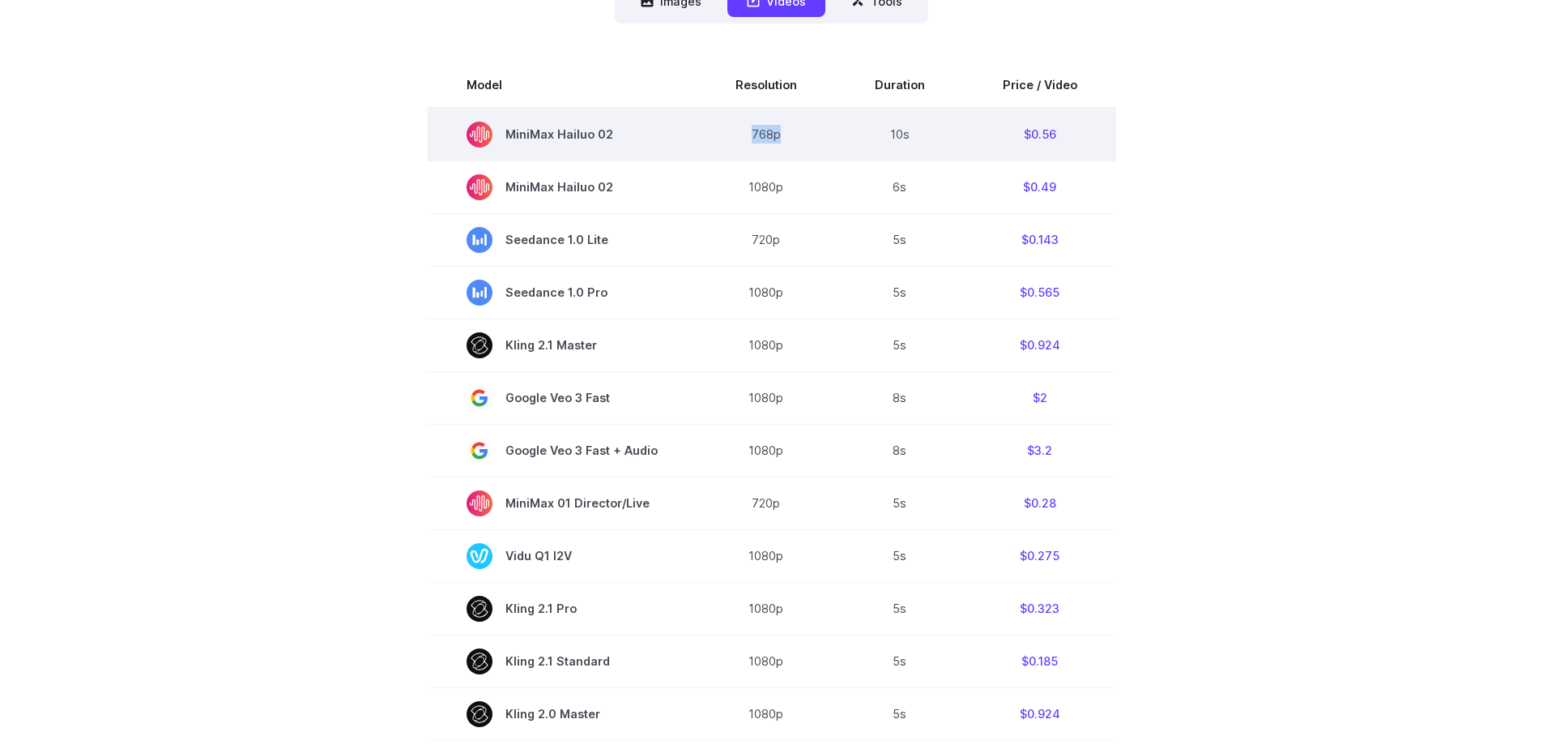
drag, startPoint x: 749, startPoint y: 138, endPoint x: 793, endPoint y: 165, distance: 52.4
click at [791, 140] on td "768p" at bounding box center [766, 134] width 139 height 53
click at [753, 151] on td "768p" at bounding box center [766, 134] width 139 height 53
drag, startPoint x: 746, startPoint y: 137, endPoint x: 812, endPoint y: 137, distance: 65.6
click at [812, 137] on td "768p" at bounding box center [766, 134] width 139 height 53
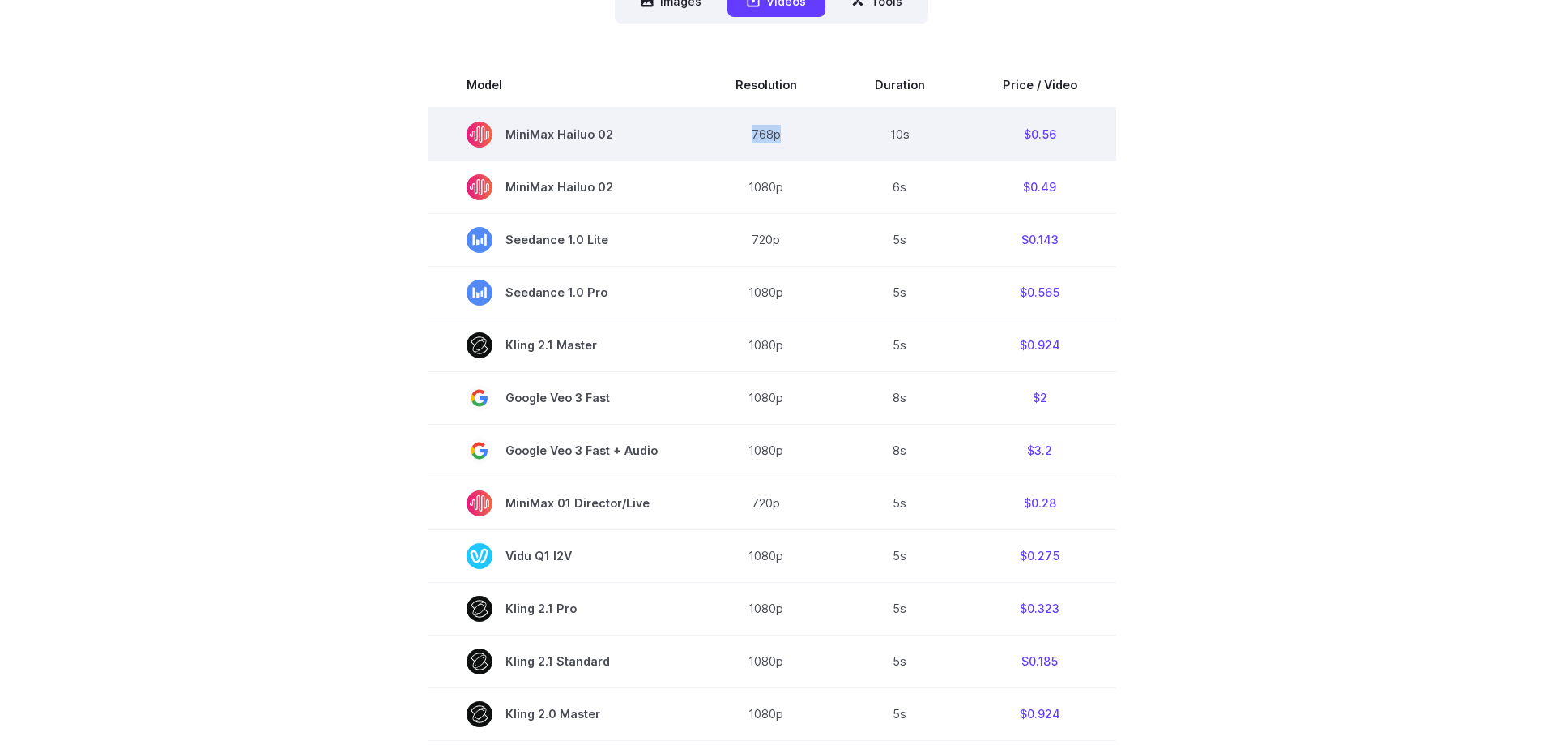
click at [812, 137] on td "768p" at bounding box center [766, 134] width 139 height 53
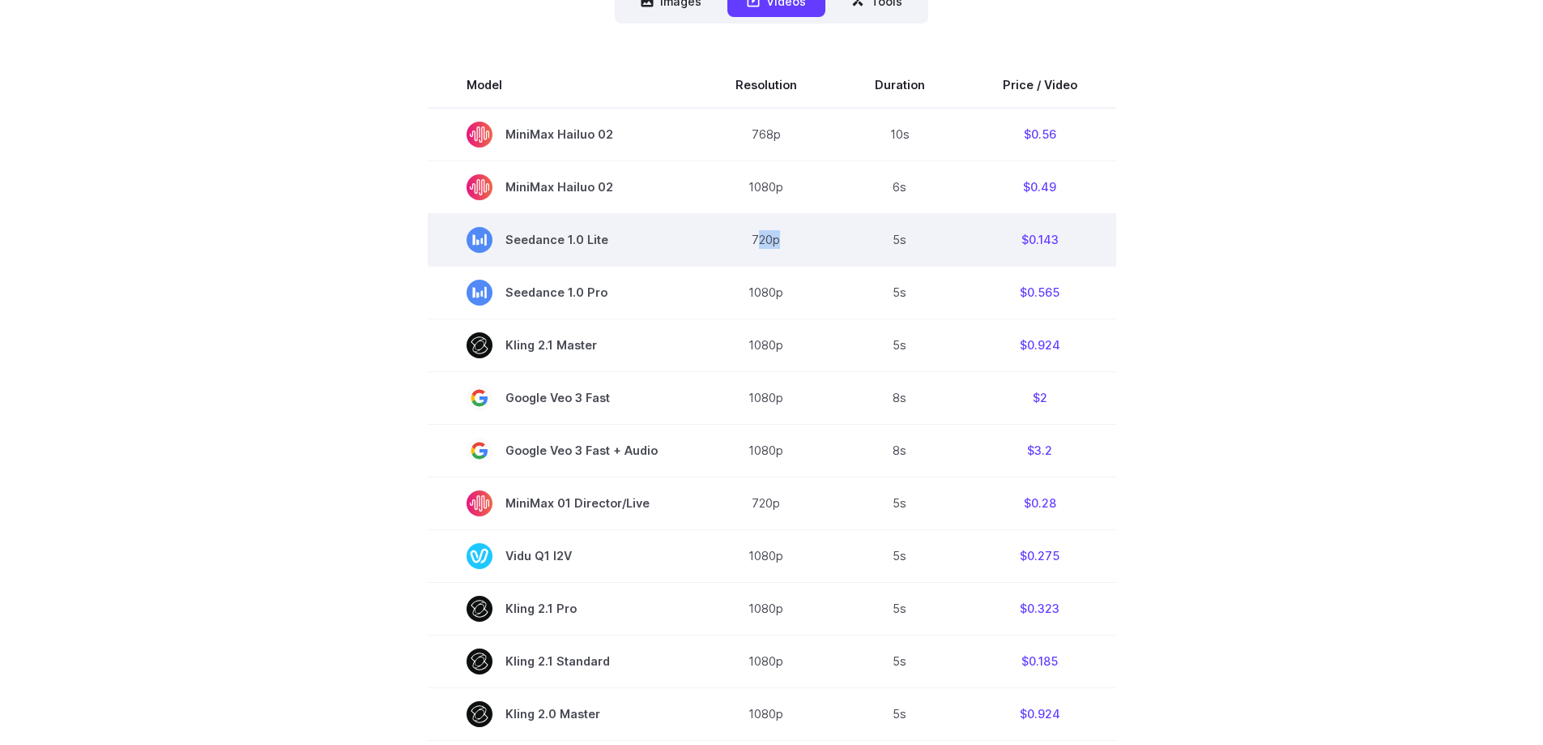
drag, startPoint x: 758, startPoint y: 232, endPoint x: 790, endPoint y: 236, distance: 32.7
click at [789, 236] on td "720p" at bounding box center [766, 239] width 139 height 53
click at [790, 236] on td "720p" at bounding box center [766, 239] width 139 height 53
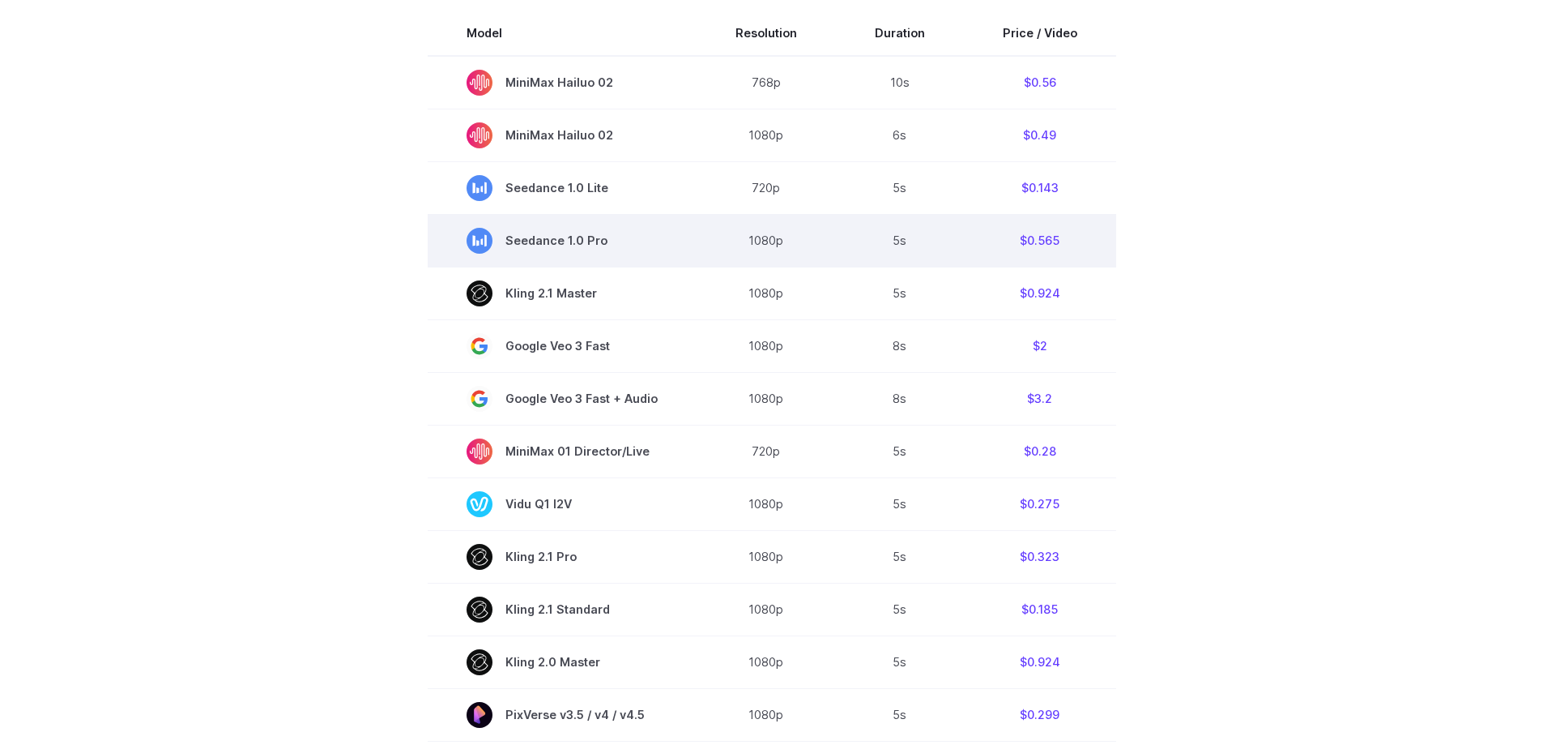
scroll to position [567, 0]
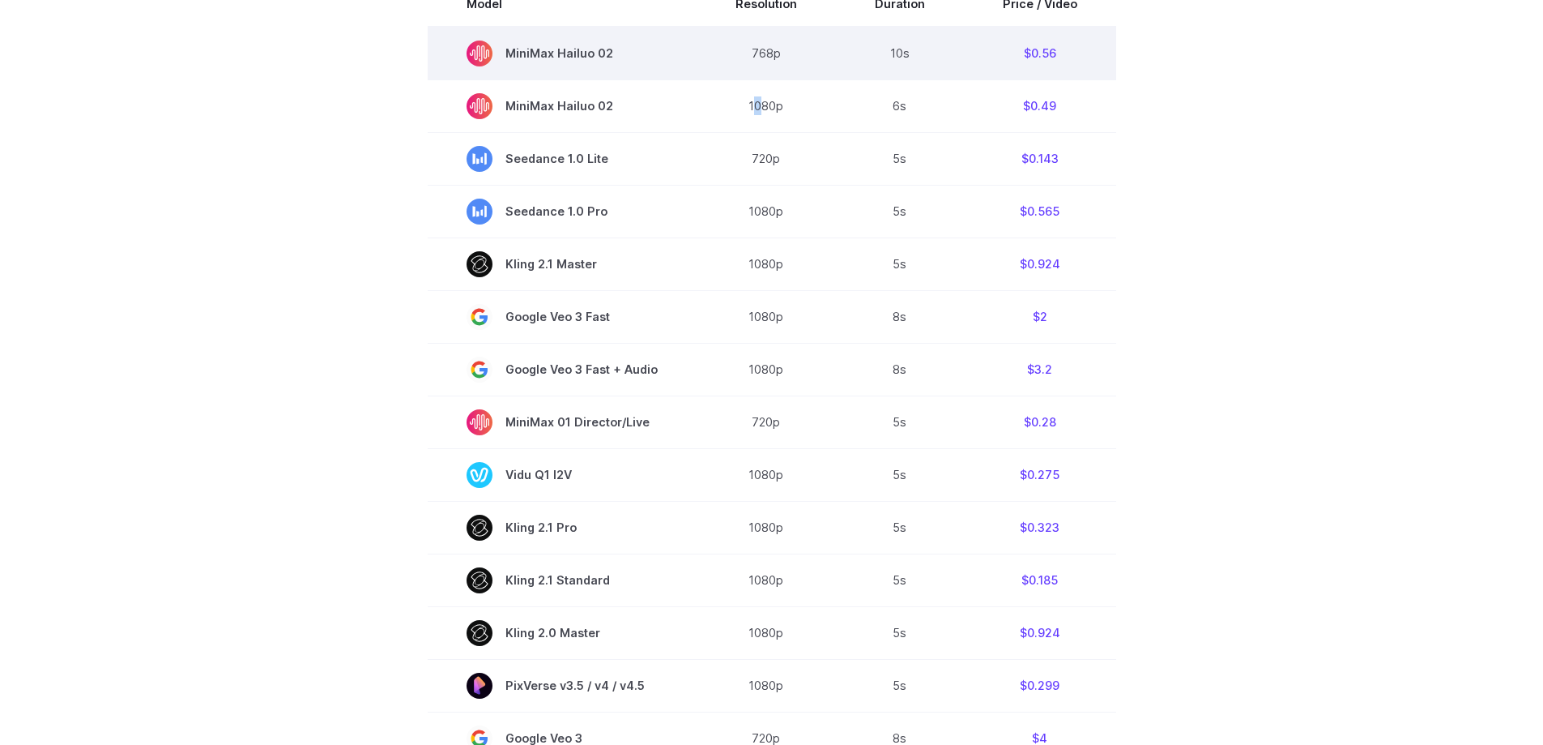
click at [757, 92] on tbody "Model Resolution Duration Price / Video MiniMax Hailuo 02 768p 10s $0.56 MiniMa…" at bounding box center [772, 530] width 689 height 1099
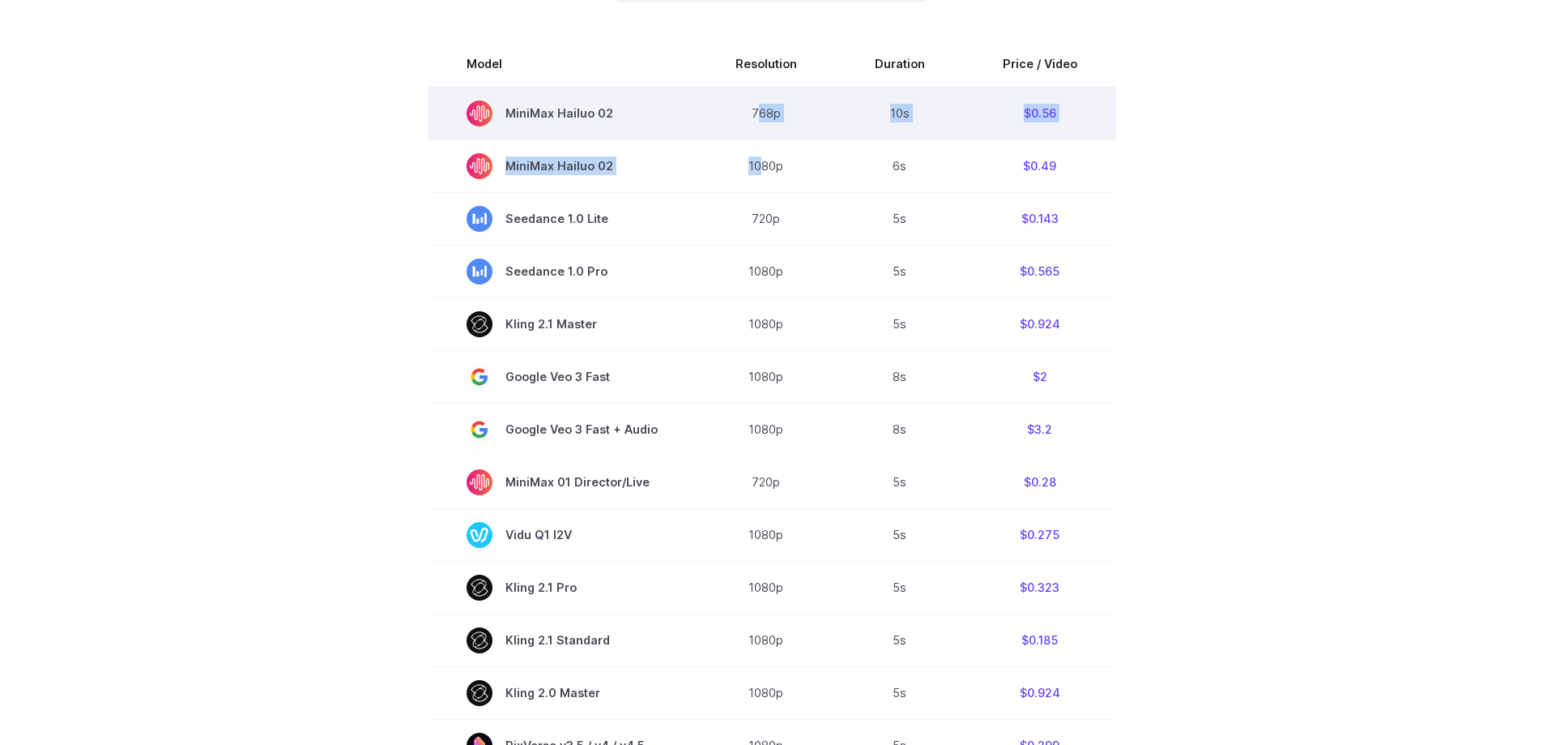
click at [763, 117] on td "768p" at bounding box center [766, 113] width 139 height 53
drag, startPoint x: 727, startPoint y: 115, endPoint x: 1081, endPoint y: 115, distance: 354.1
click at [1081, 115] on tr "MiniMax Hailuo 02 768p 10s $0.56" at bounding box center [772, 113] width 689 height 53
click at [1082, 112] on td "$0.56" at bounding box center [1040, 113] width 152 height 53
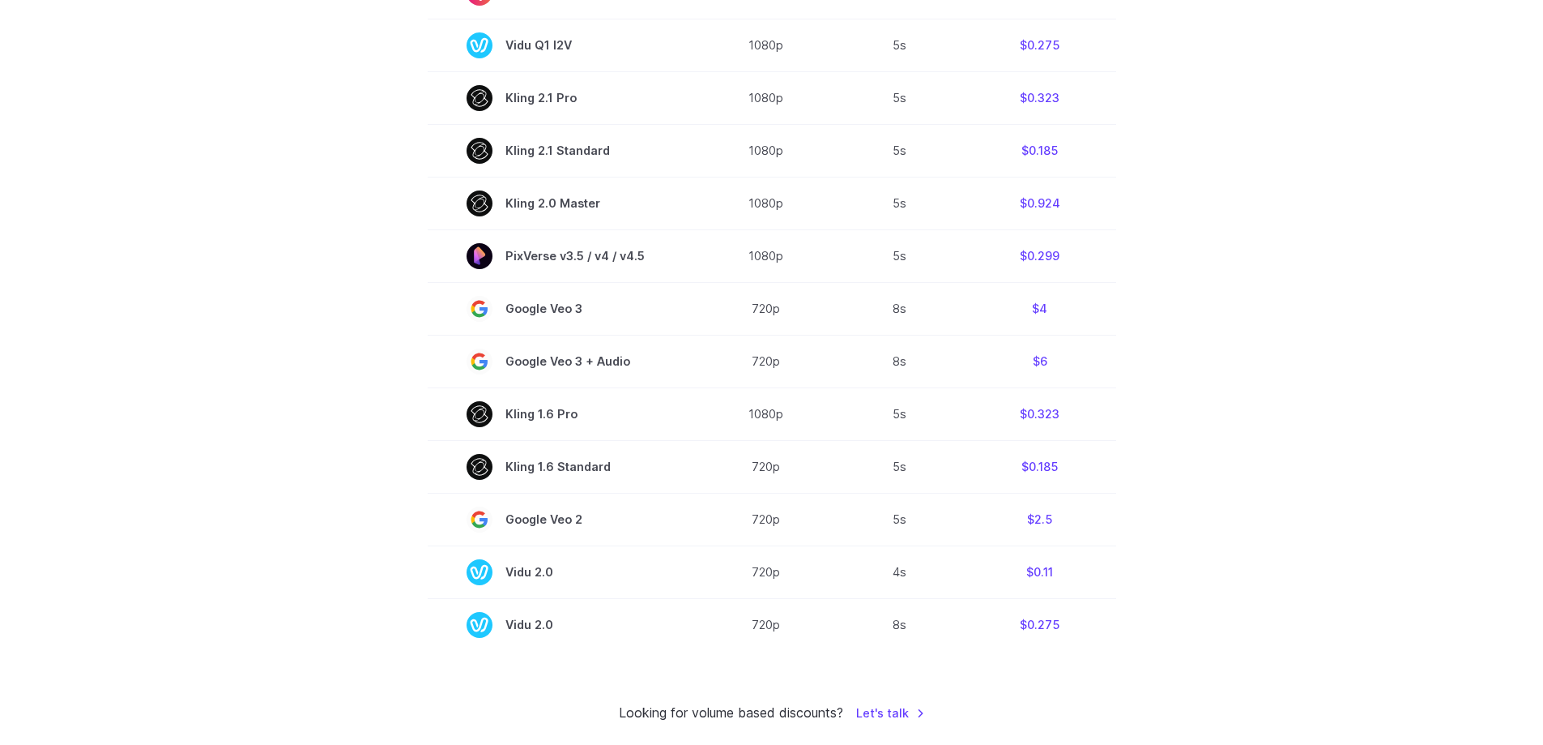
scroll to position [831, 0]
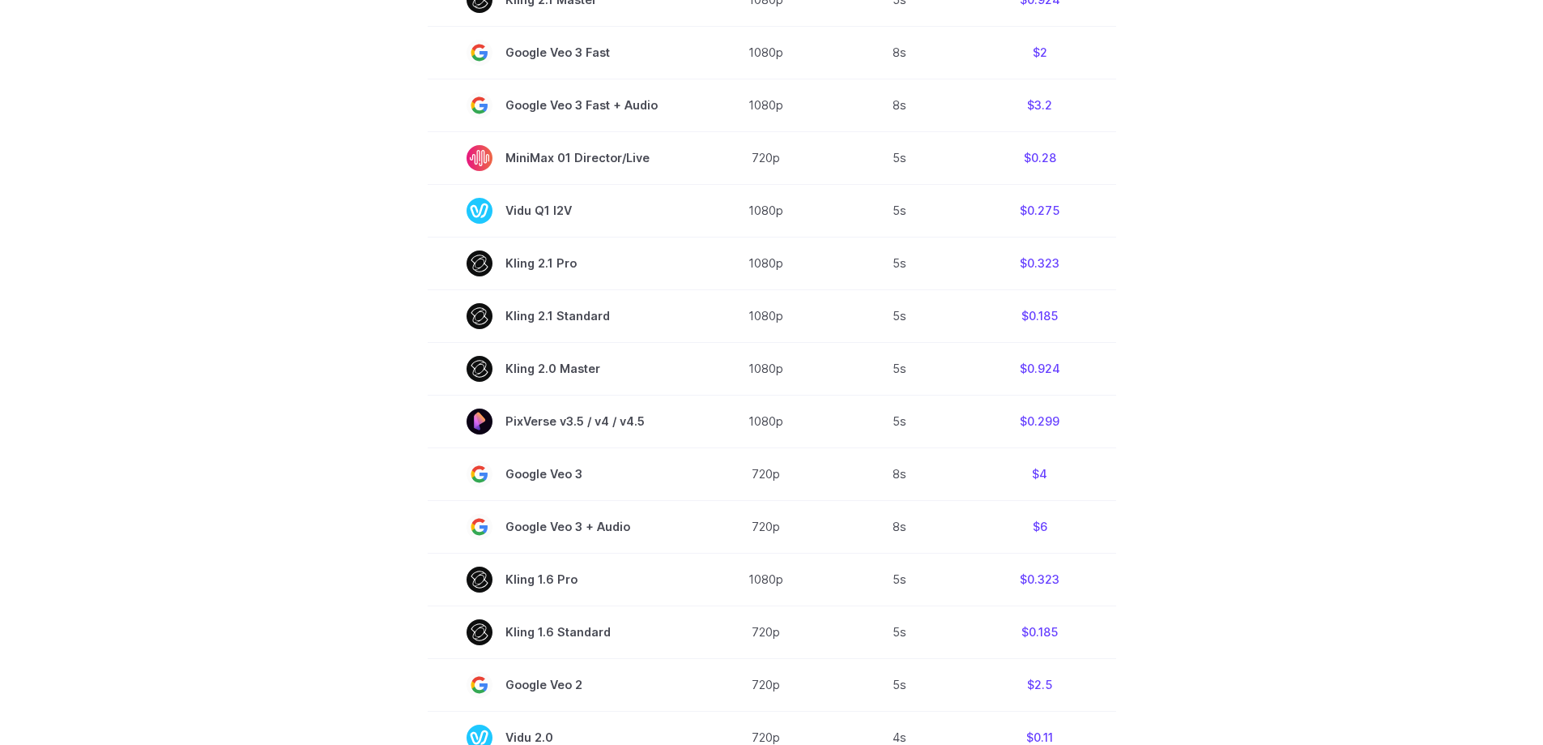
click at [52, 422] on div "Pricing based on what you use Exact pricing depends on your setup. Use the Play…" at bounding box center [771, 112] width 1543 height 1706
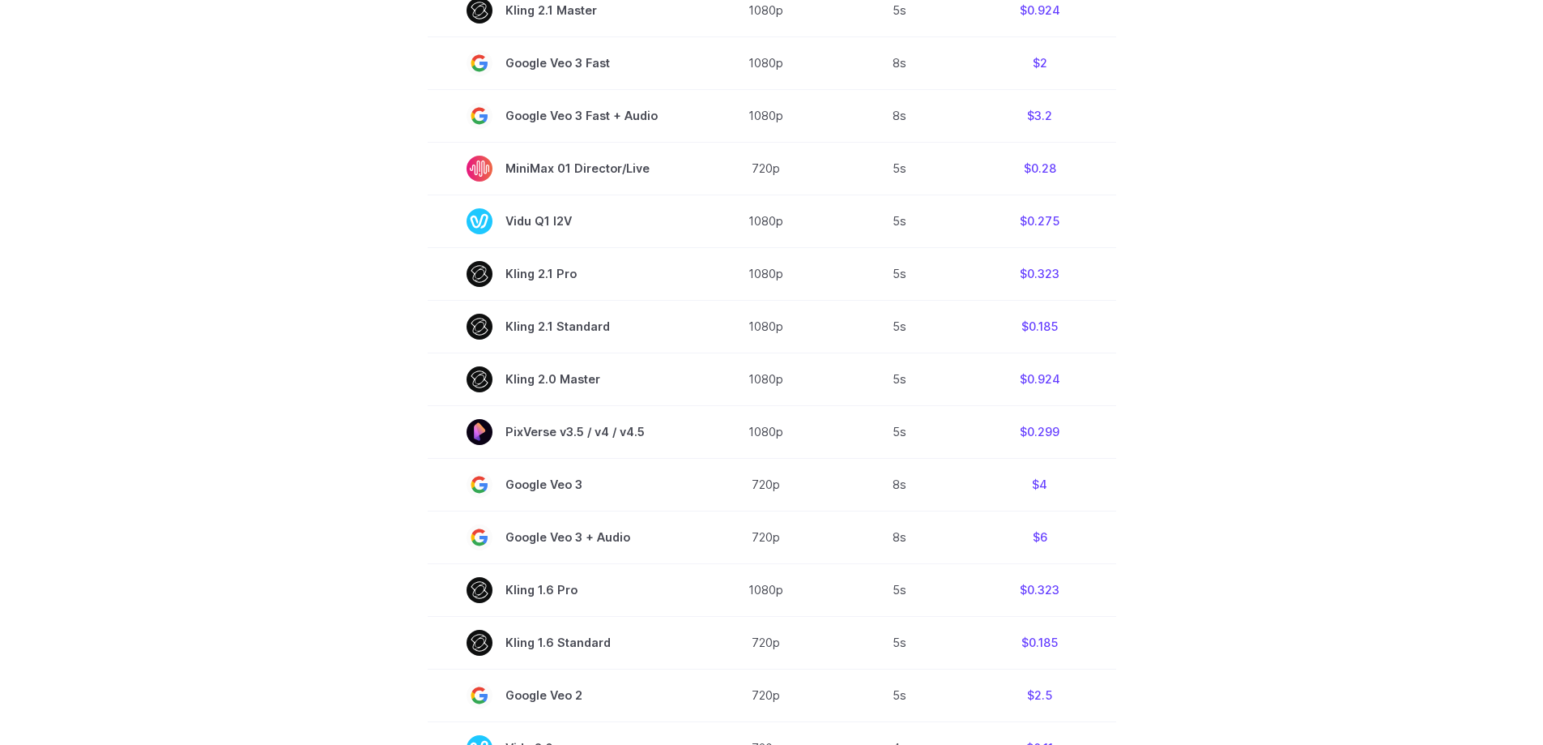
scroll to position [750, 0]
